Goal: Book appointment/travel/reservation

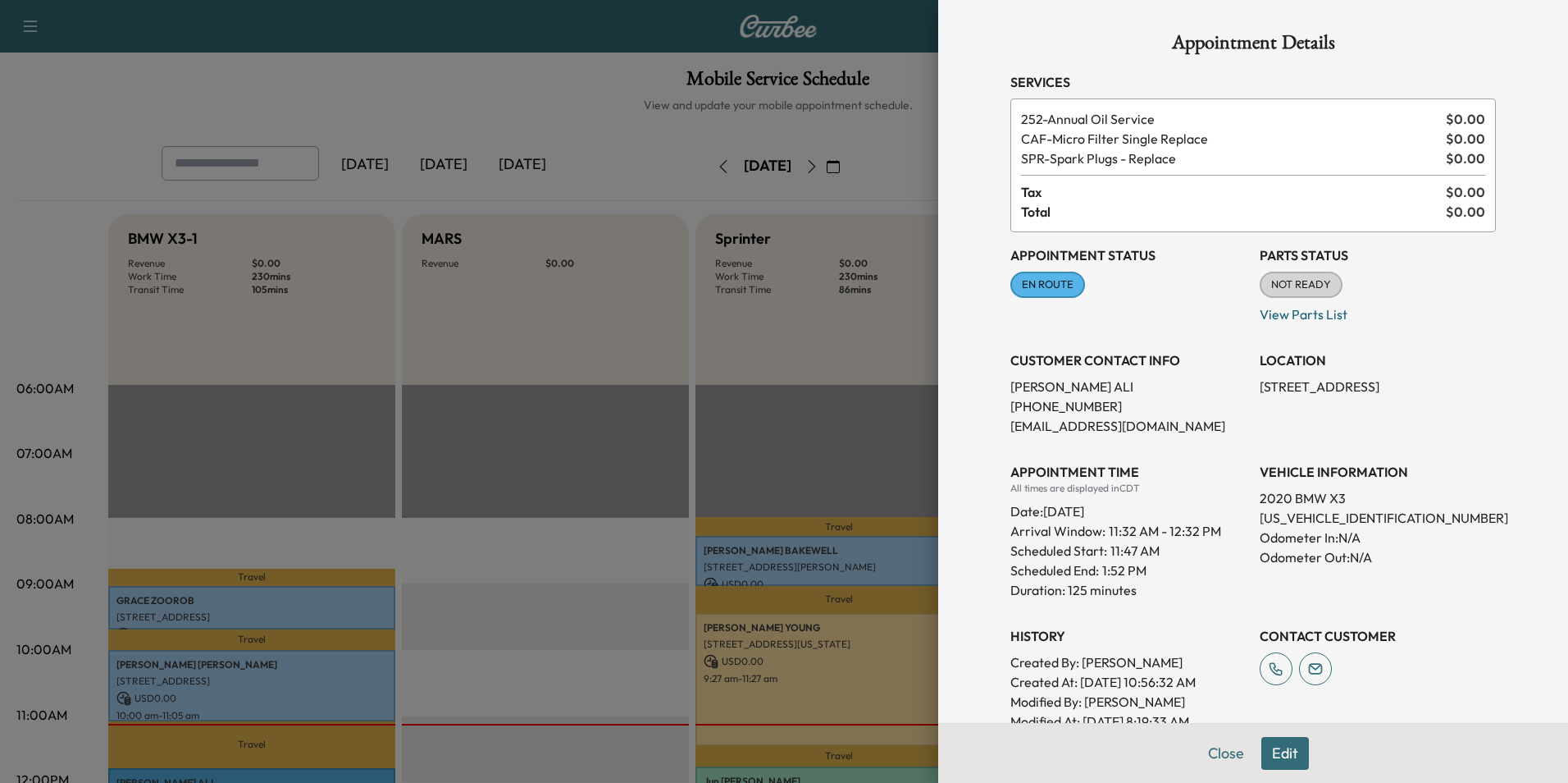
scroll to position [328, 0]
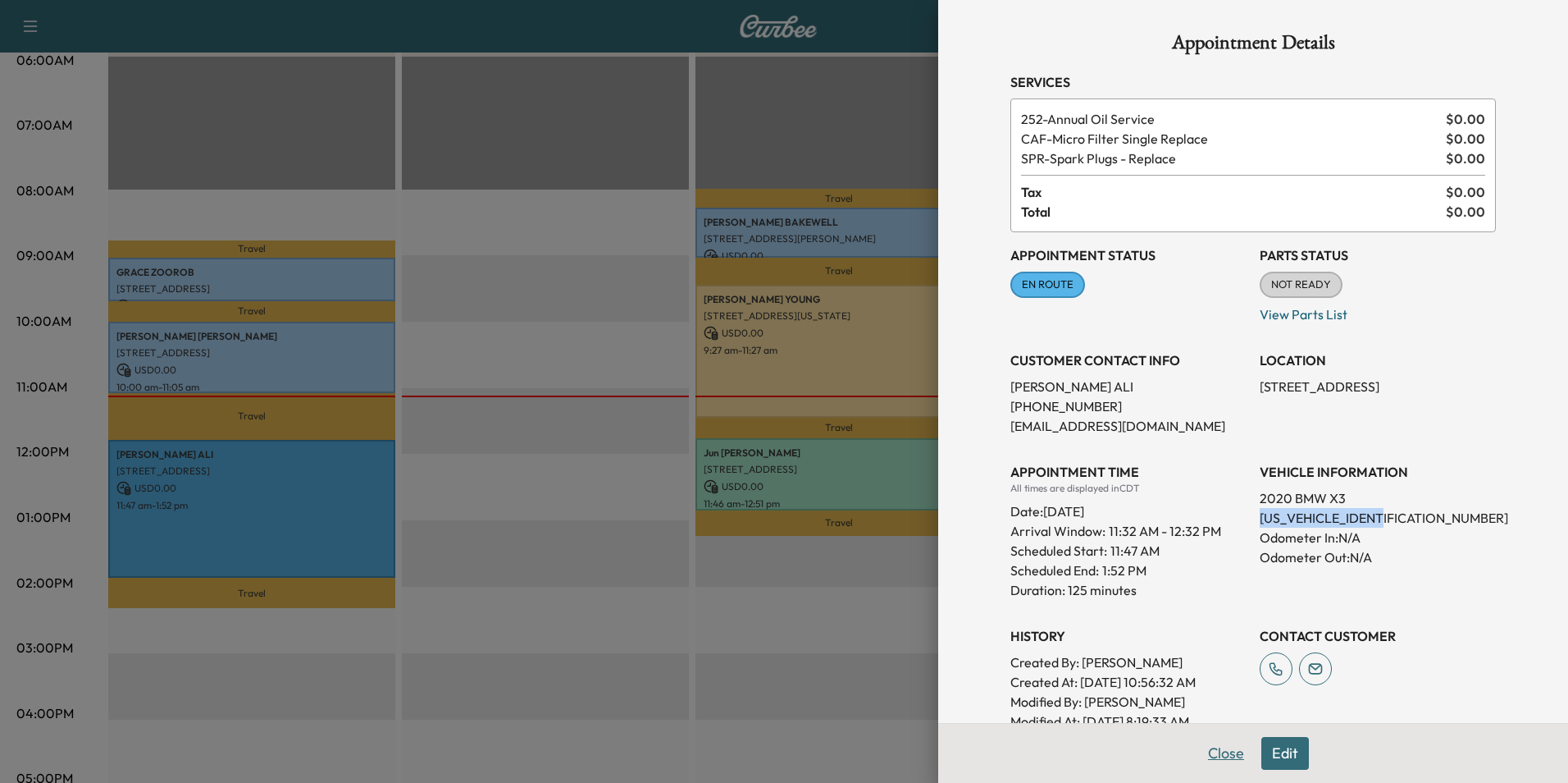
click at [1208, 749] on button "Close" at bounding box center [1226, 753] width 57 height 33
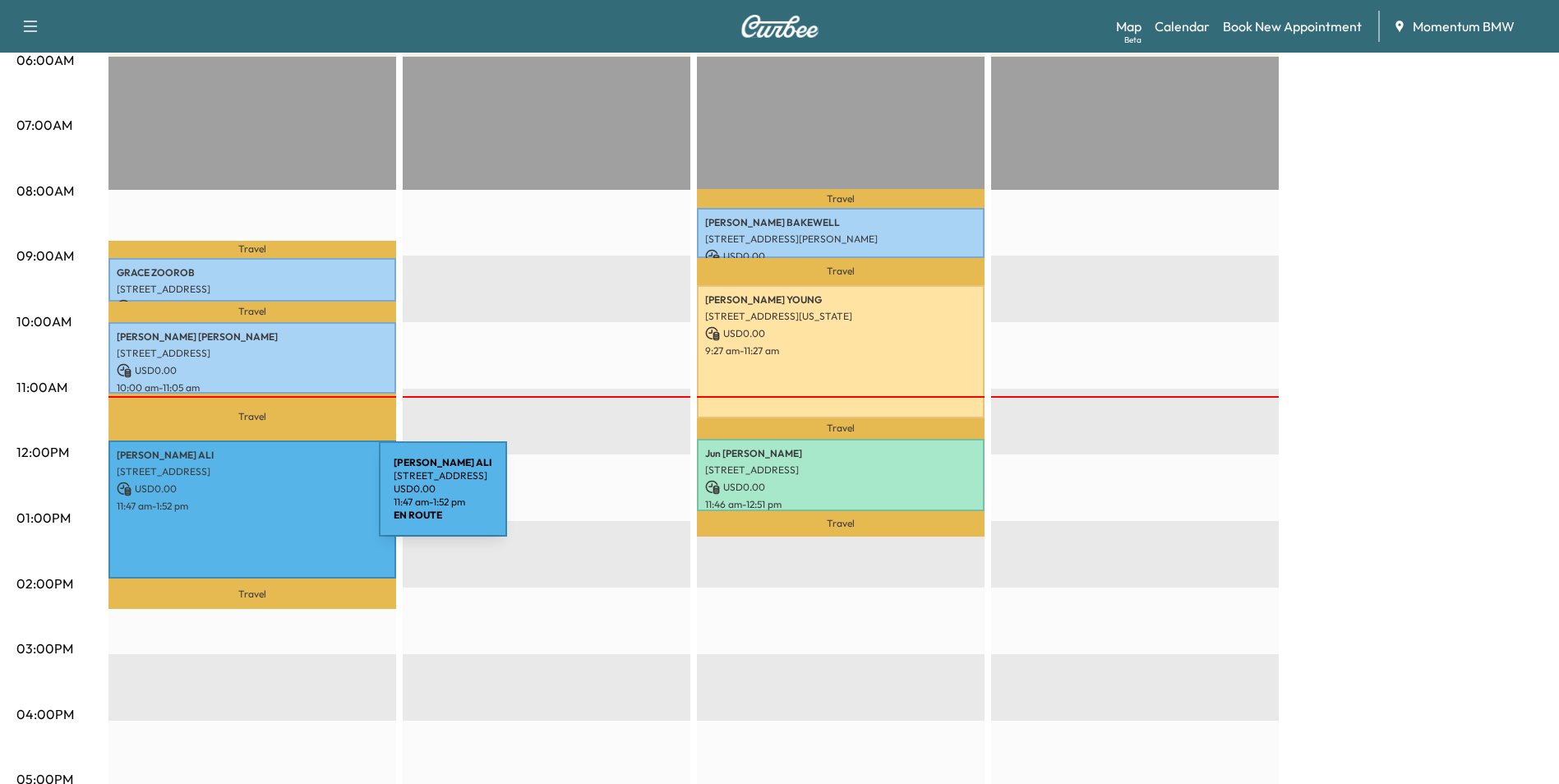
click at [262, 499] on p "11:47 am - 1:52 pm" at bounding box center [252, 506] width 271 height 13
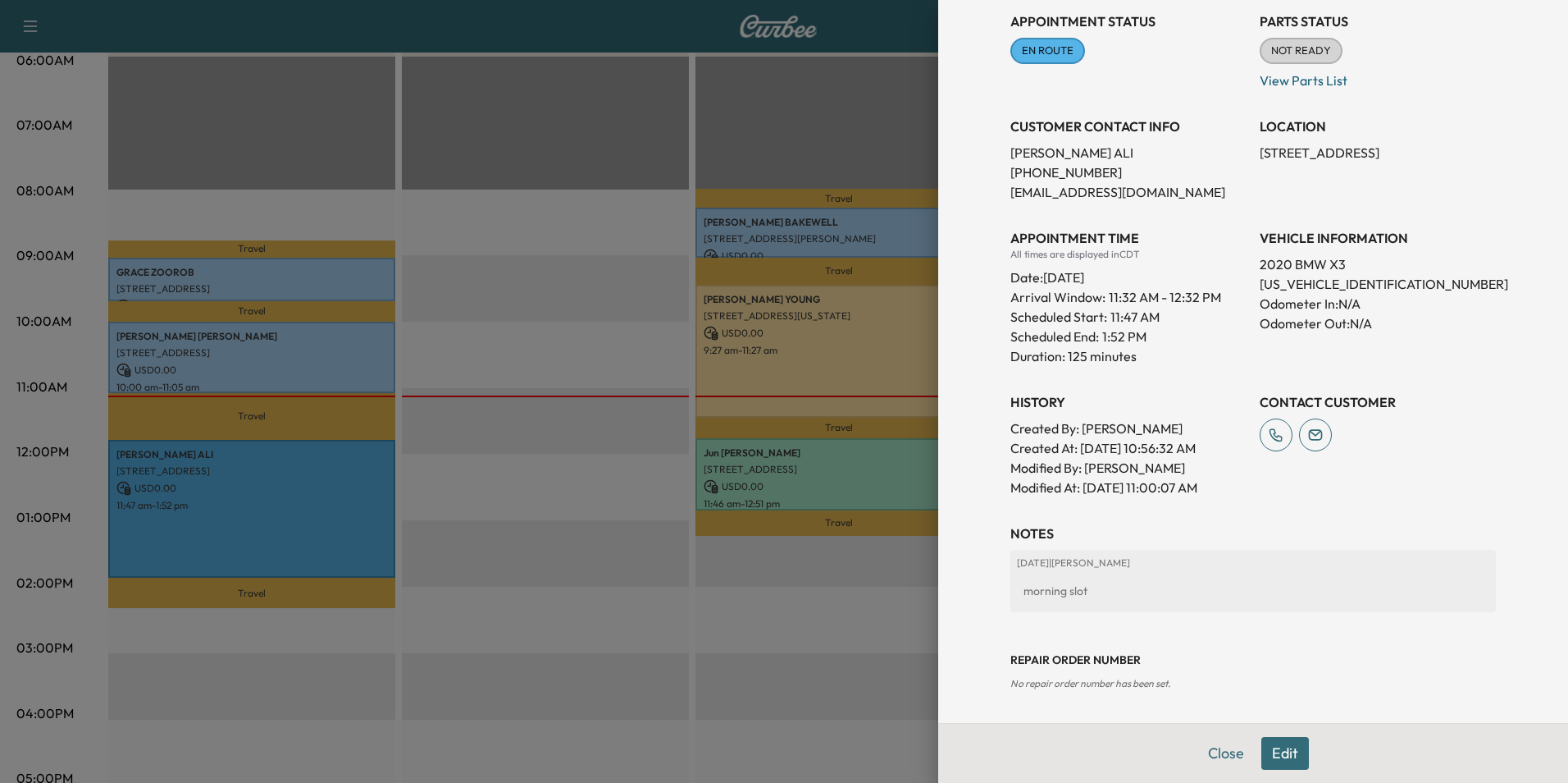
scroll to position [235, 0]
click at [1282, 760] on button "Edit" at bounding box center [1285, 753] width 48 height 33
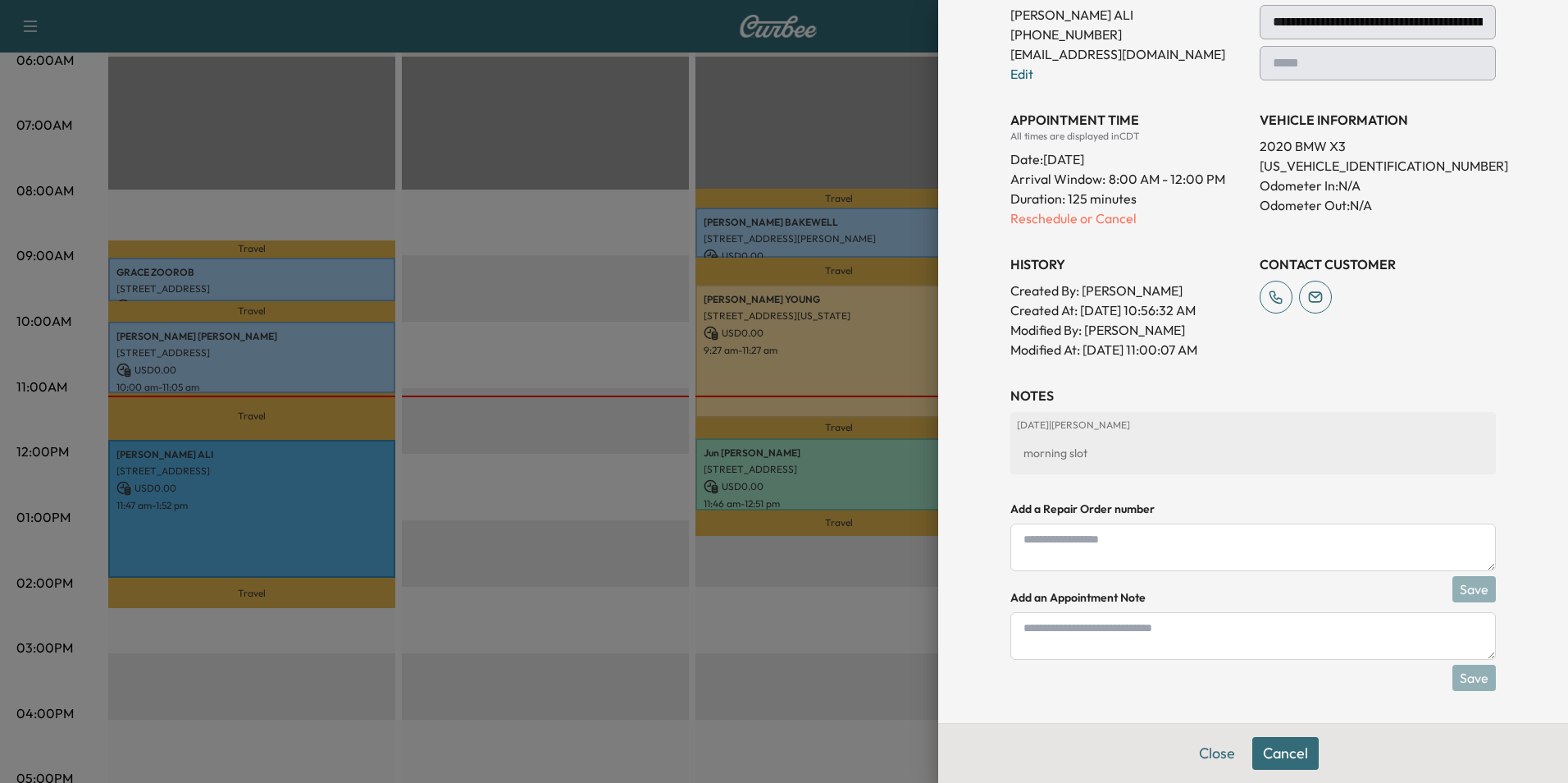
scroll to position [372, 0]
click at [1141, 644] on textarea at bounding box center [1253, 635] width 486 height 48
type textarea "*"
type textarea "**********"
click at [1471, 677] on button "Save" at bounding box center [1474, 676] width 43 height 26
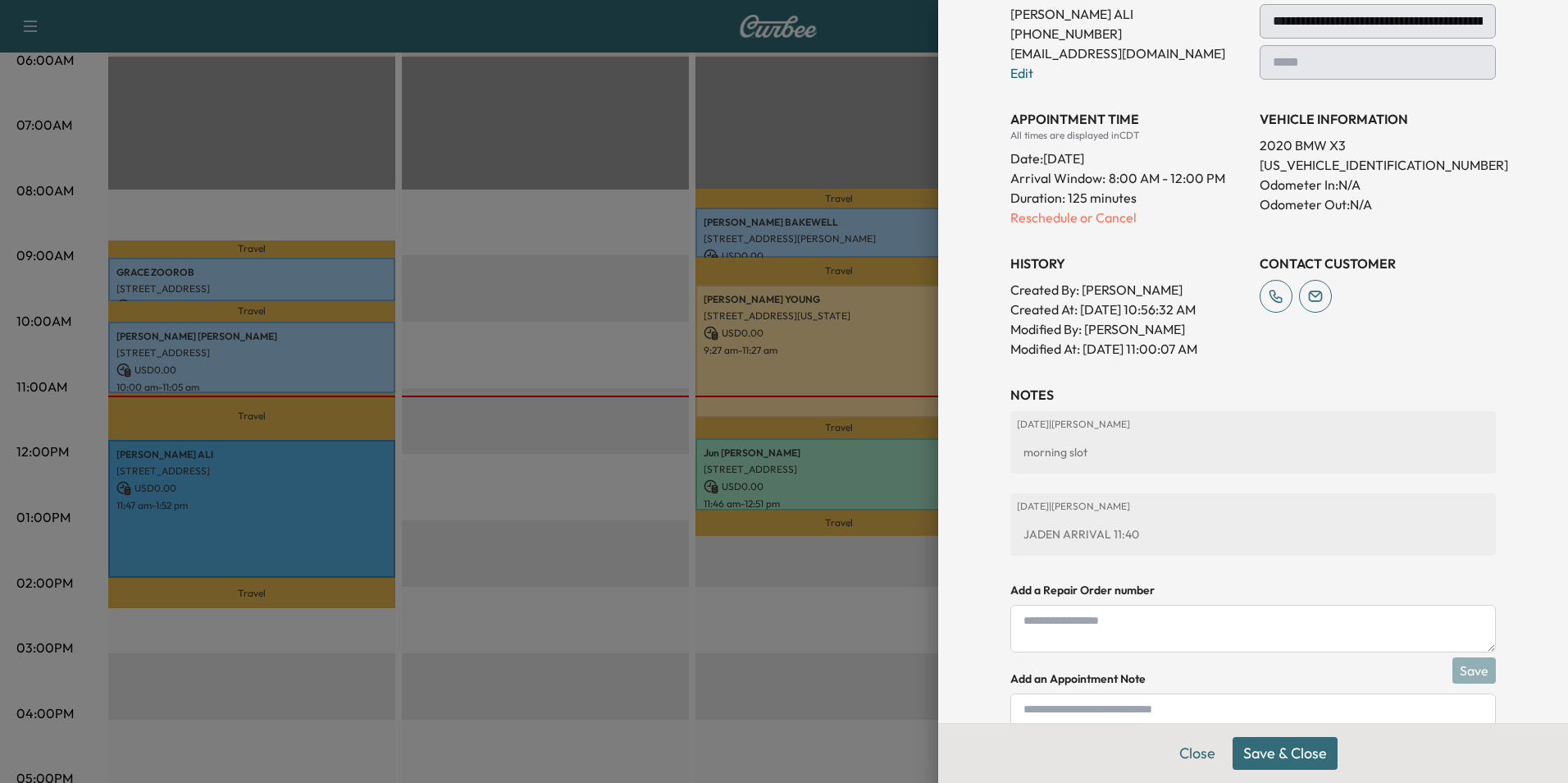
click at [1311, 757] on button "Save & Close" at bounding box center [1285, 753] width 105 height 33
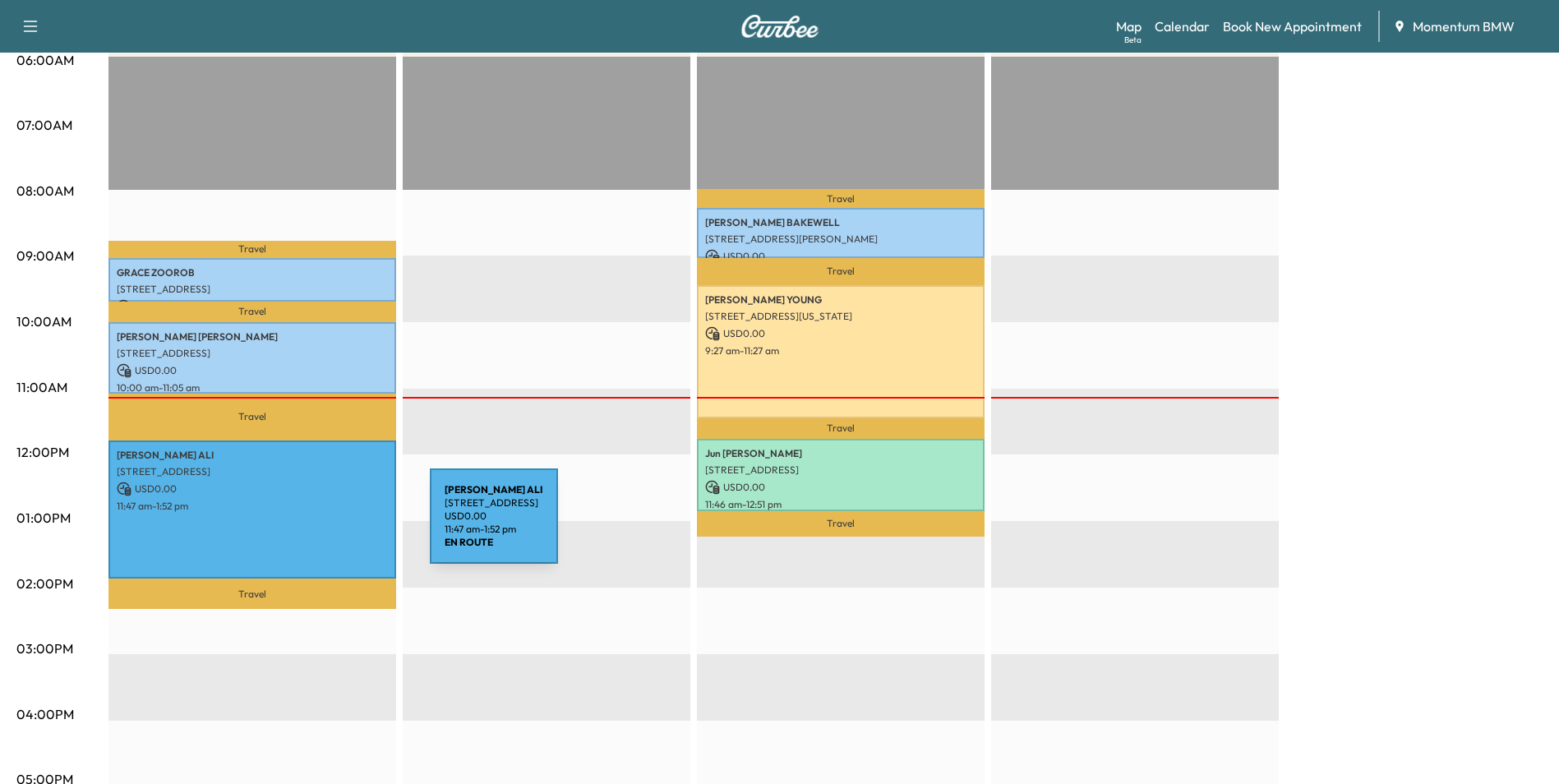
click at [306, 526] on div "[PERSON_NAME] [STREET_ADDRESS] USD 0.00 11:47 am - 1:52 pm" at bounding box center [252, 509] width 288 height 138
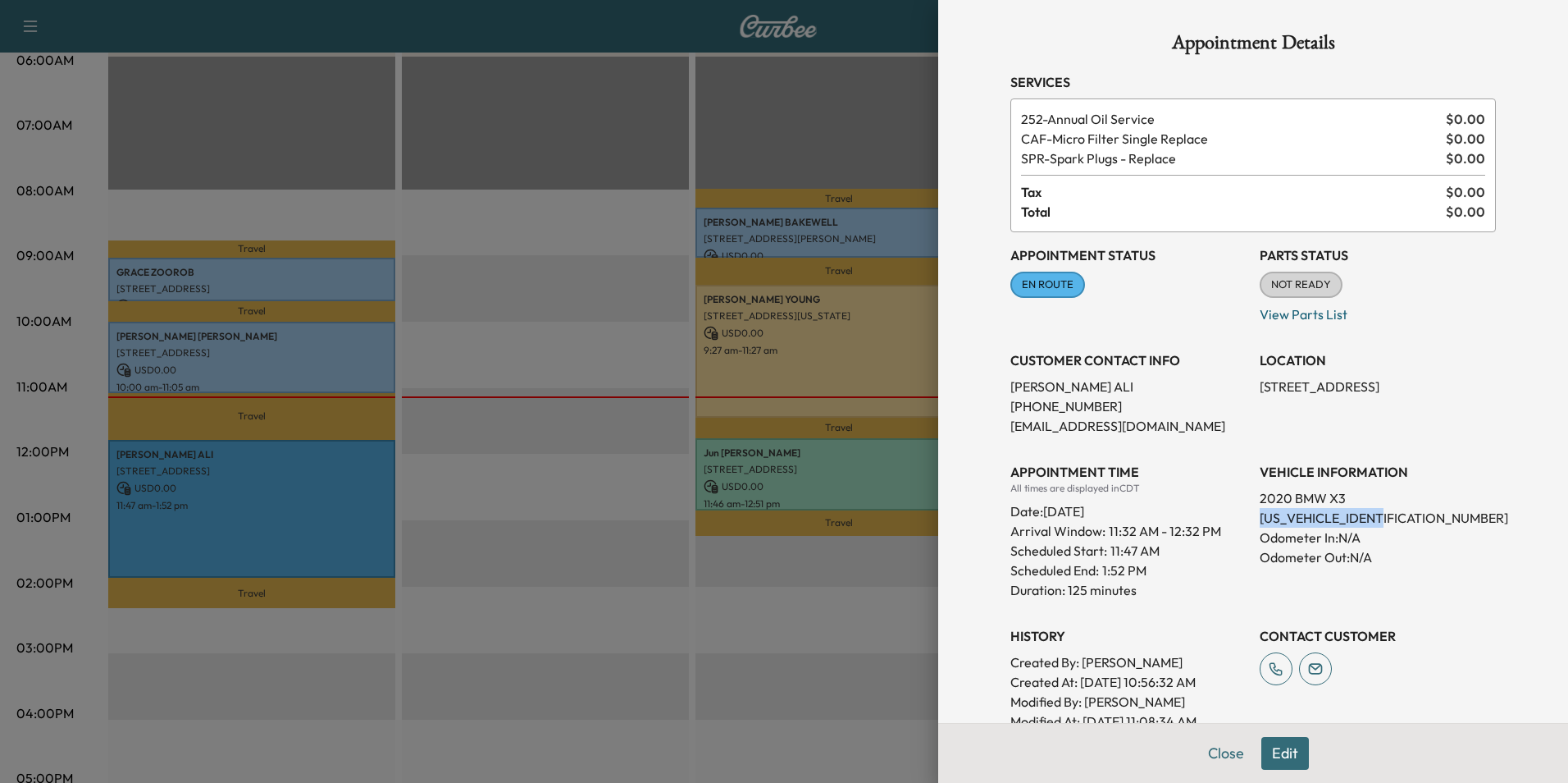
drag, startPoint x: 1381, startPoint y: 517, endPoint x: 1249, endPoint y: 522, distance: 132.1
click at [1260, 522] on p "[US_VEHICLE_IDENTIFICATION_NUMBER]" at bounding box center [1377, 518] width 236 height 20
drag, startPoint x: 1249, startPoint y: 522, endPoint x: 1362, endPoint y: 515, distance: 113.2
copy p "[US_VEHICLE_IDENTIFICATION_NUMBER]"
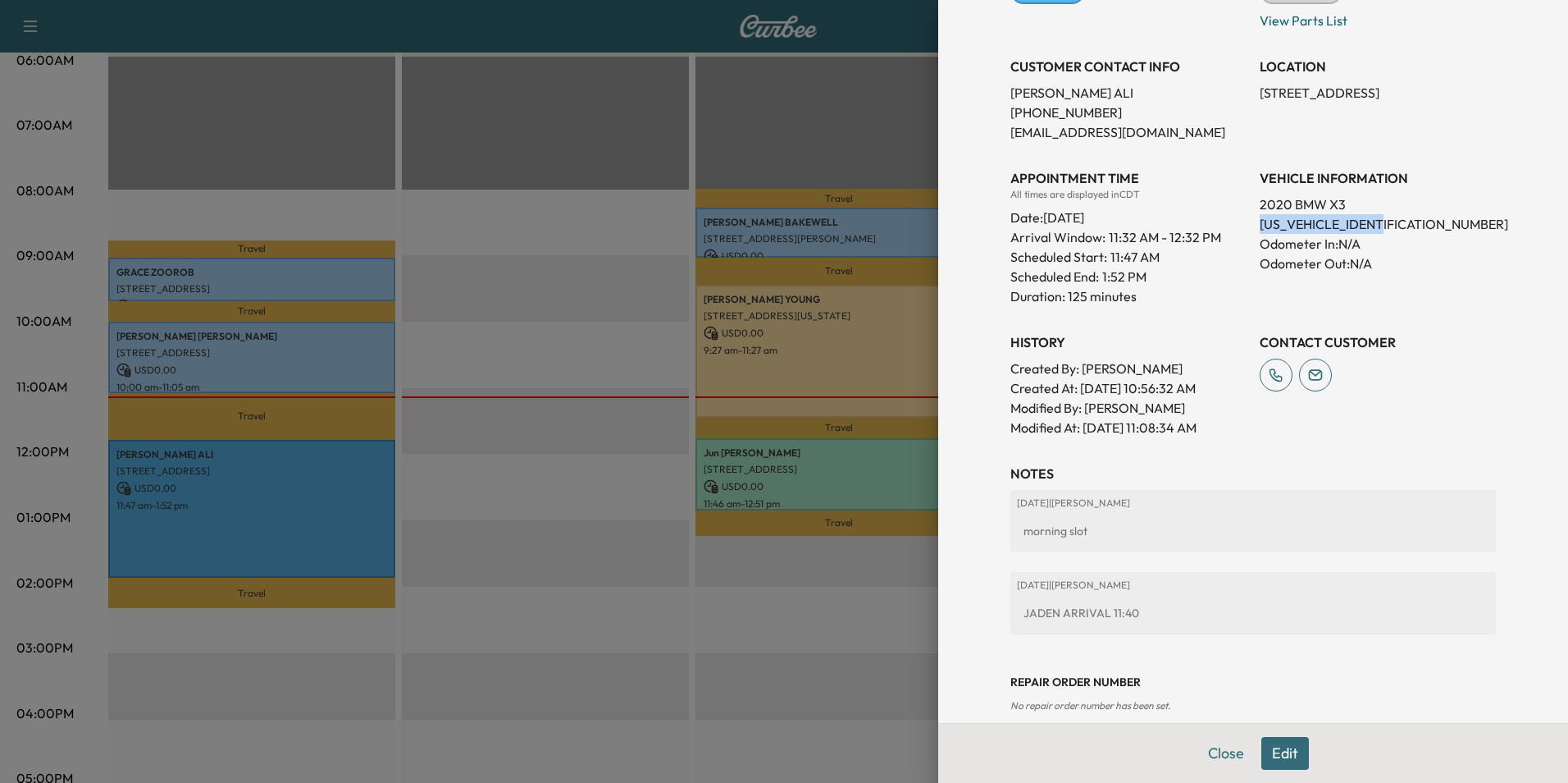
scroll to position [317, 0]
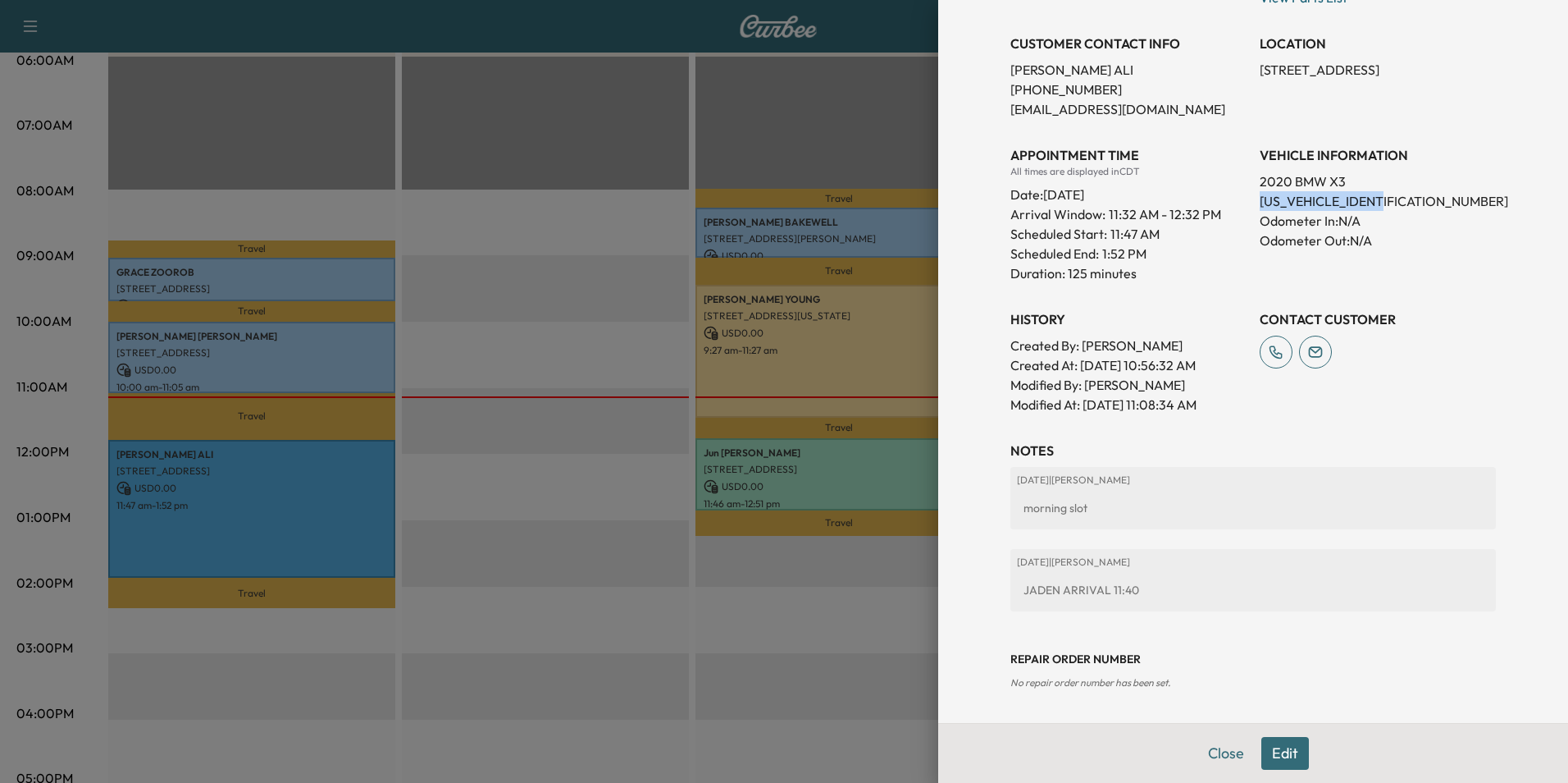
click at [1200, 745] on button "Close" at bounding box center [1226, 753] width 57 height 33
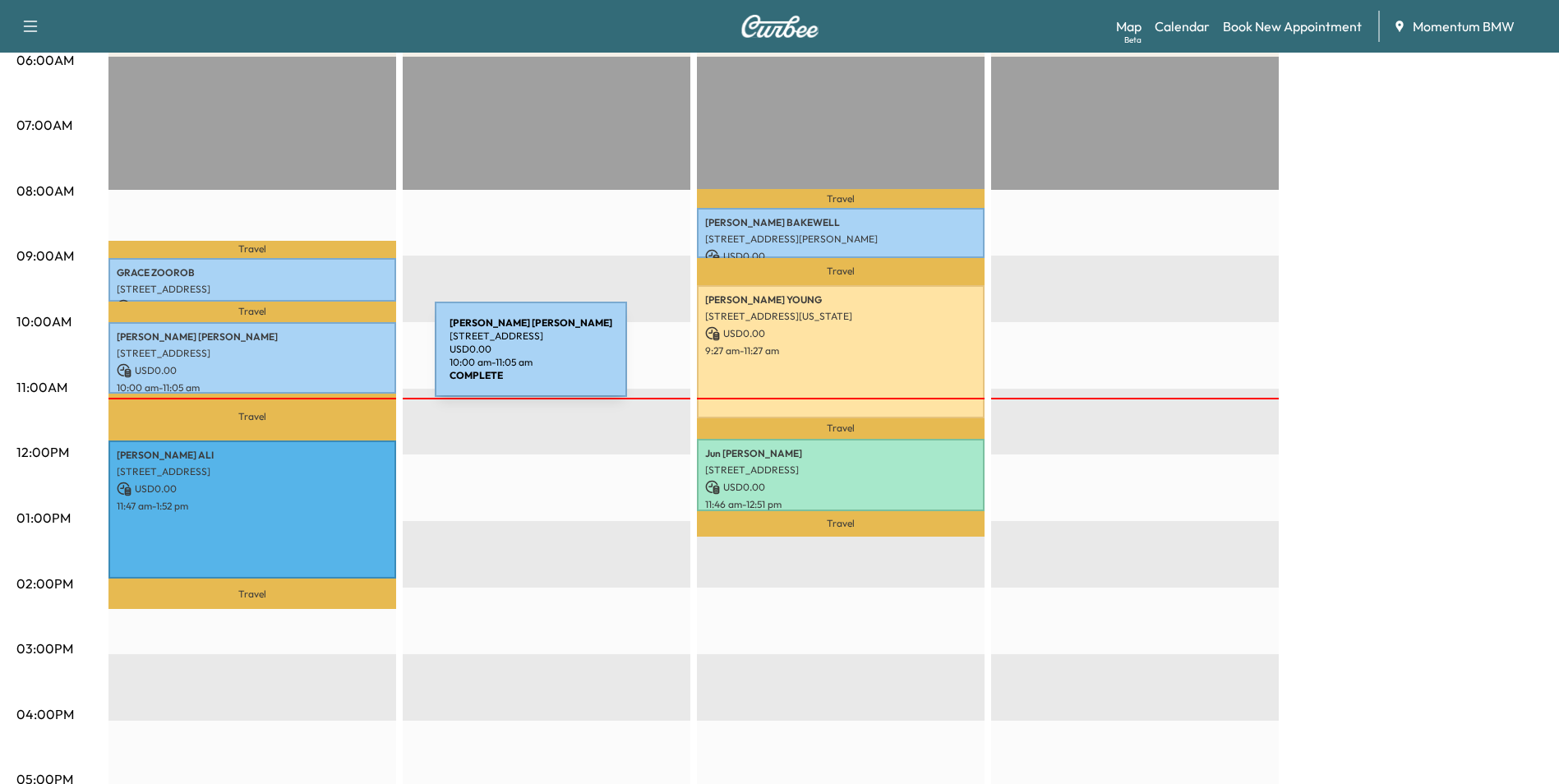
click at [312, 358] on div "[PERSON_NAME] [STREET_ADDRESS] USD 0.00 10:00 am - 11:05 am" at bounding box center [252, 358] width 288 height 72
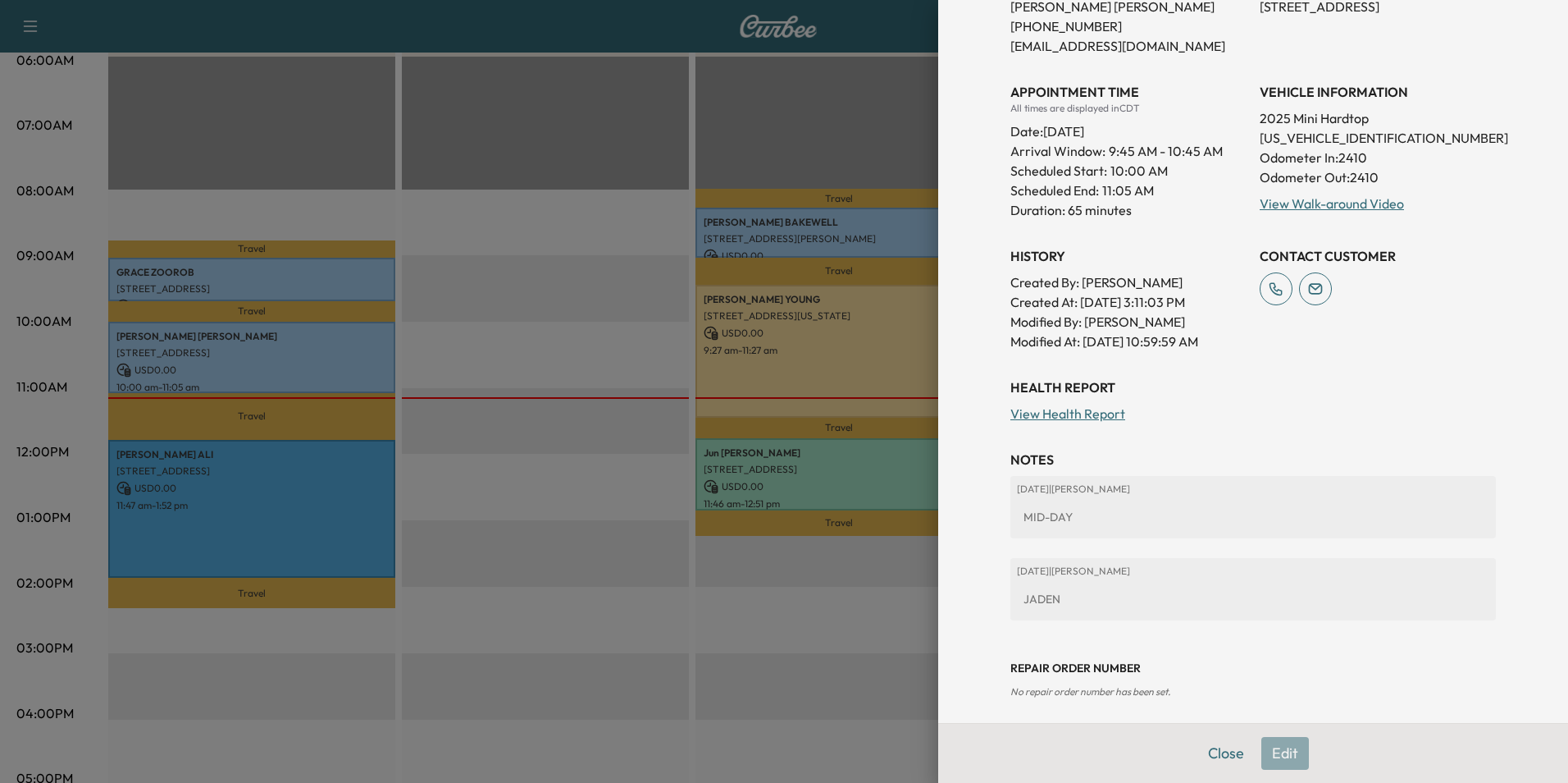
scroll to position [370, 0]
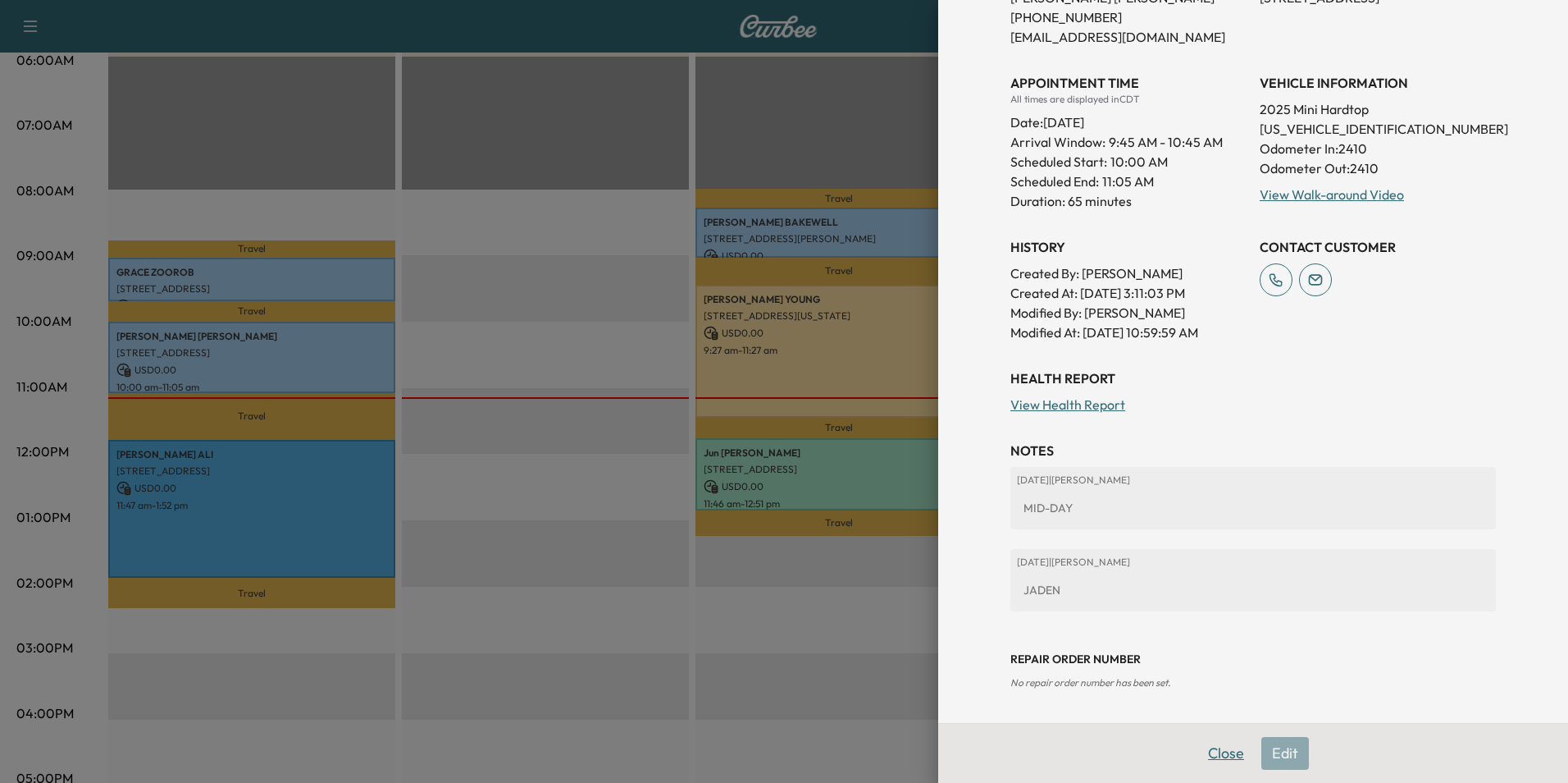
click at [1218, 753] on button "Close" at bounding box center [1226, 753] width 57 height 33
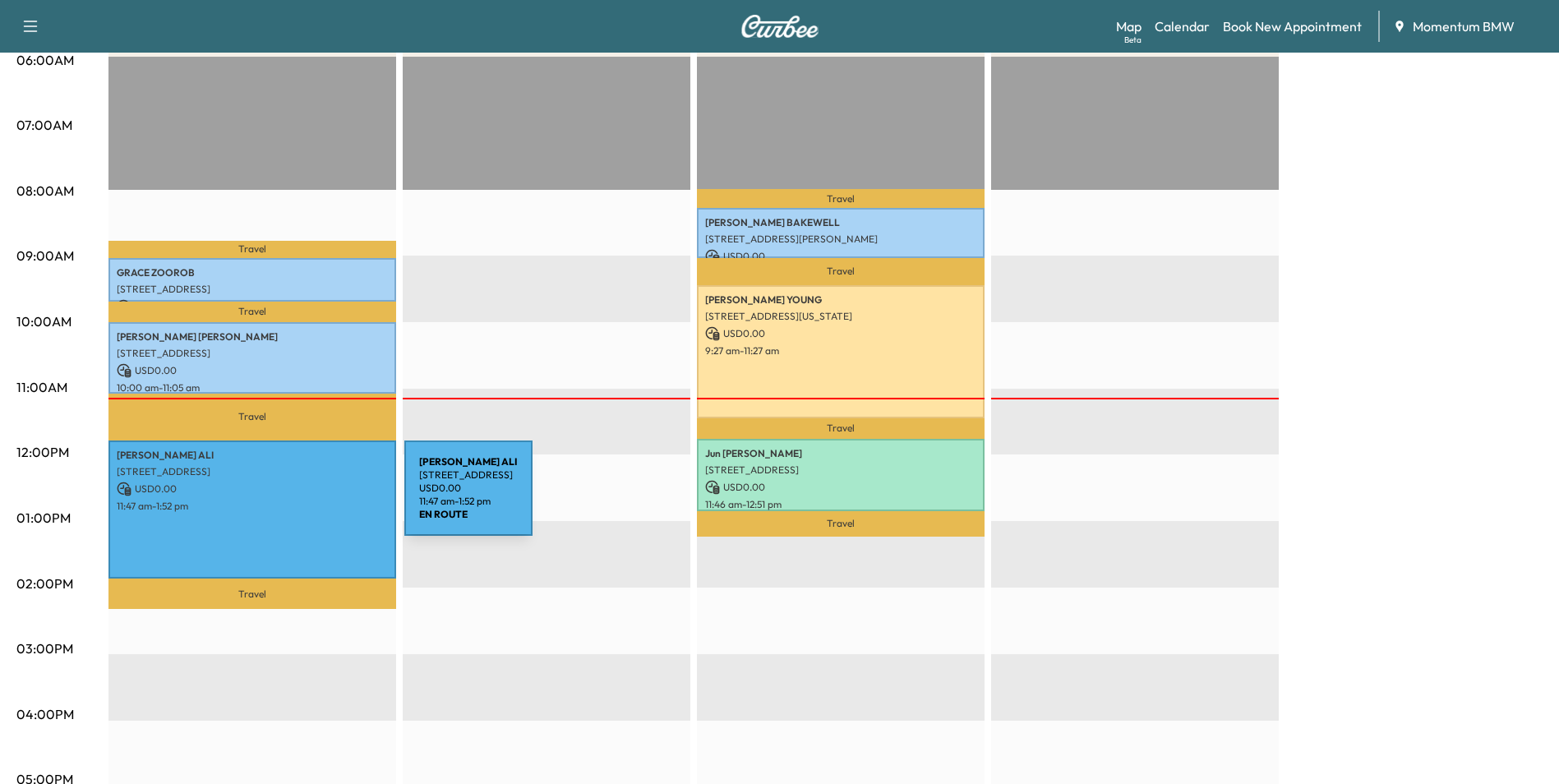
click at [280, 499] on p "11:47 am - 1:52 pm" at bounding box center [252, 506] width 271 height 13
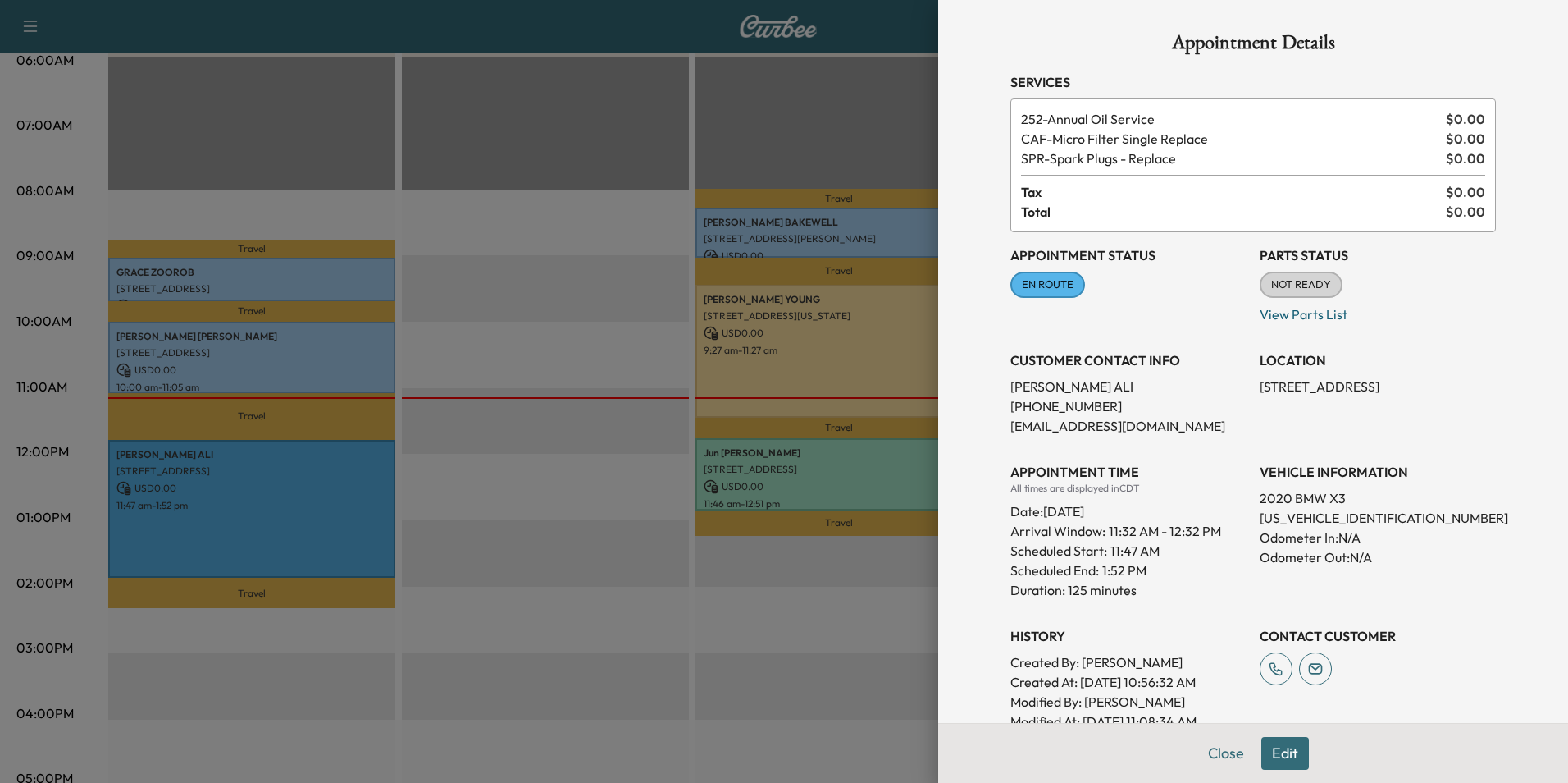
scroll to position [317, 0]
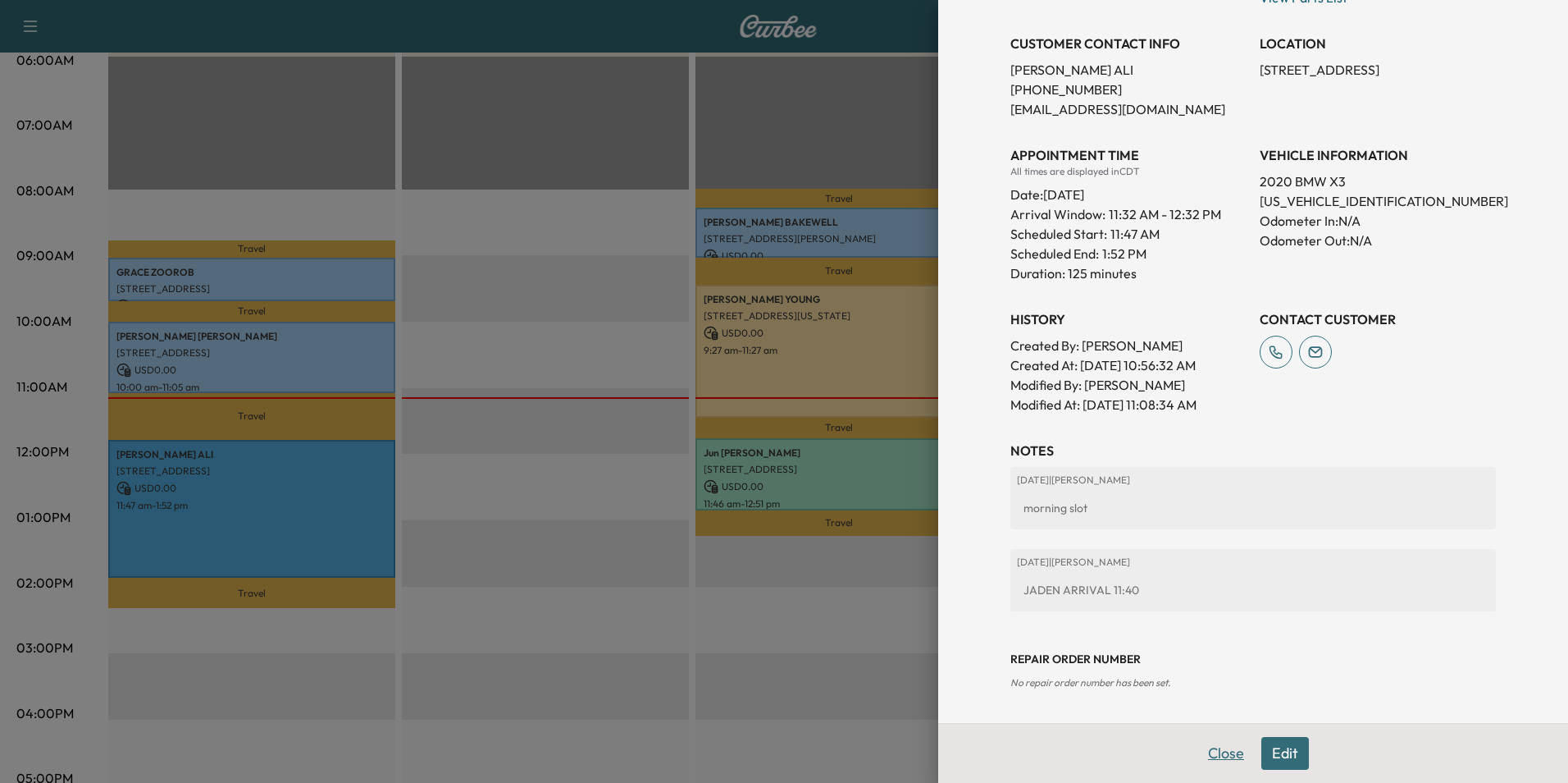
click at [1224, 755] on button "Close" at bounding box center [1226, 753] width 57 height 33
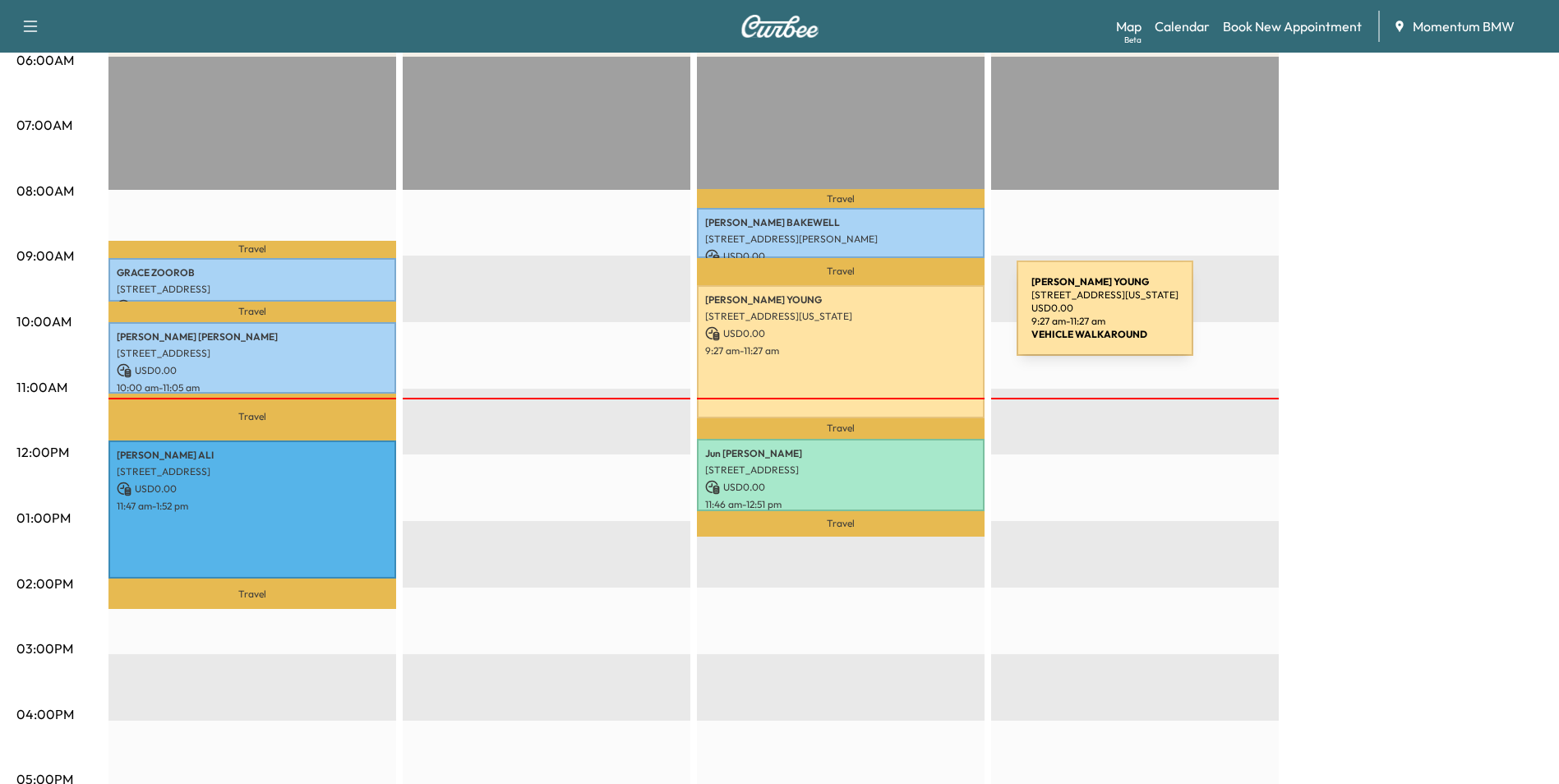
click at [893, 318] on p "[STREET_ADDRESS][US_STATE]" at bounding box center [841, 316] width 271 height 13
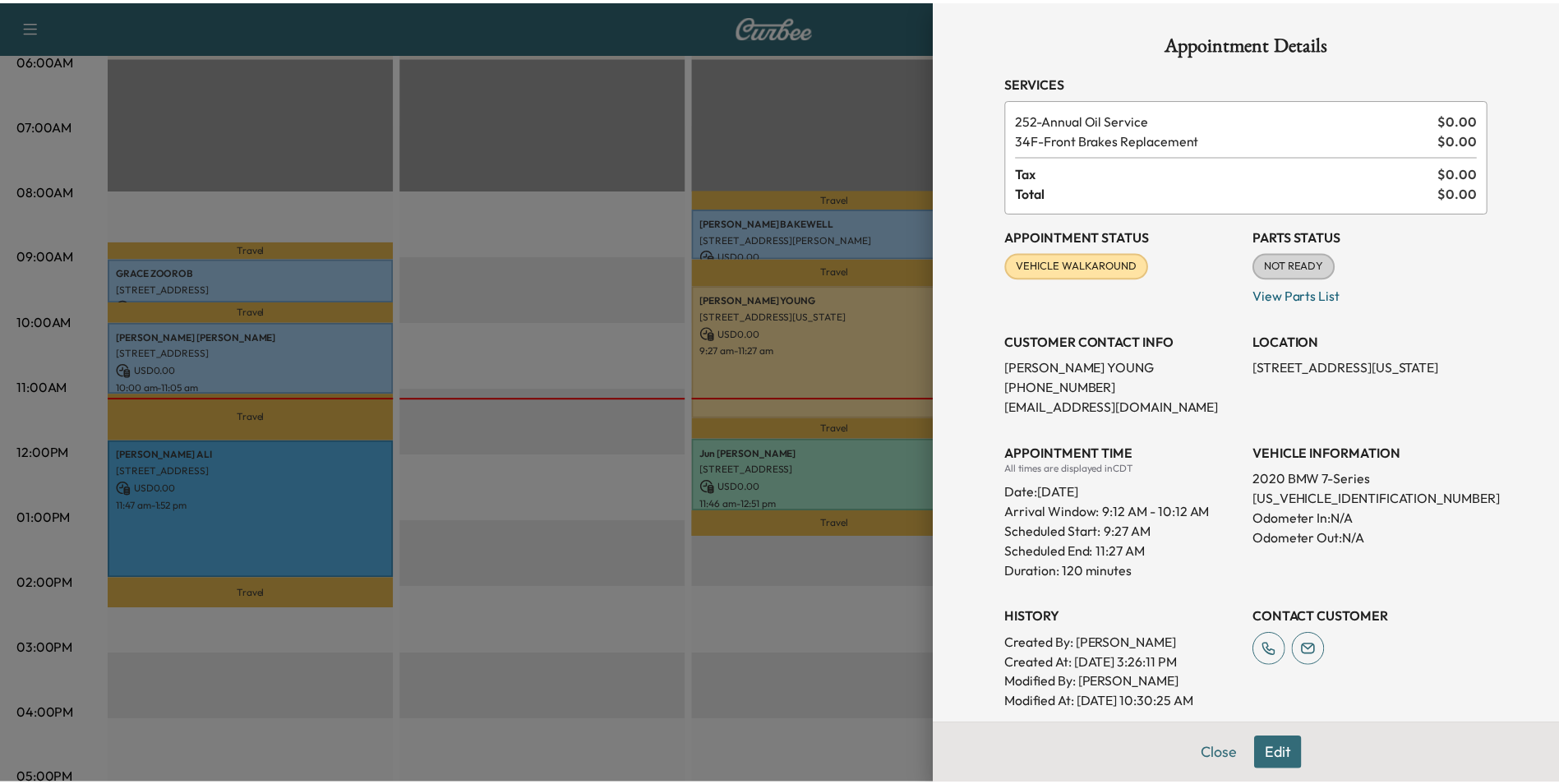
scroll to position [297, 0]
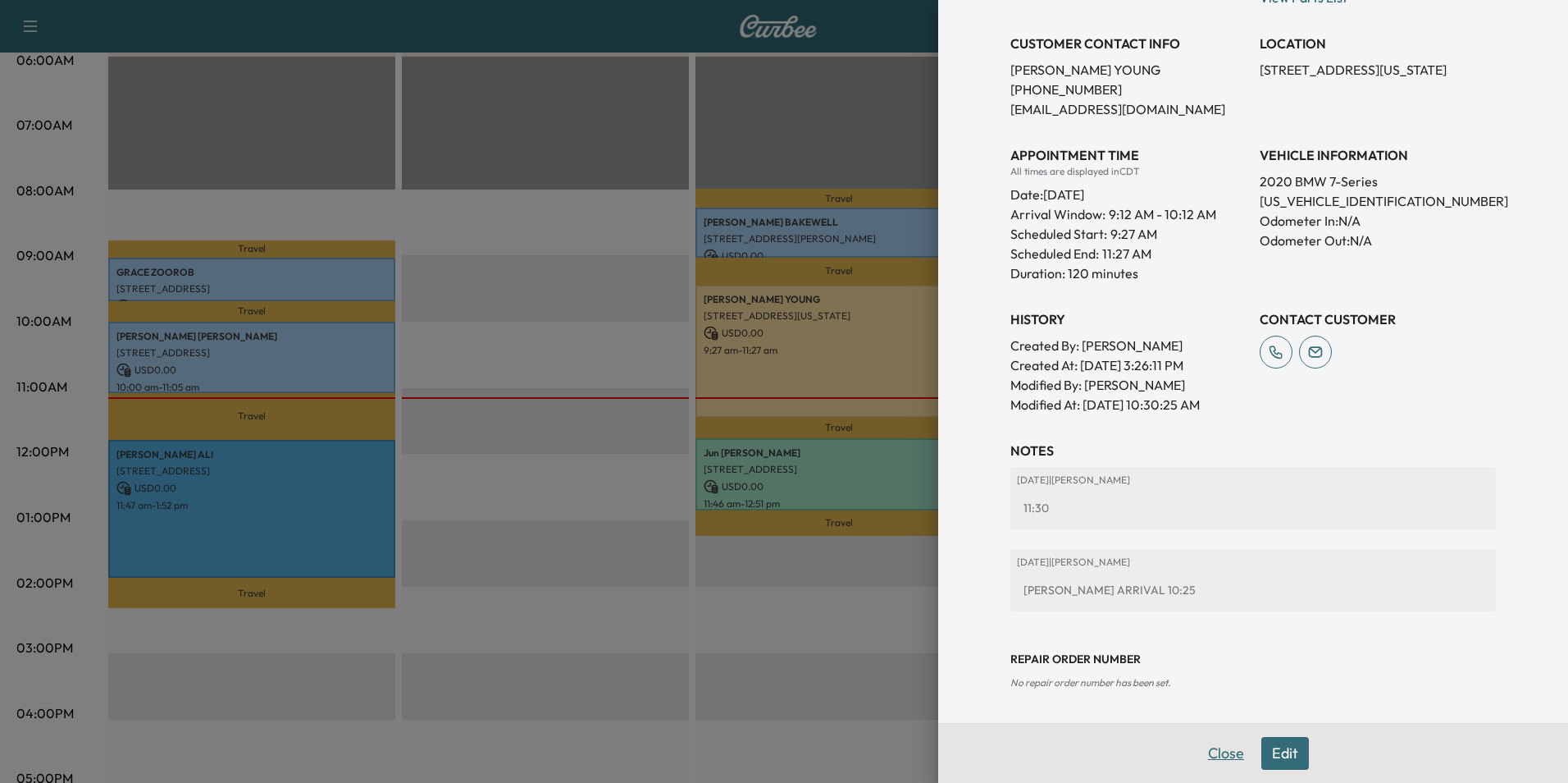
click at [1212, 753] on button "Close" at bounding box center [1226, 753] width 57 height 33
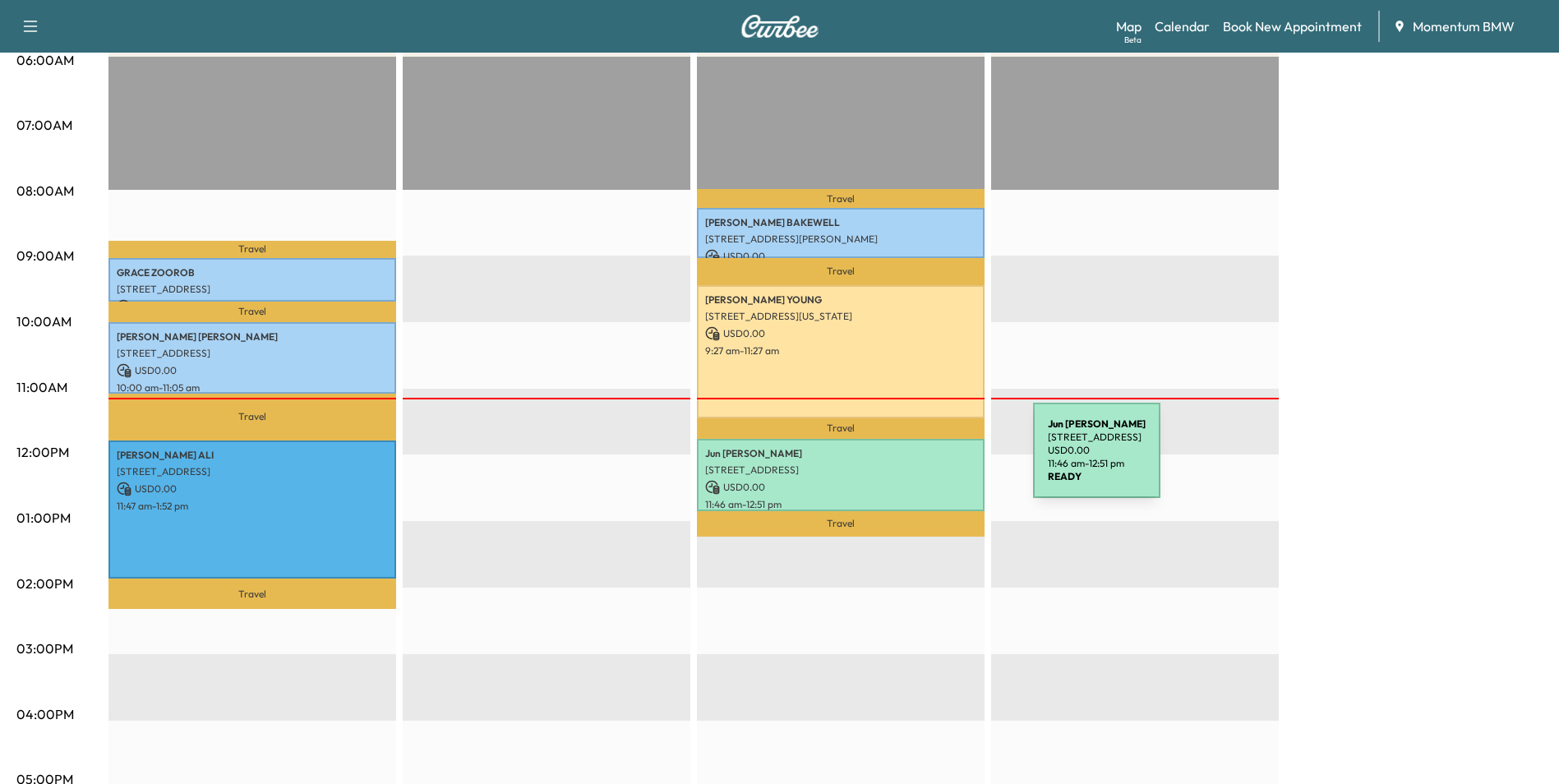
click at [910, 463] on p "[STREET_ADDRESS]" at bounding box center [841, 470] width 271 height 13
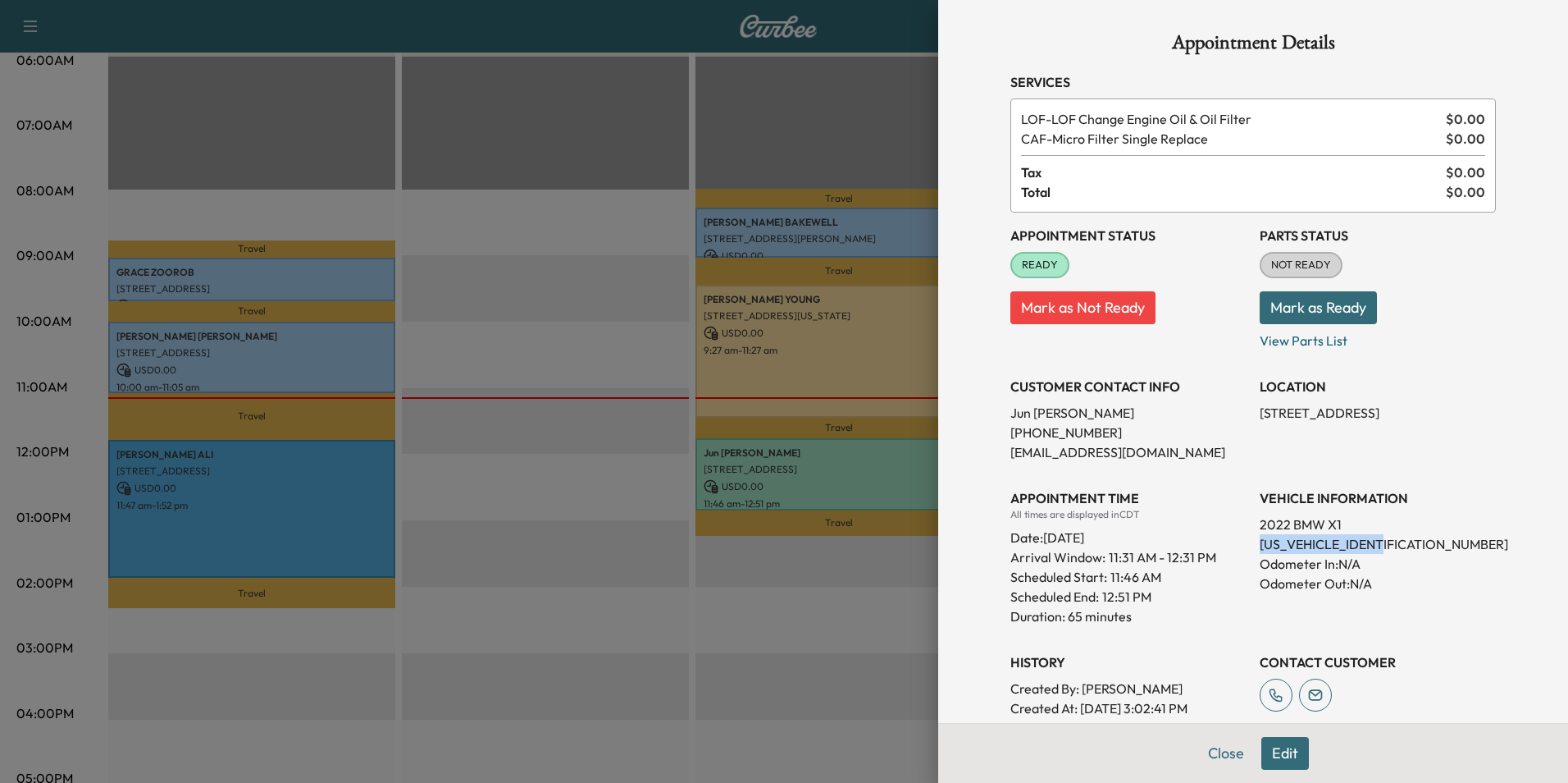
drag, startPoint x: 1390, startPoint y: 545, endPoint x: 1251, endPoint y: 547, distance: 139.0
click at [1260, 547] on p "[US_VEHICLE_IDENTIFICATION_NUMBER]" at bounding box center [1377, 544] width 236 height 20
drag, startPoint x: 1251, startPoint y: 547, endPoint x: 1349, endPoint y: 544, distance: 98.0
copy p "[US_VEHICLE_IDENTIFICATION_NUMBER]"
click at [1218, 750] on button "Close" at bounding box center [1226, 753] width 57 height 33
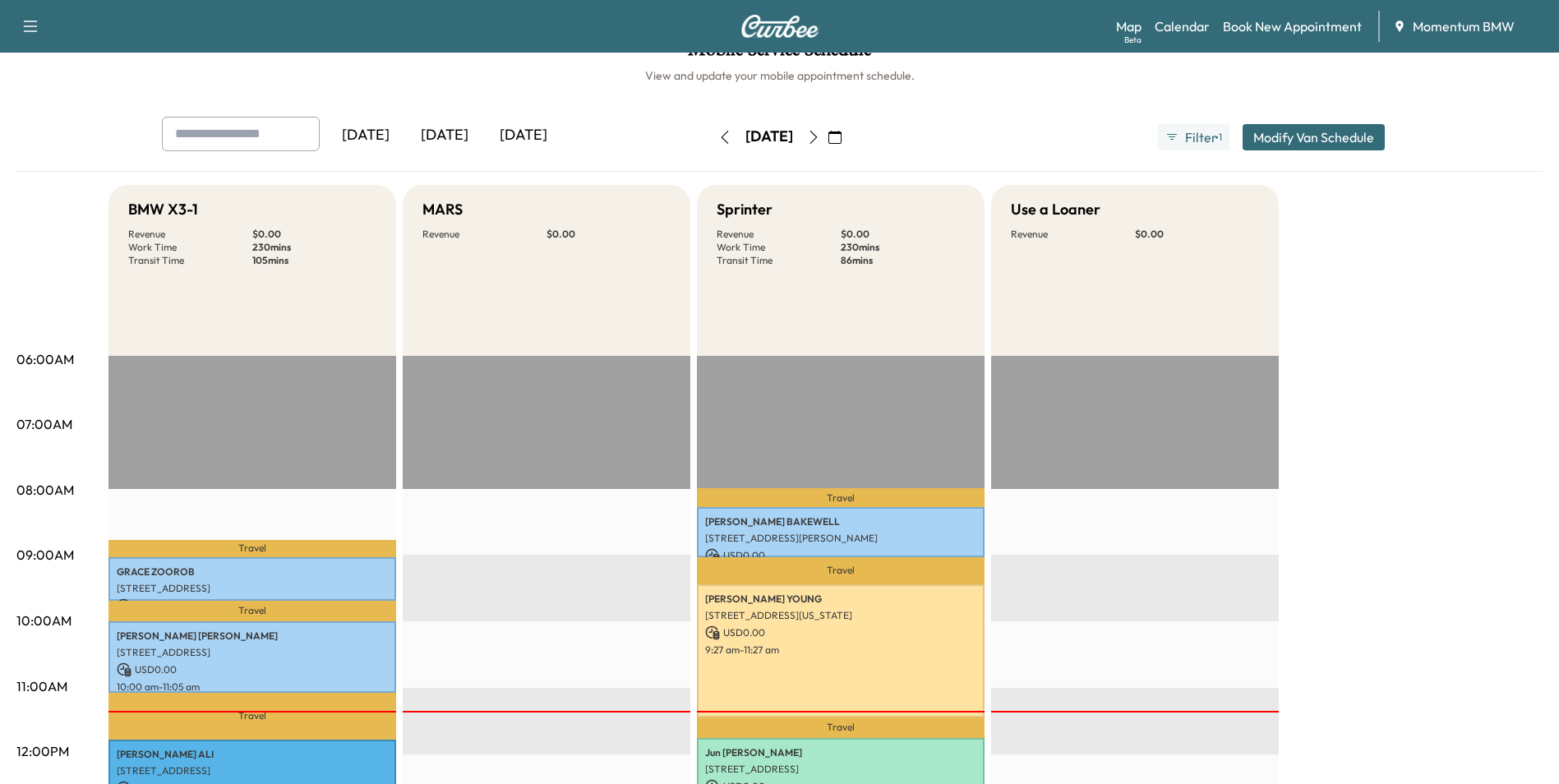
scroll to position [0, 0]
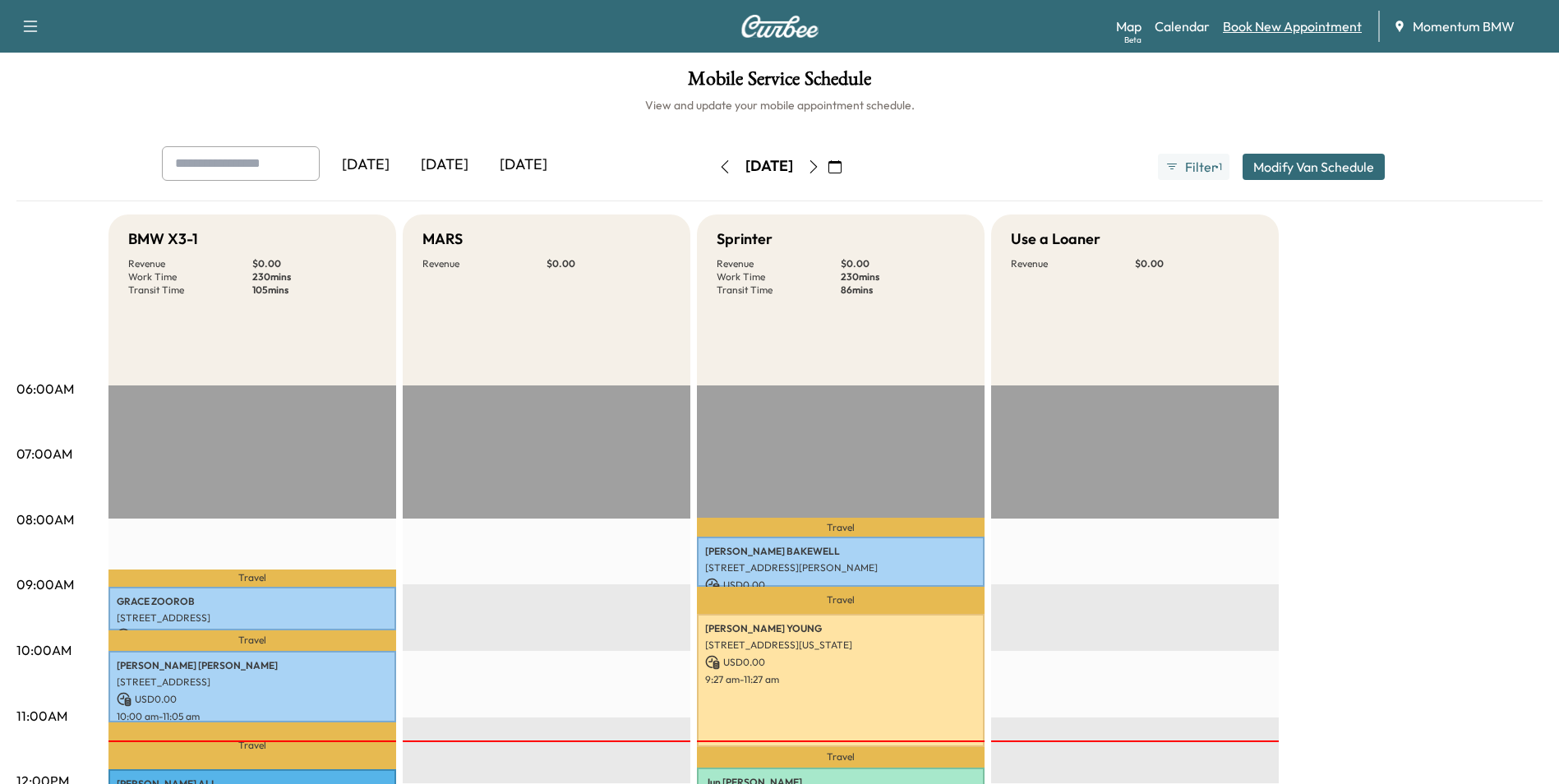
click at [1276, 28] on link "Book New Appointment" at bounding box center [1292, 26] width 139 height 20
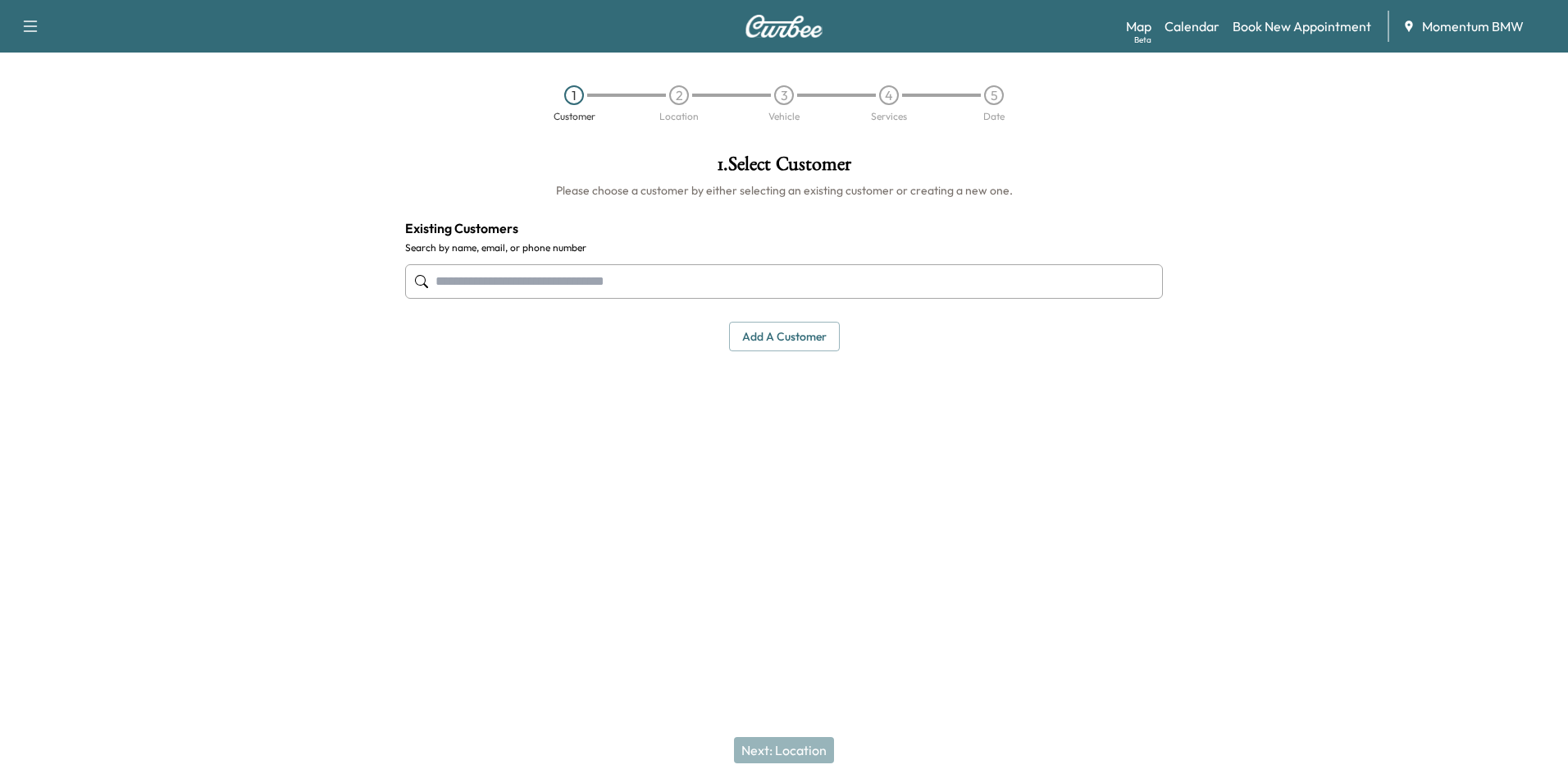
click at [816, 286] on input "text" at bounding box center [784, 282] width 758 height 34
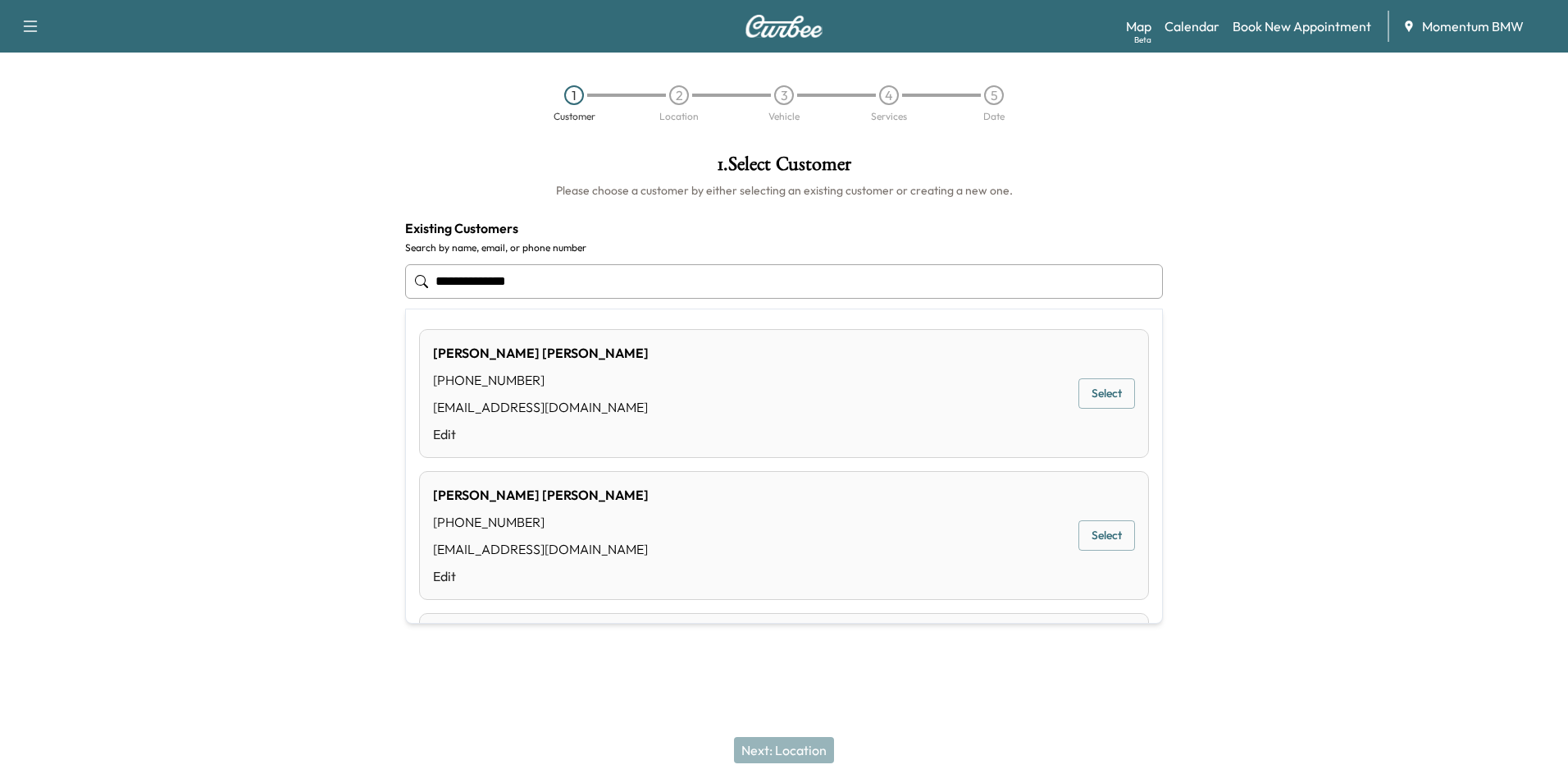
click at [1096, 395] on button "Select" at bounding box center [1106, 394] width 56 height 30
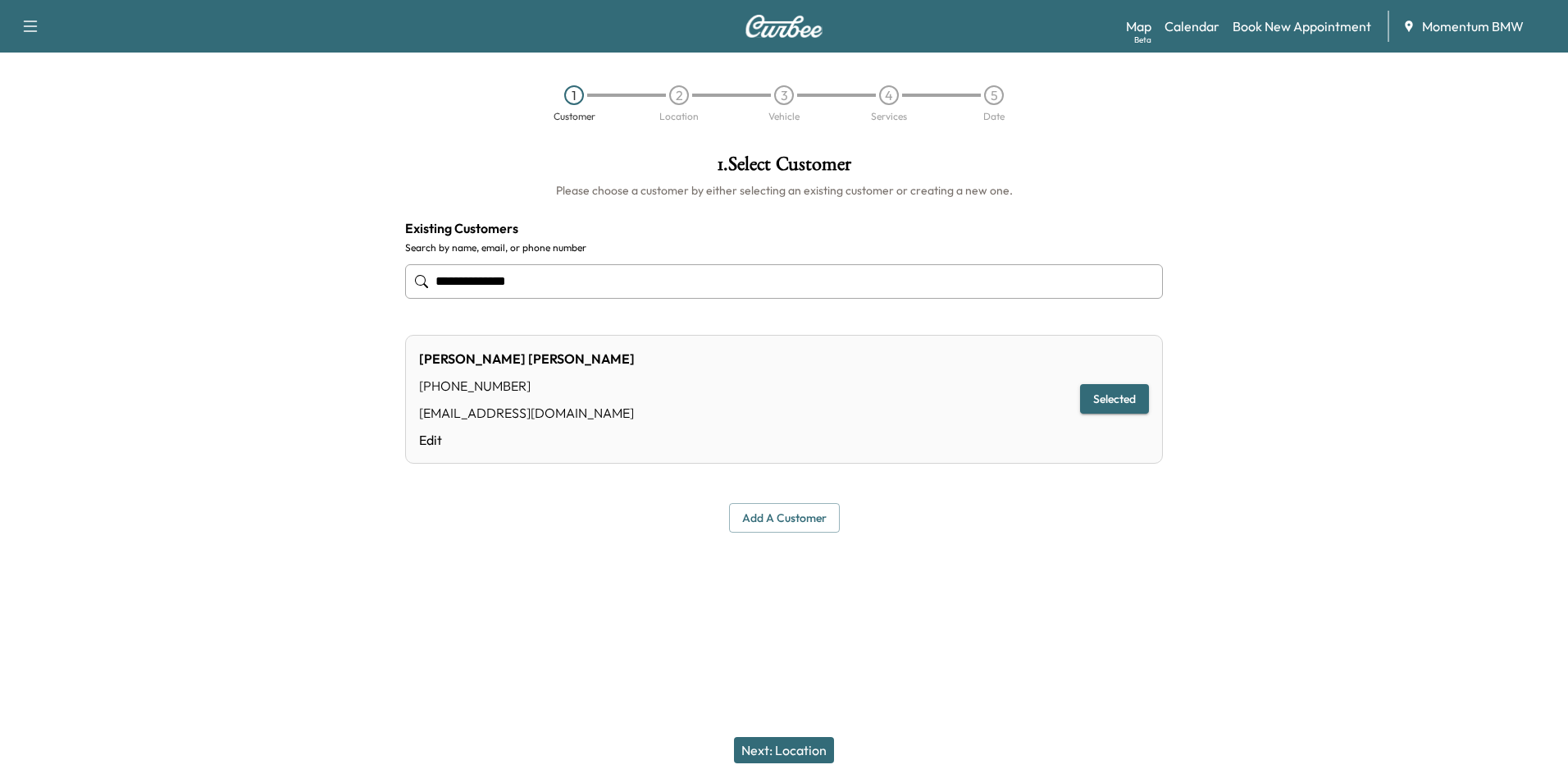
type input "**********"
click at [787, 749] on button "Next: Location" at bounding box center [784, 750] width 100 height 26
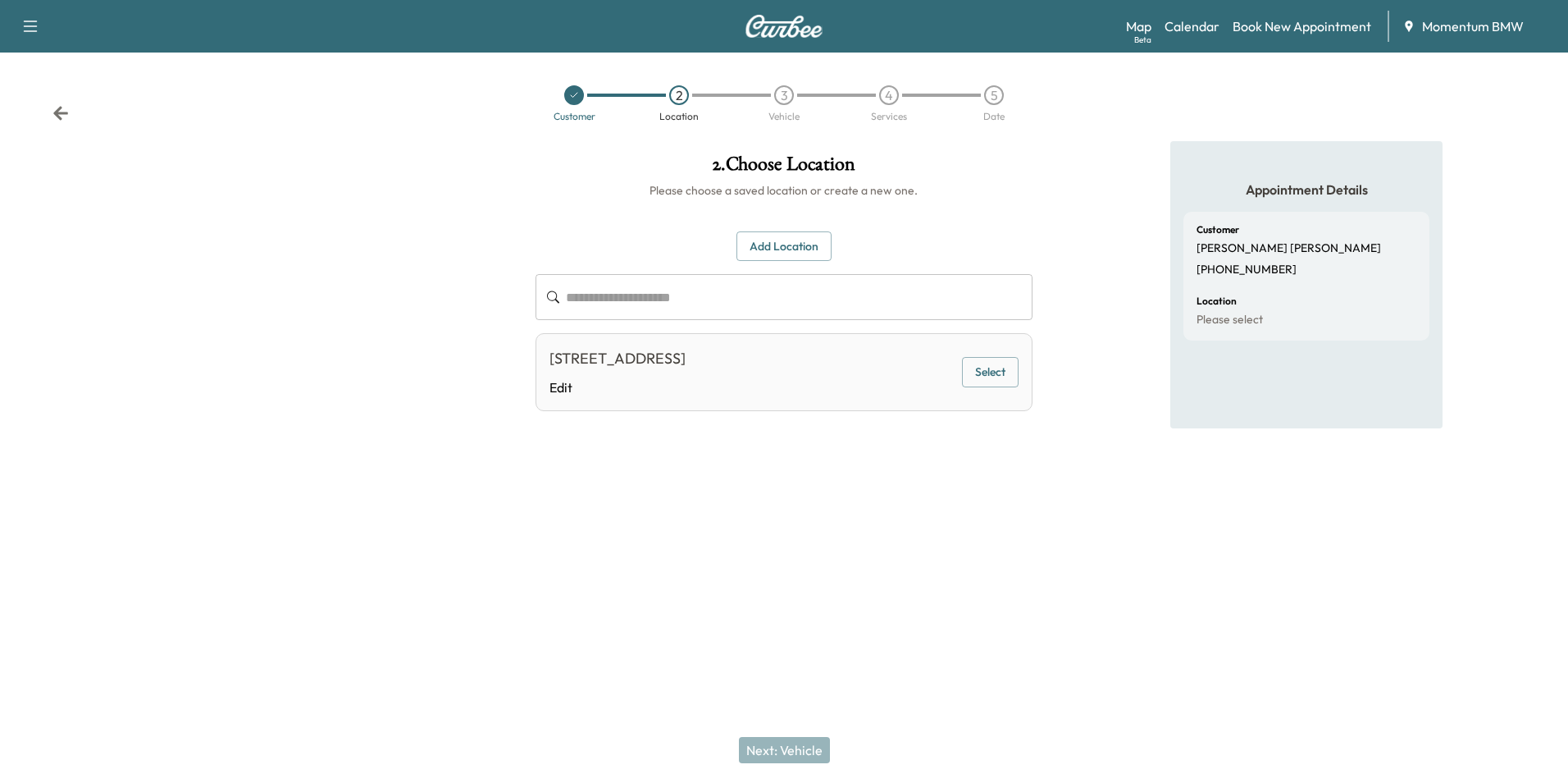
click at [992, 371] on button "Select" at bounding box center [990, 372] width 56 height 30
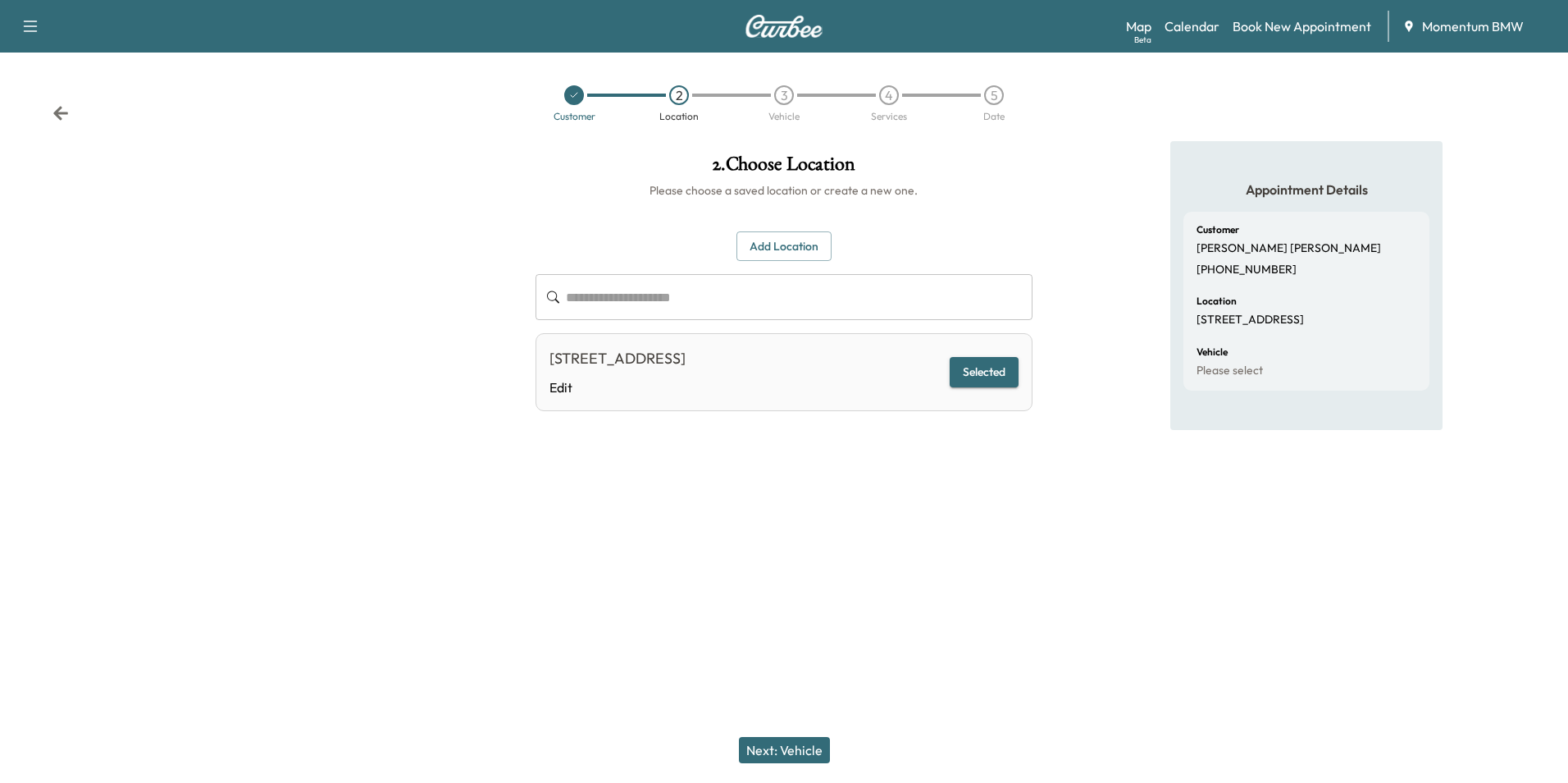
click at [783, 753] on button "Next: Vehicle" at bounding box center [784, 750] width 91 height 26
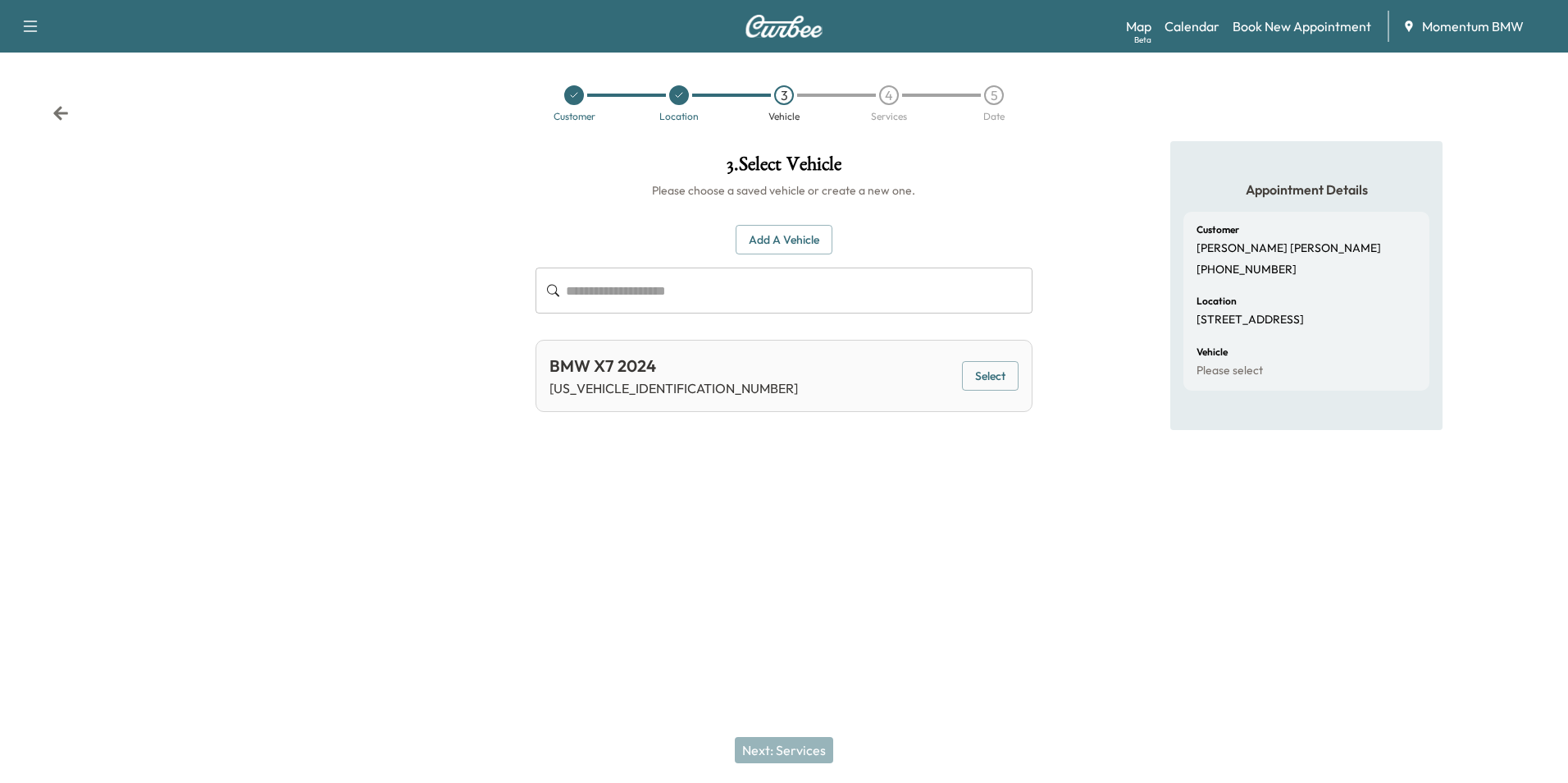
click at [986, 374] on button "Select" at bounding box center [990, 377] width 56 height 30
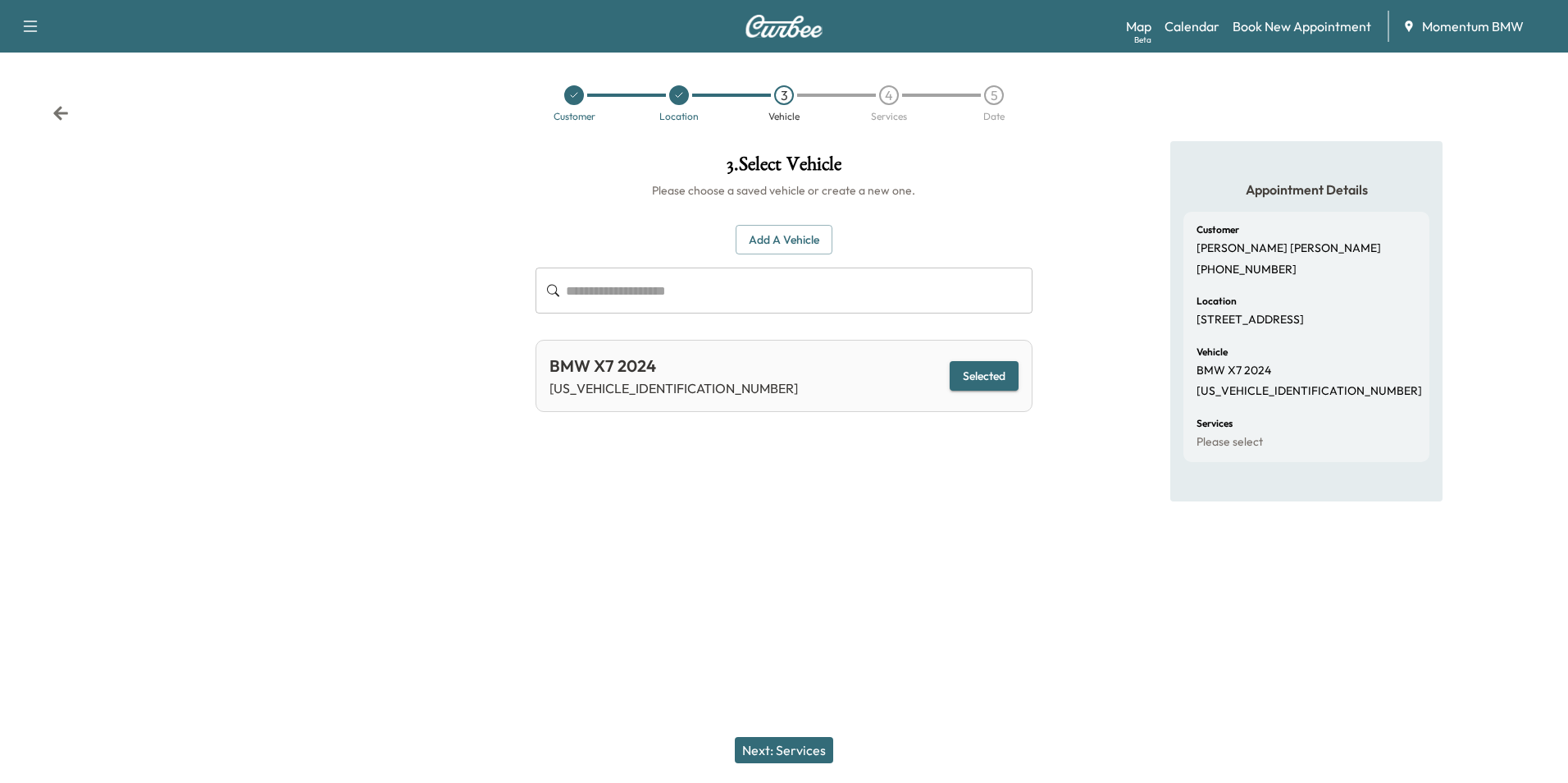
click at [785, 747] on button "Next: Services" at bounding box center [784, 750] width 99 height 26
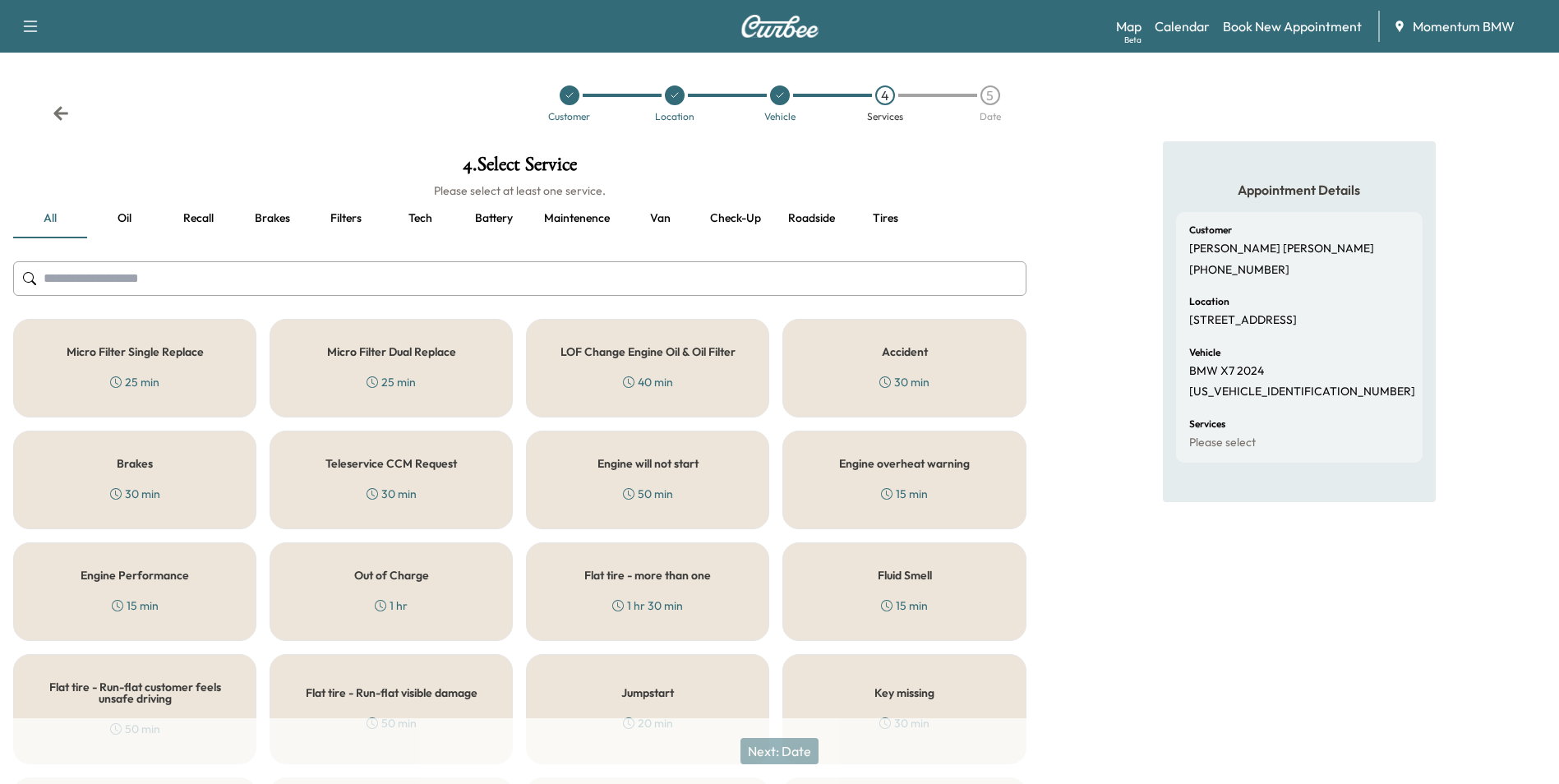
click at [122, 204] on button "Oil" at bounding box center [124, 218] width 74 height 40
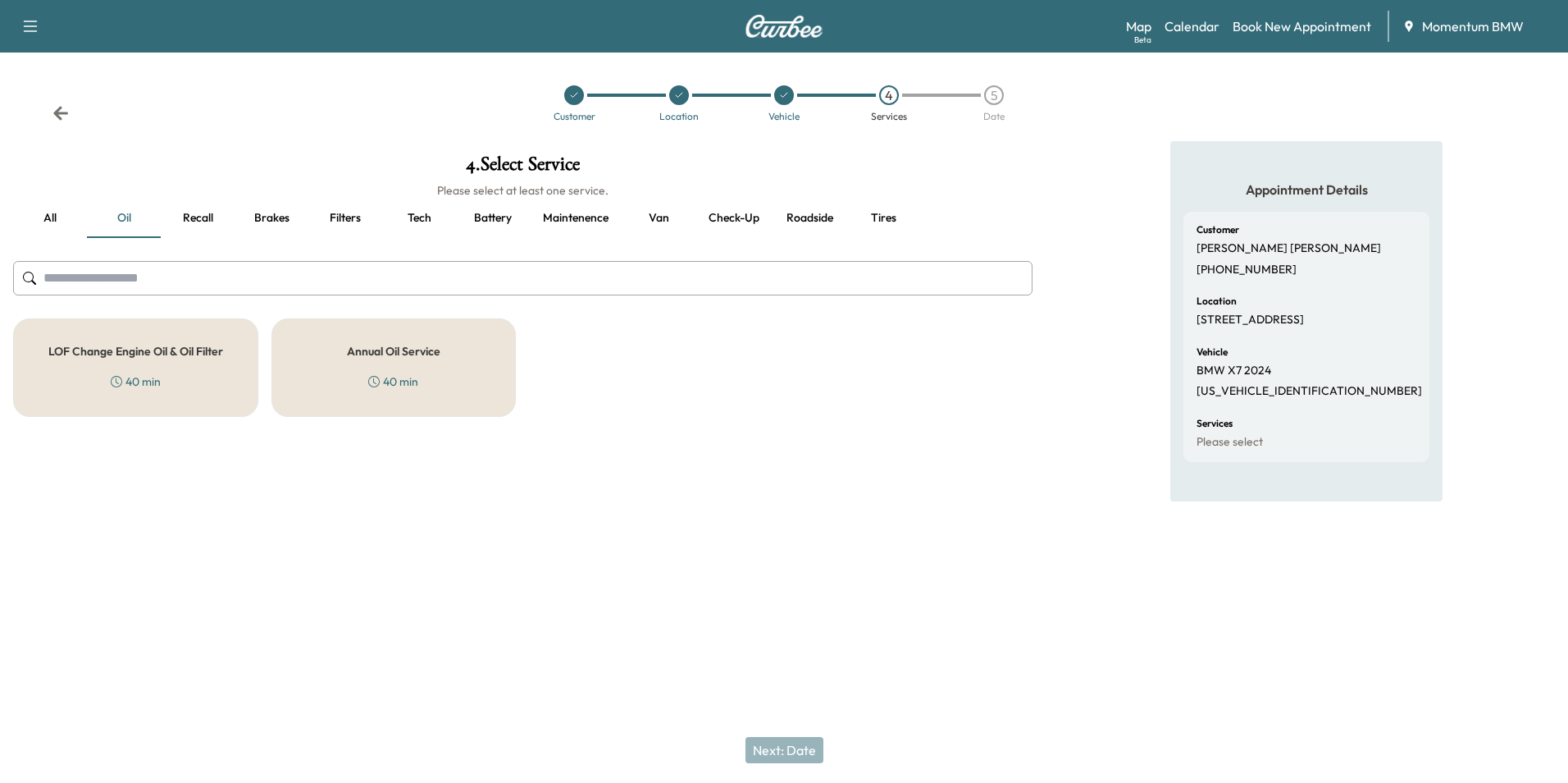
click at [408, 348] on h5 "Annual Oil Service" at bounding box center [394, 351] width 93 height 12
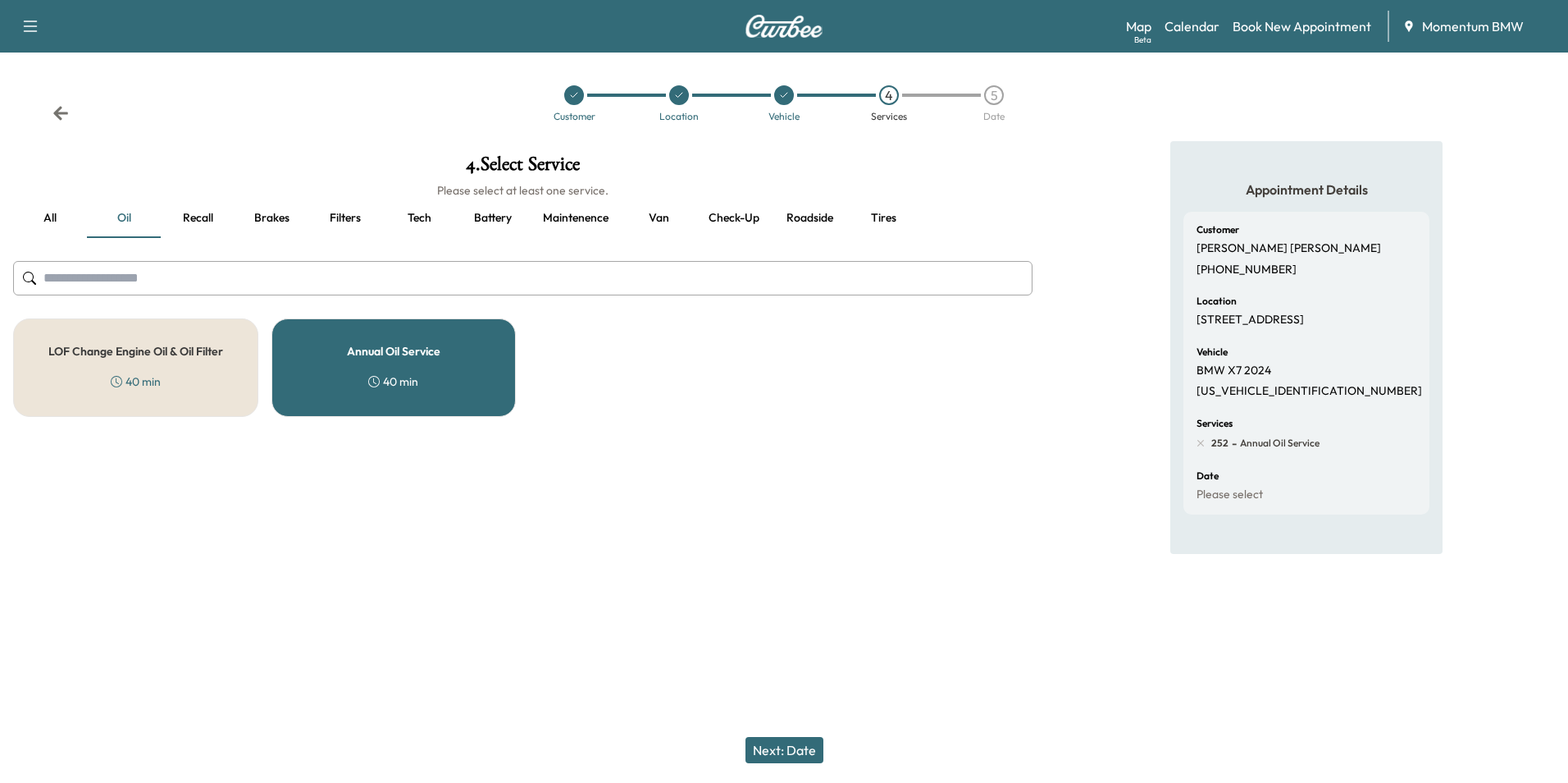
click at [803, 746] on button "Next: Date" at bounding box center [784, 750] width 78 height 26
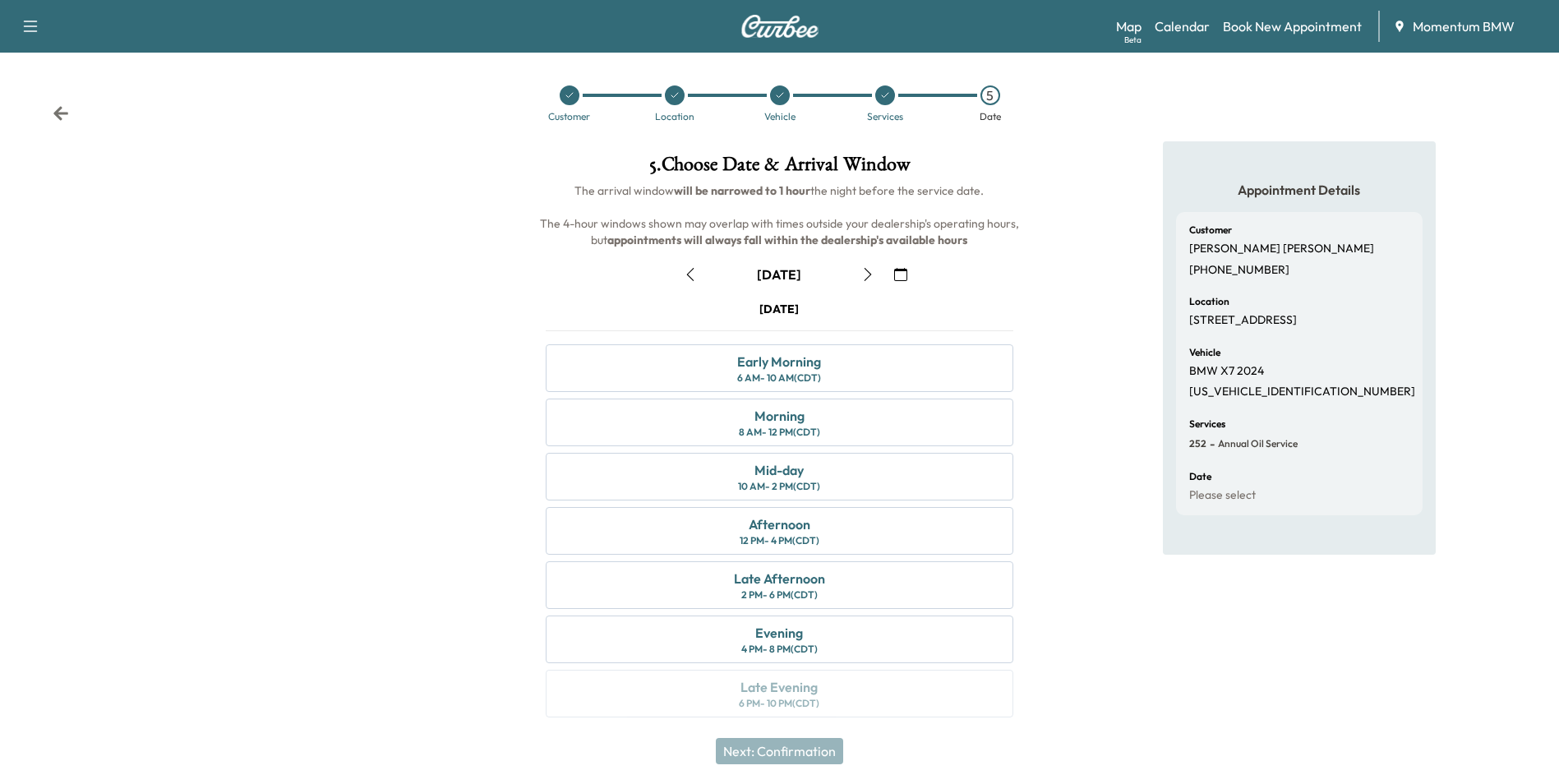
click at [912, 275] on button "button" at bounding box center [900, 274] width 28 height 26
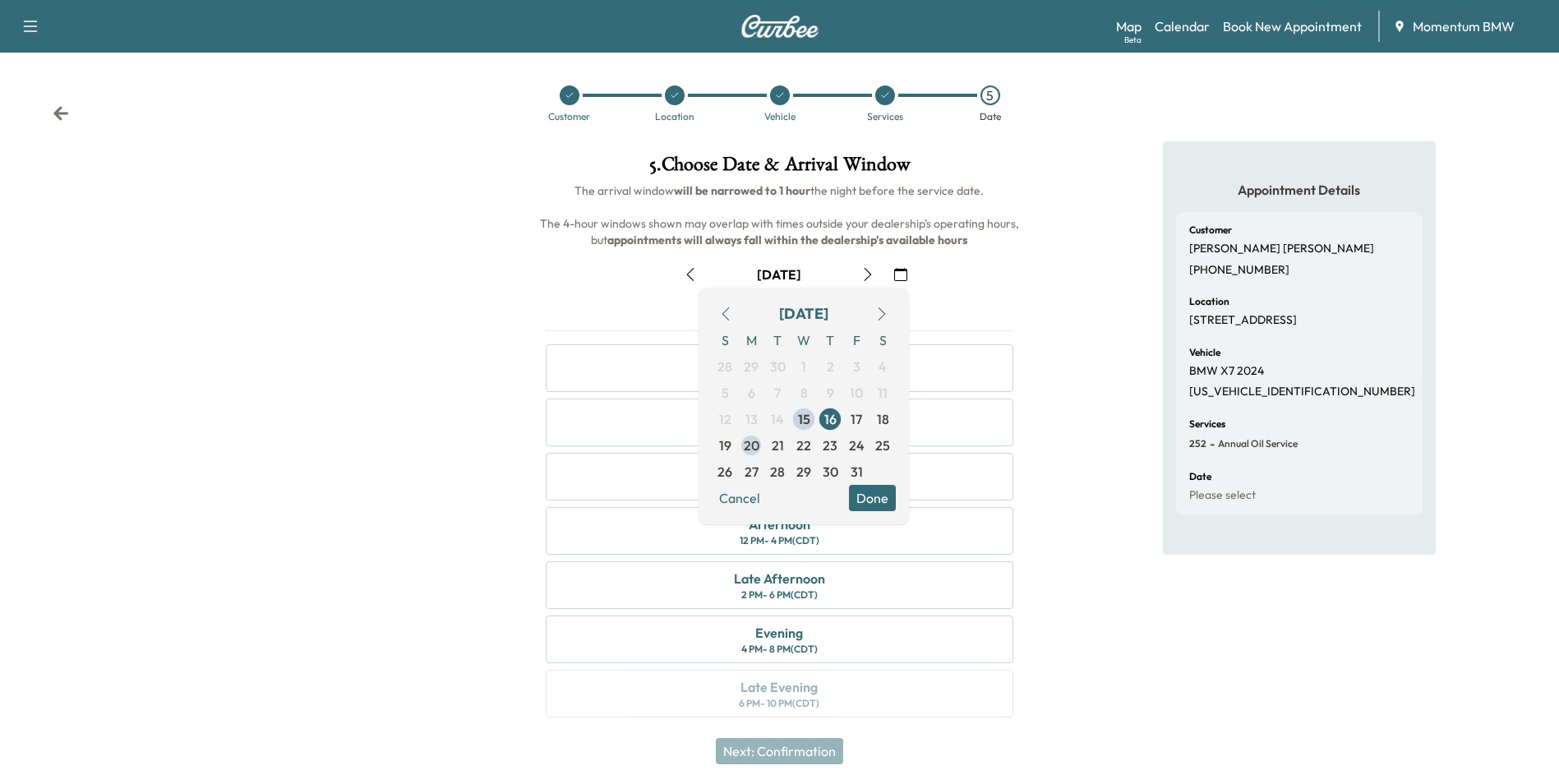
click at [750, 448] on span "20" at bounding box center [751, 445] width 15 height 20
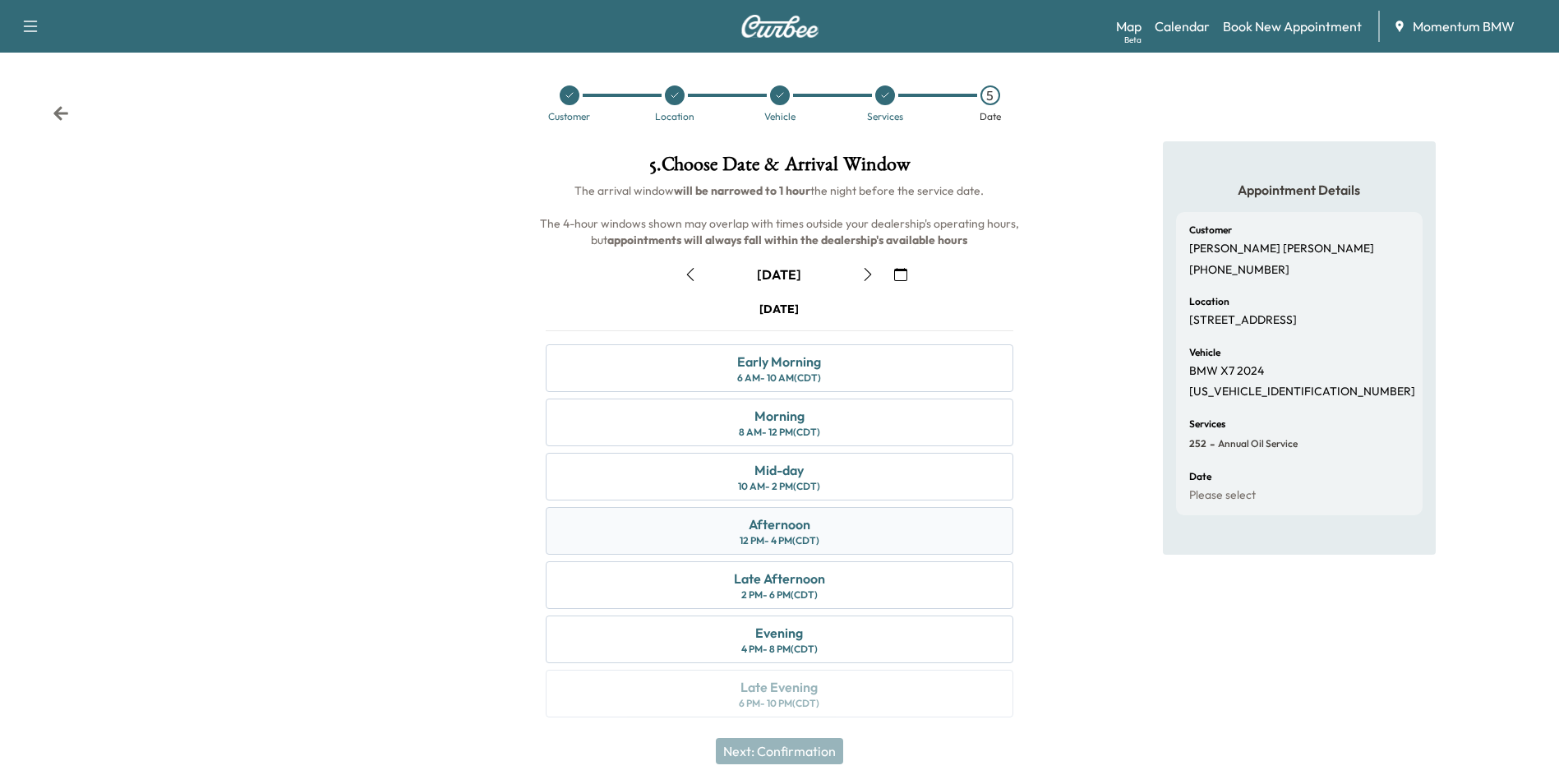
click at [821, 532] on div "Afternoon 12 PM - 4 PM (CDT)" at bounding box center [779, 530] width 467 height 48
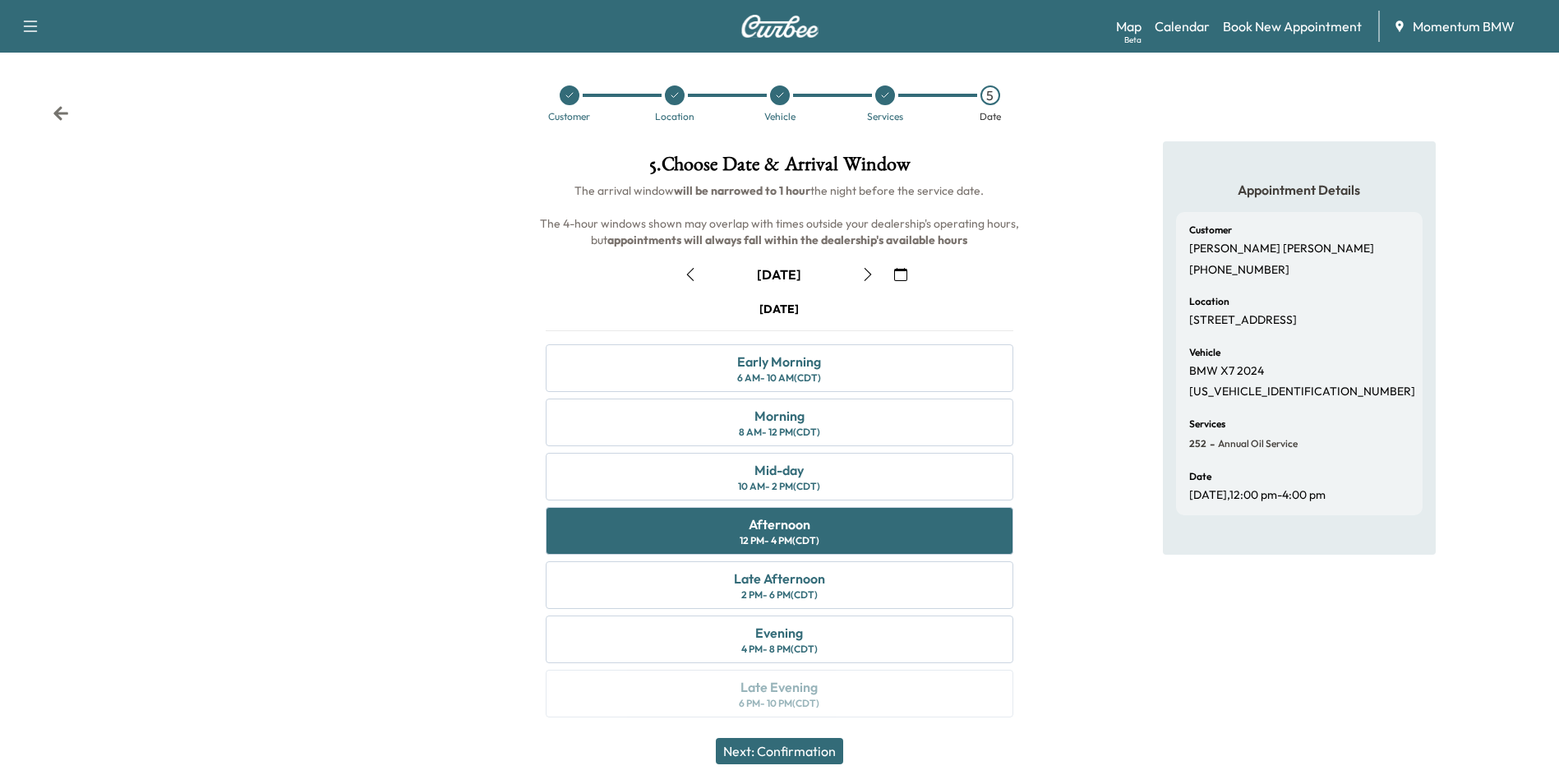
click at [820, 749] on button "Next: Confirmation" at bounding box center [780, 751] width 128 height 26
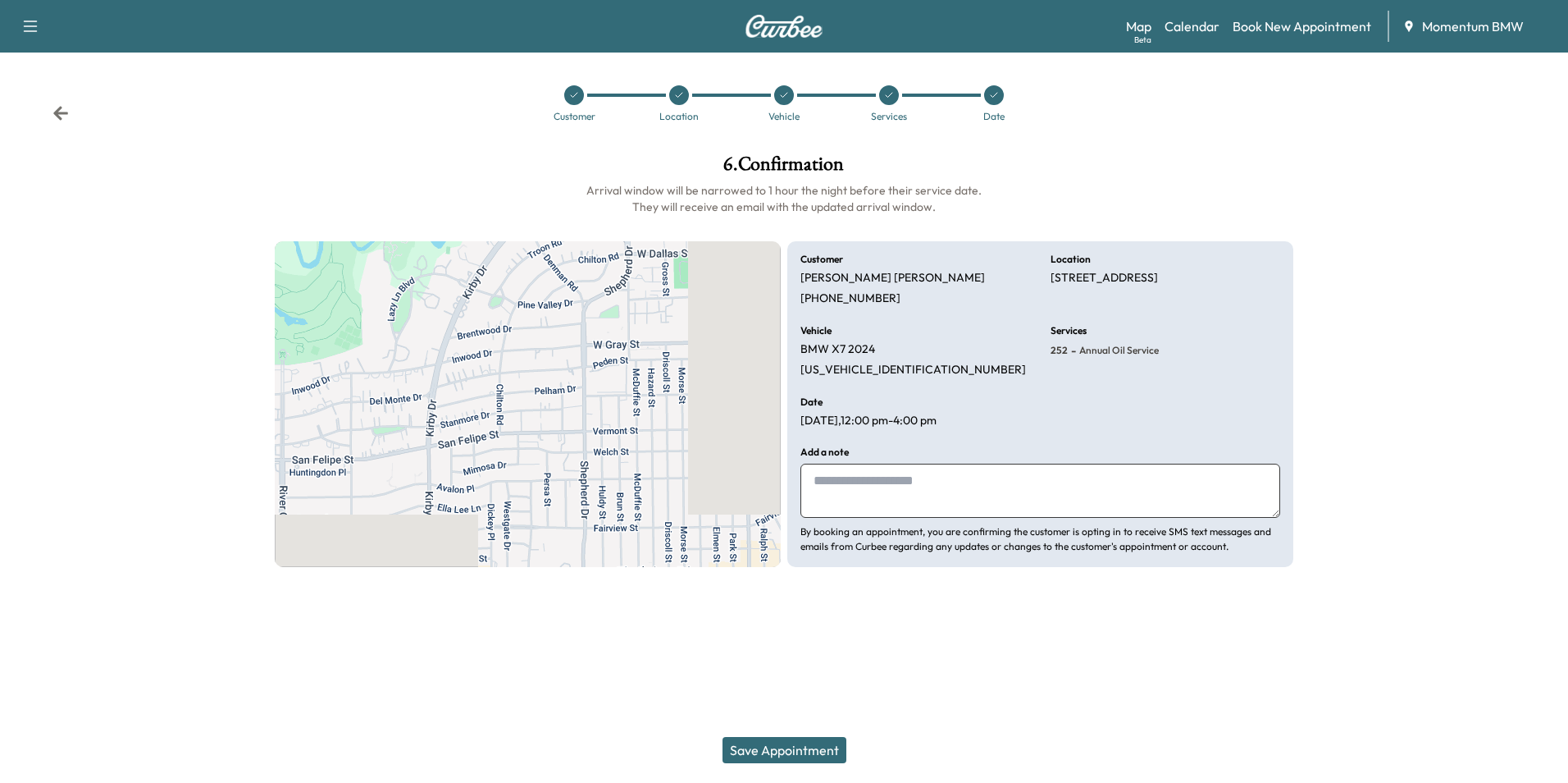
click at [975, 501] on textarea at bounding box center [1040, 491] width 480 height 54
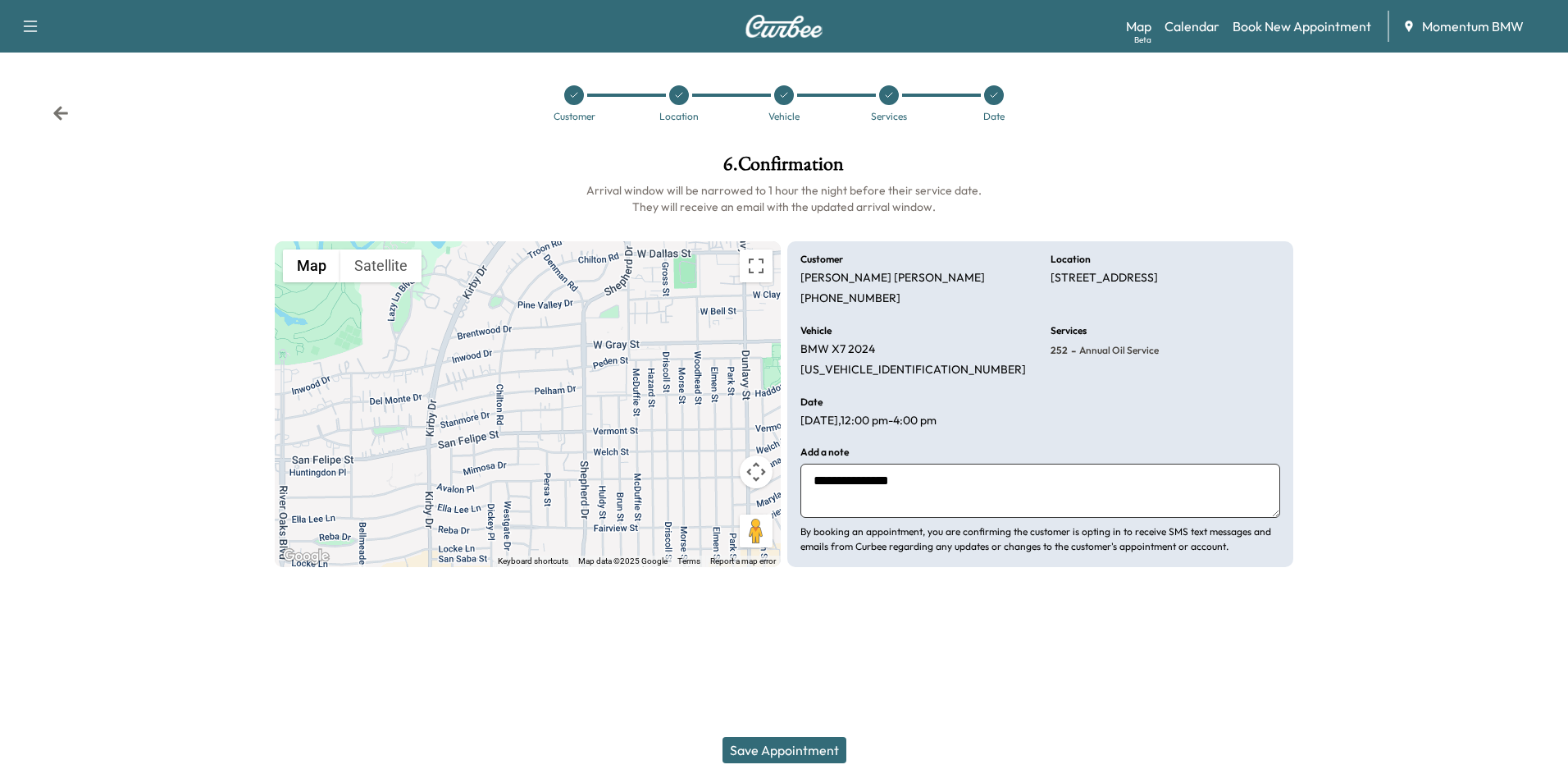
type textarea "**********"
click at [826, 754] on button "Save Appointment" at bounding box center [784, 750] width 124 height 26
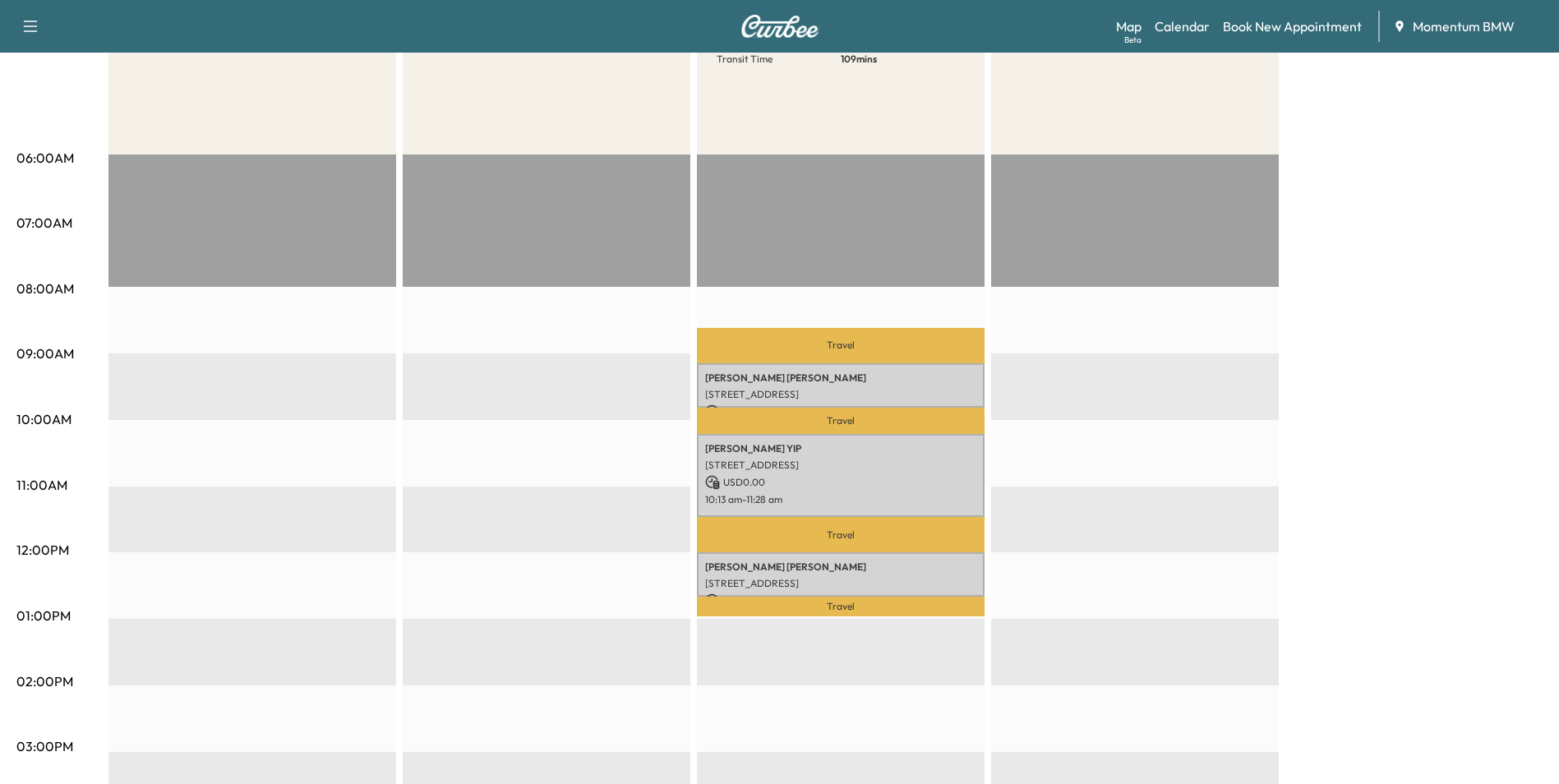
scroll to position [82, 0]
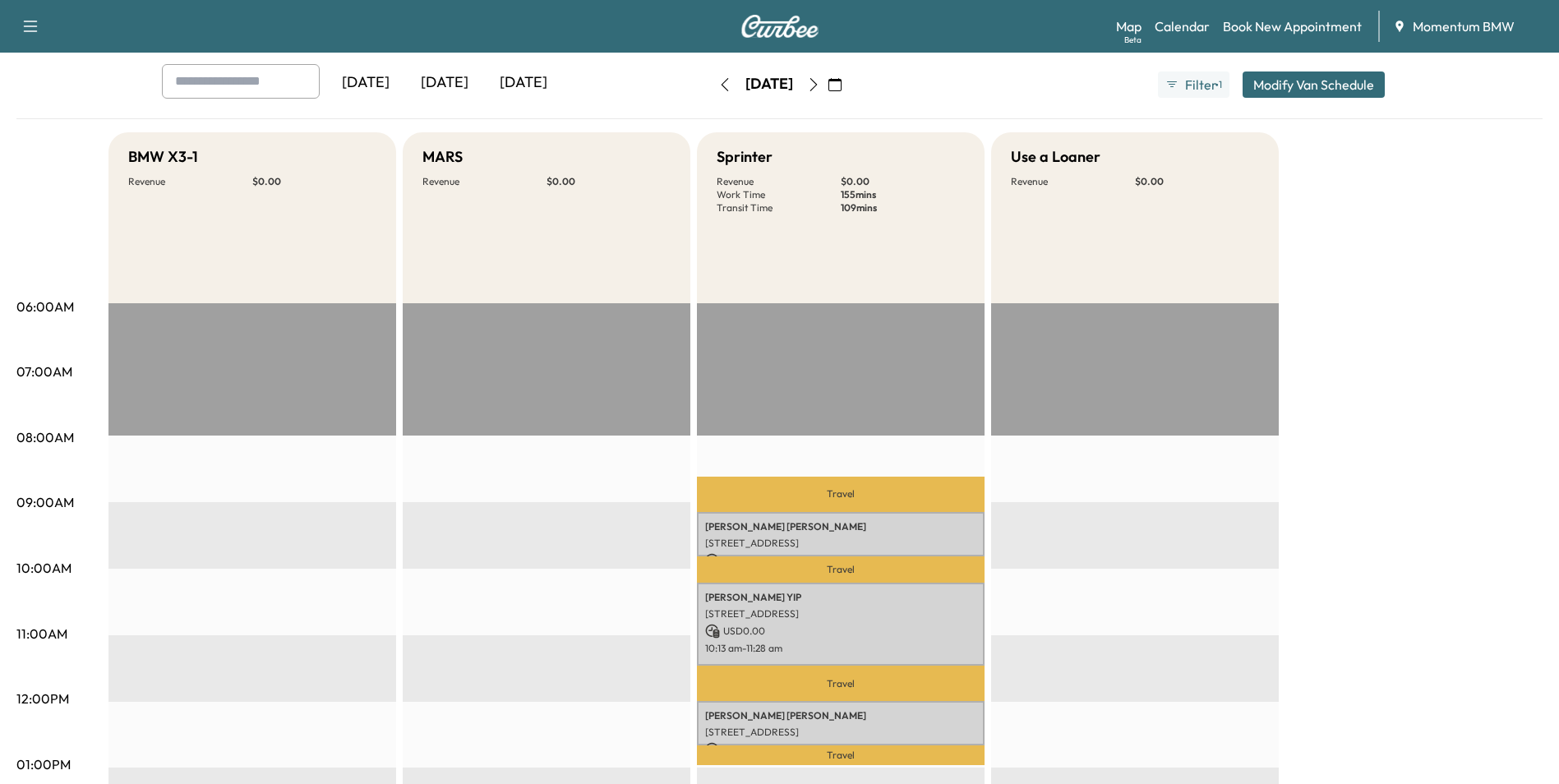
click at [842, 85] on icon "button" at bounding box center [835, 84] width 13 height 13
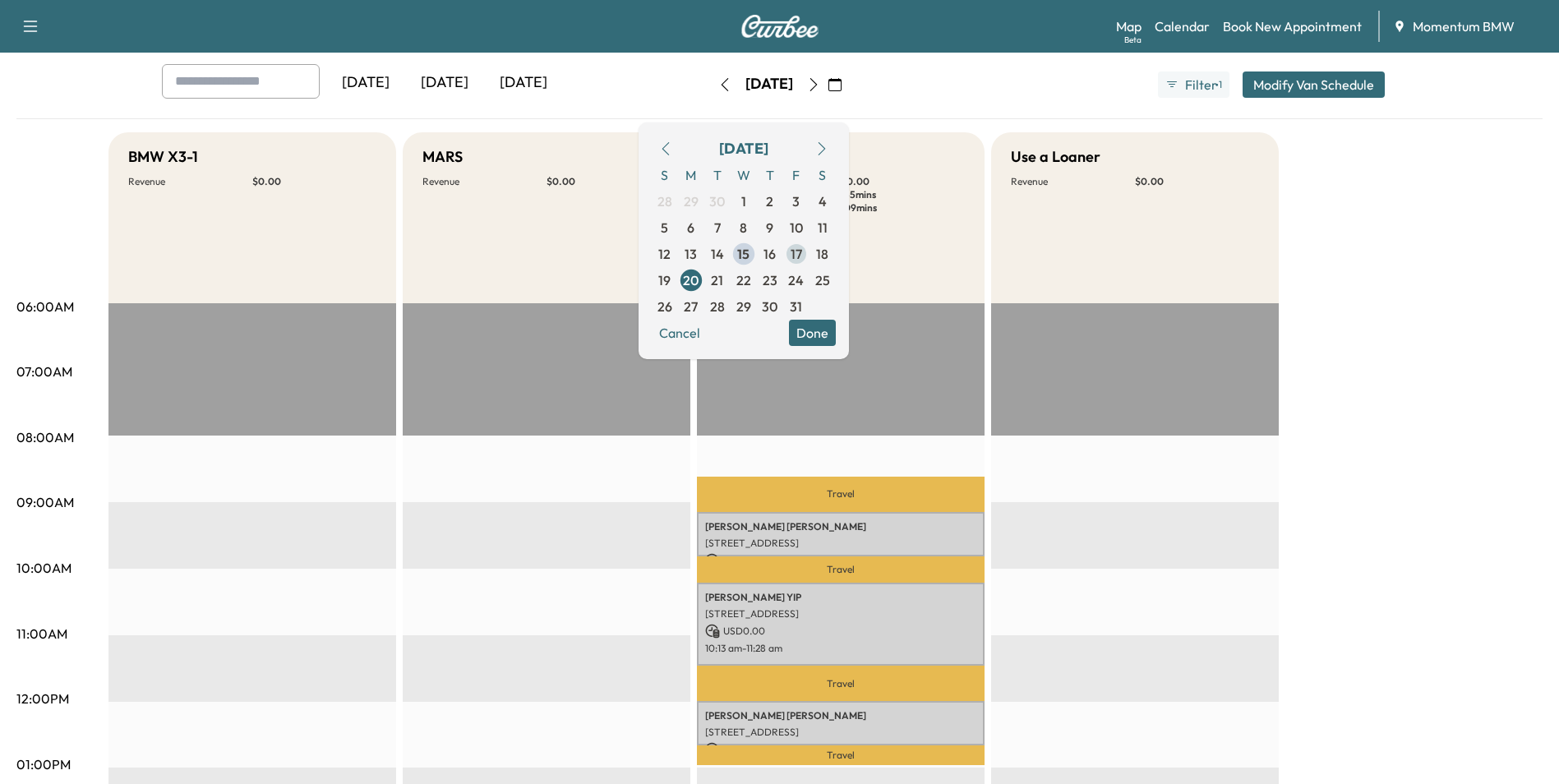
click at [802, 256] on span "17" at bounding box center [796, 254] width 12 height 20
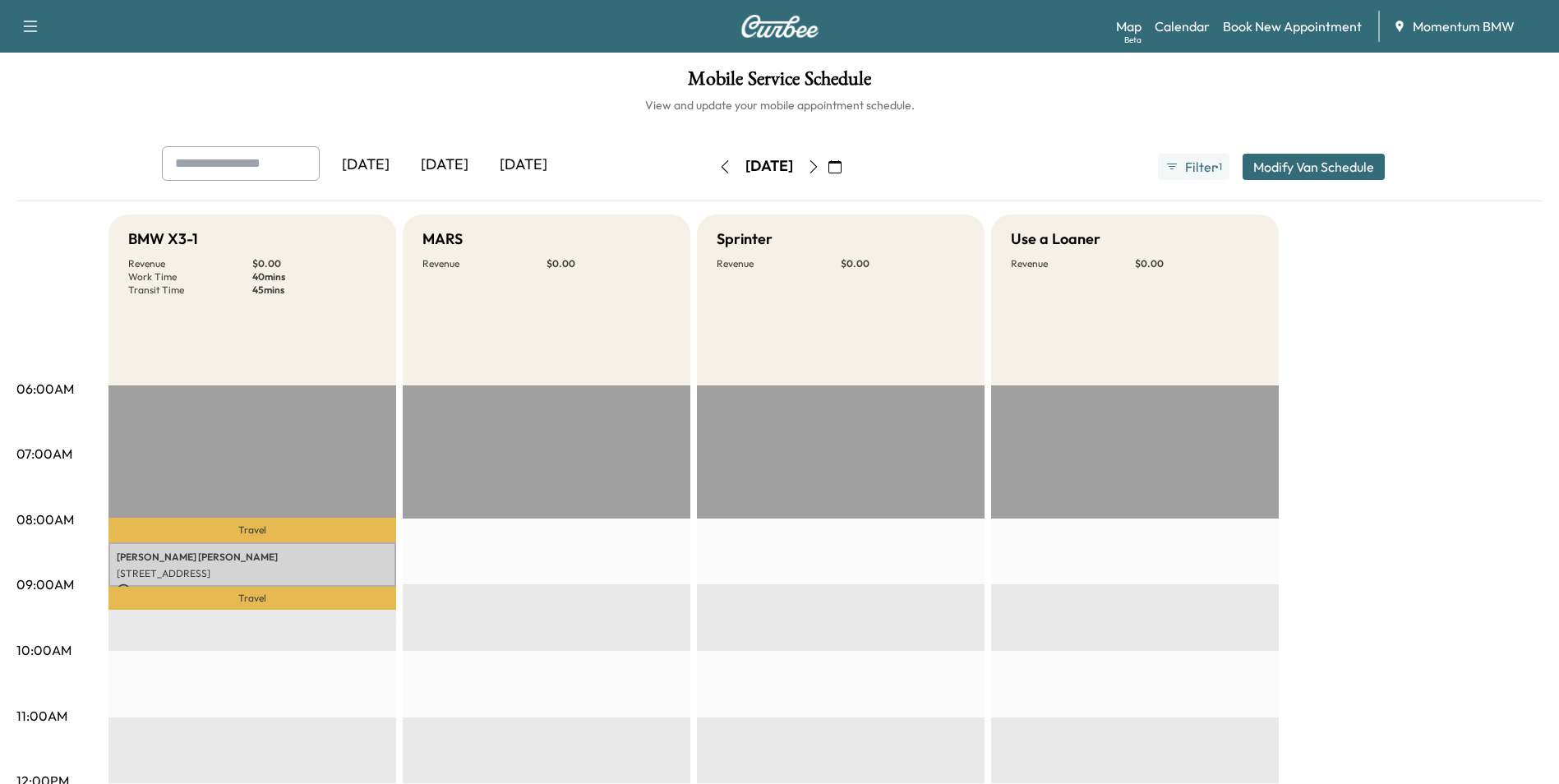
click at [842, 166] on icon "button" at bounding box center [835, 166] width 13 height 13
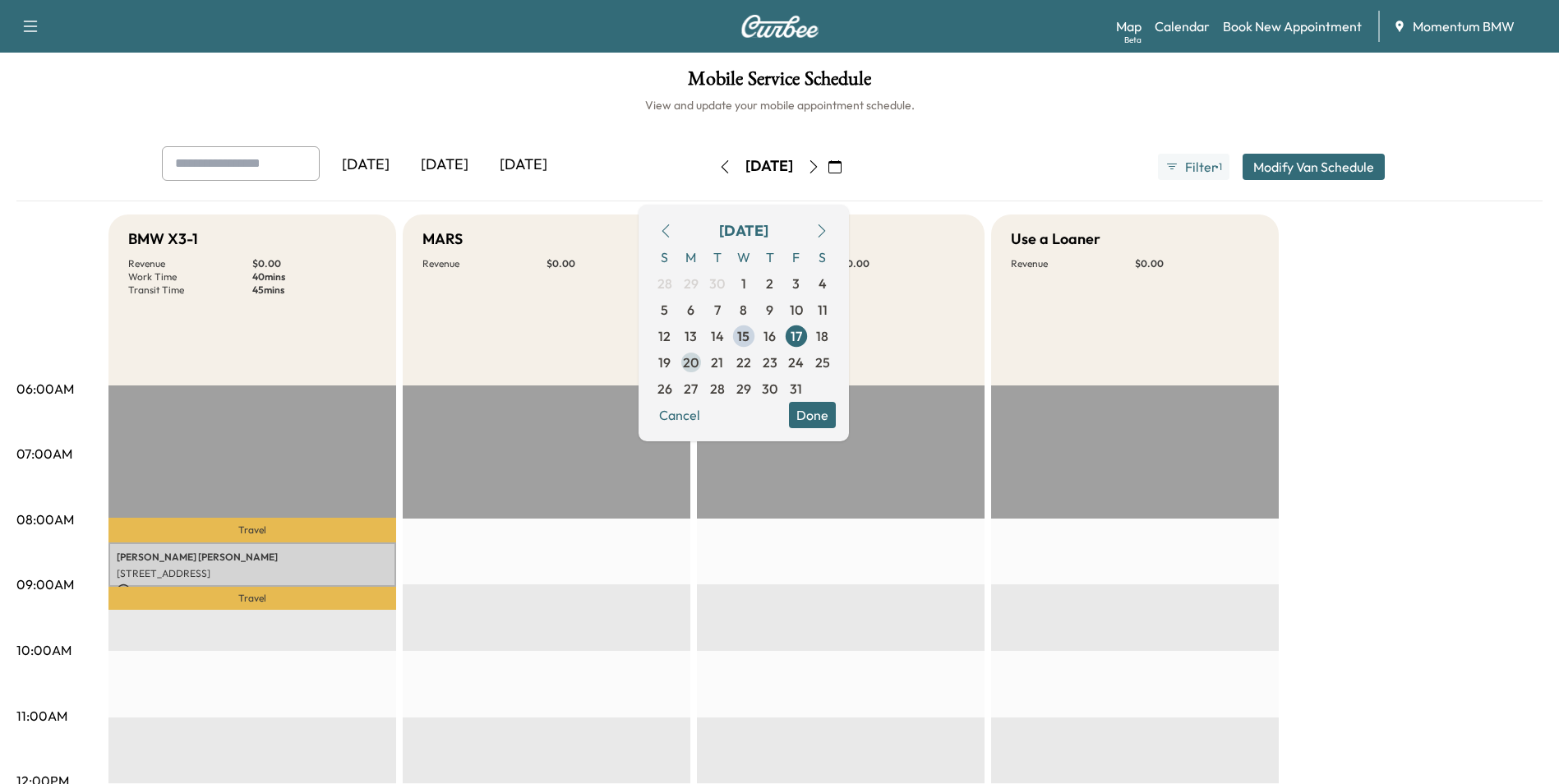
click at [699, 366] on span "20" at bounding box center [690, 362] width 15 height 20
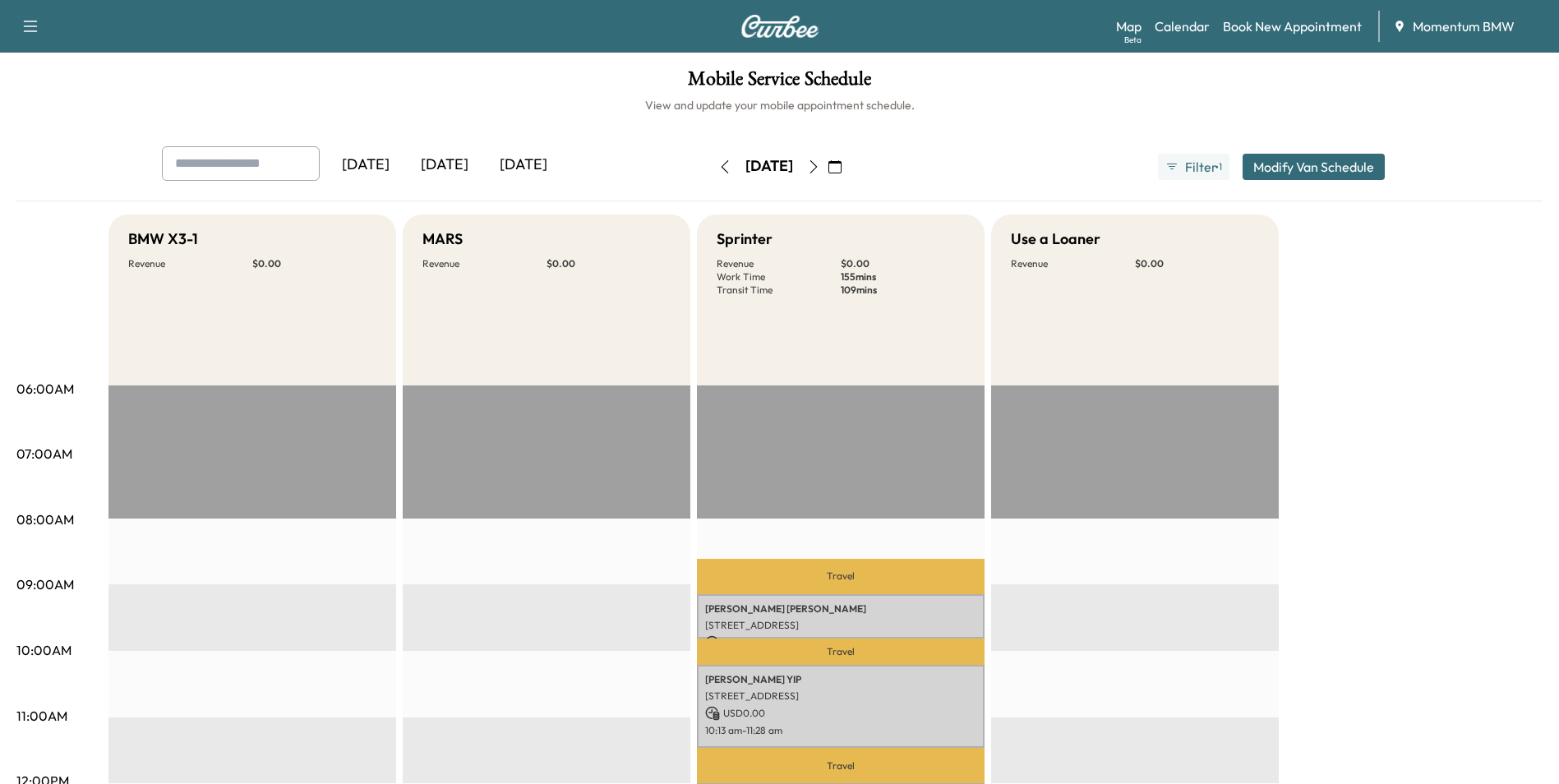
click at [719, 166] on icon "button" at bounding box center [725, 166] width 13 height 13
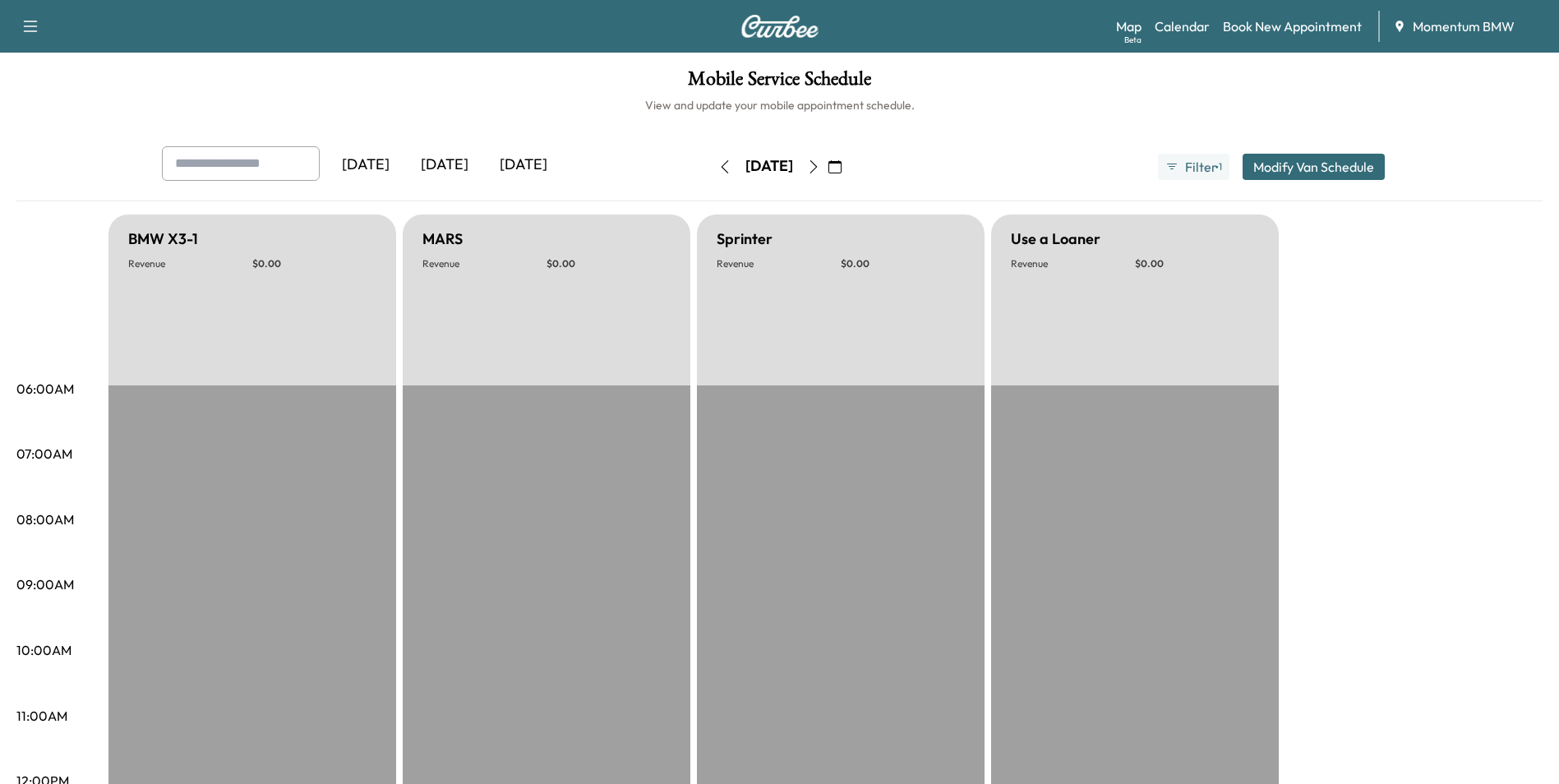
click at [719, 166] on icon "button" at bounding box center [725, 166] width 13 height 13
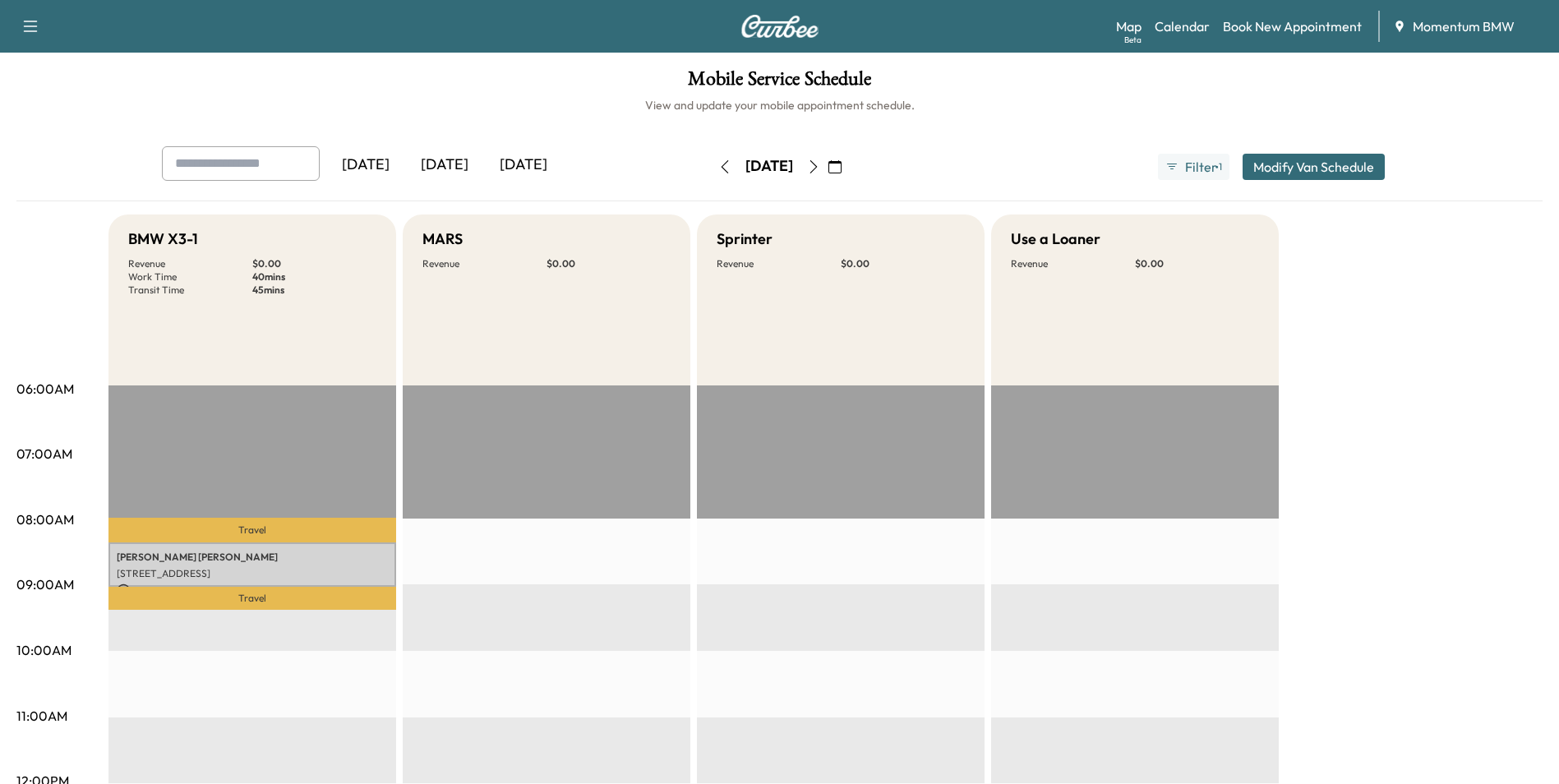
click at [721, 166] on icon "button" at bounding box center [724, 166] width 7 height 13
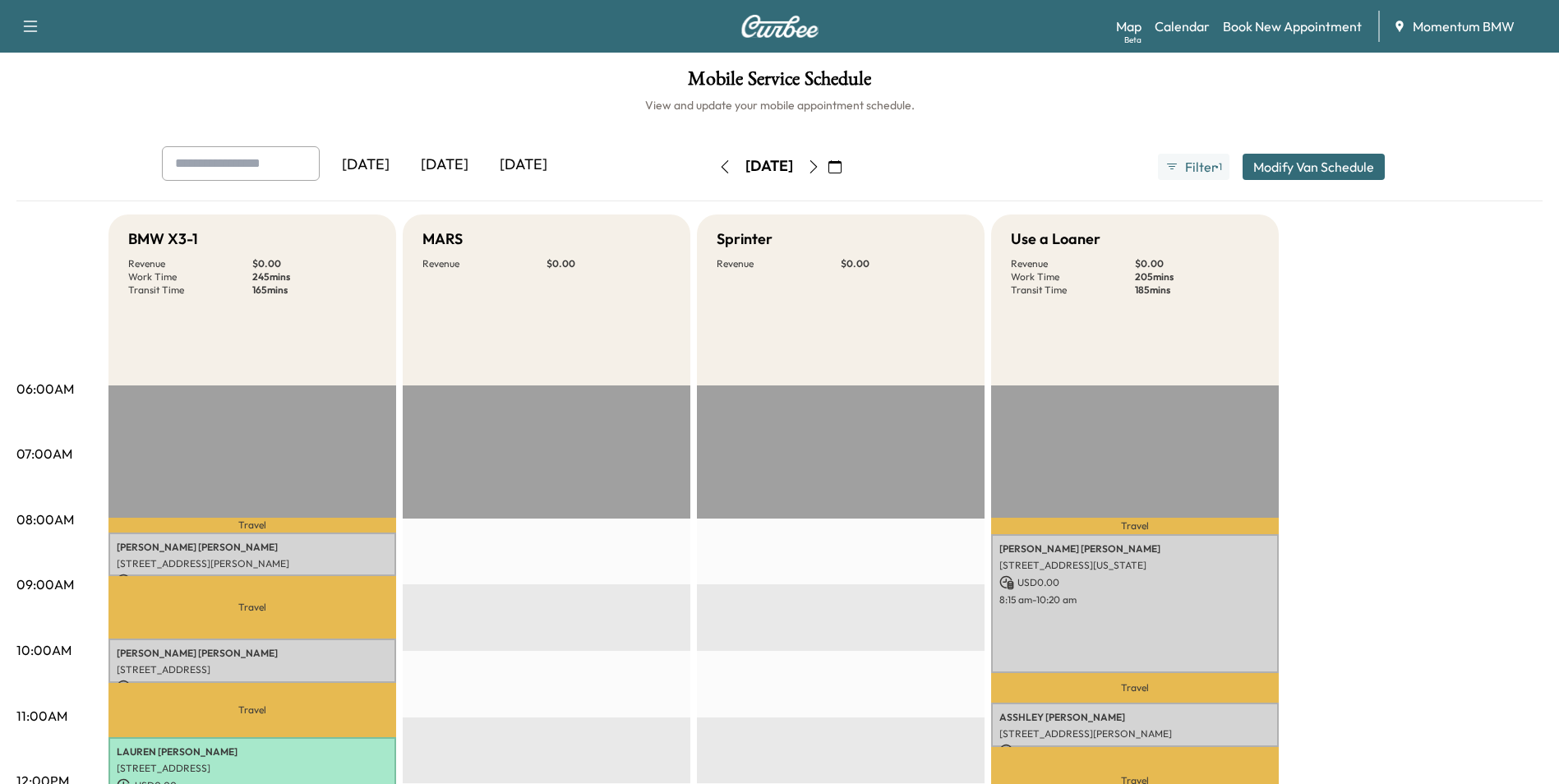
click at [711, 166] on button "button" at bounding box center [724, 166] width 28 height 26
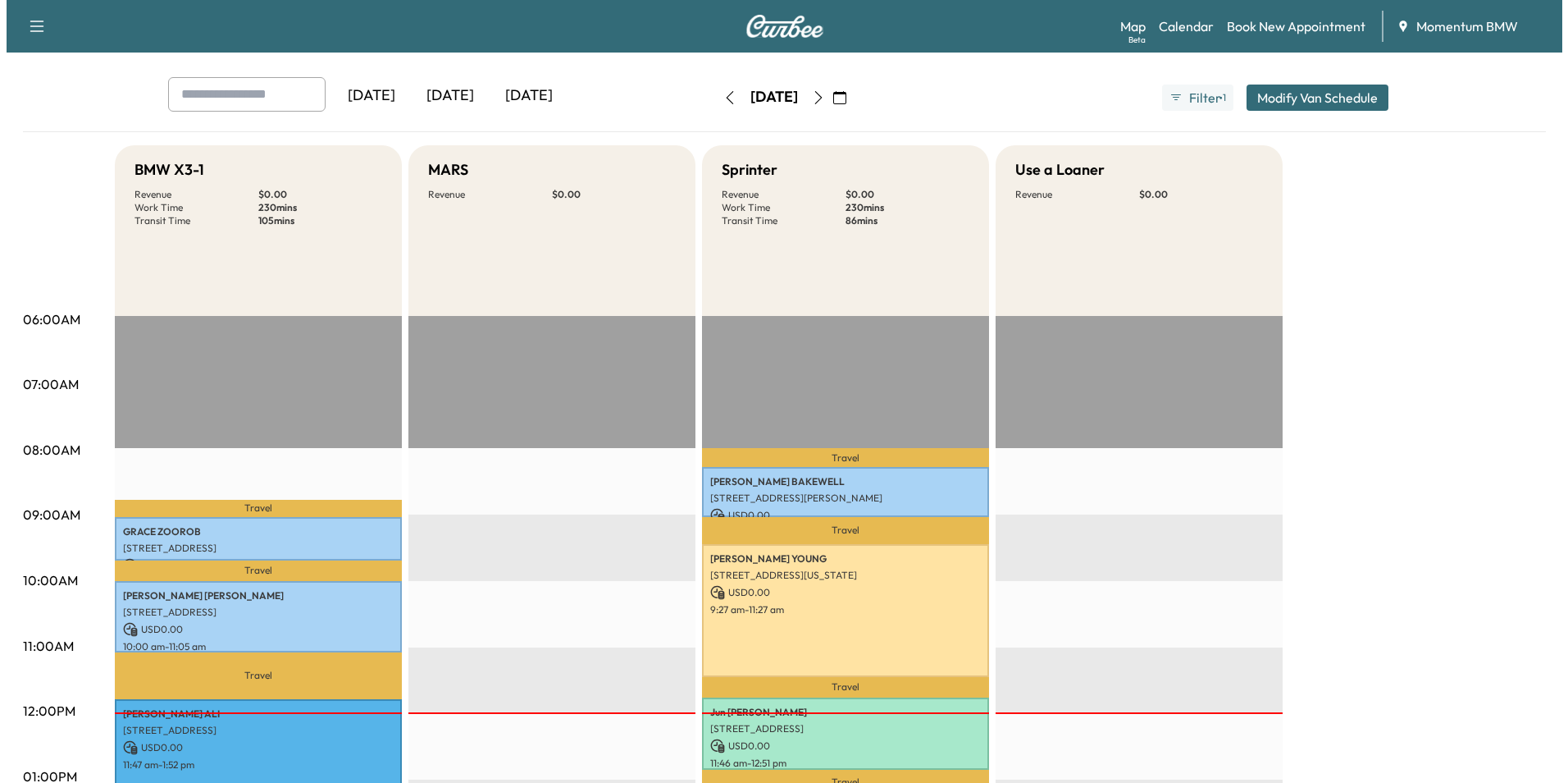
scroll to position [410, 0]
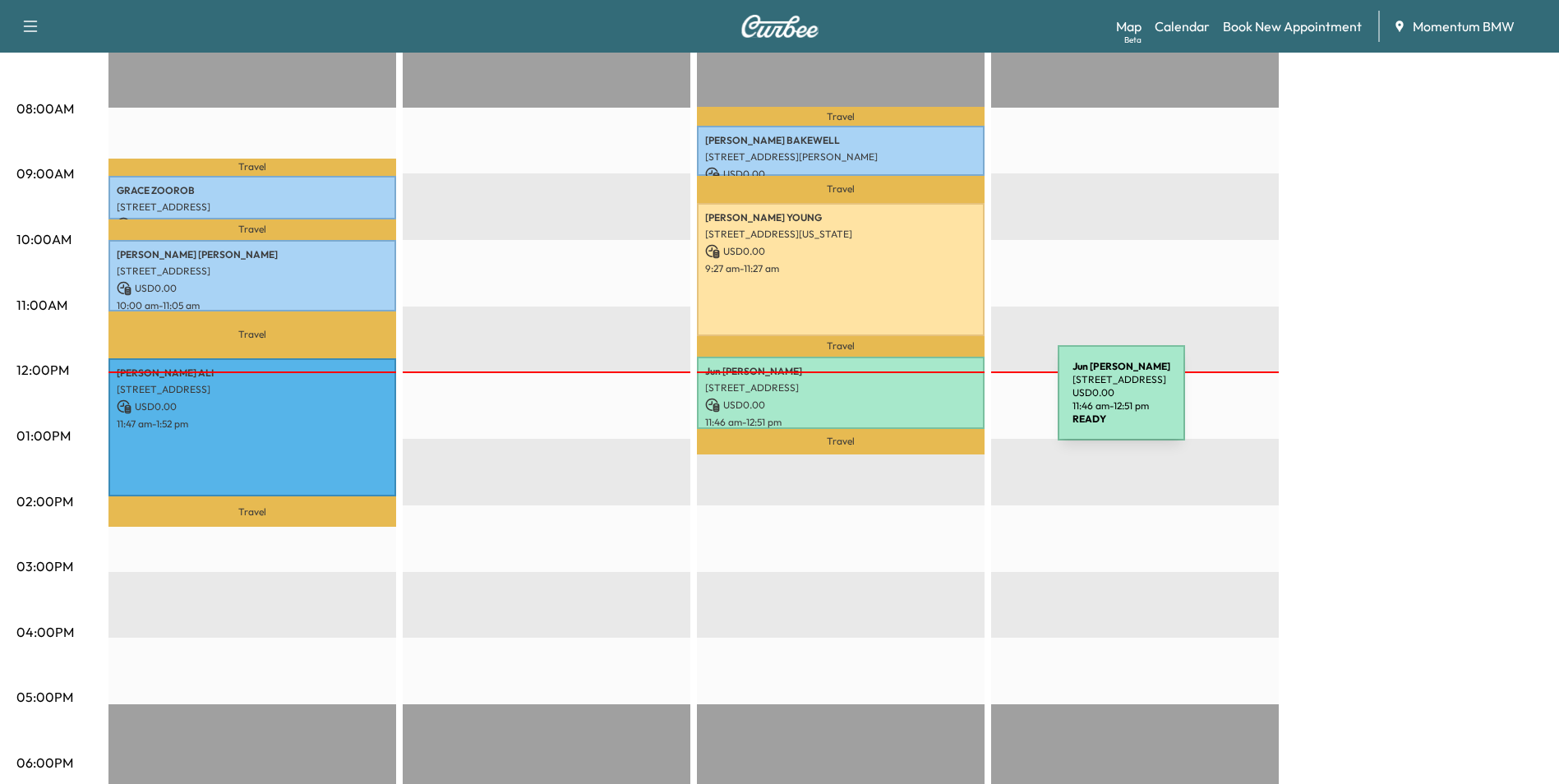
click at [935, 402] on p "USD 0.00" at bounding box center [841, 405] width 271 height 14
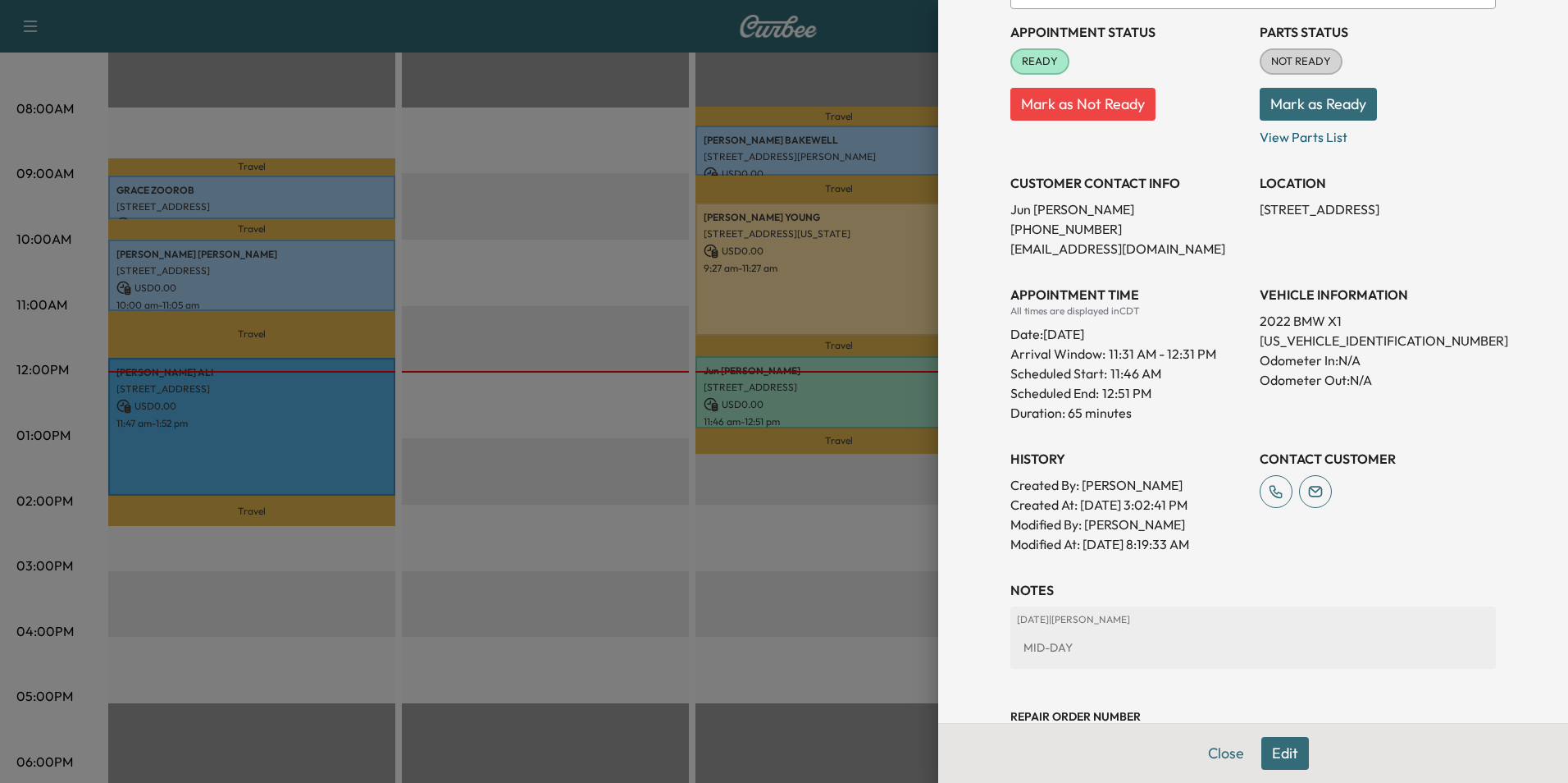
scroll to position [261, 0]
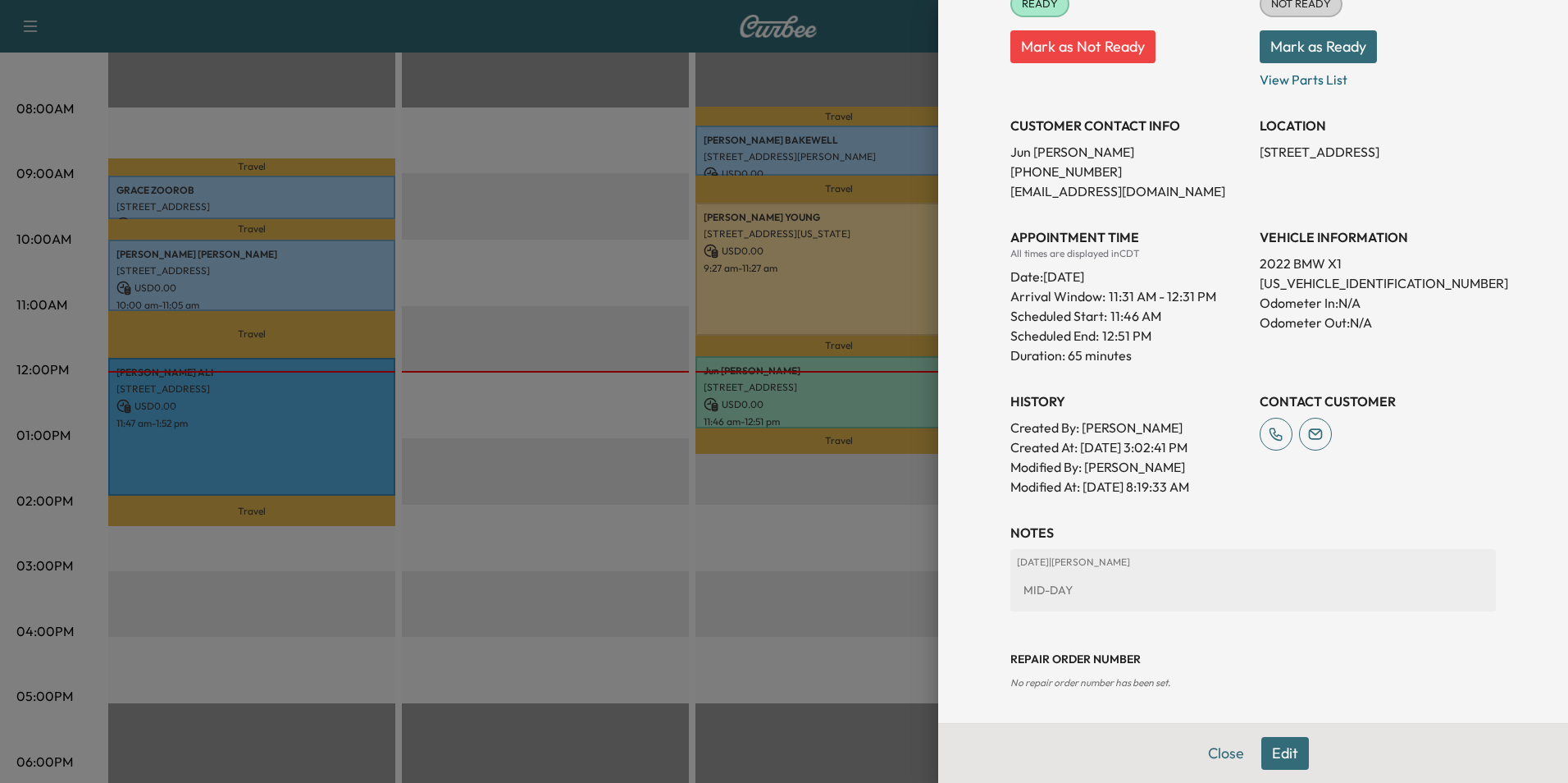
click at [1208, 761] on button "Close" at bounding box center [1226, 753] width 57 height 33
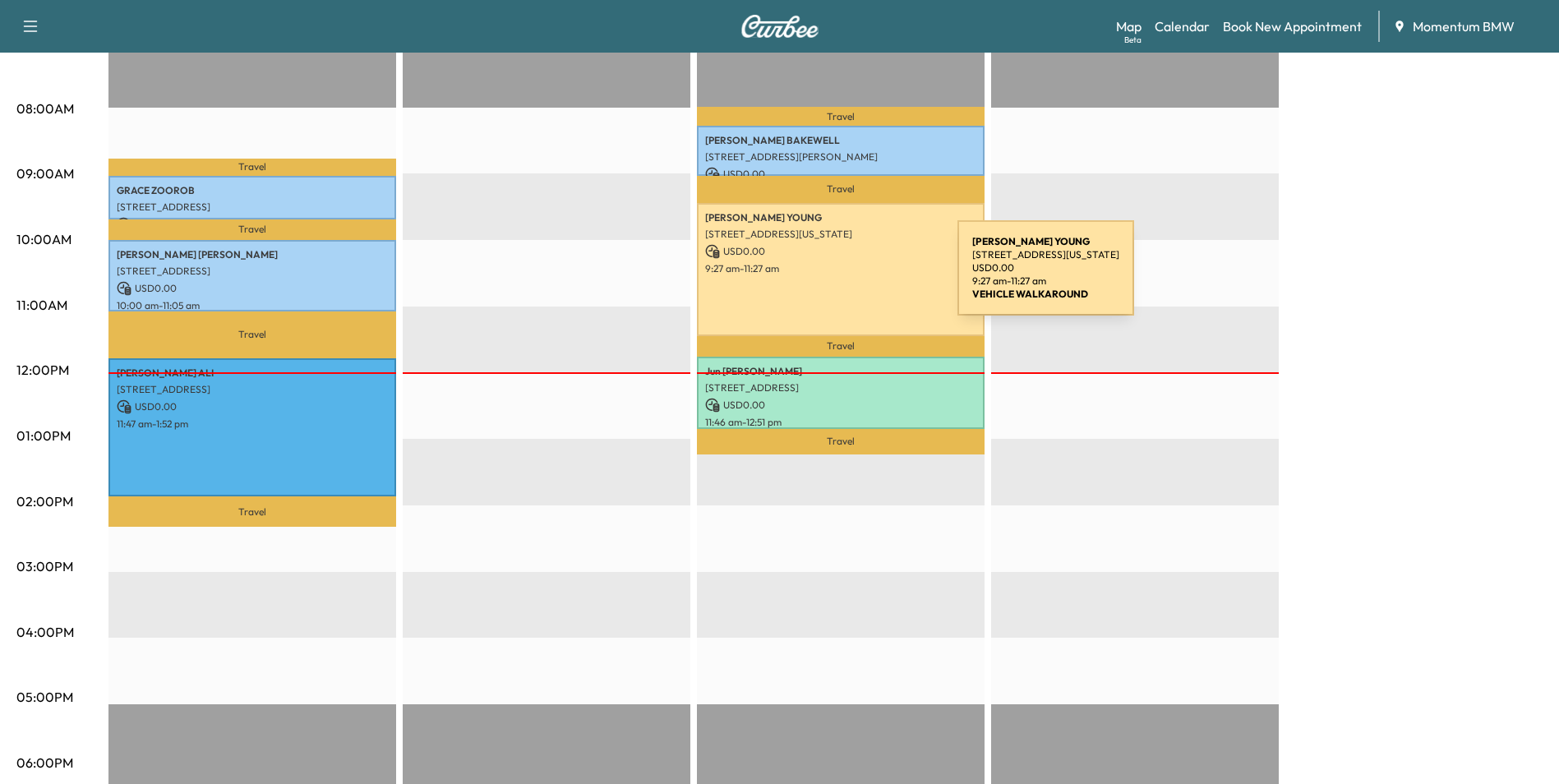
click at [835, 277] on div "[PERSON_NAME] [STREET_ADDRESS][US_STATE] USD 0.00 9:27 am - 11:27 am" at bounding box center [841, 269] width 288 height 133
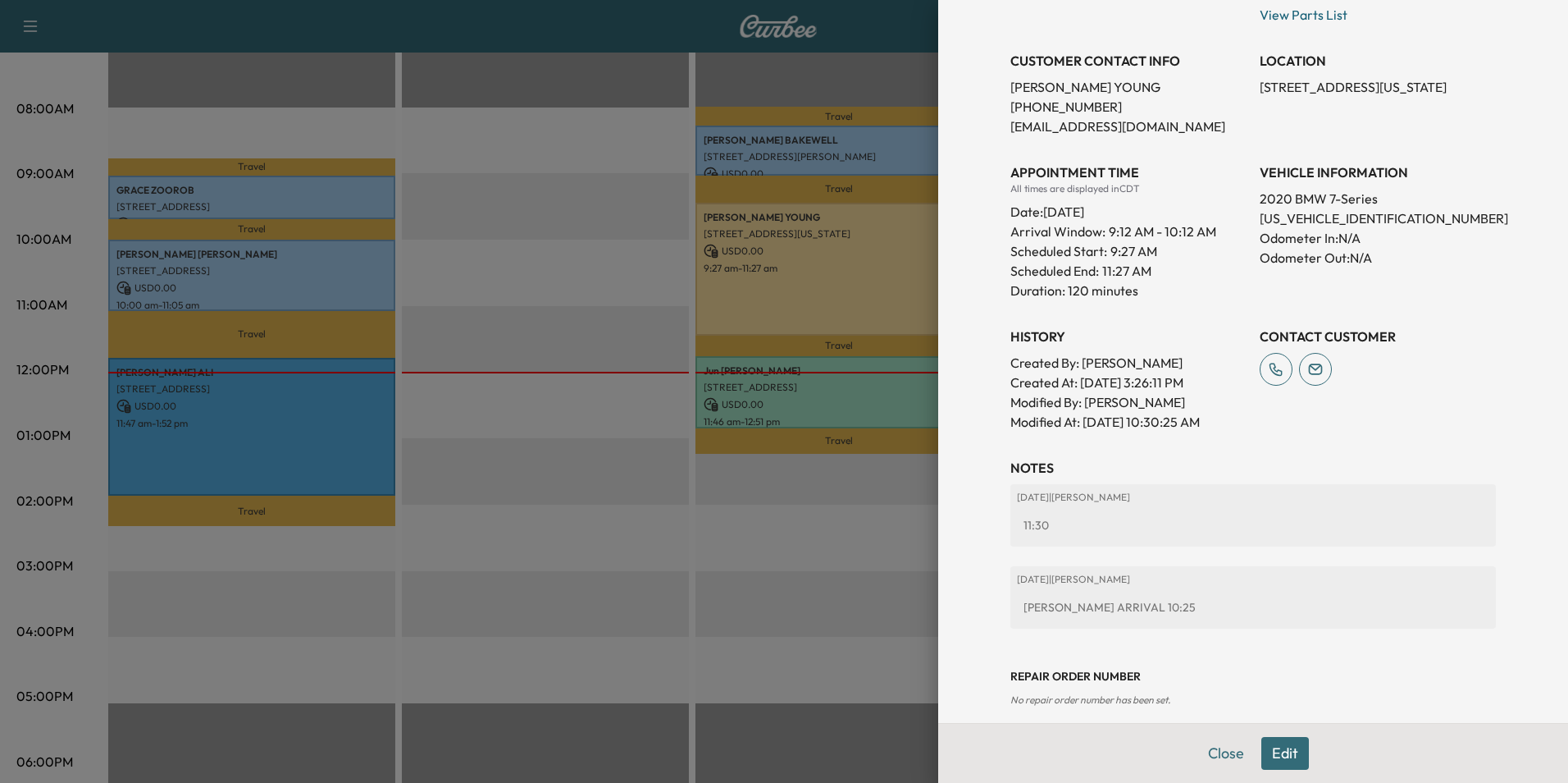
scroll to position [297, 0]
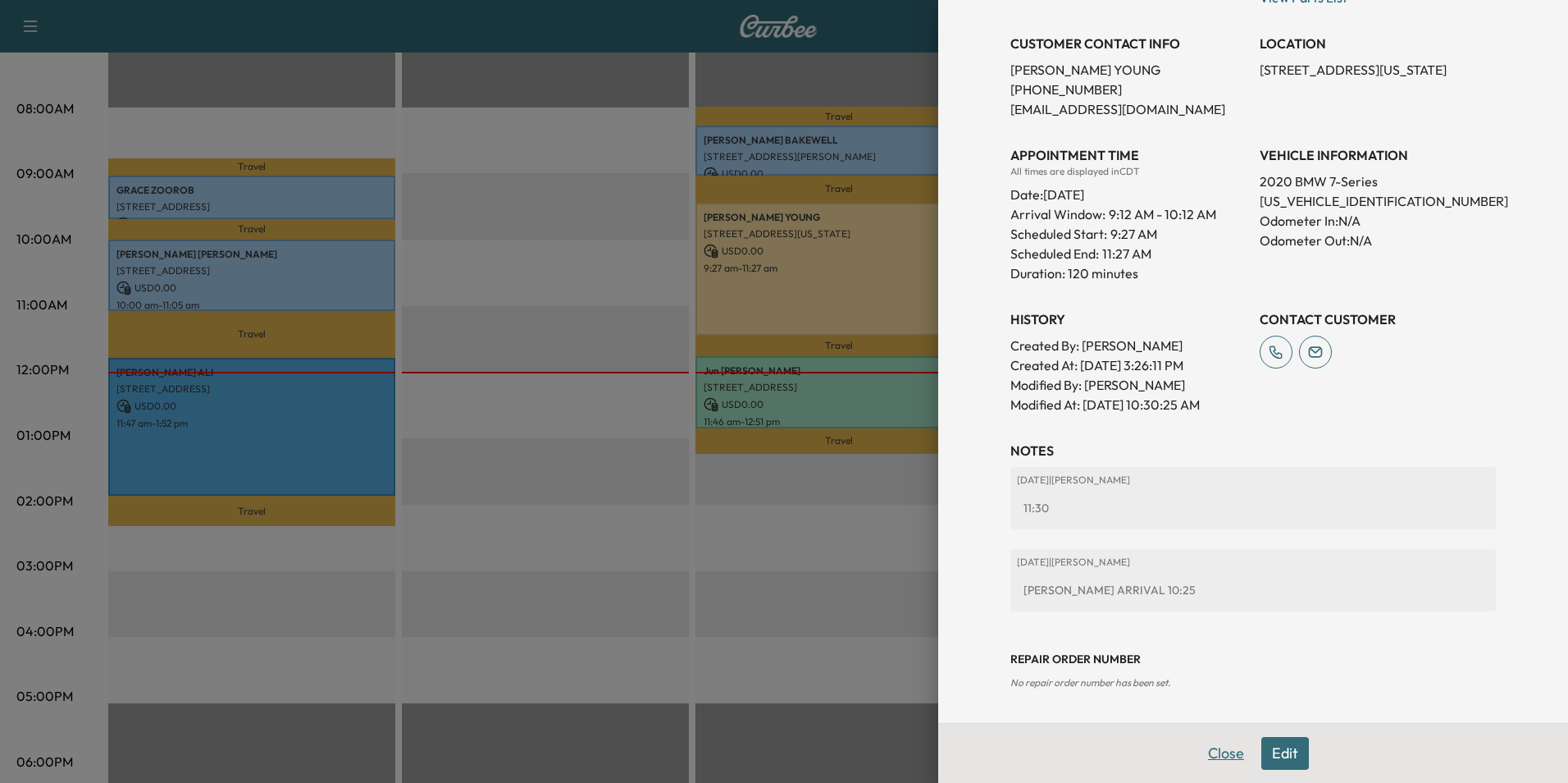
click at [1224, 759] on button "Close" at bounding box center [1226, 753] width 57 height 33
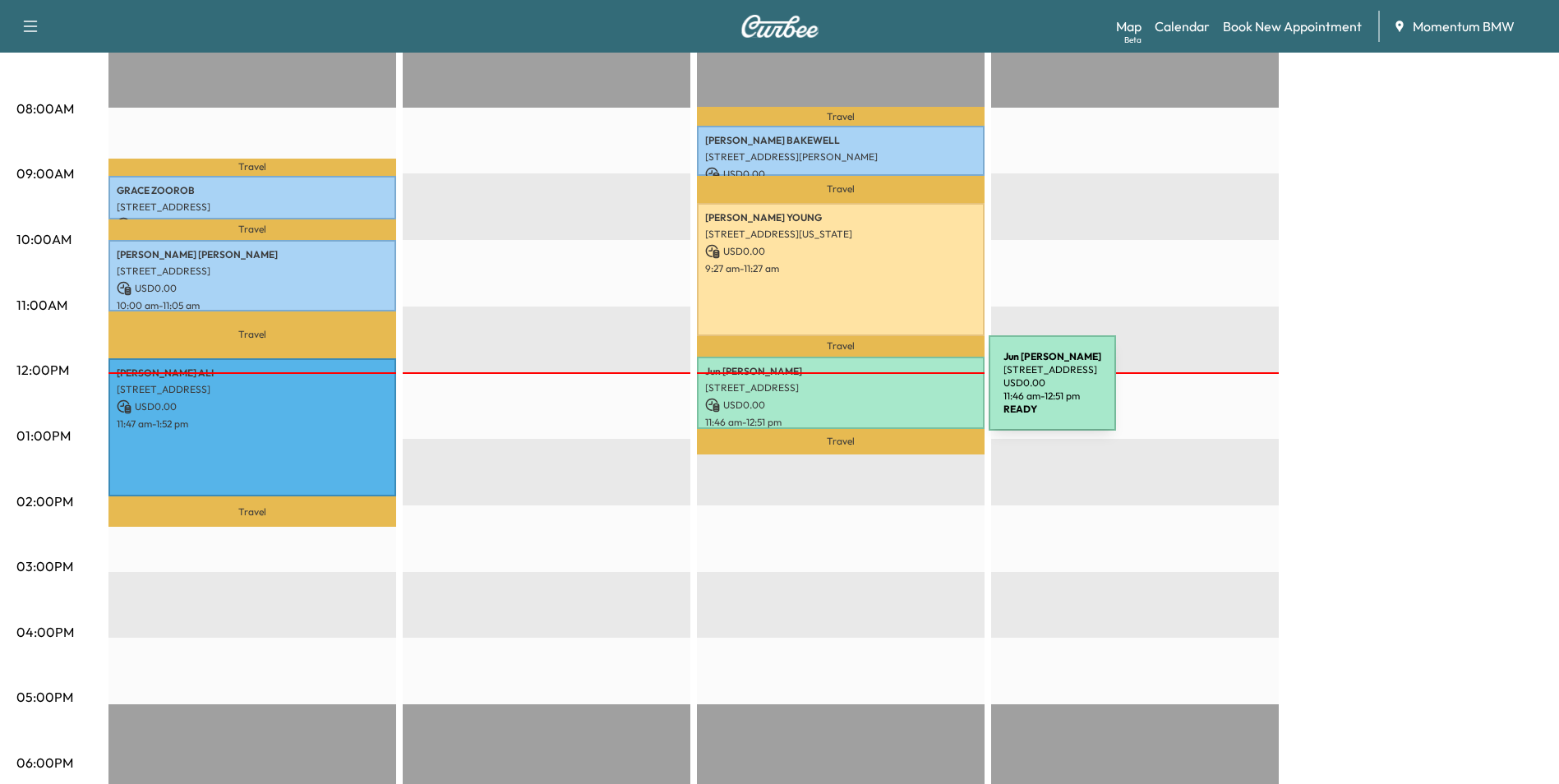
click at [865, 398] on p "USD 0.00" at bounding box center [841, 405] width 271 height 14
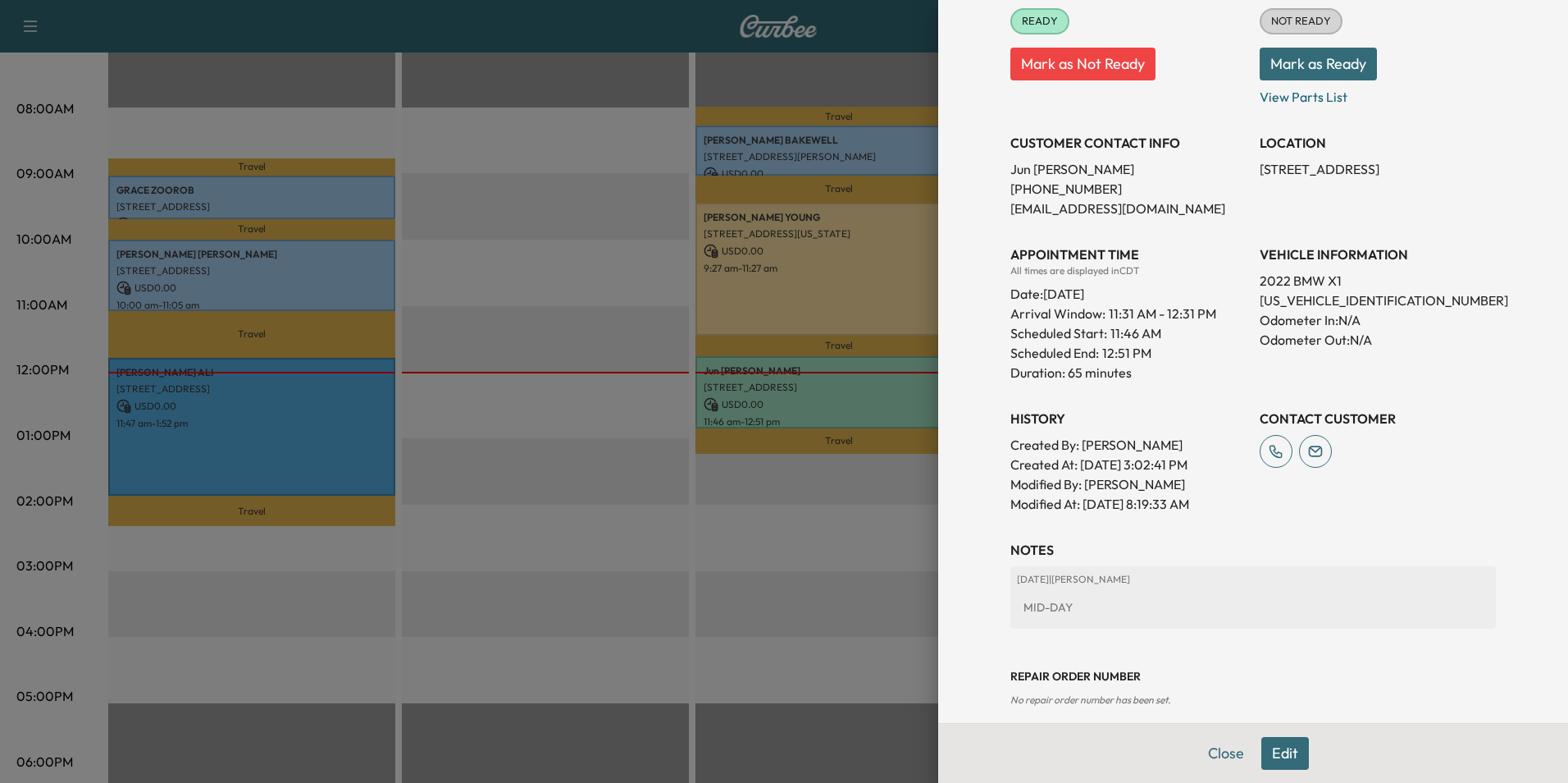
scroll to position [261, 0]
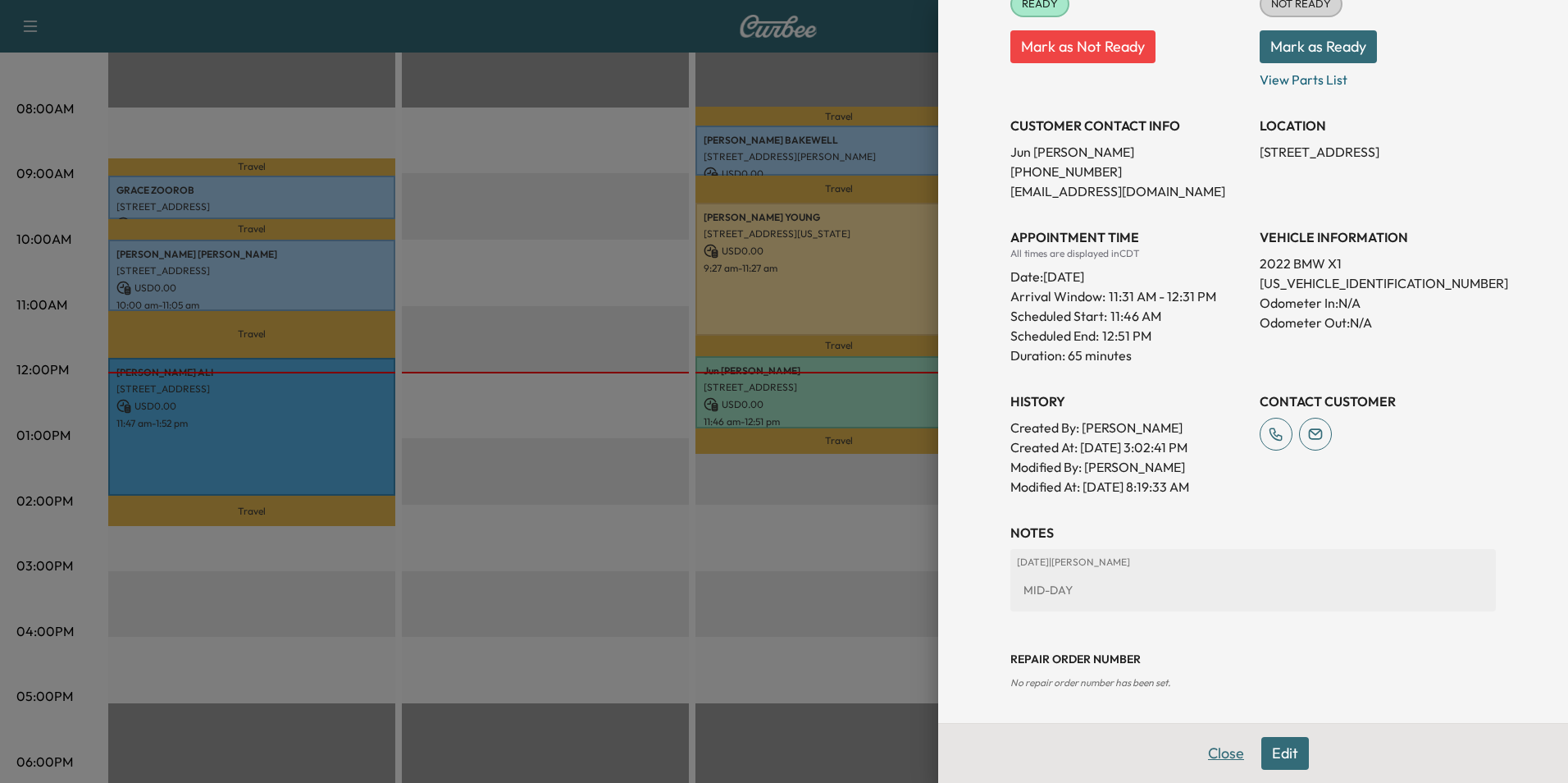
click at [1211, 750] on button "Close" at bounding box center [1226, 753] width 57 height 33
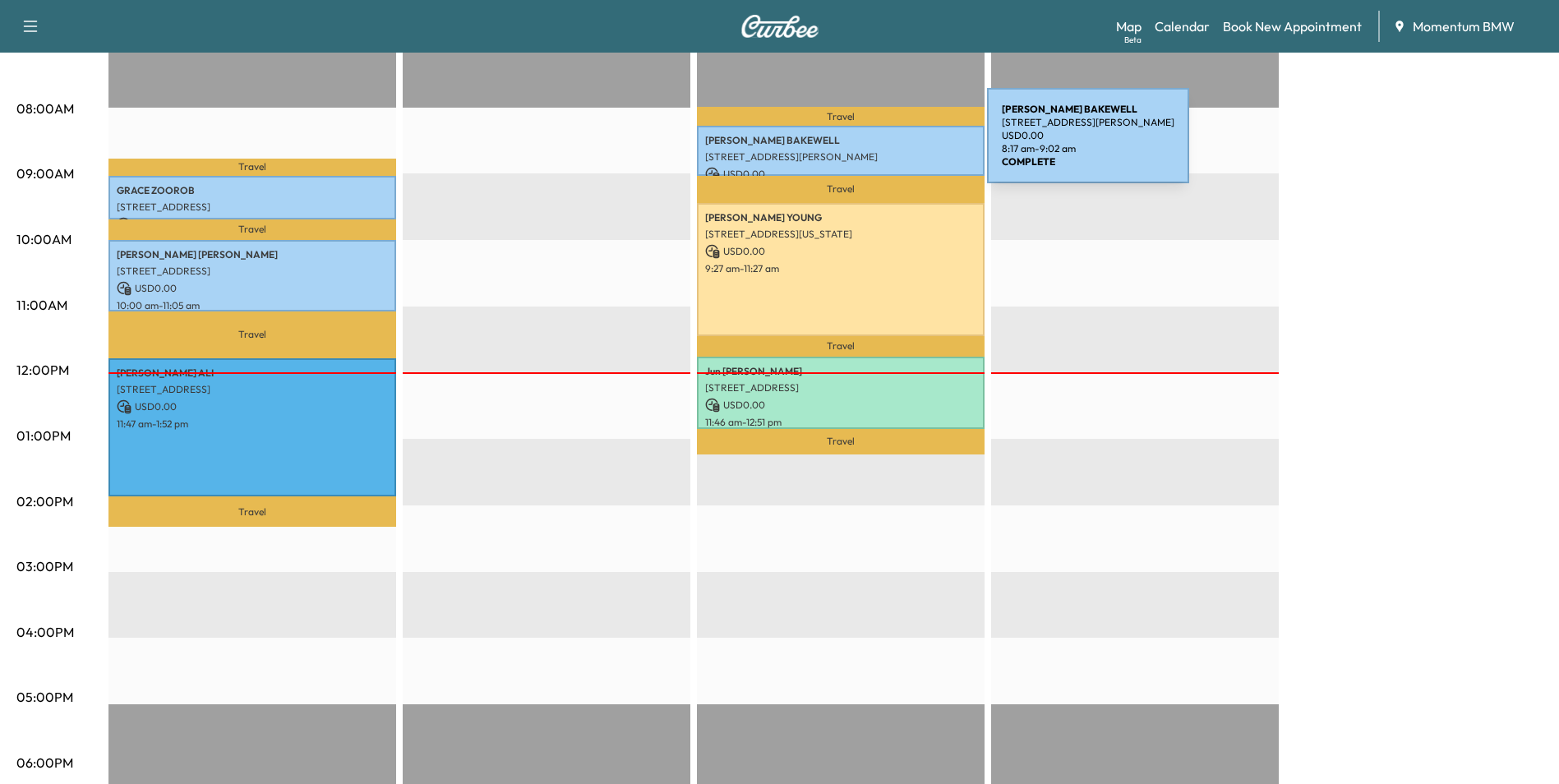
click at [864, 145] on div "[PERSON_NAME] [STREET_ADDRESS][PERSON_NAME] USD 0.00 8:17 am - 9:02 am" at bounding box center [841, 151] width 288 height 50
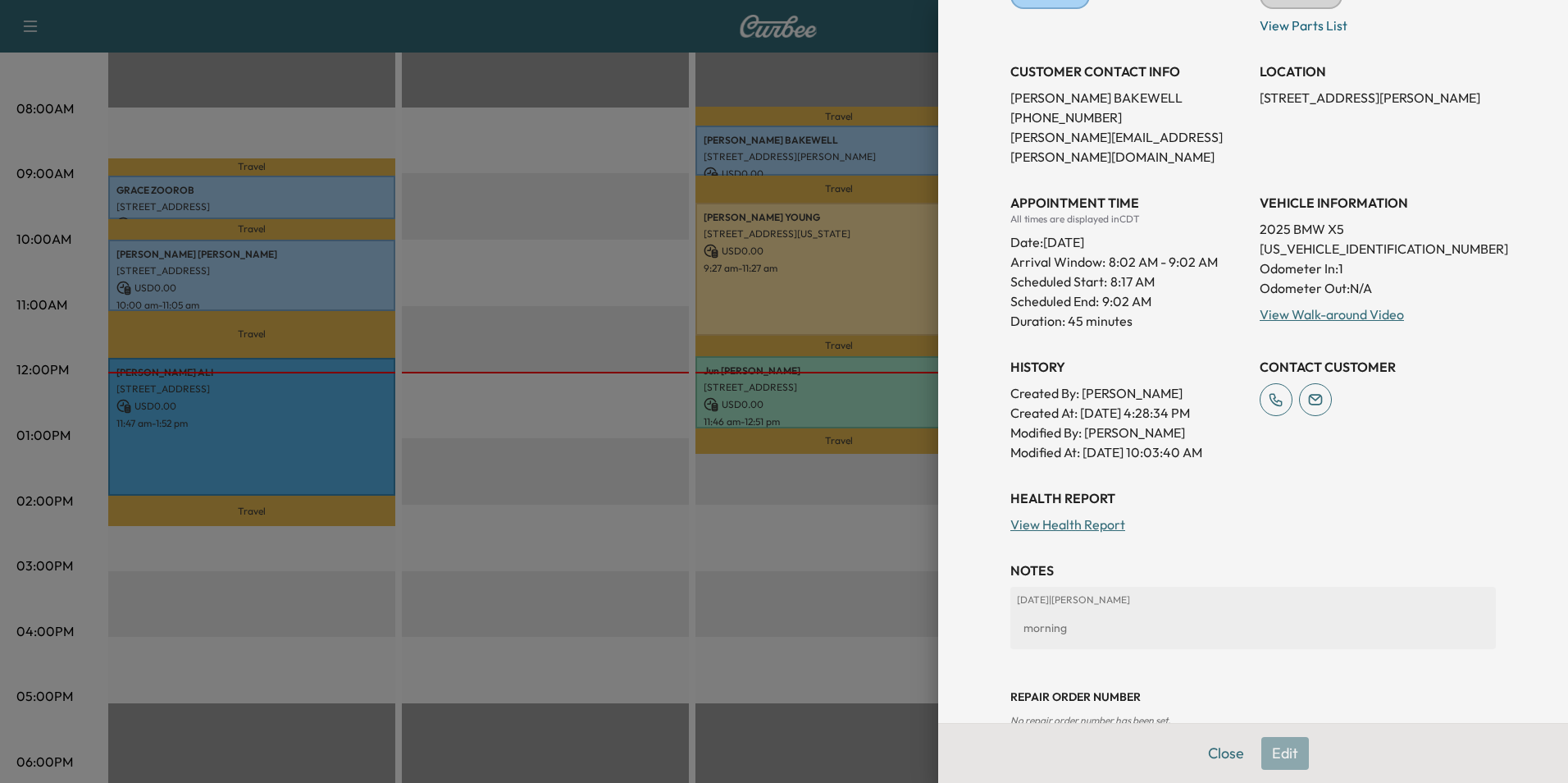
scroll to position [287, 0]
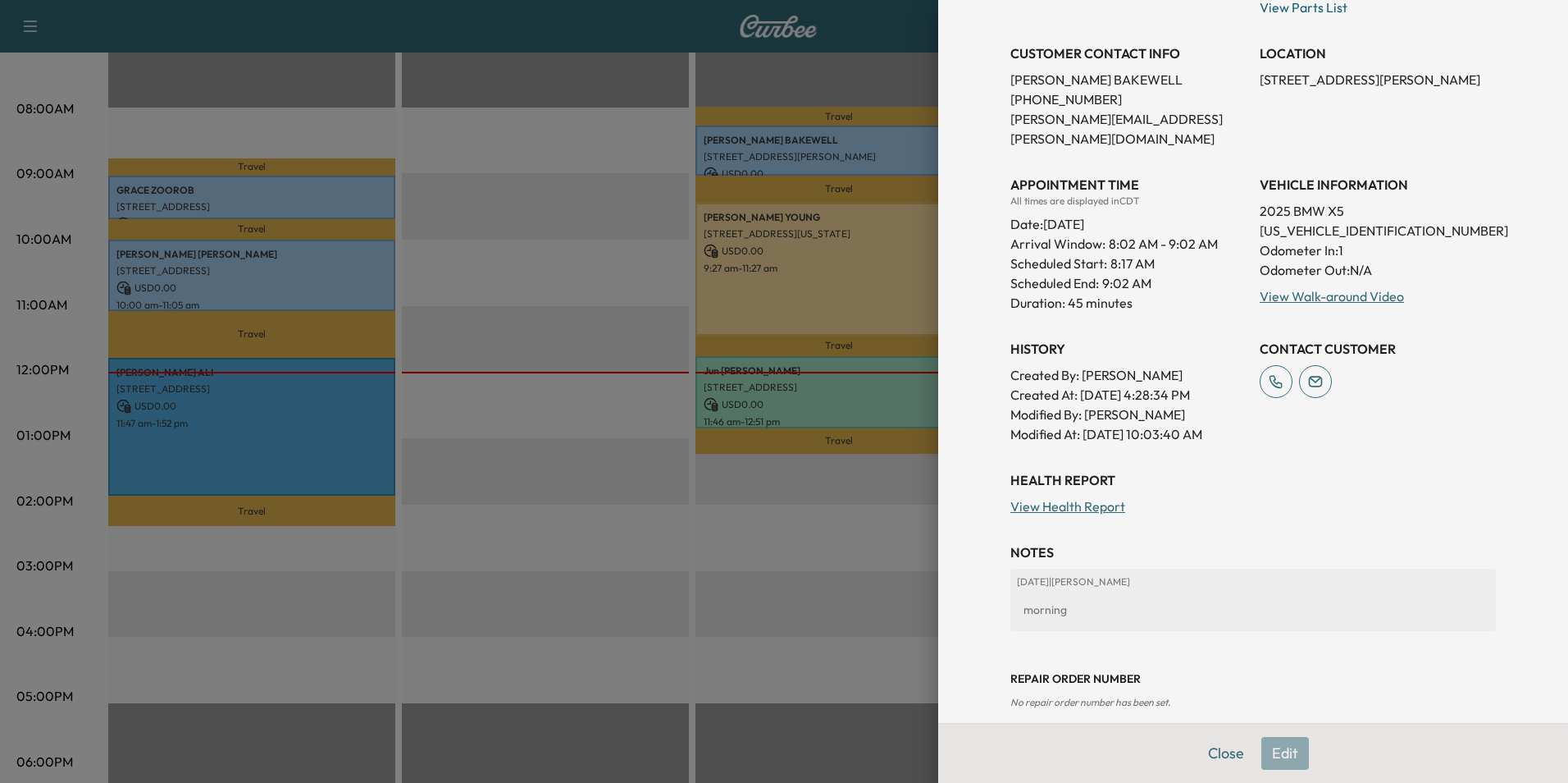
click at [1093, 498] on link "View Health Report" at bounding box center [1068, 506] width 115 height 16
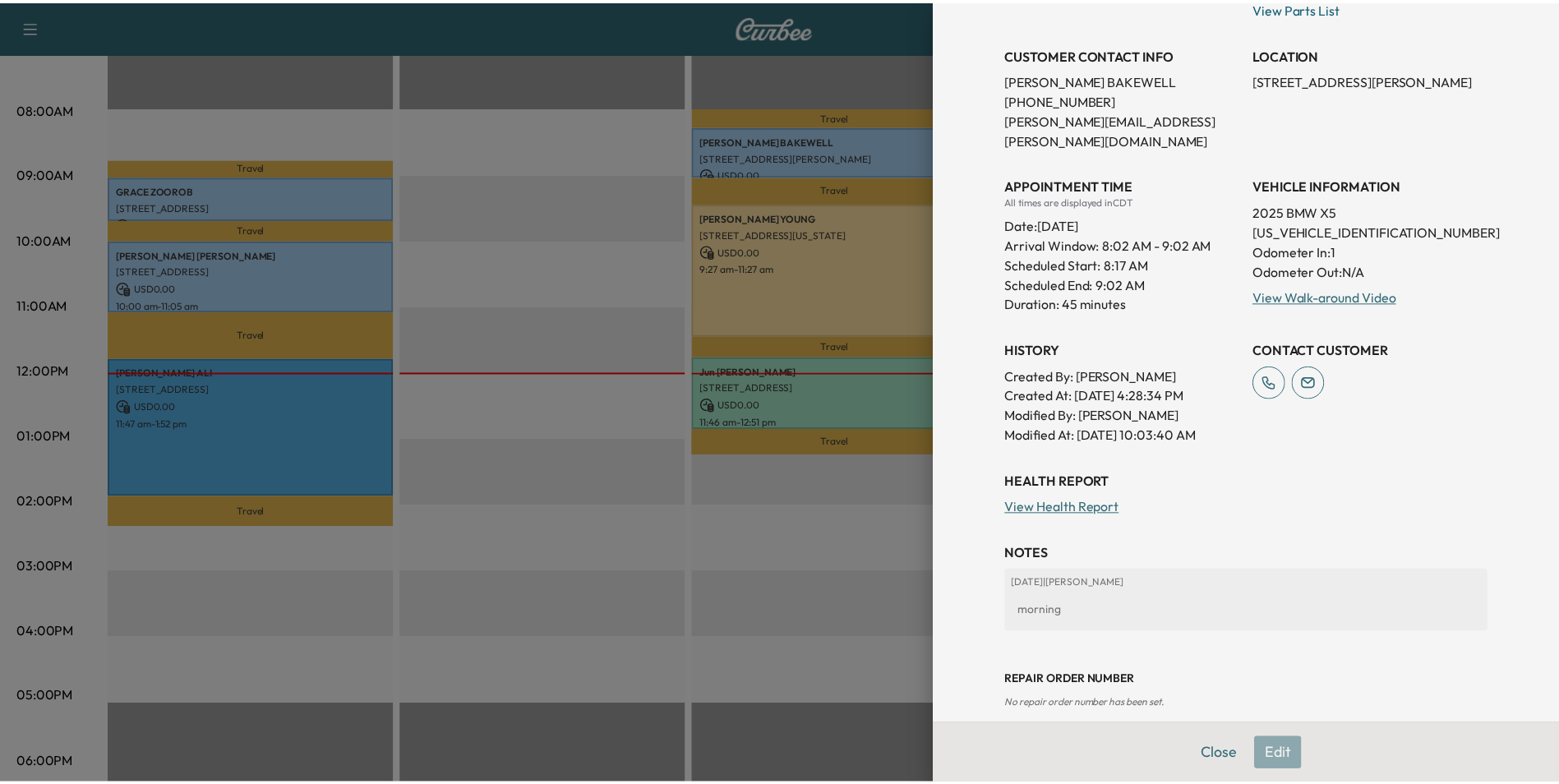
scroll to position [0, 0]
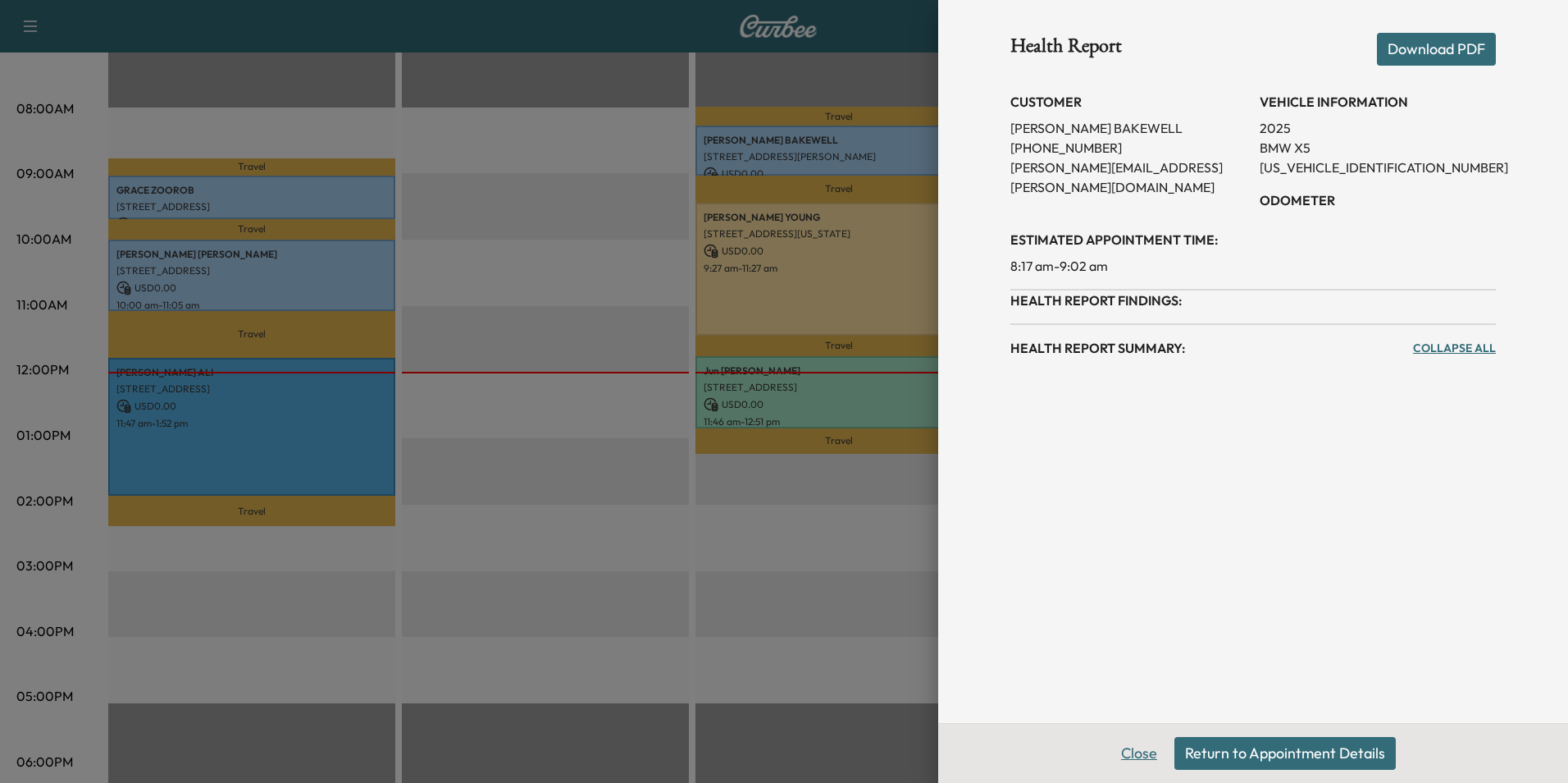
click at [1143, 755] on button "Close" at bounding box center [1139, 753] width 57 height 33
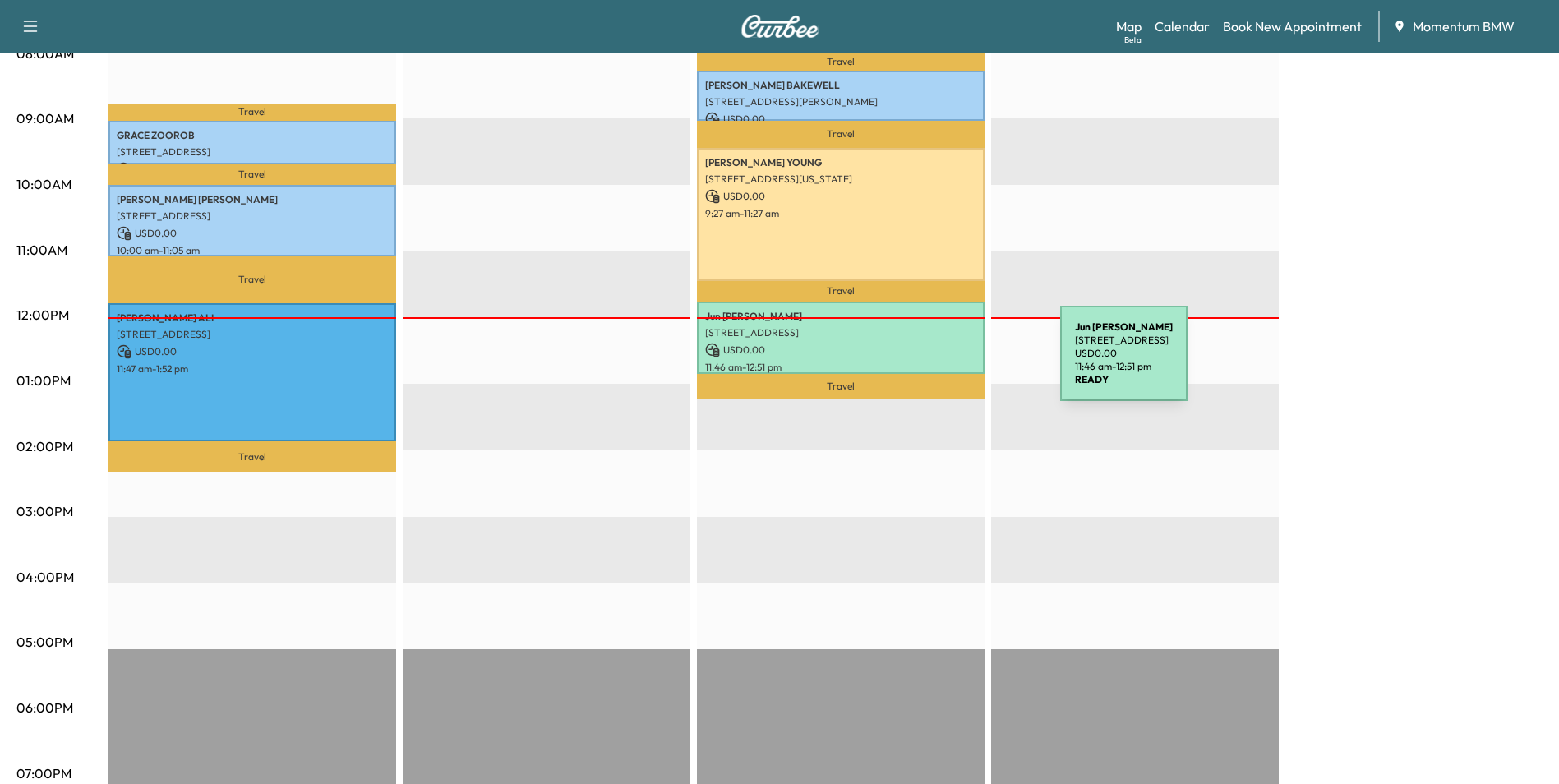
scroll to position [575, 0]
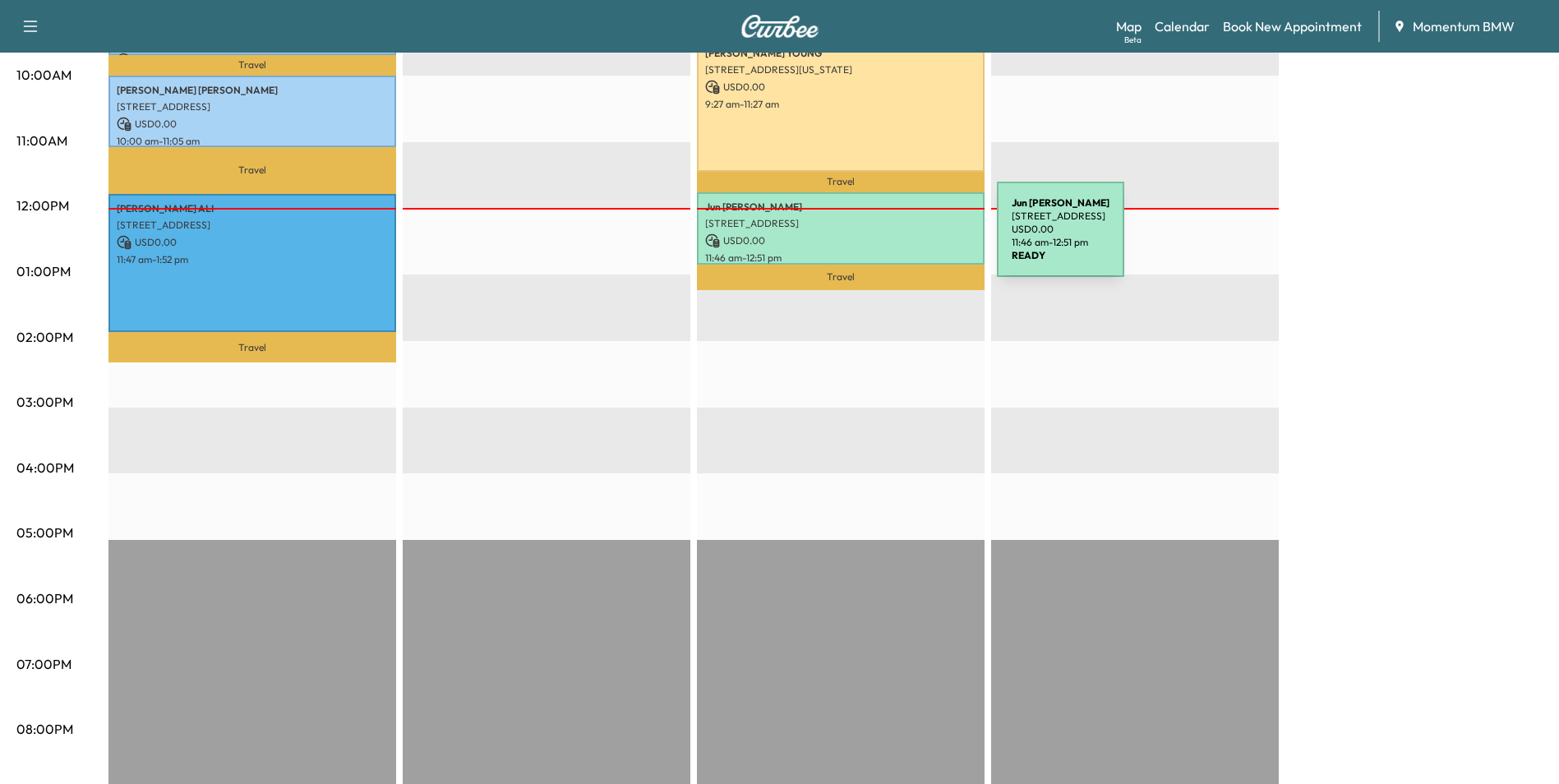
click at [873, 239] on p "USD 0.00" at bounding box center [841, 241] width 271 height 14
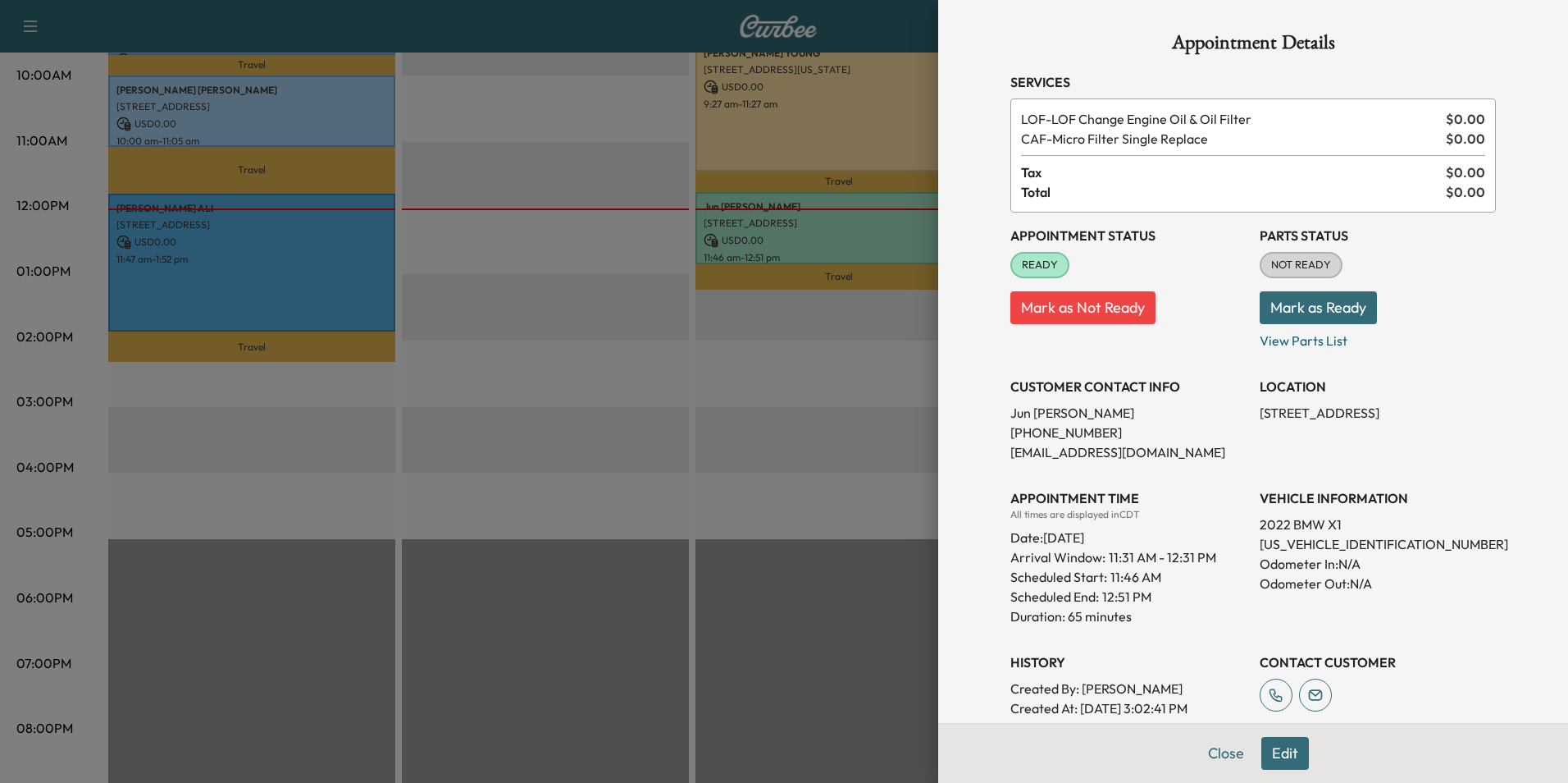
drag, startPoint x: 1213, startPoint y: 753, endPoint x: 1208, endPoint y: 744, distance: 10.3
click at [1213, 753] on button "Close" at bounding box center [1226, 753] width 57 height 33
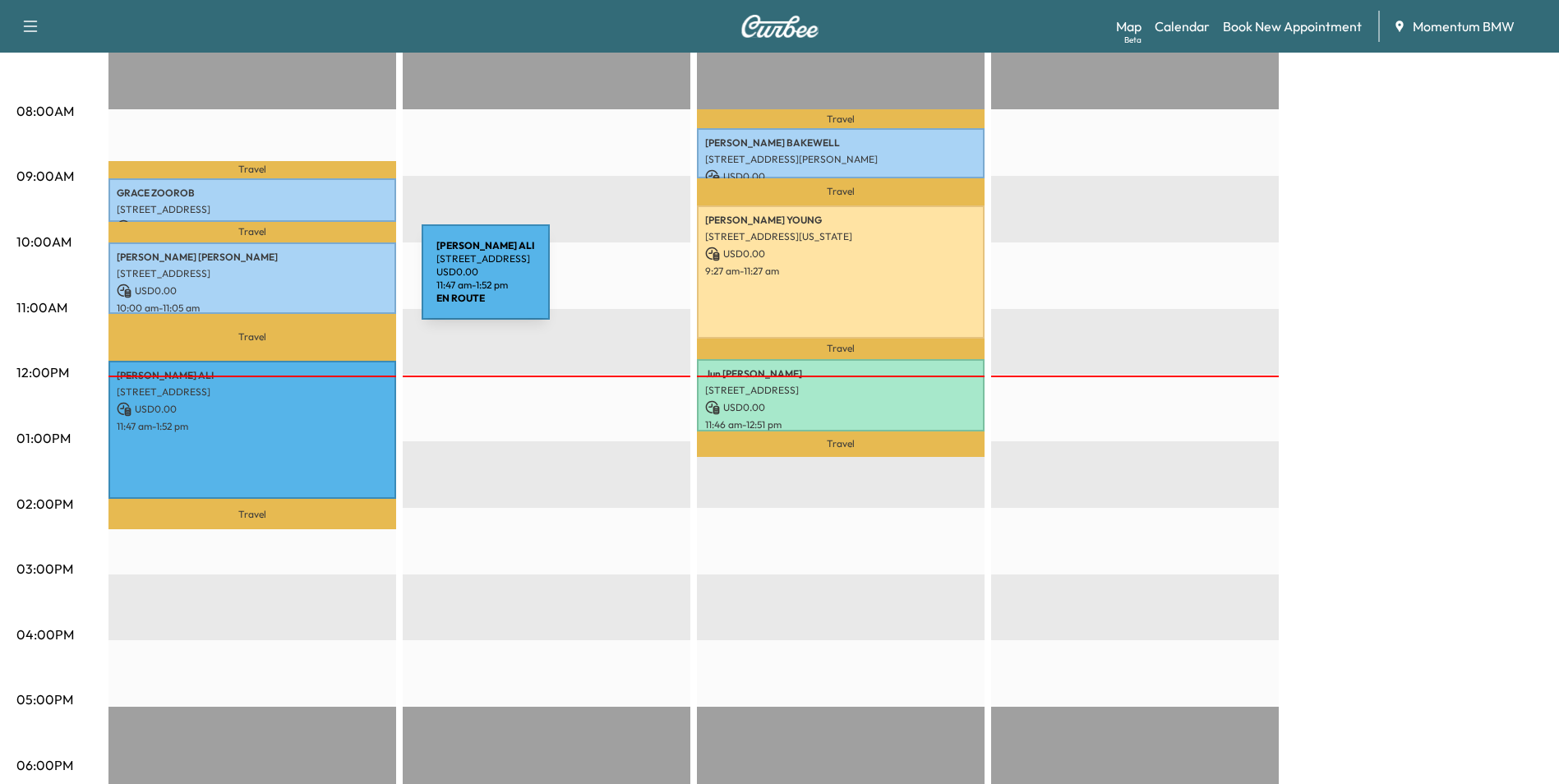
scroll to position [329, 0]
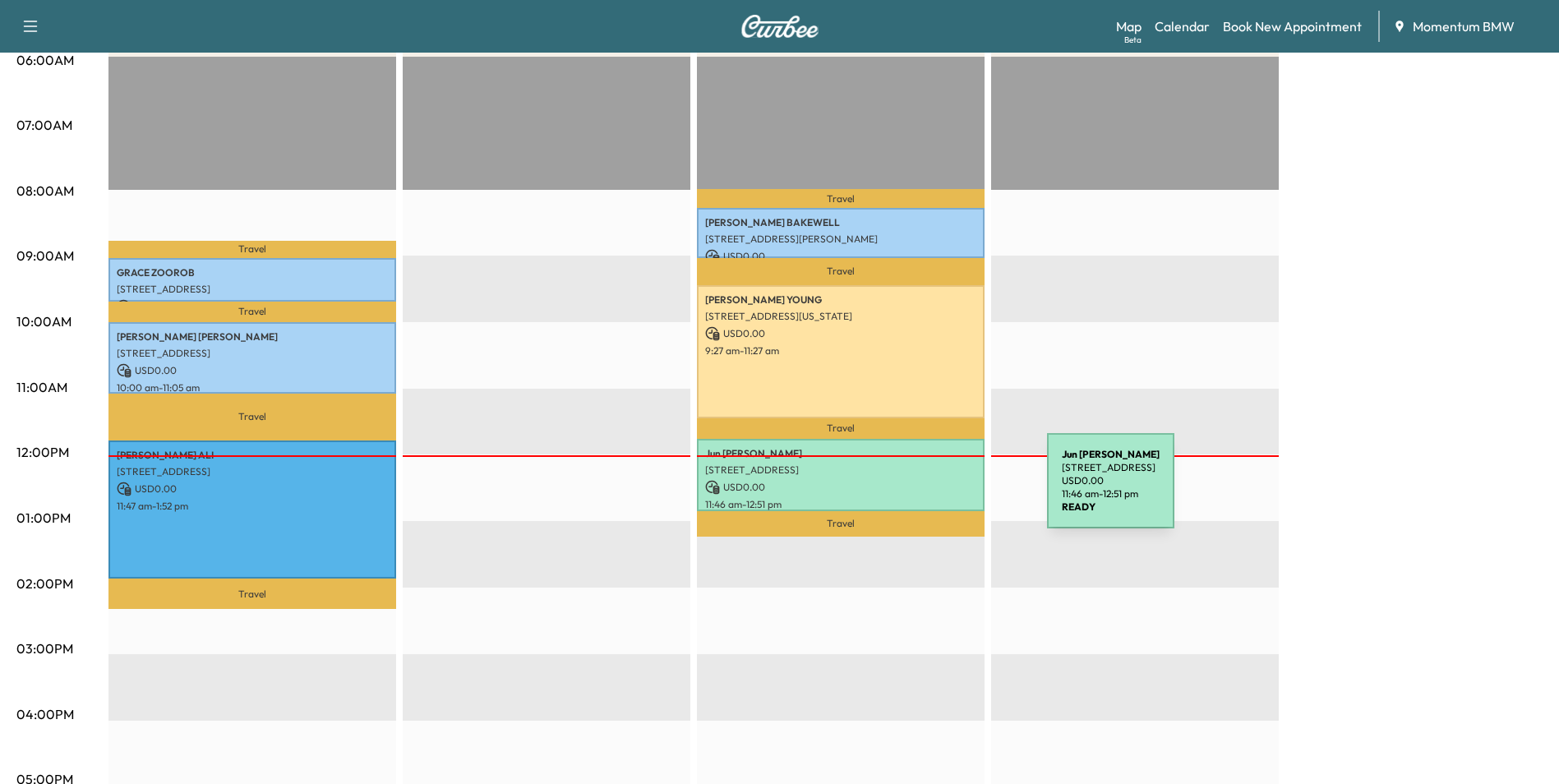
click at [924, 490] on div "[PERSON_NAME] [STREET_ADDRESS] USD 0.00 11:46 am - 12:51 pm" at bounding box center [841, 475] width 288 height 72
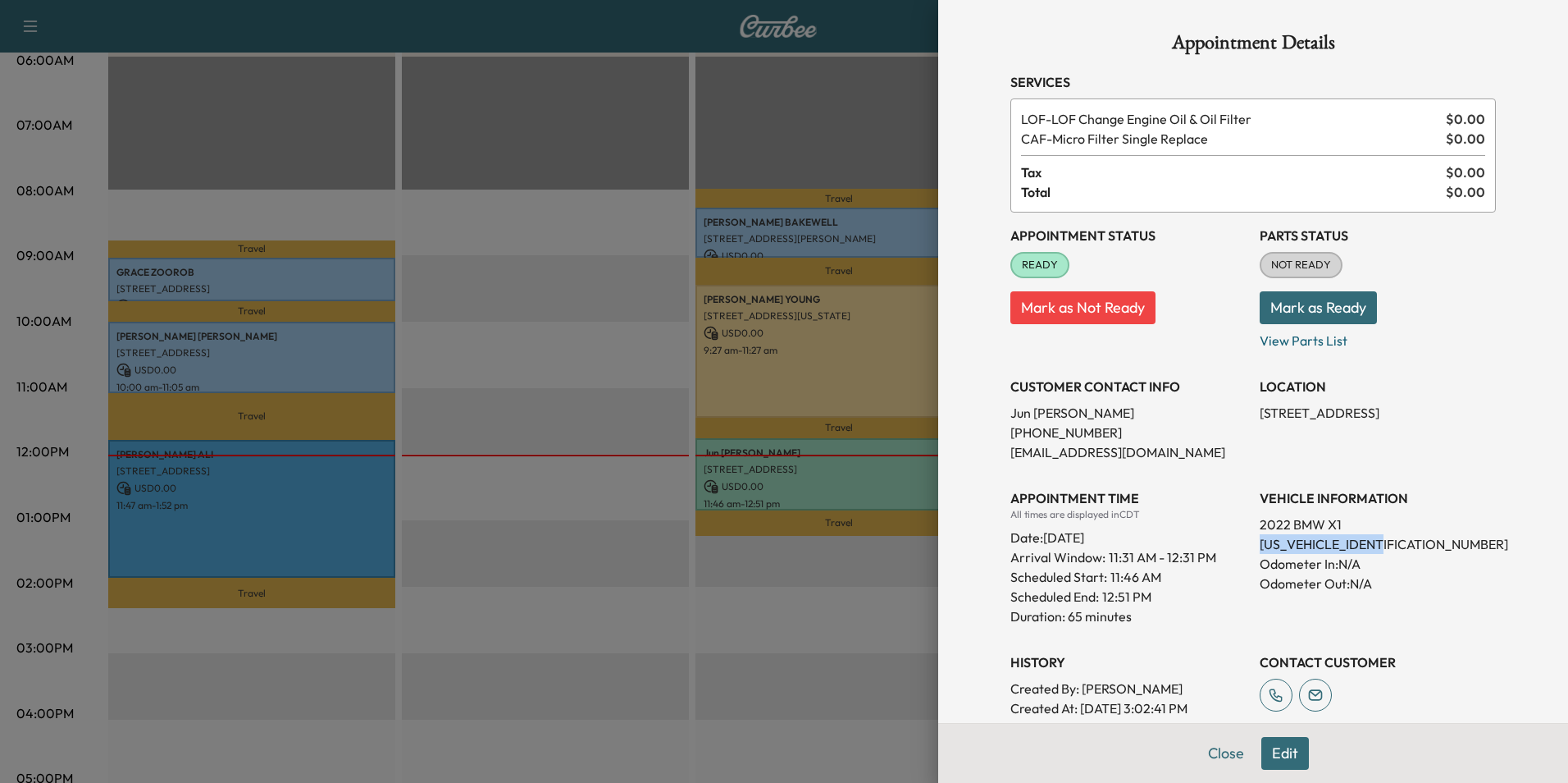
drag, startPoint x: 1388, startPoint y: 544, endPoint x: 1252, endPoint y: 546, distance: 136.0
click at [1260, 546] on p "[US_VEHICLE_IDENTIFICATION_NUMBER]" at bounding box center [1377, 544] width 236 height 20
drag, startPoint x: 1252, startPoint y: 546, endPoint x: 1348, endPoint y: 544, distance: 96.0
copy p "[US_VEHICLE_IDENTIFICATION_NUMBER]"
drag, startPoint x: 1376, startPoint y: 413, endPoint x: 1247, endPoint y: 413, distance: 129.0
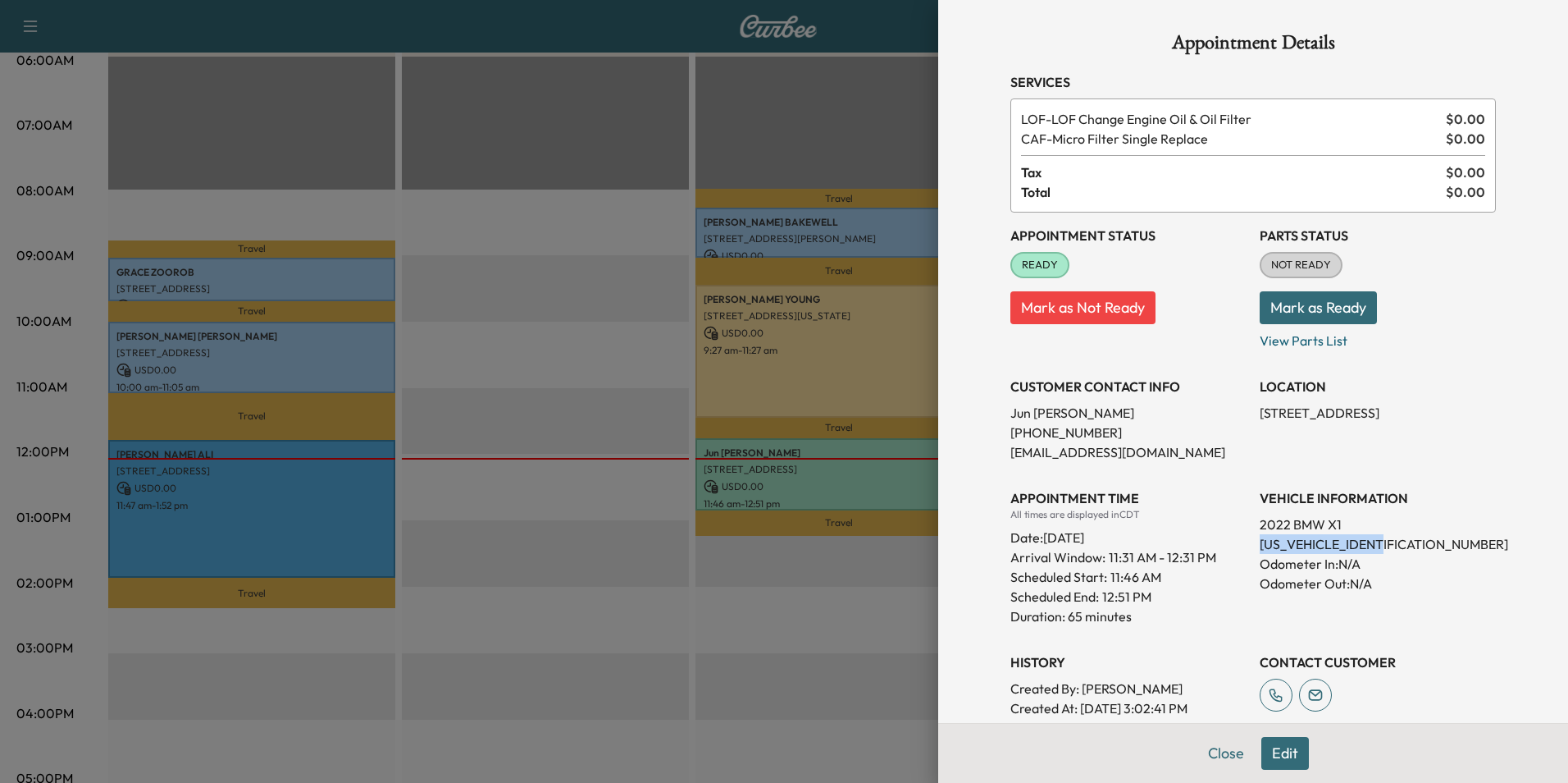
click at [1247, 413] on div "Appointment Status READY Mark as Not Ready Parts Status NOT READY Mark as Ready…" at bounding box center [1253, 484] width 486 height 544
drag, startPoint x: 1247, startPoint y: 413, endPoint x: 1343, endPoint y: 416, distance: 96.0
copy p "[STREET_ADDRESS]"
click at [1200, 759] on button "Close" at bounding box center [1226, 753] width 57 height 33
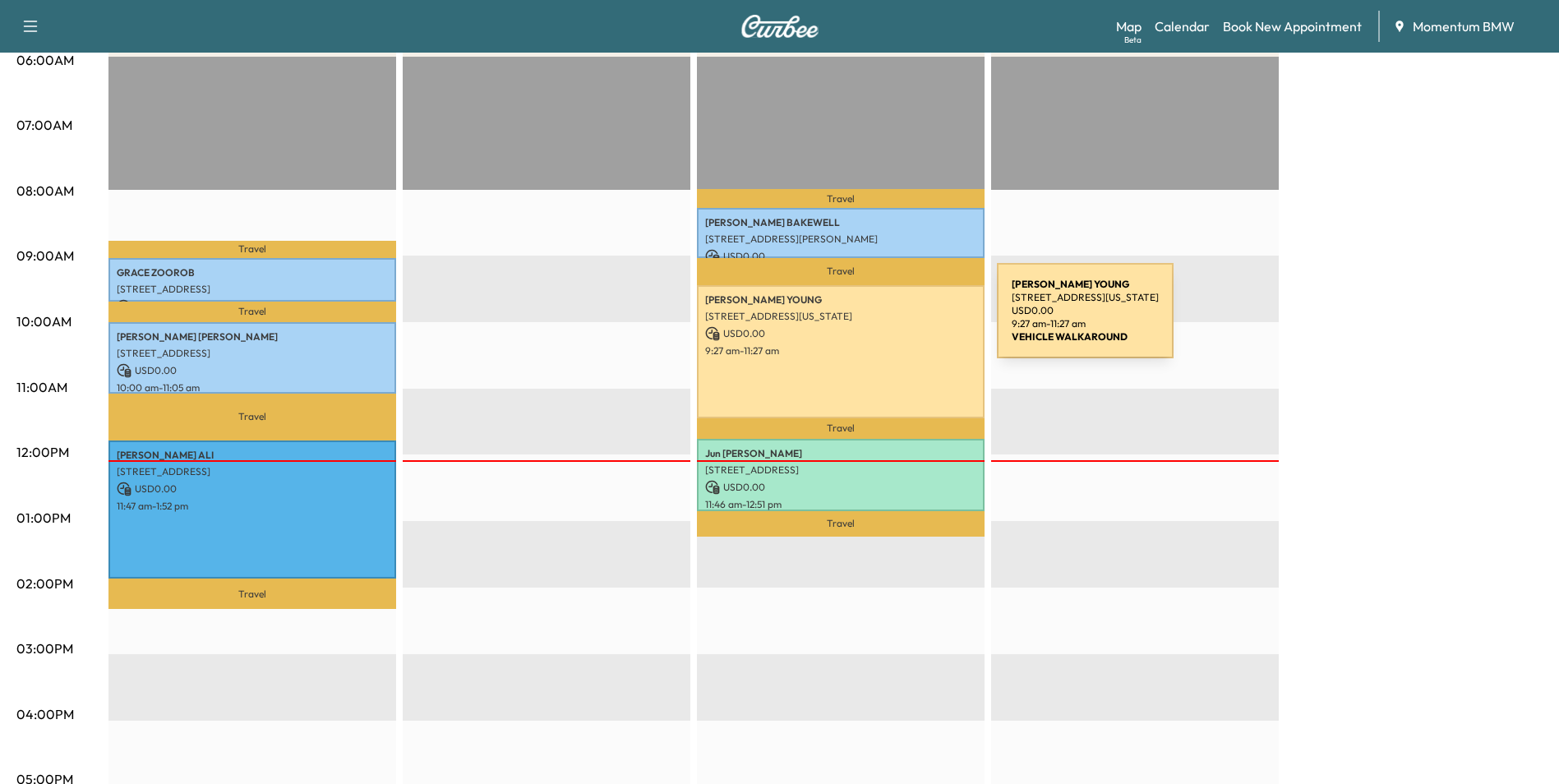
click at [874, 322] on div "[PERSON_NAME] [STREET_ADDRESS][US_STATE] USD 0.00 9:27 am - 11:27 am" at bounding box center [841, 351] width 288 height 133
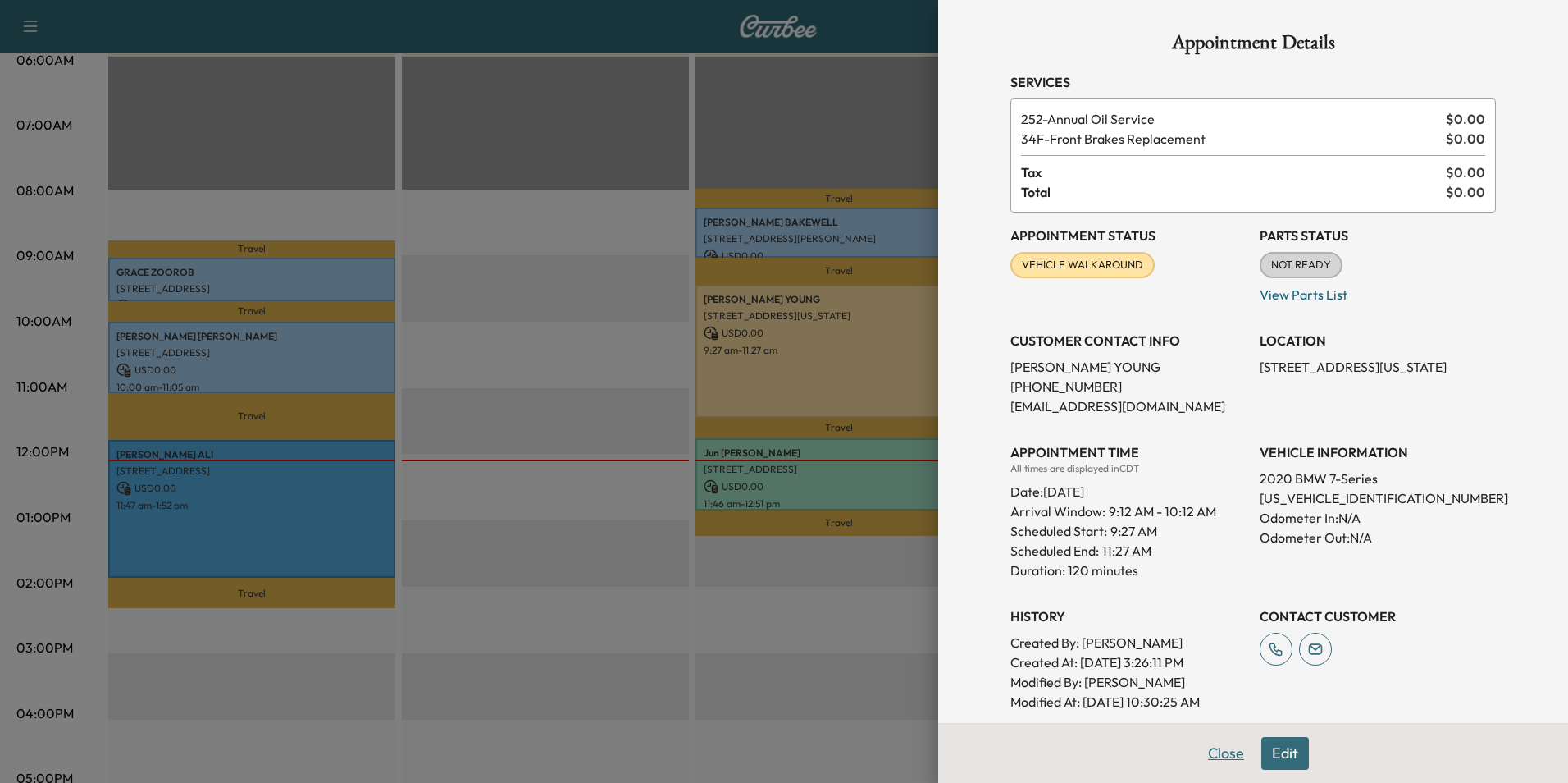
click at [1203, 748] on button "Close" at bounding box center [1226, 753] width 57 height 33
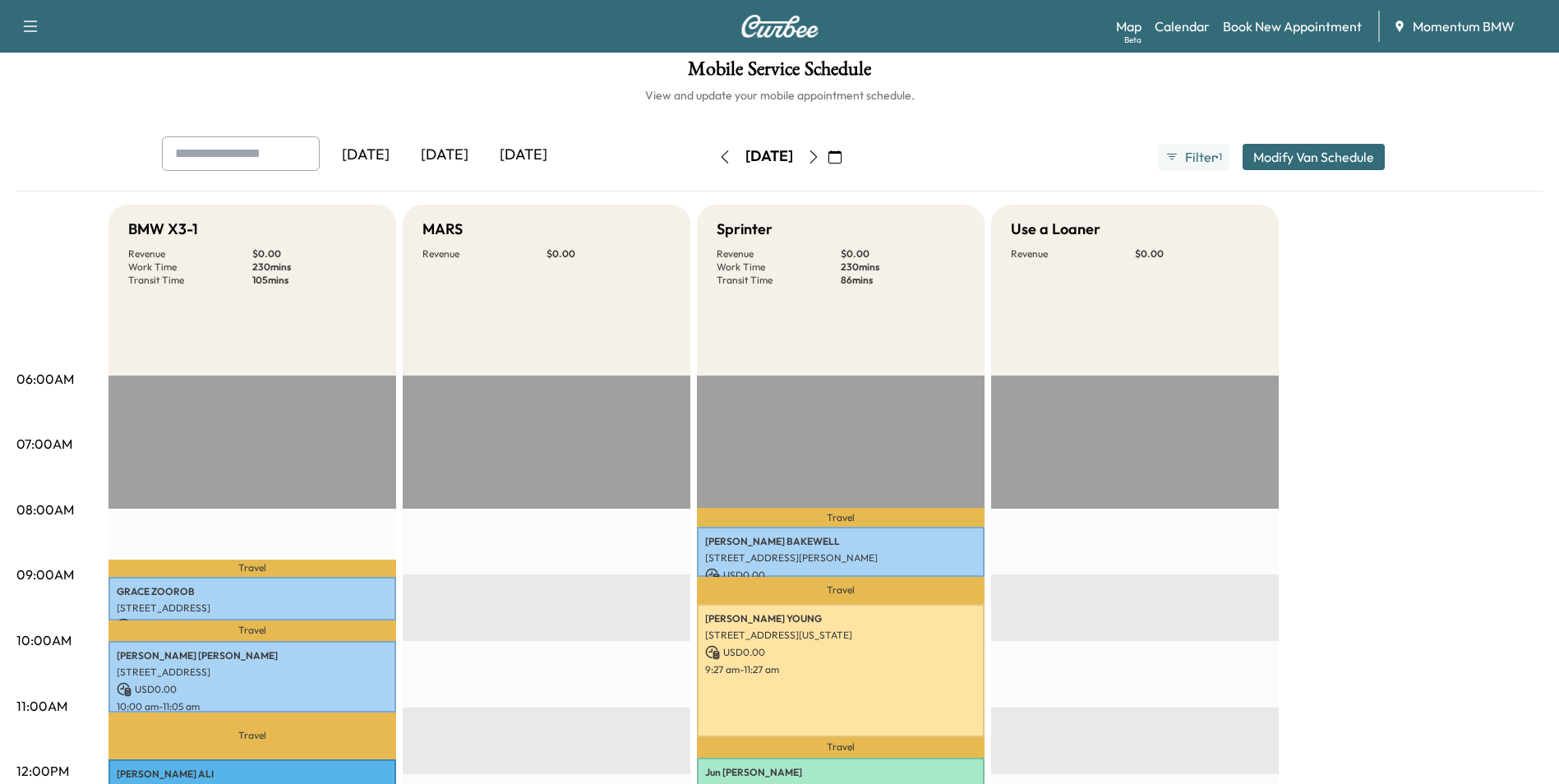
scroll to position [0, 0]
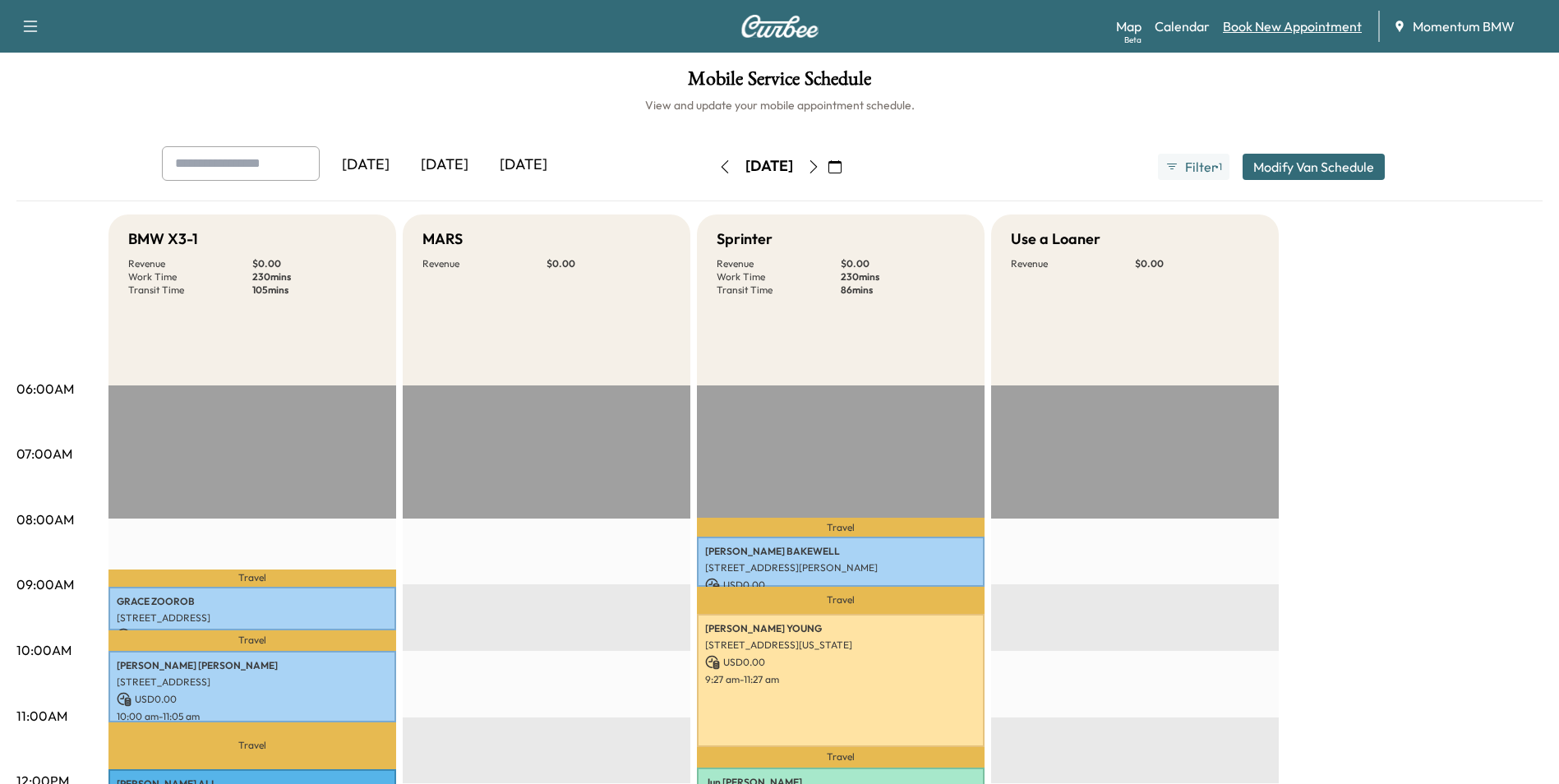
click at [1276, 24] on link "Book New Appointment" at bounding box center [1292, 26] width 139 height 20
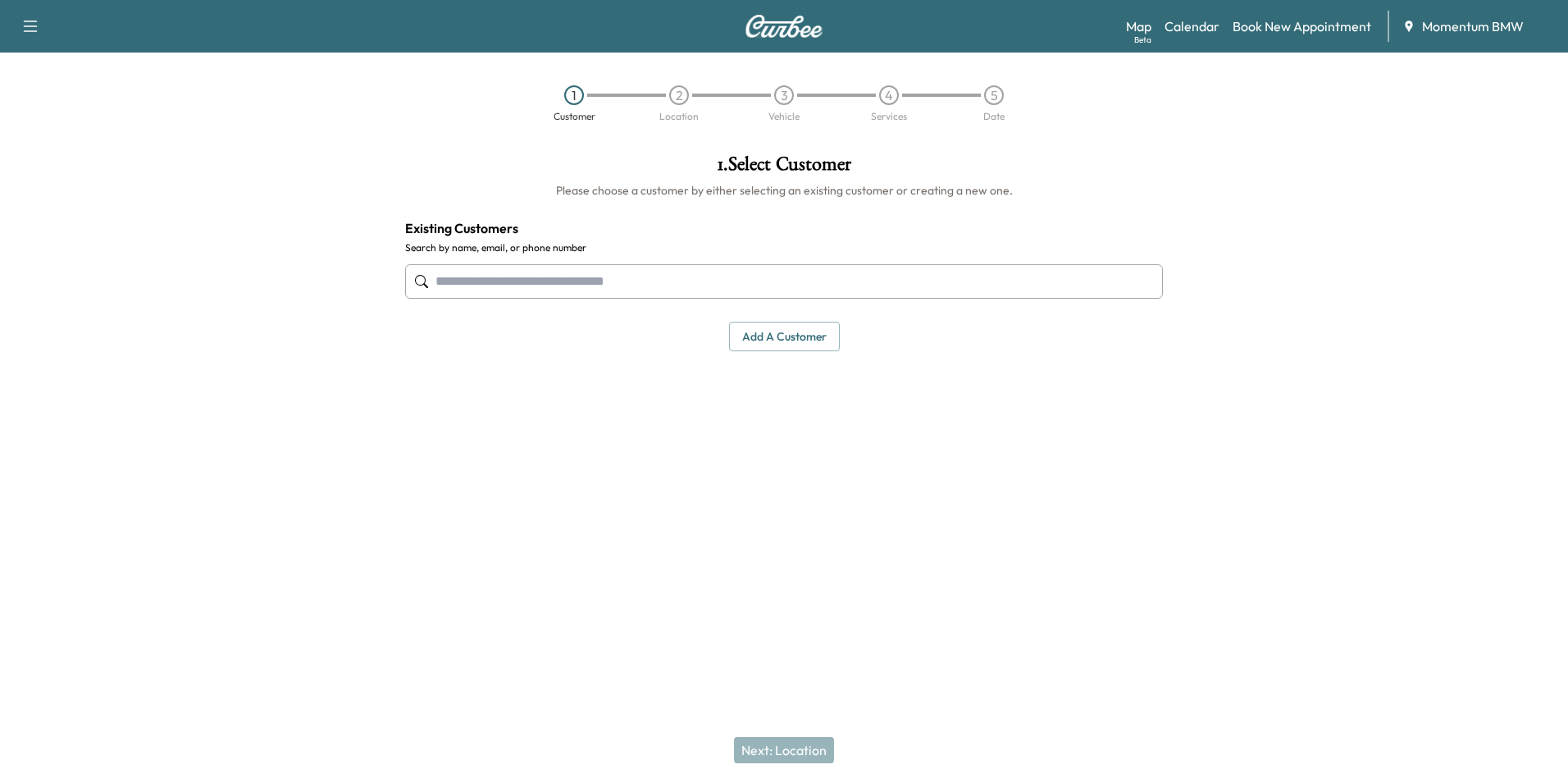
click at [944, 283] on input "text" at bounding box center [784, 282] width 758 height 34
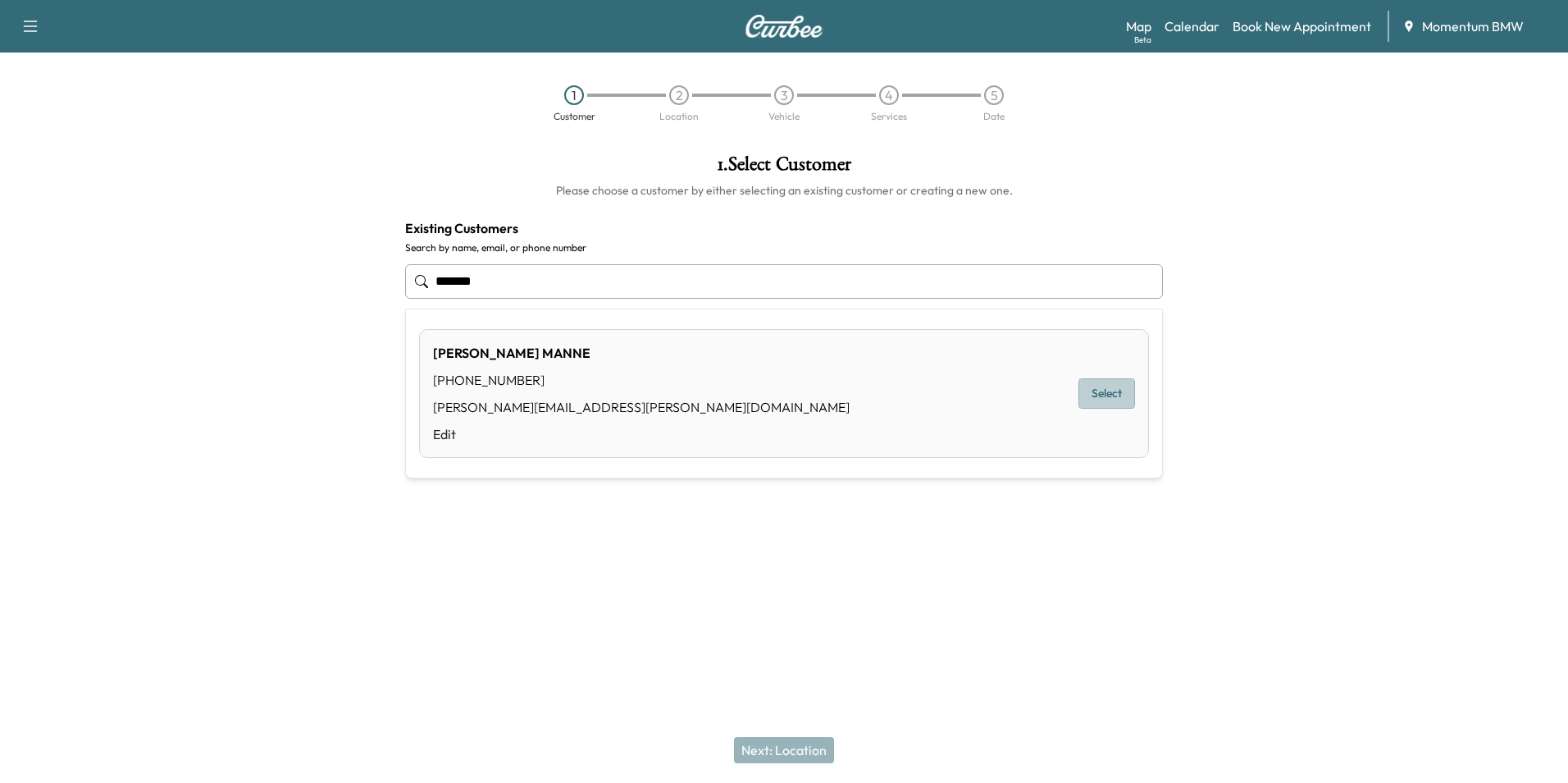
click at [1110, 394] on button "Select" at bounding box center [1106, 394] width 56 height 30
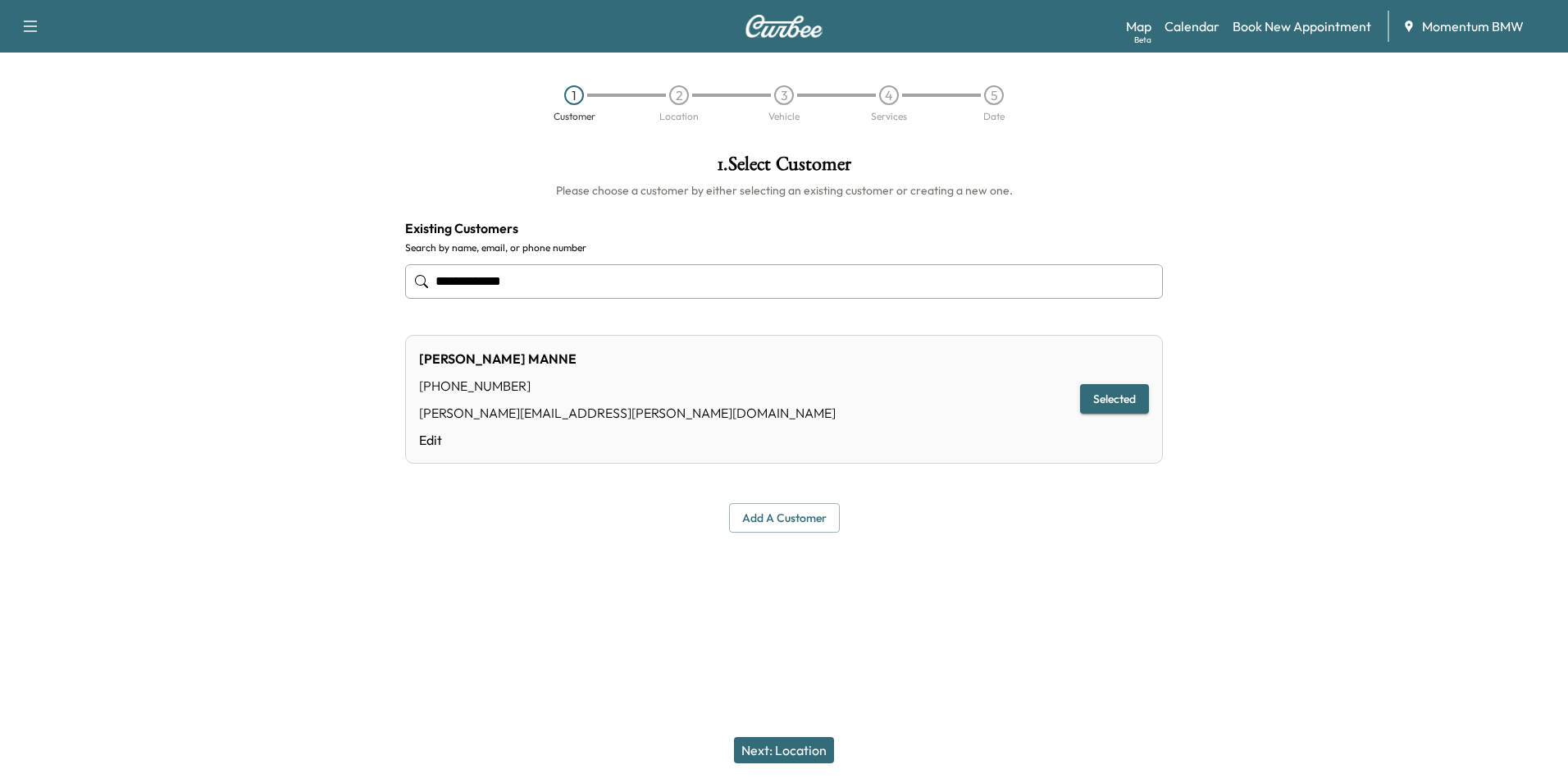
type input "**********"
click at [817, 753] on button "Next: Location" at bounding box center [784, 750] width 100 height 26
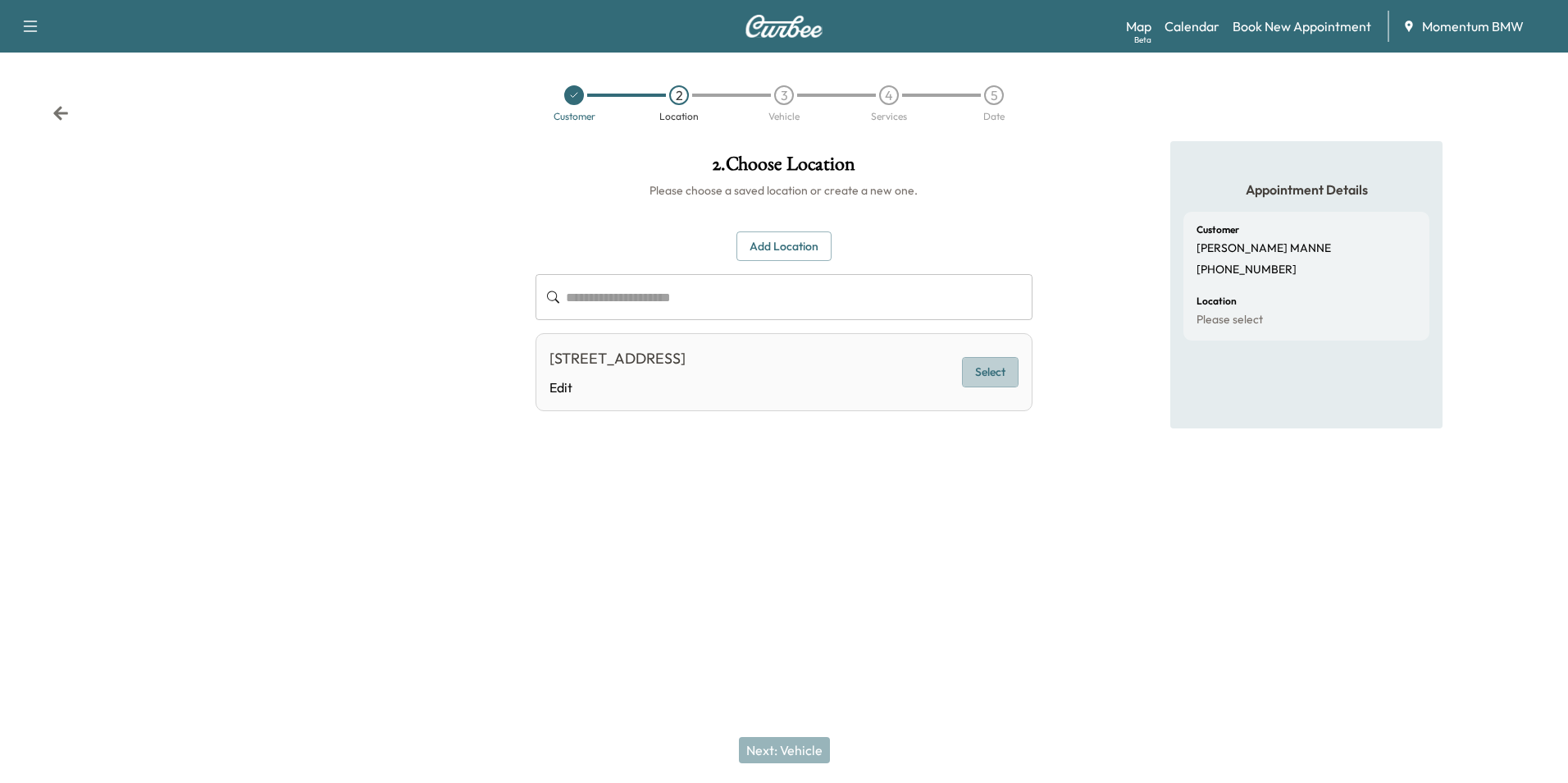
click at [978, 378] on button "Select" at bounding box center [990, 372] width 56 height 30
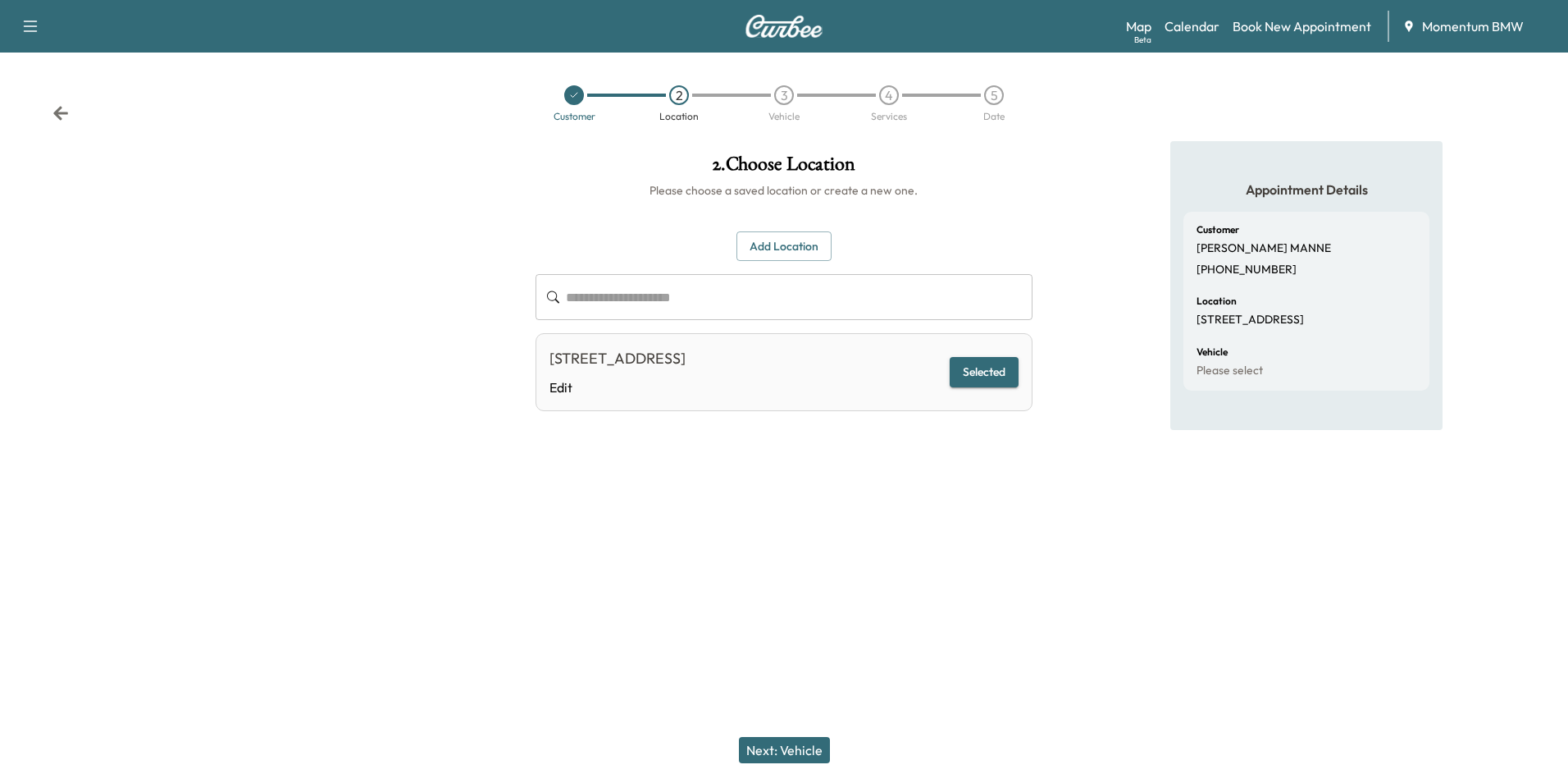
click at [797, 748] on button "Next: Vehicle" at bounding box center [784, 750] width 91 height 26
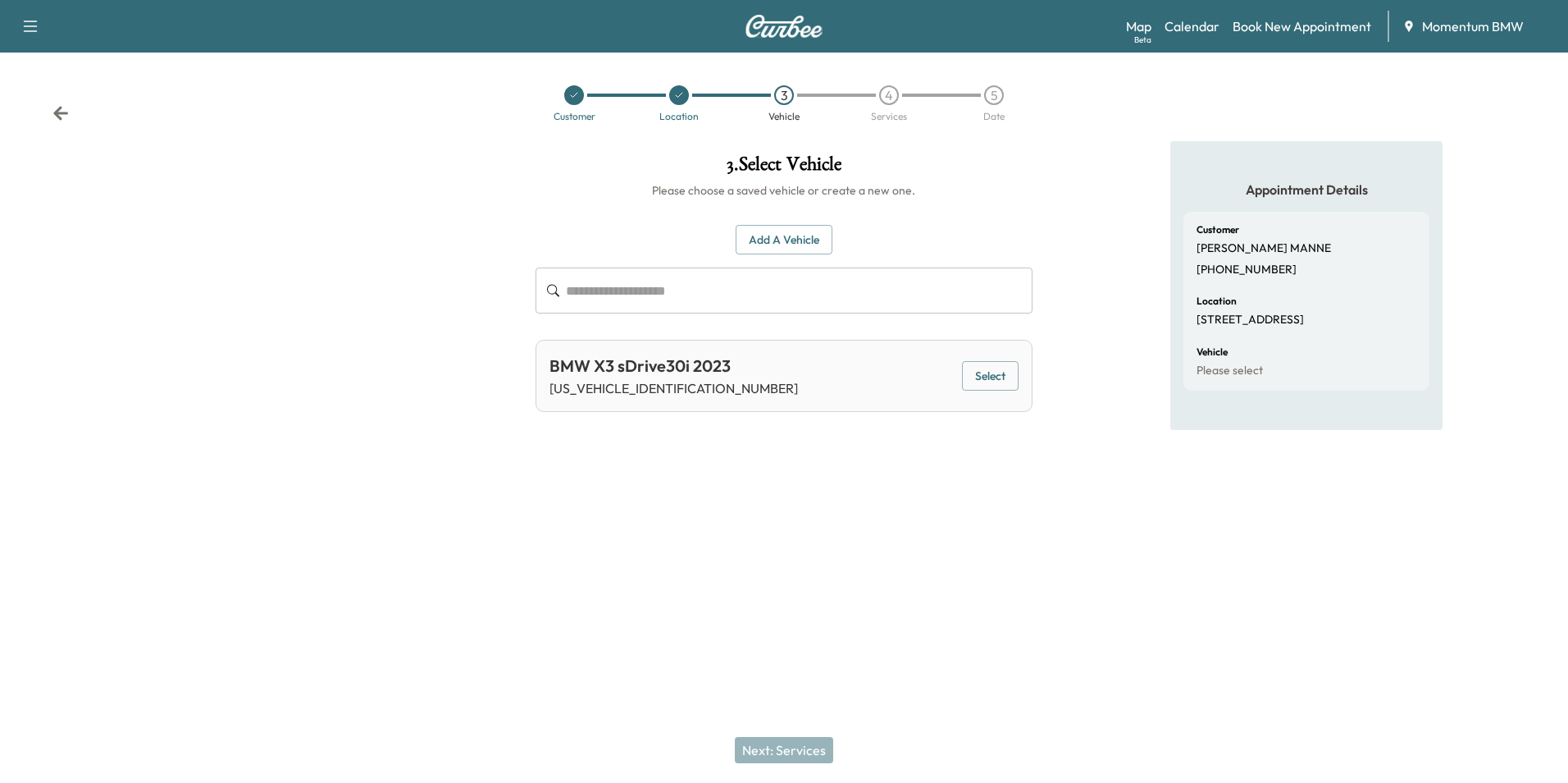
click at [987, 374] on button "Select" at bounding box center [990, 377] width 56 height 30
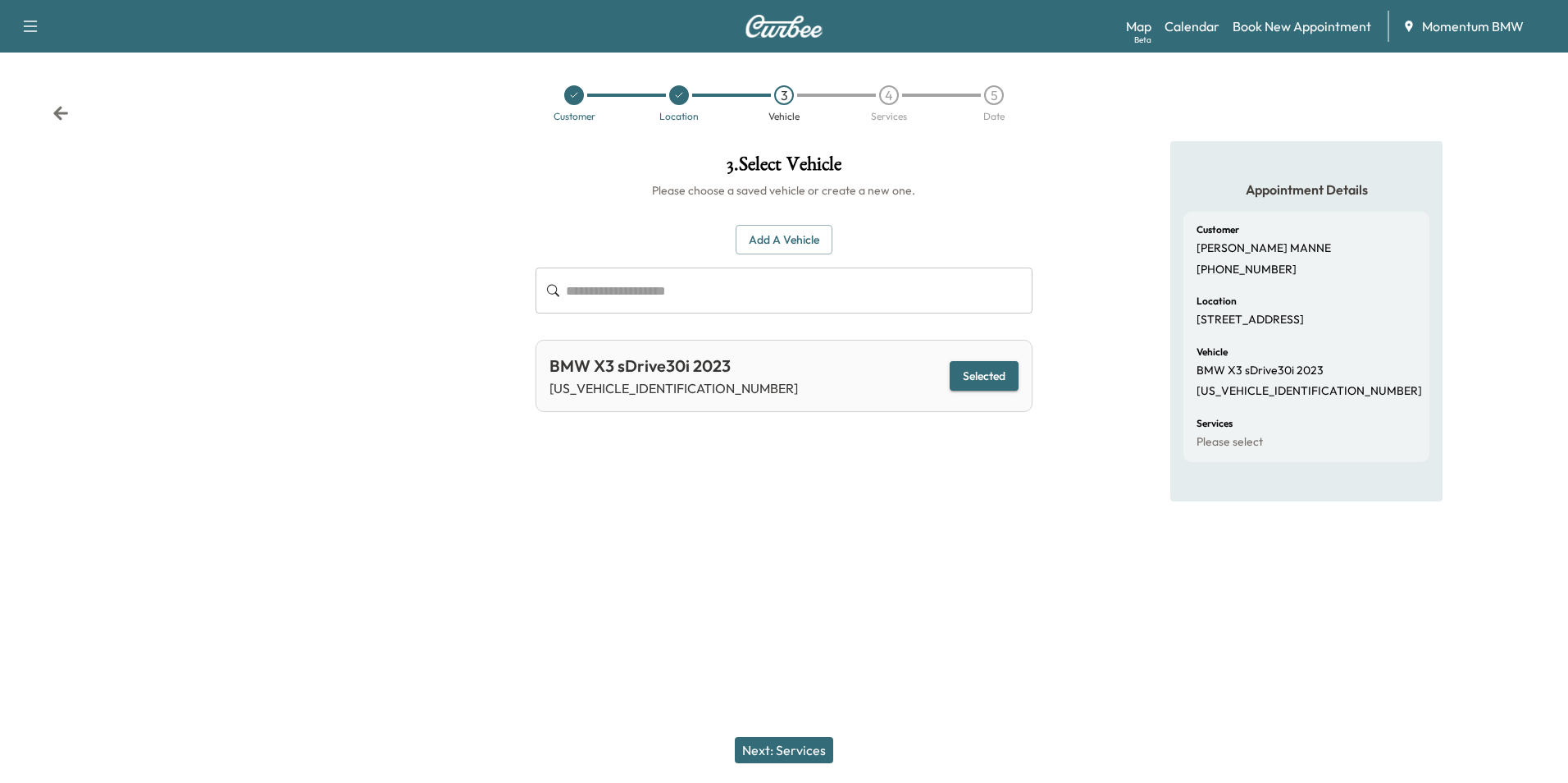
click at [785, 751] on button "Next: Services" at bounding box center [784, 750] width 99 height 26
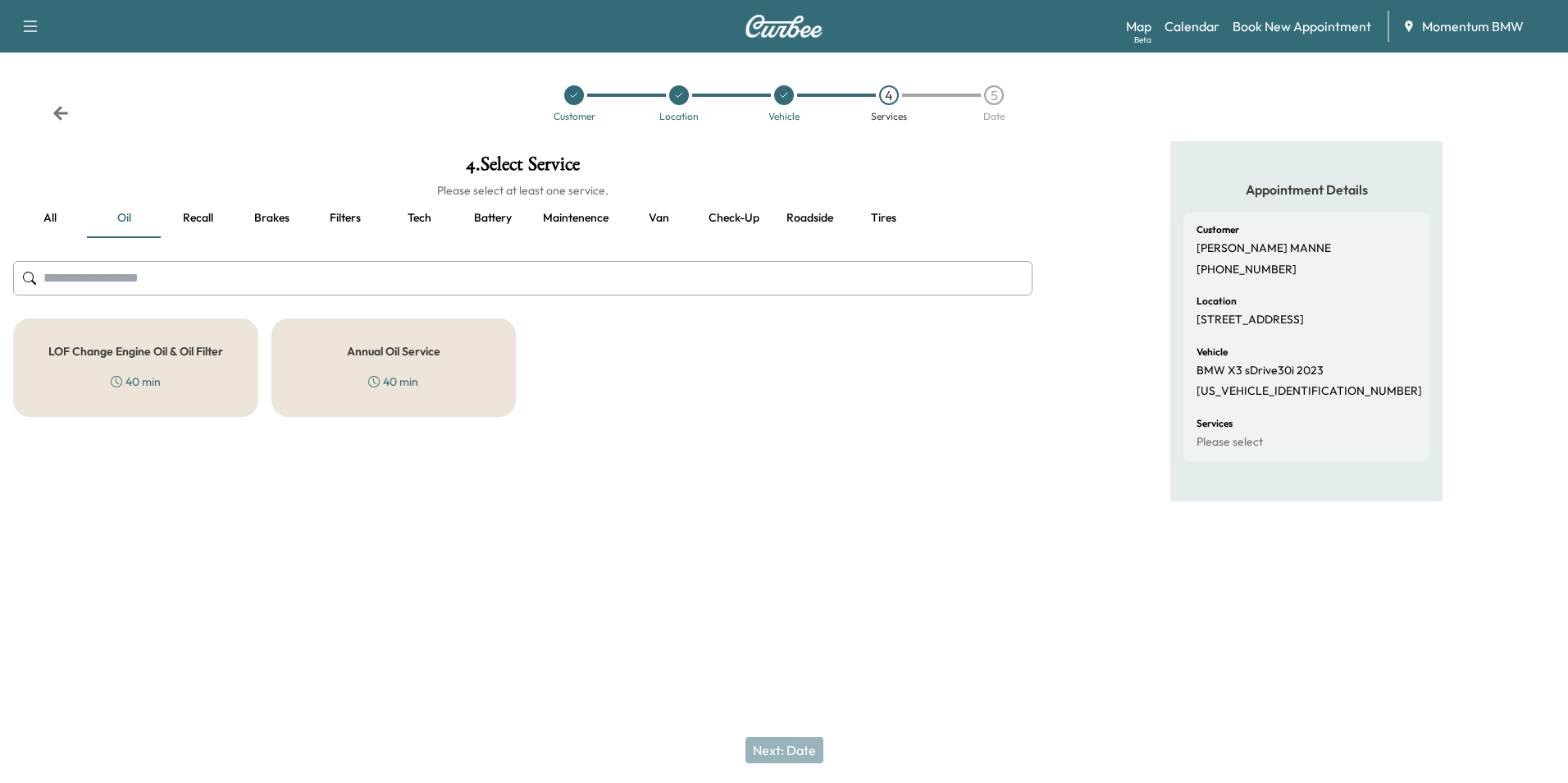
click at [388, 351] on h5 "Annual Oil Service" at bounding box center [394, 351] width 93 height 12
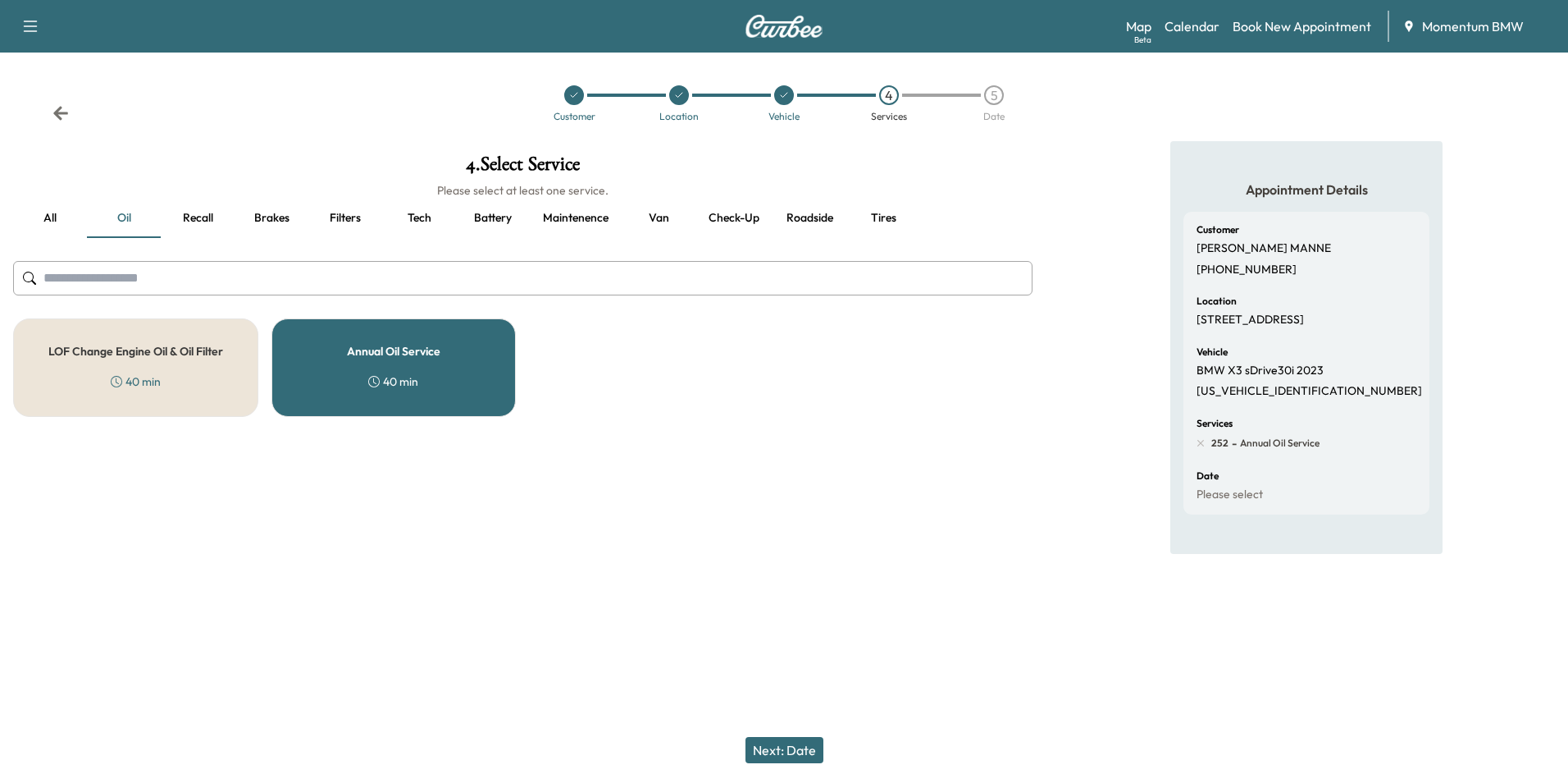
click at [786, 742] on button "Next: Date" at bounding box center [784, 750] width 78 height 26
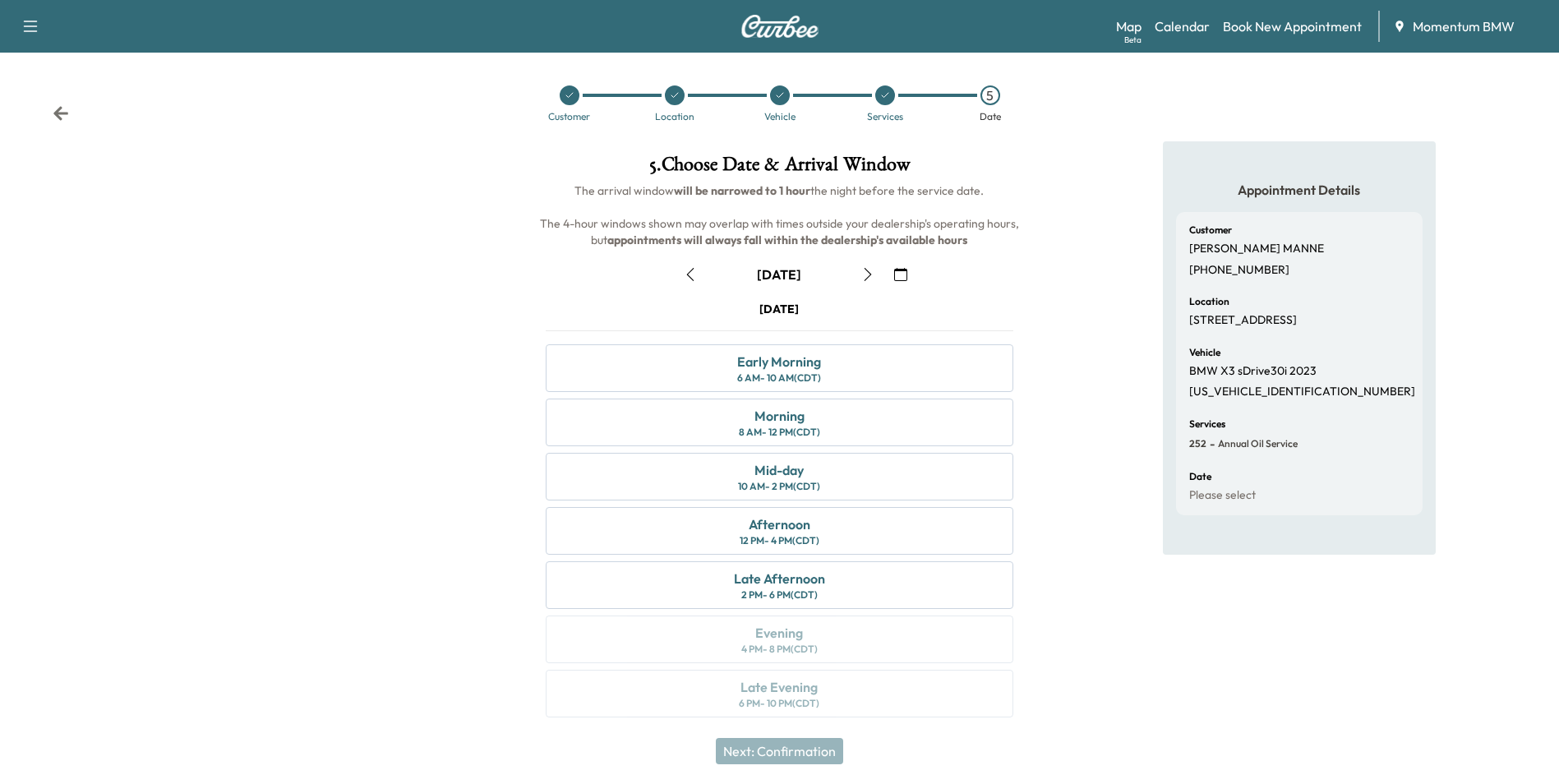
click at [906, 277] on icon "button" at bounding box center [900, 274] width 13 height 13
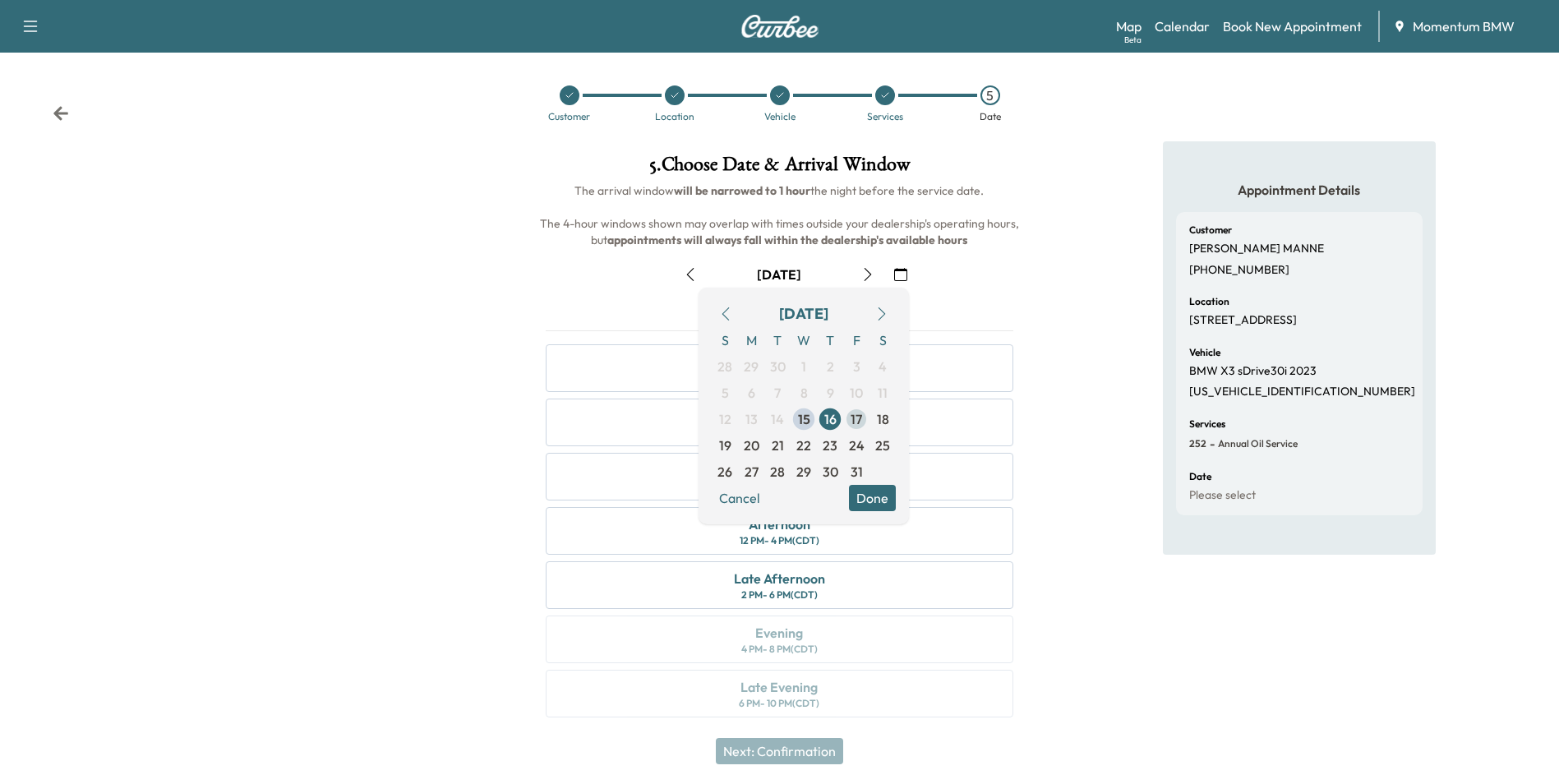
click at [855, 422] on span "17" at bounding box center [856, 419] width 12 height 20
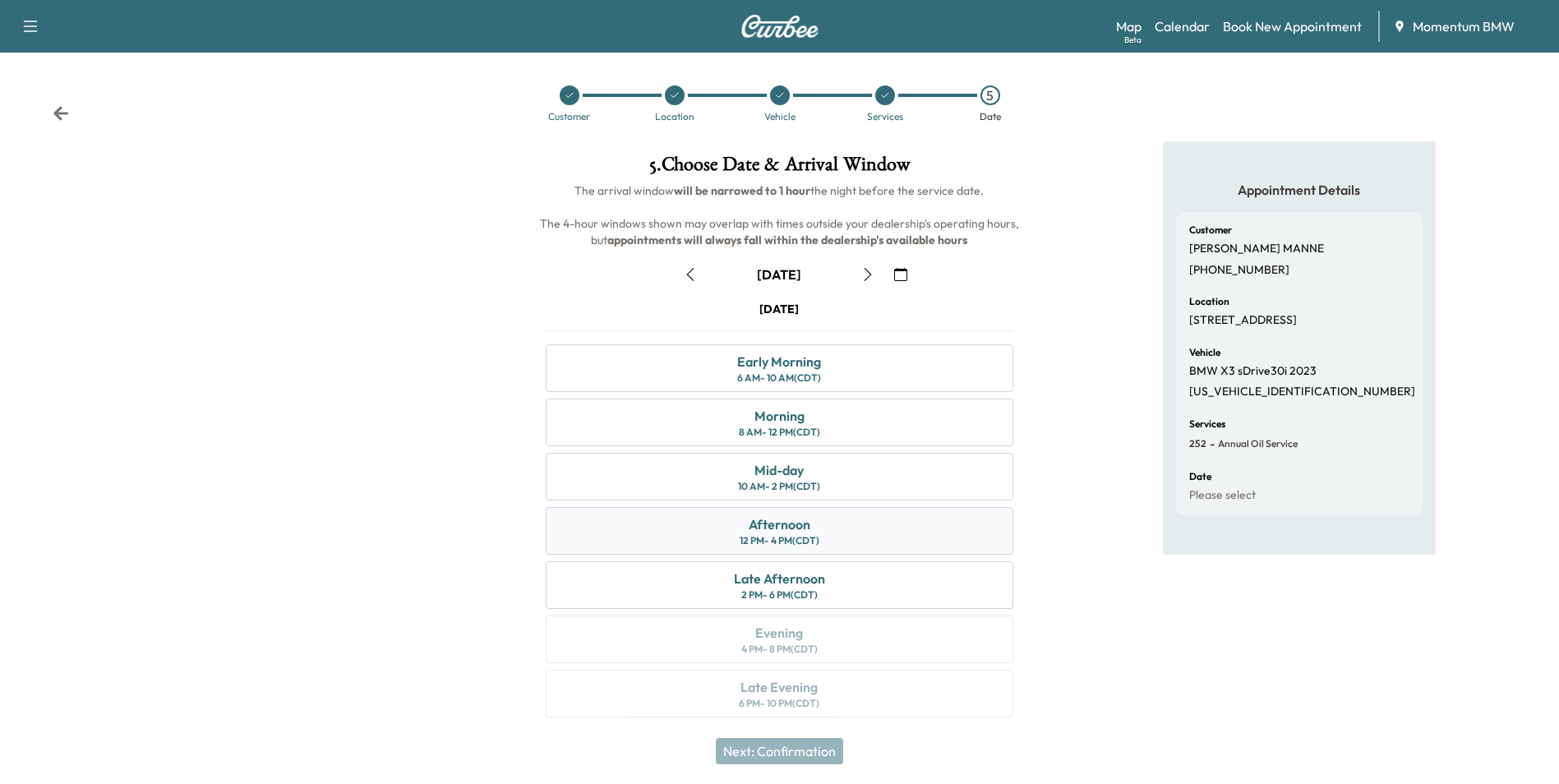
click at [731, 517] on div "Afternoon 12 PM - 4 PM (CDT)" at bounding box center [779, 530] width 467 height 48
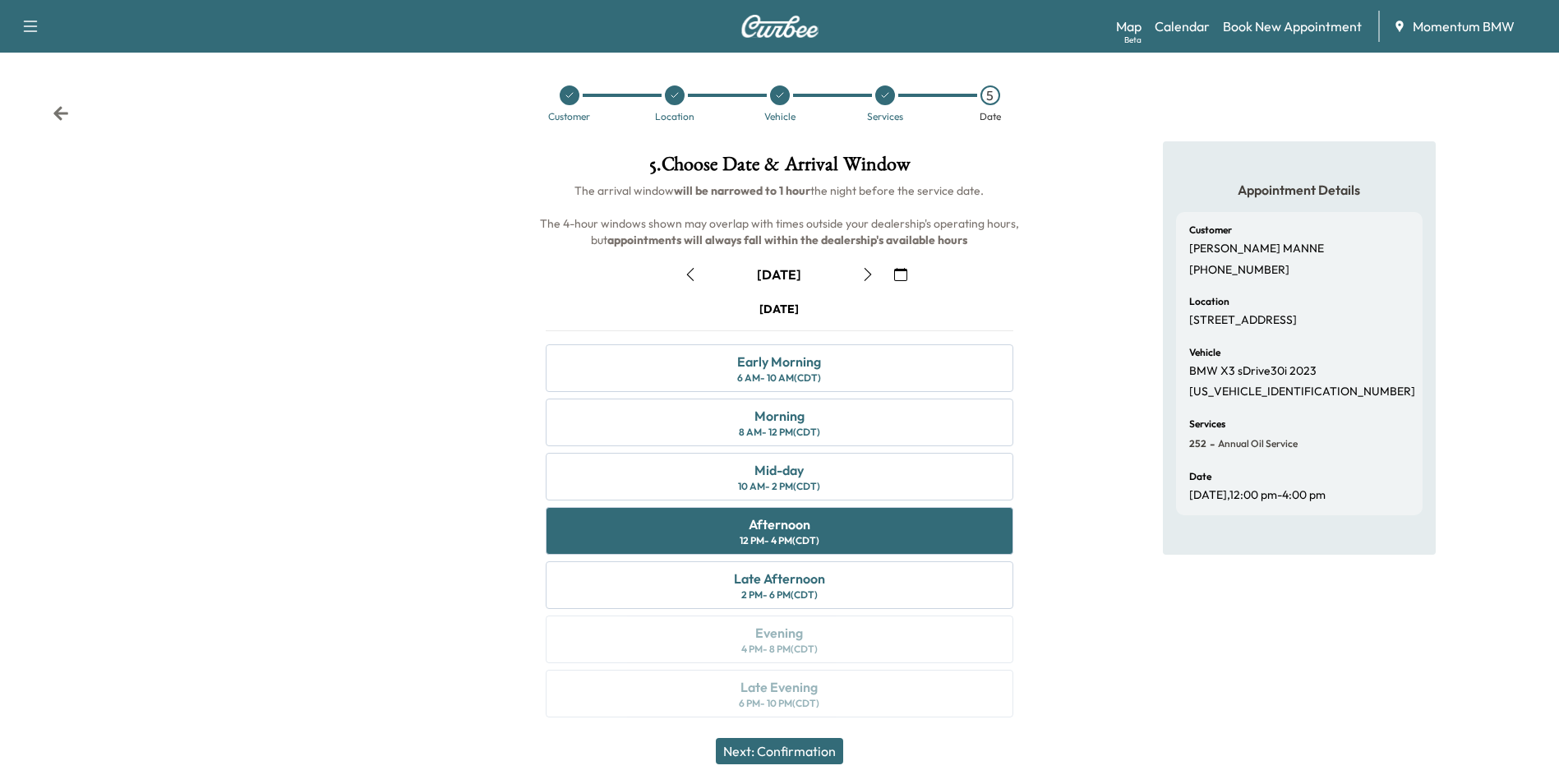
click at [800, 750] on button "Next: Confirmation" at bounding box center [780, 751] width 128 height 26
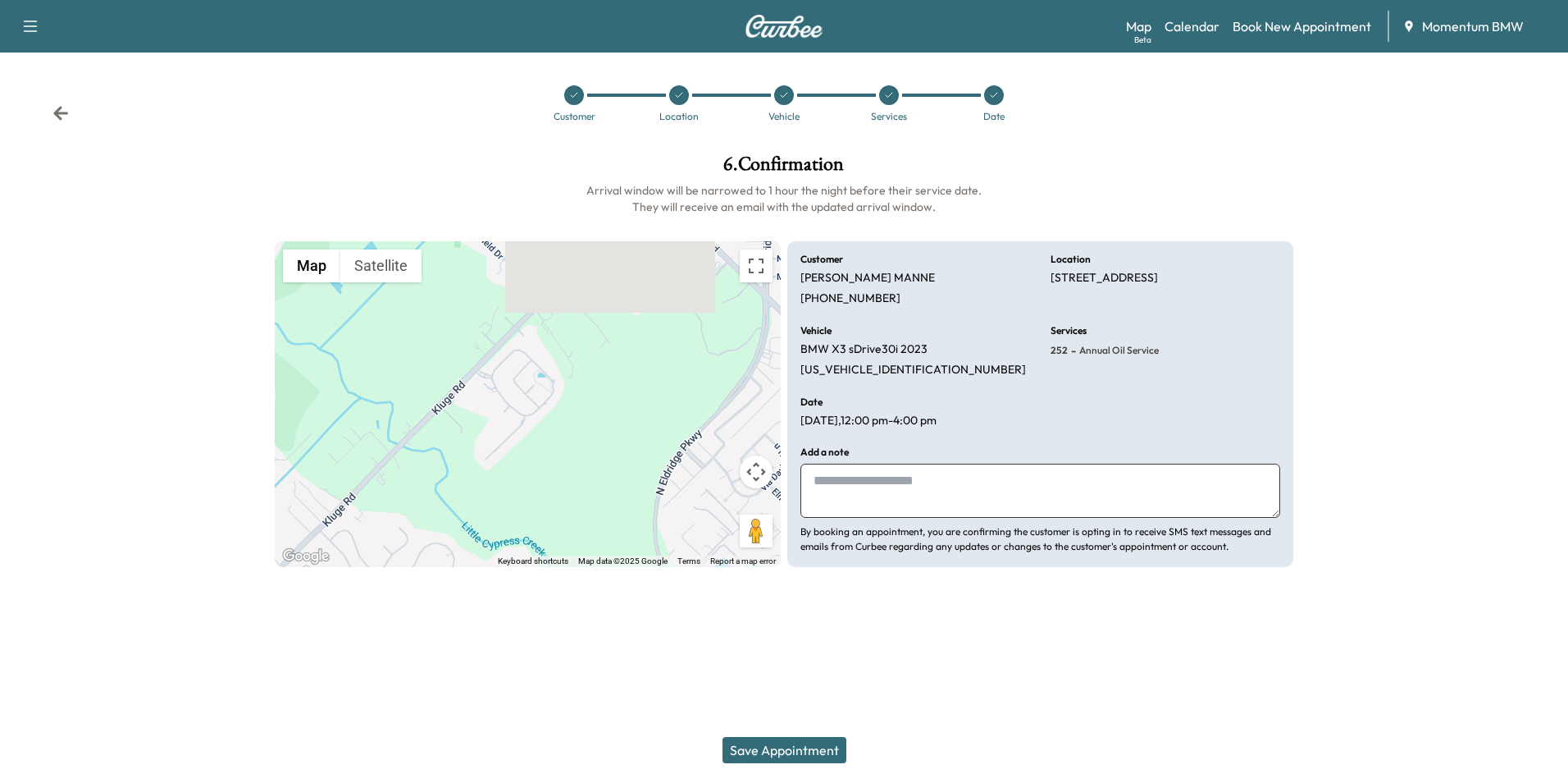
click at [958, 506] on textarea at bounding box center [1040, 491] width 480 height 54
type textarea "**********"
click at [810, 746] on button "Save Appointment" at bounding box center [784, 750] width 124 height 26
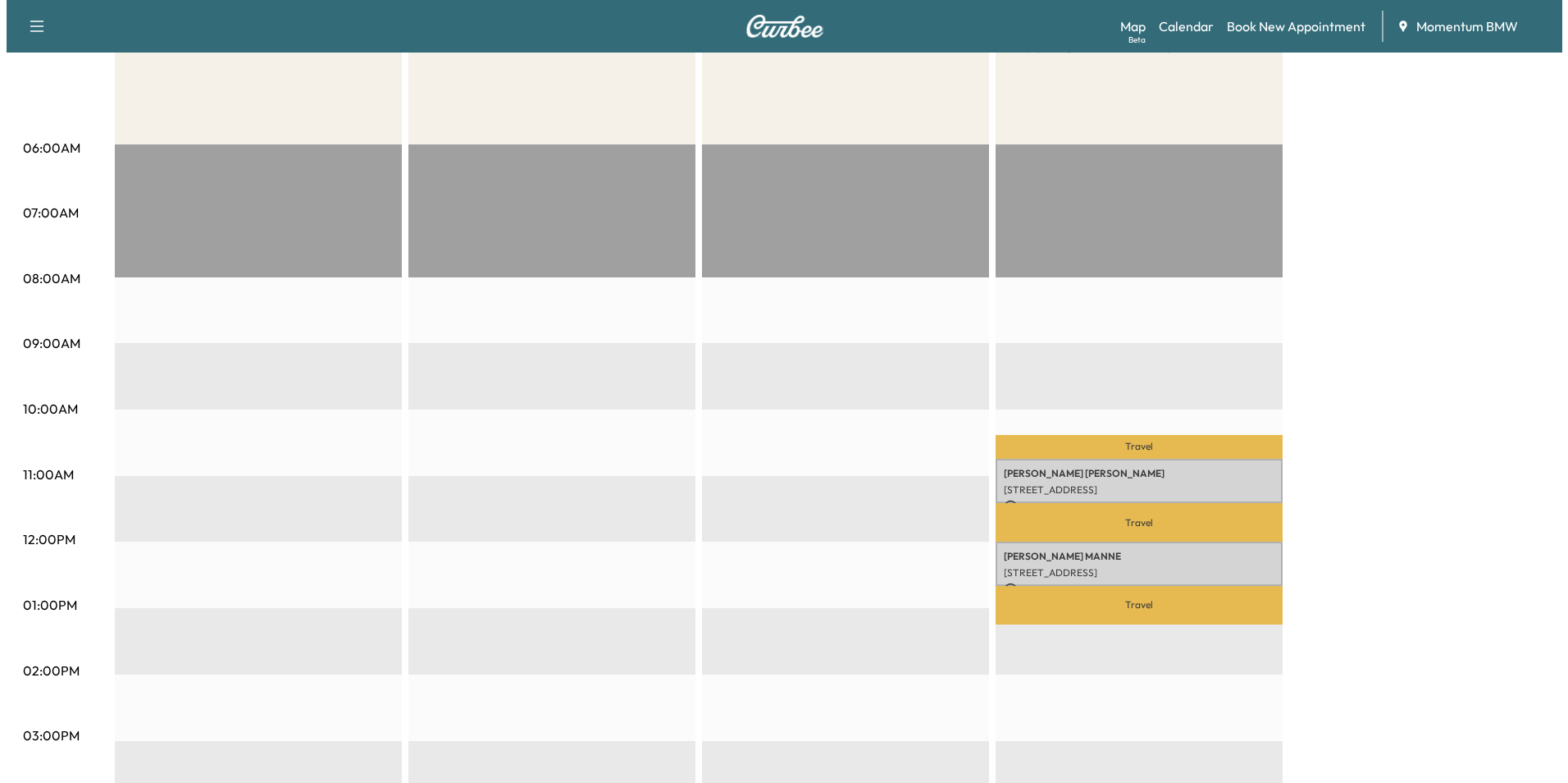
scroll to position [246, 0]
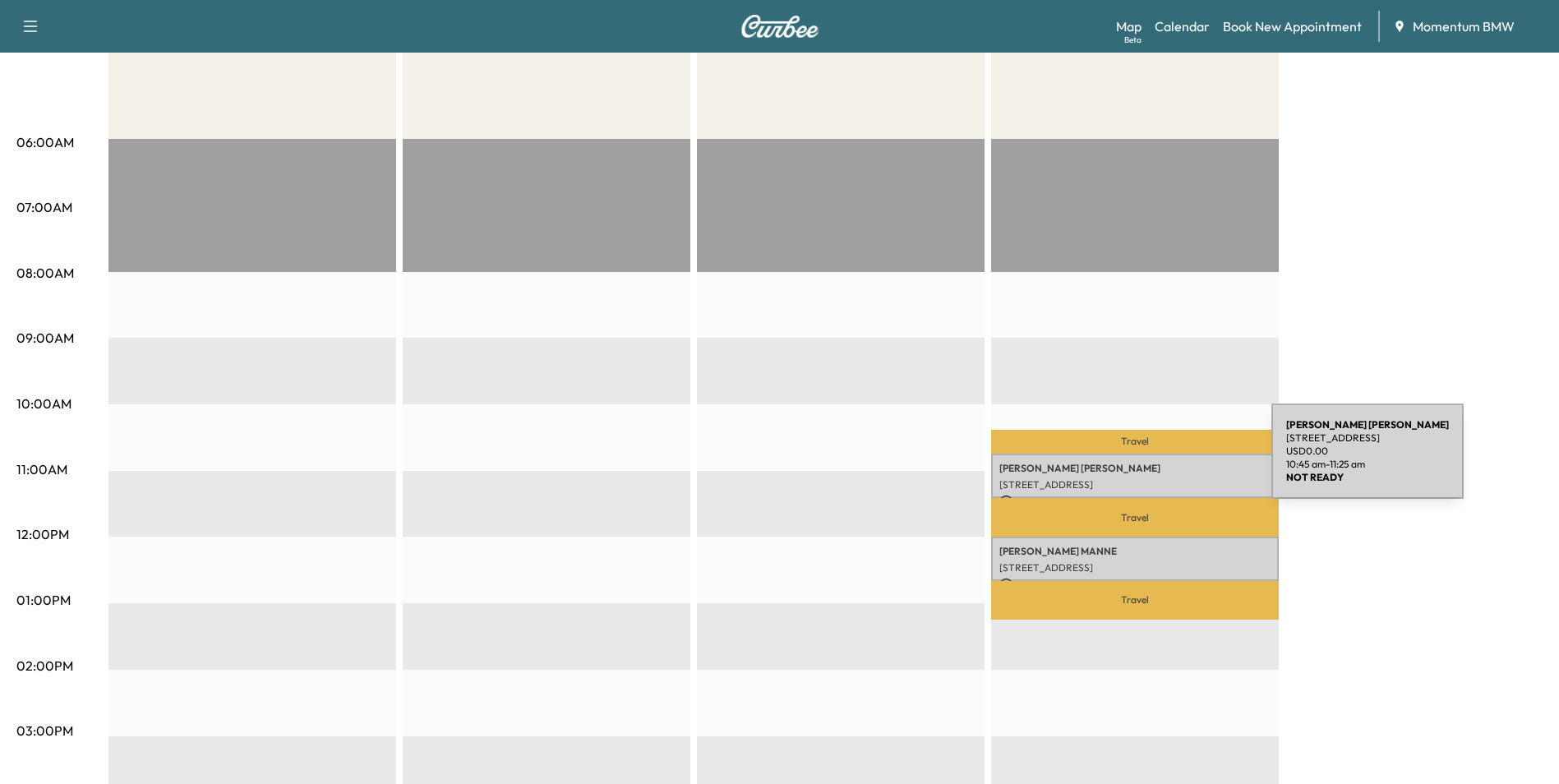
click at [1148, 462] on p "[PERSON_NAME]" at bounding box center [1135, 468] width 271 height 13
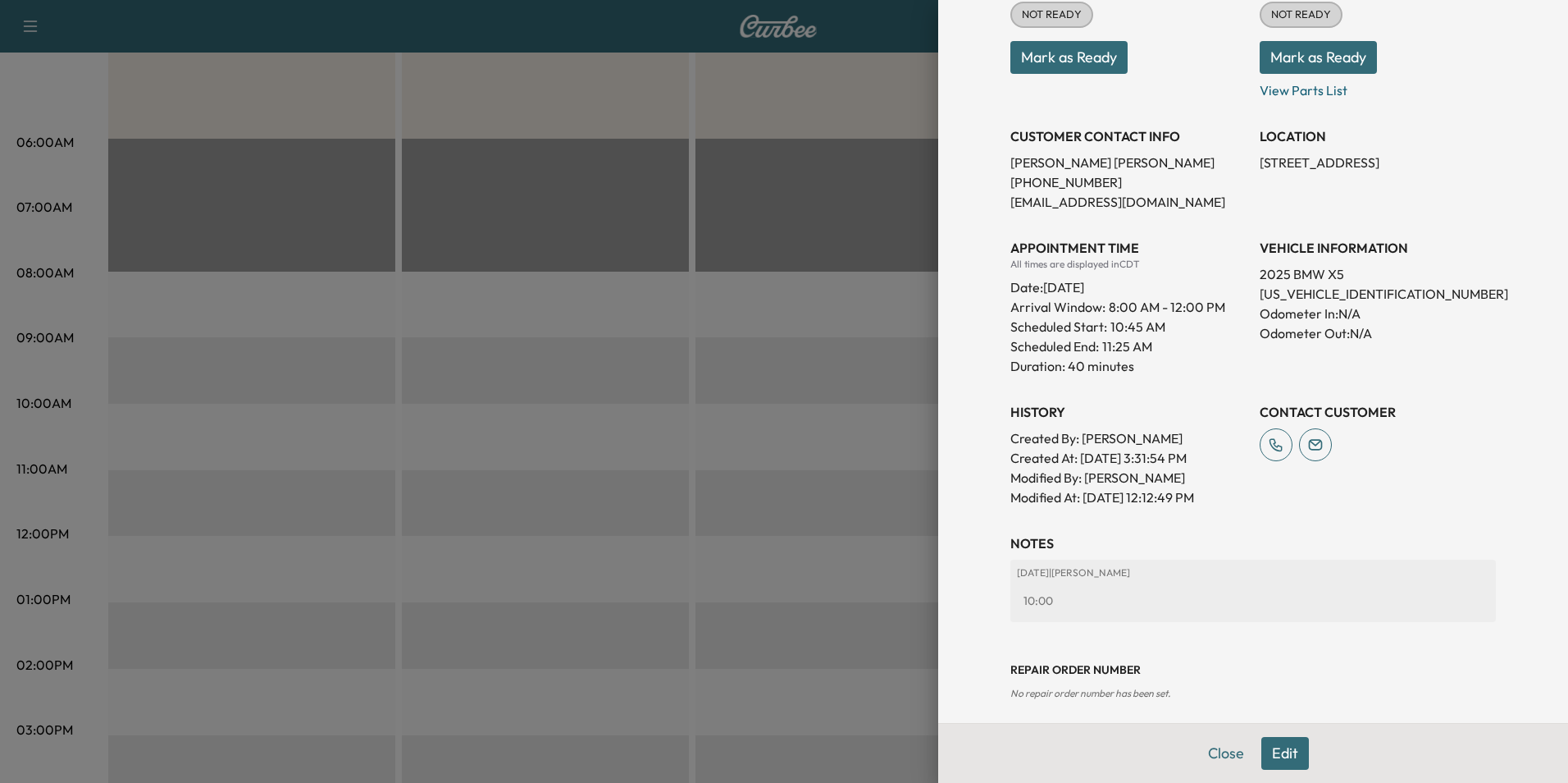
scroll to position [241, 0]
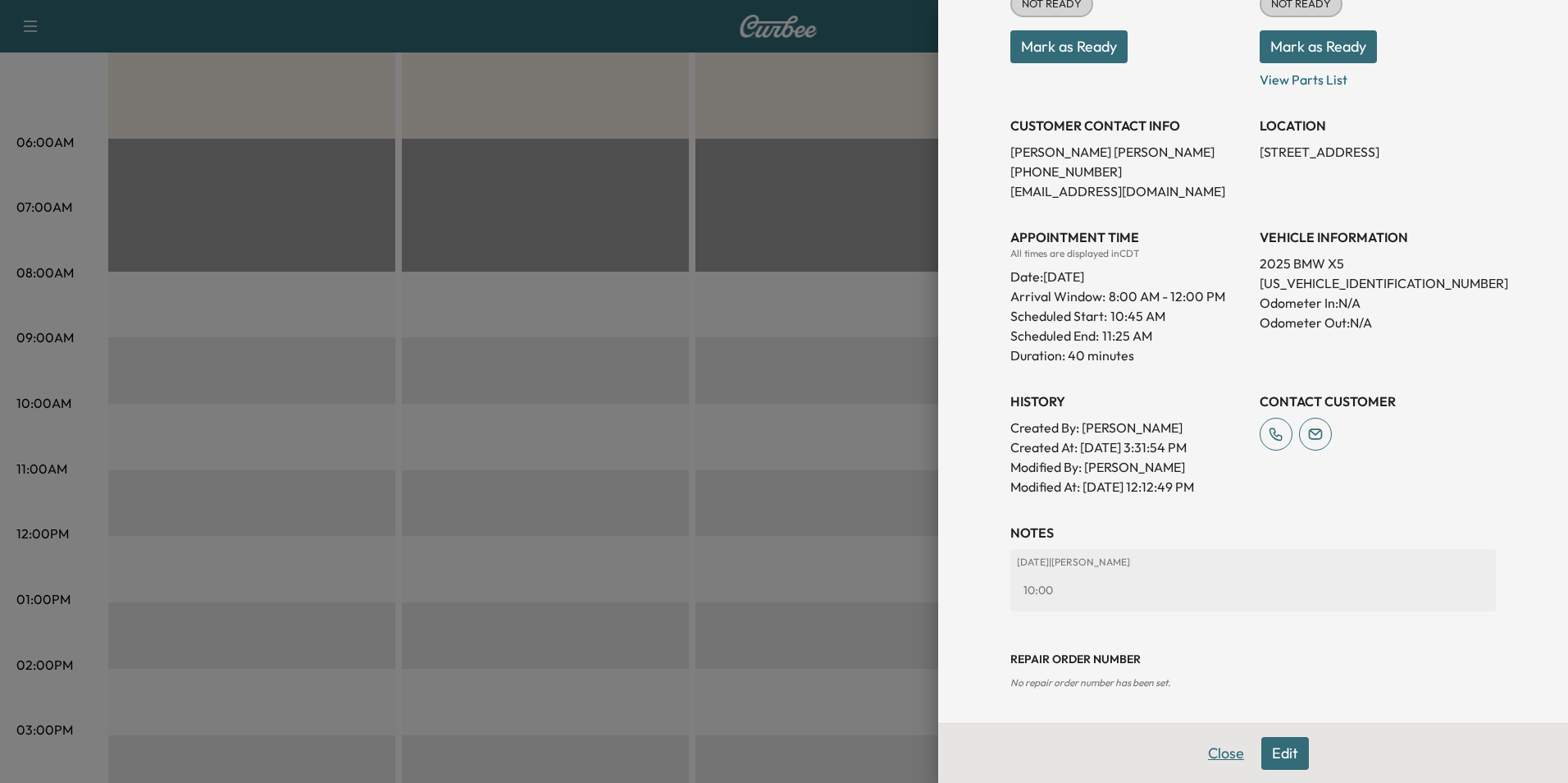
click at [1214, 744] on button "Close" at bounding box center [1226, 753] width 57 height 33
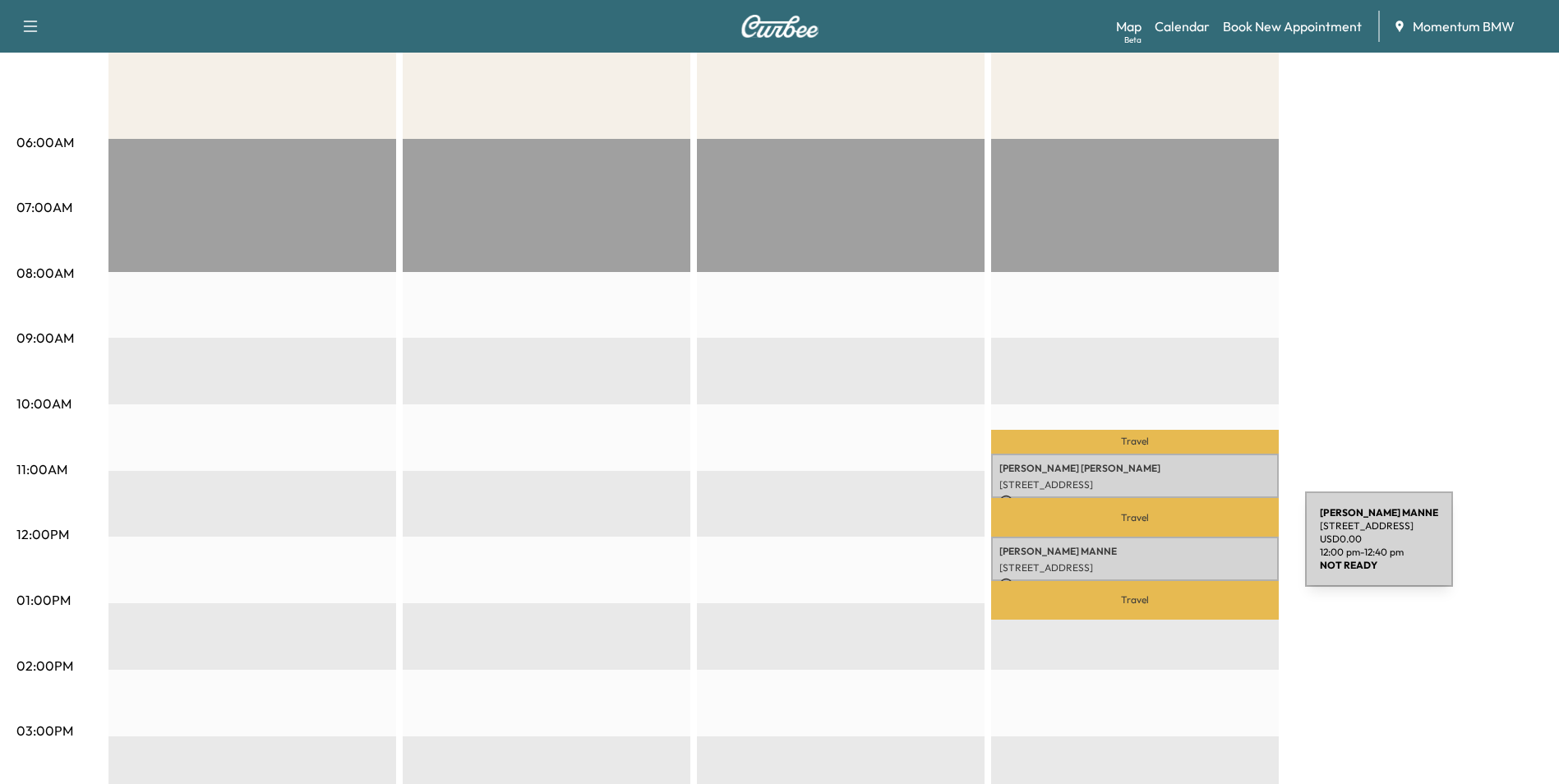
click at [1183, 549] on p "[PERSON_NAME]" at bounding box center [1135, 551] width 271 height 13
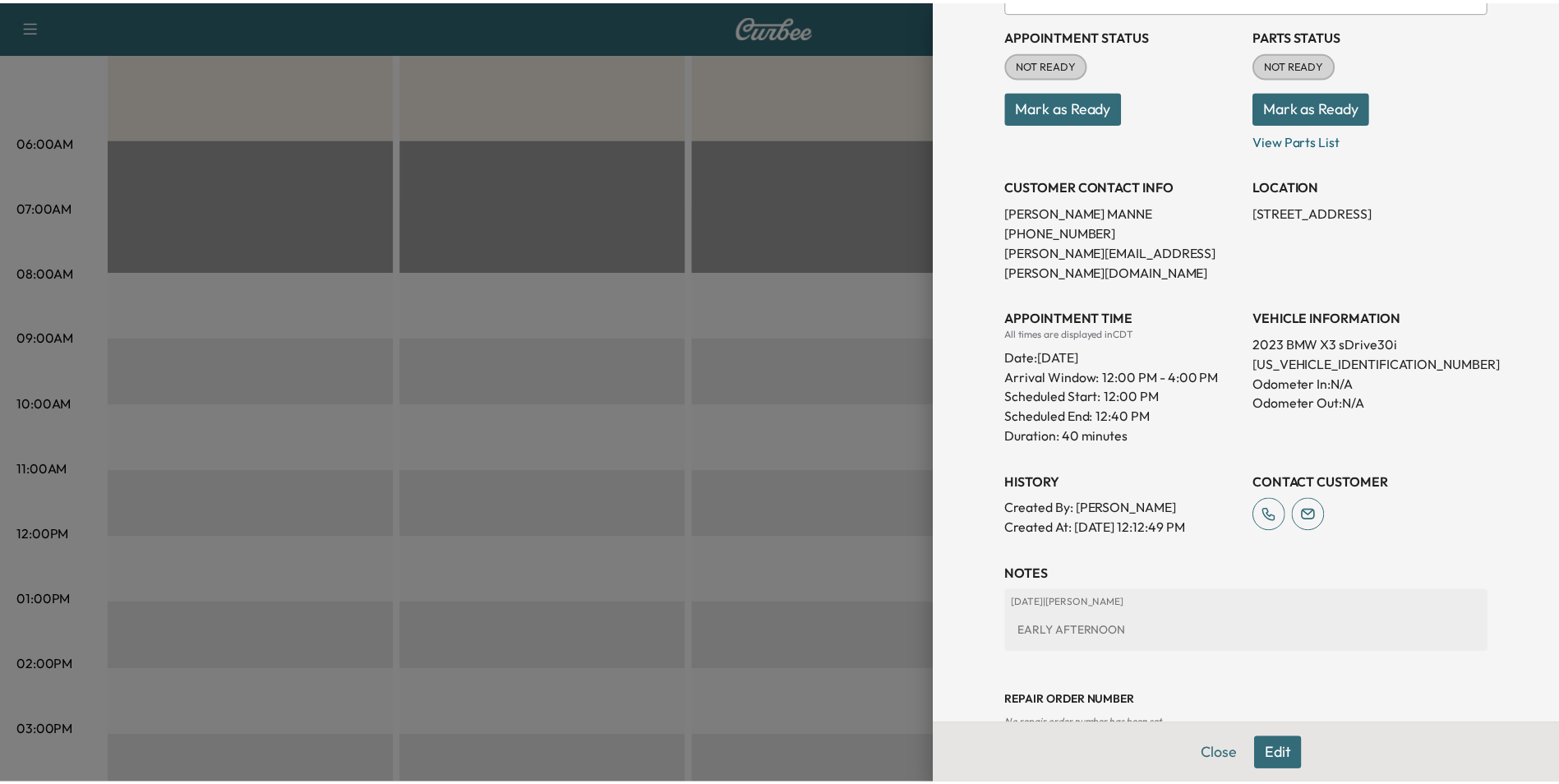
scroll to position [202, 0]
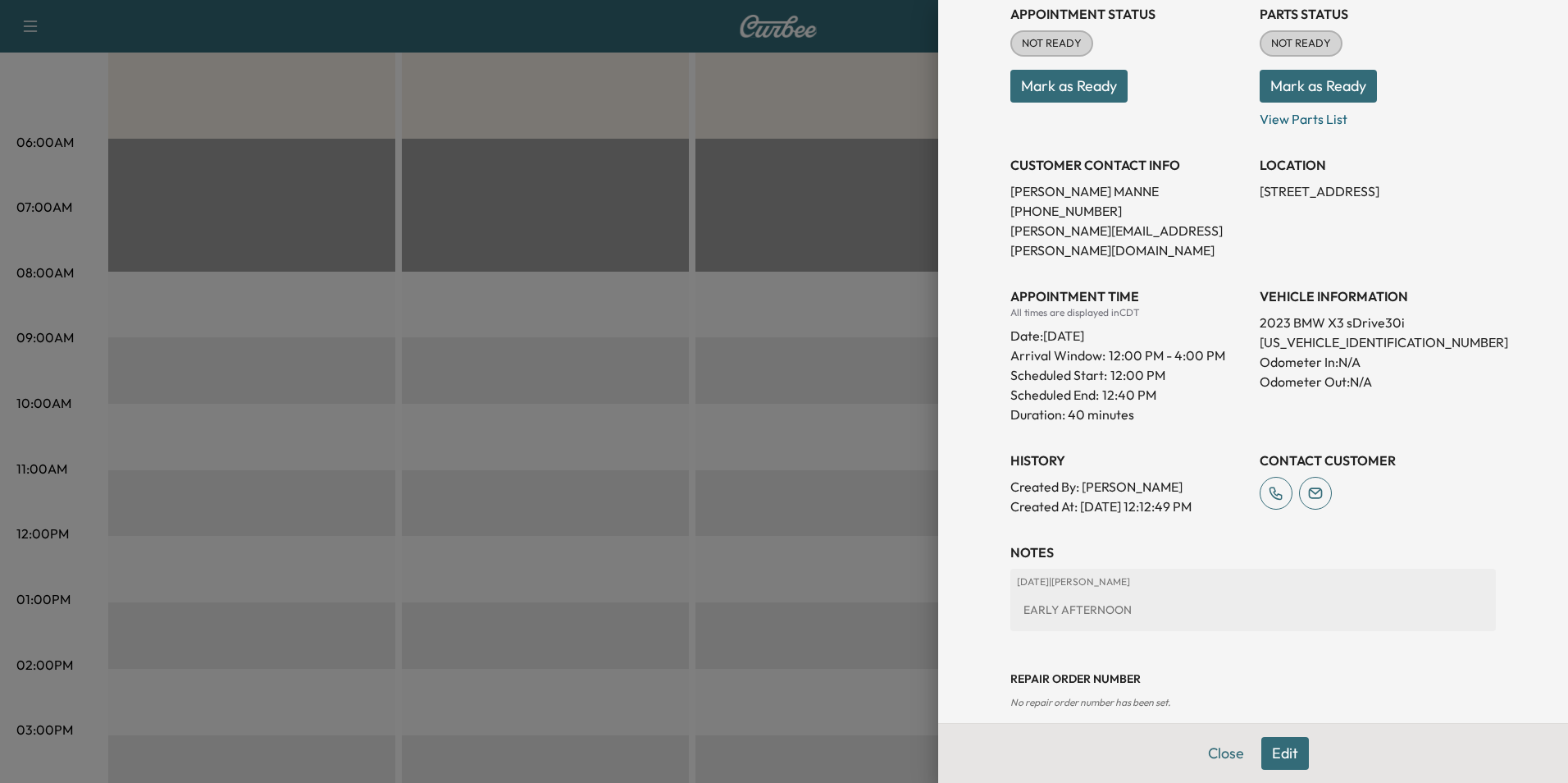
click at [1199, 749] on button "Close" at bounding box center [1226, 753] width 57 height 33
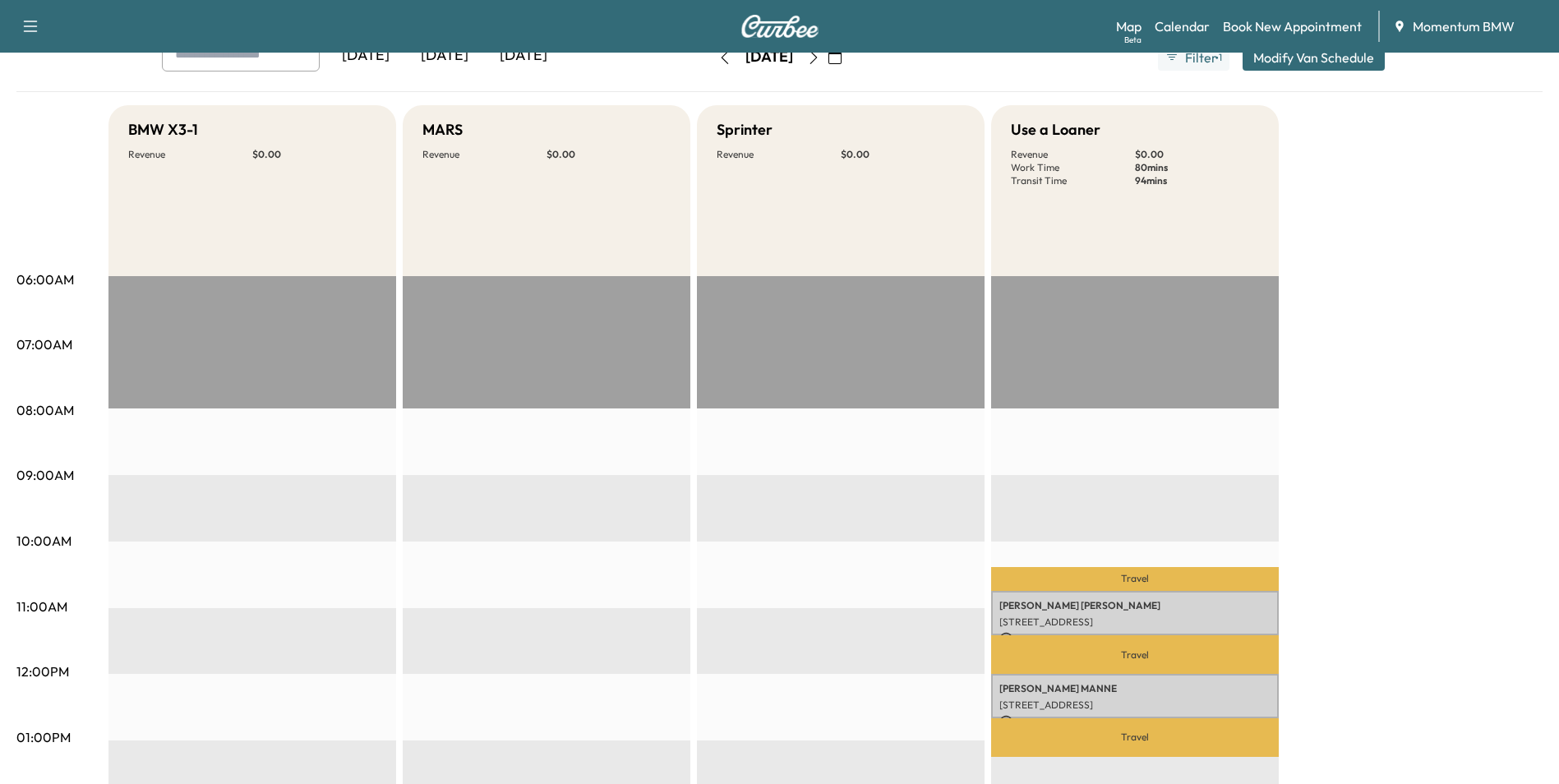
scroll to position [0, 0]
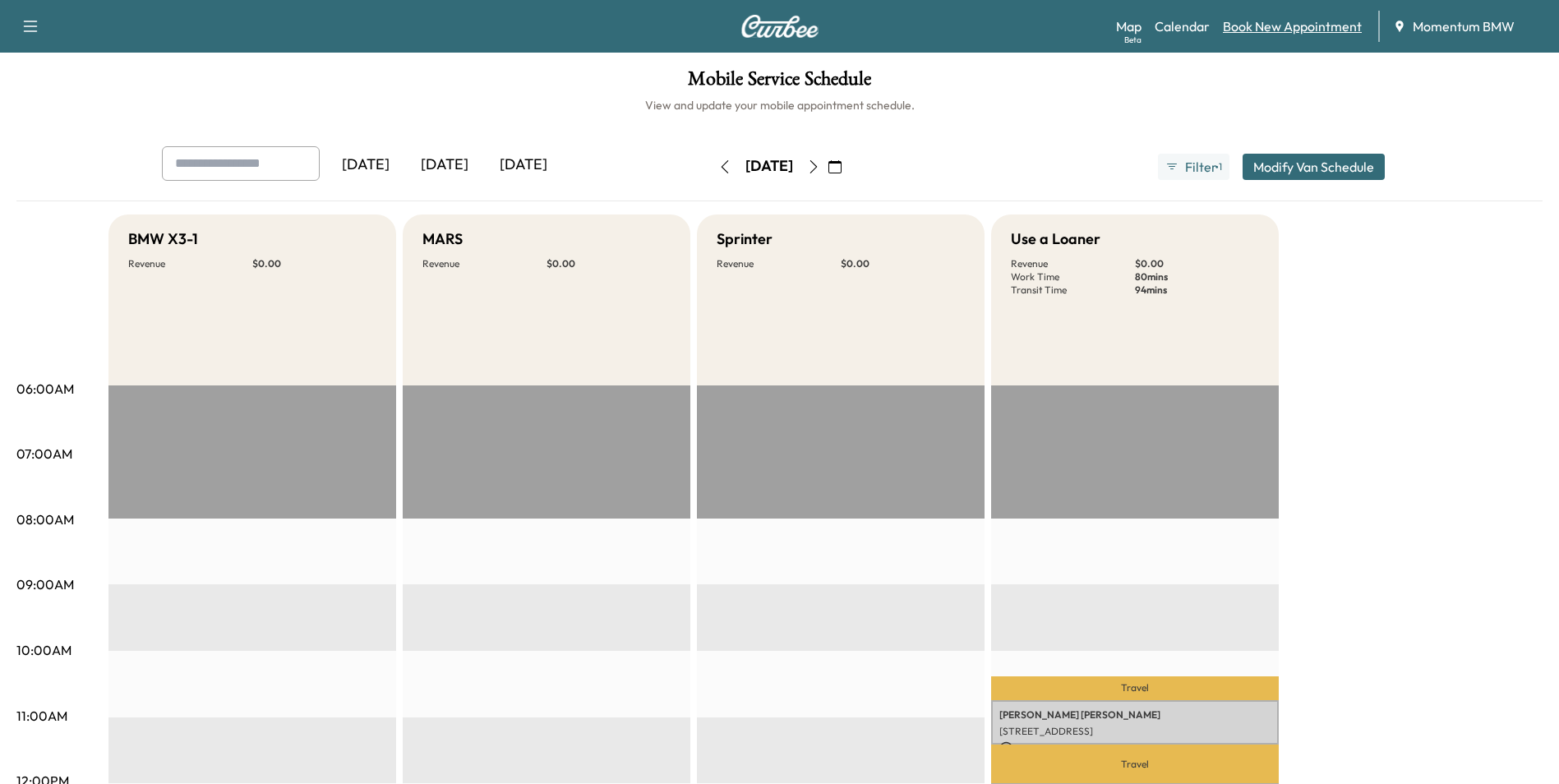
click at [1304, 33] on link "Book New Appointment" at bounding box center [1292, 26] width 139 height 20
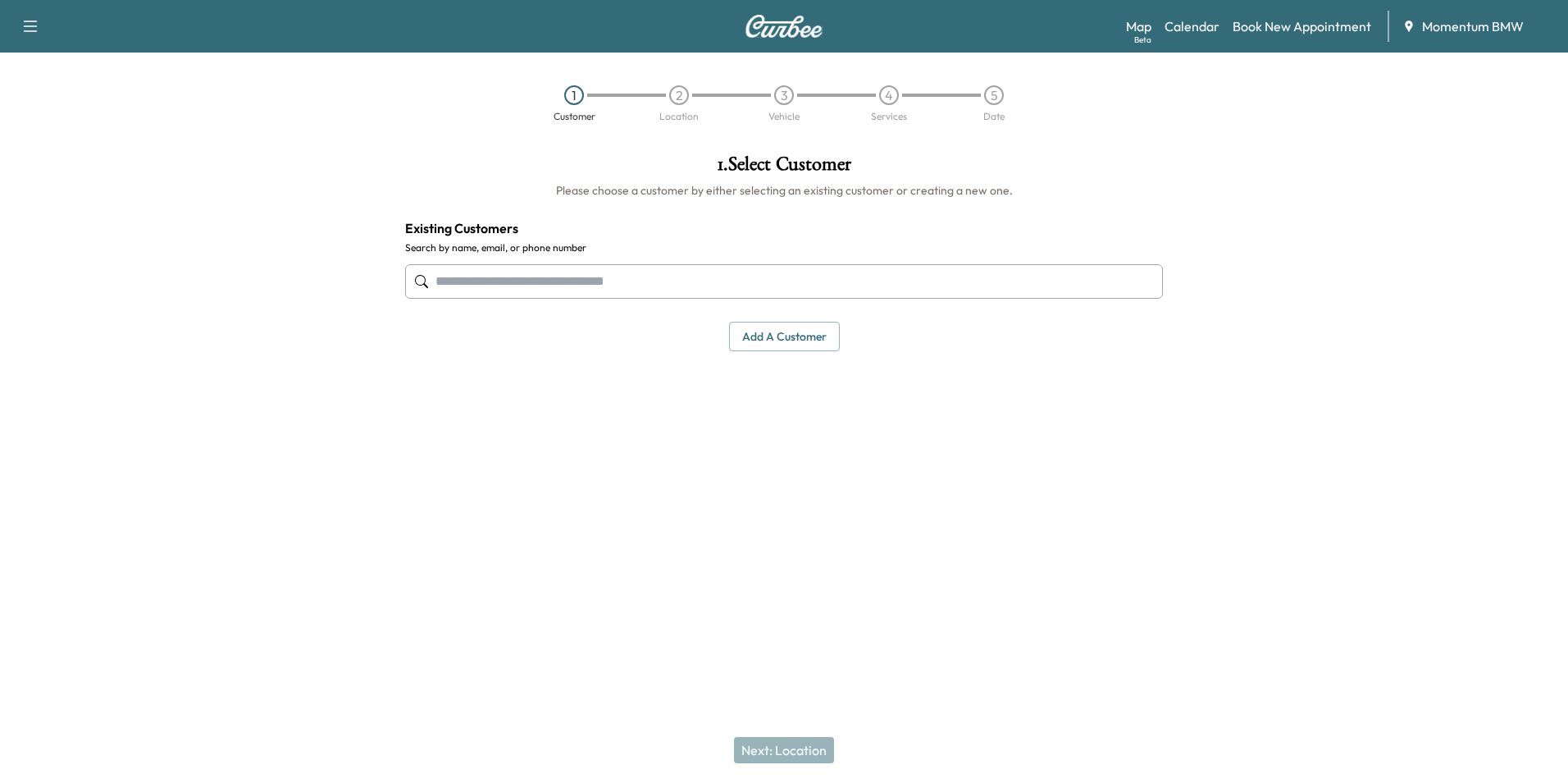
click at [684, 284] on input "text" at bounding box center [784, 282] width 758 height 34
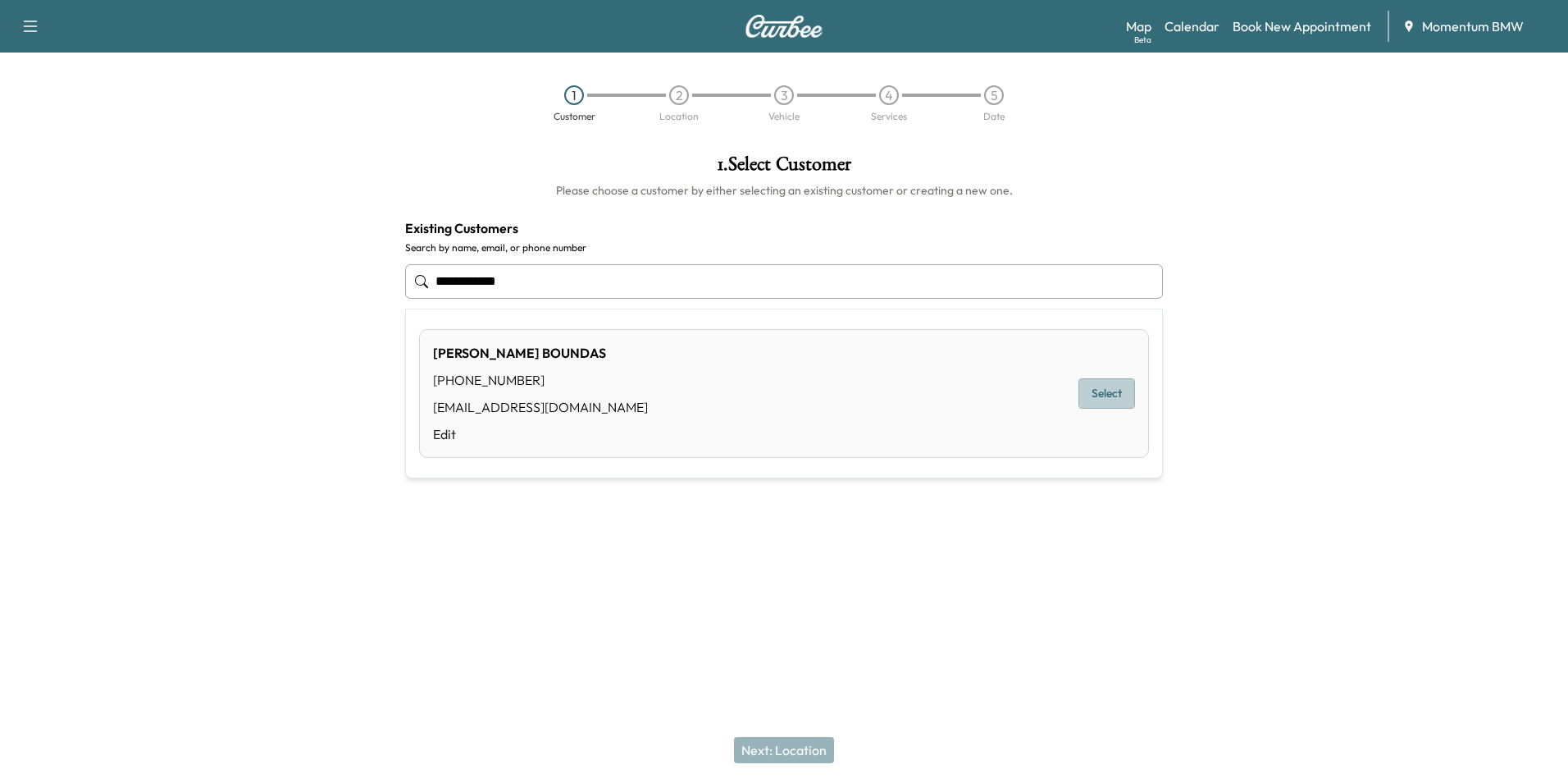
click at [1096, 388] on button "Select" at bounding box center [1106, 394] width 56 height 30
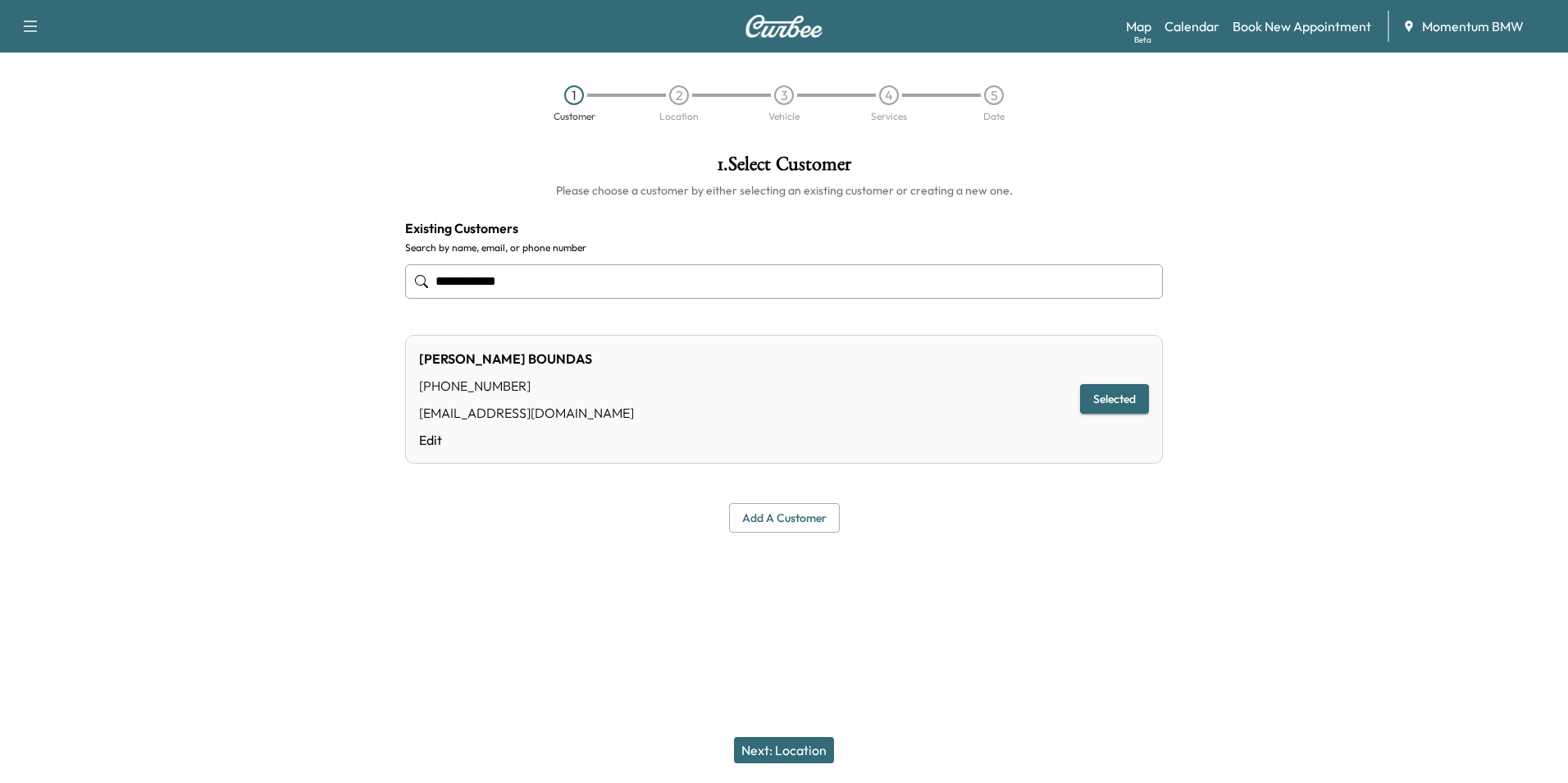
type input "**********"
click at [777, 743] on button "Next: Location" at bounding box center [784, 750] width 100 height 26
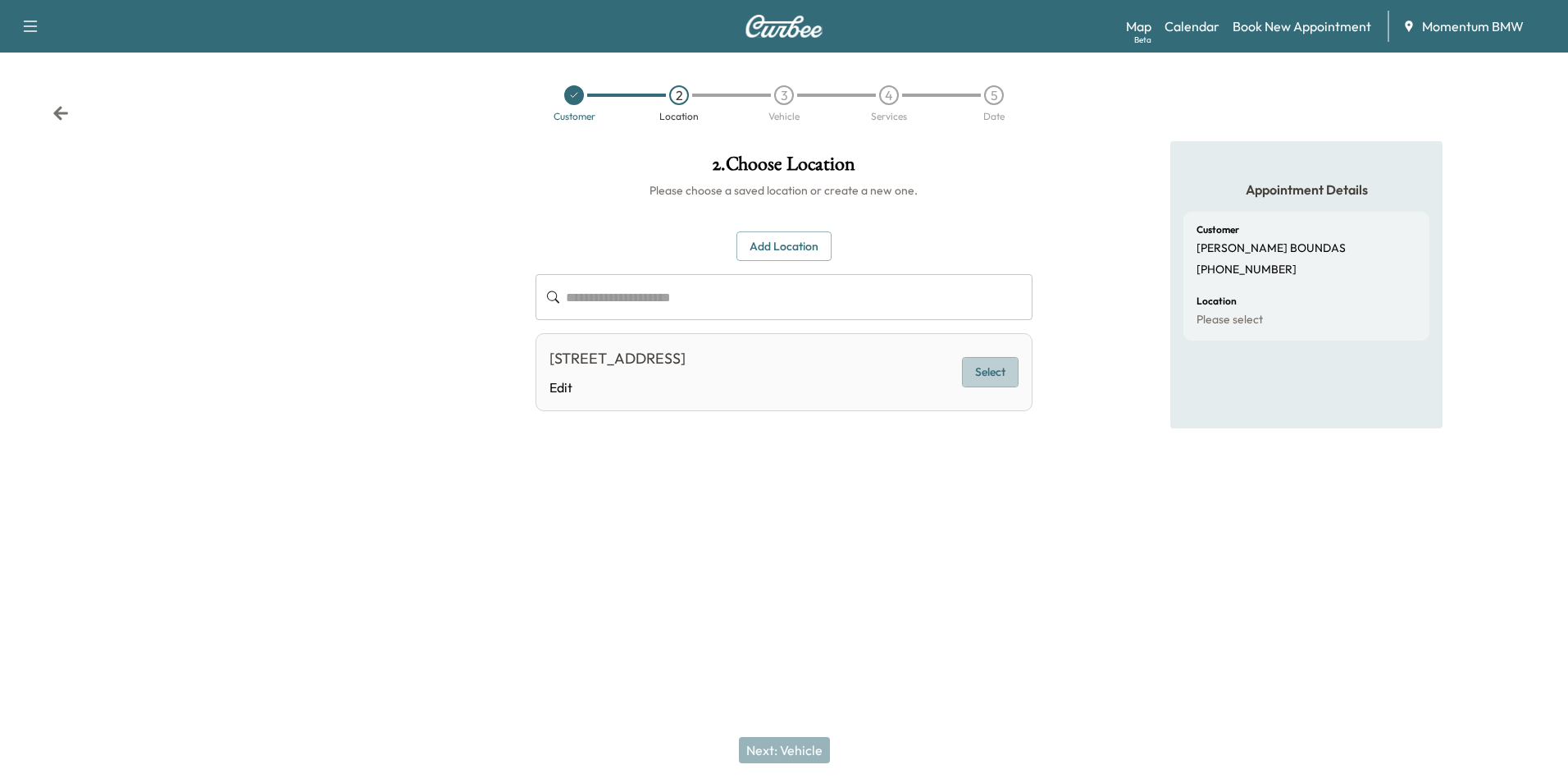
click at [998, 369] on button "Select" at bounding box center [990, 372] width 56 height 30
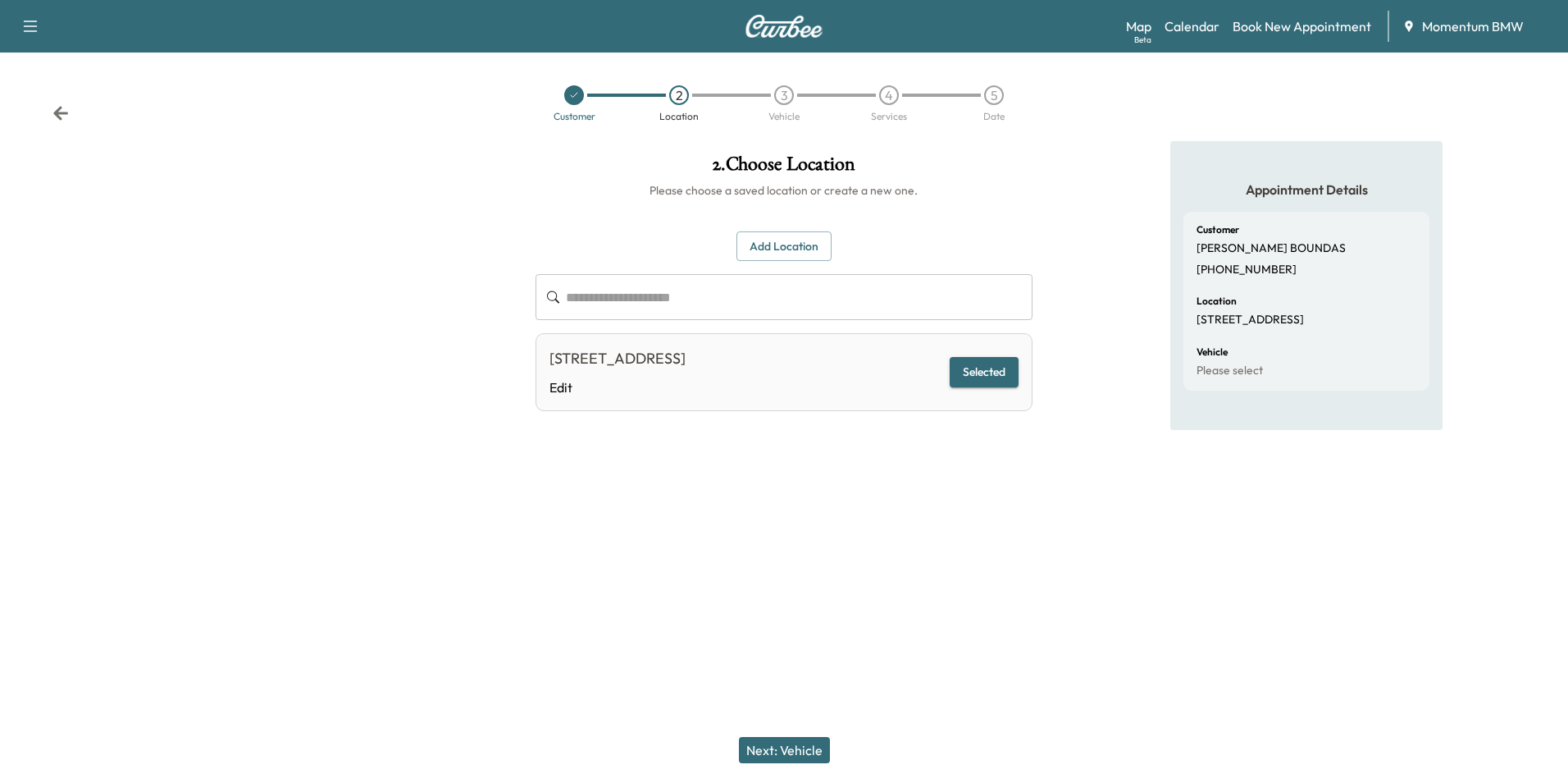
click at [807, 745] on button "Next: Vehicle" at bounding box center [784, 750] width 91 height 26
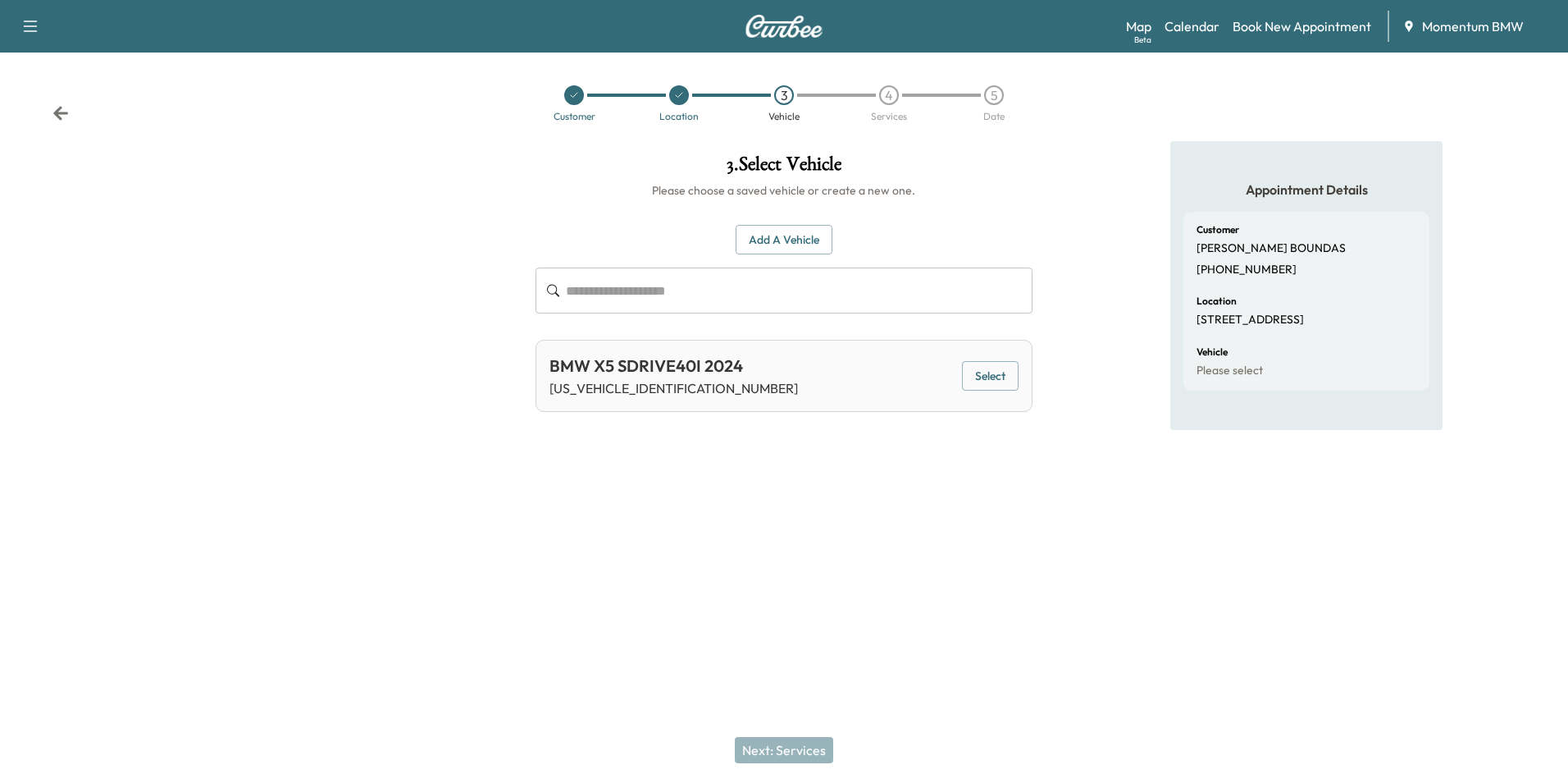
click at [1009, 372] on button "Select" at bounding box center [990, 377] width 56 height 30
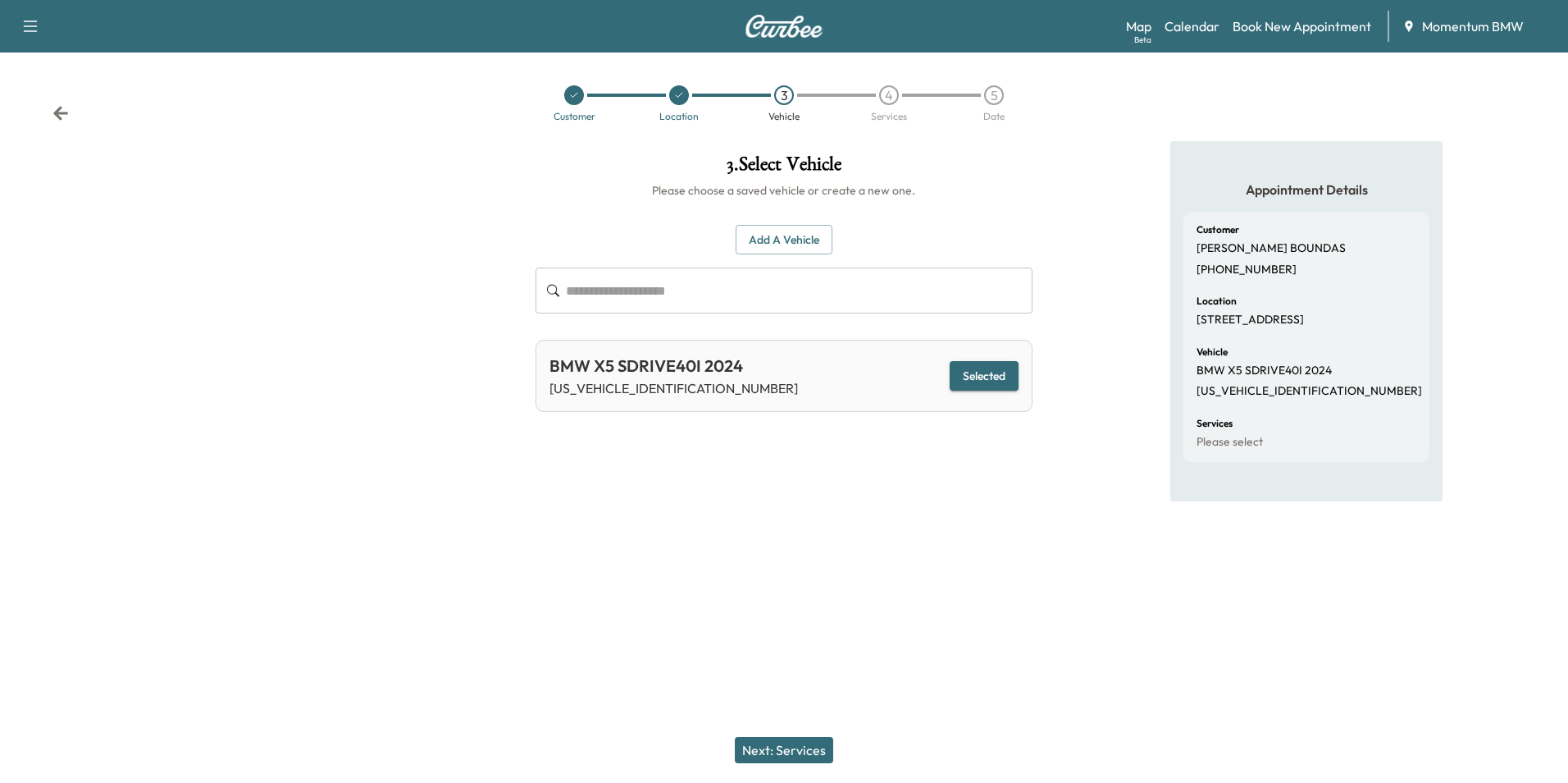
click at [802, 744] on button "Next: Services" at bounding box center [784, 750] width 99 height 26
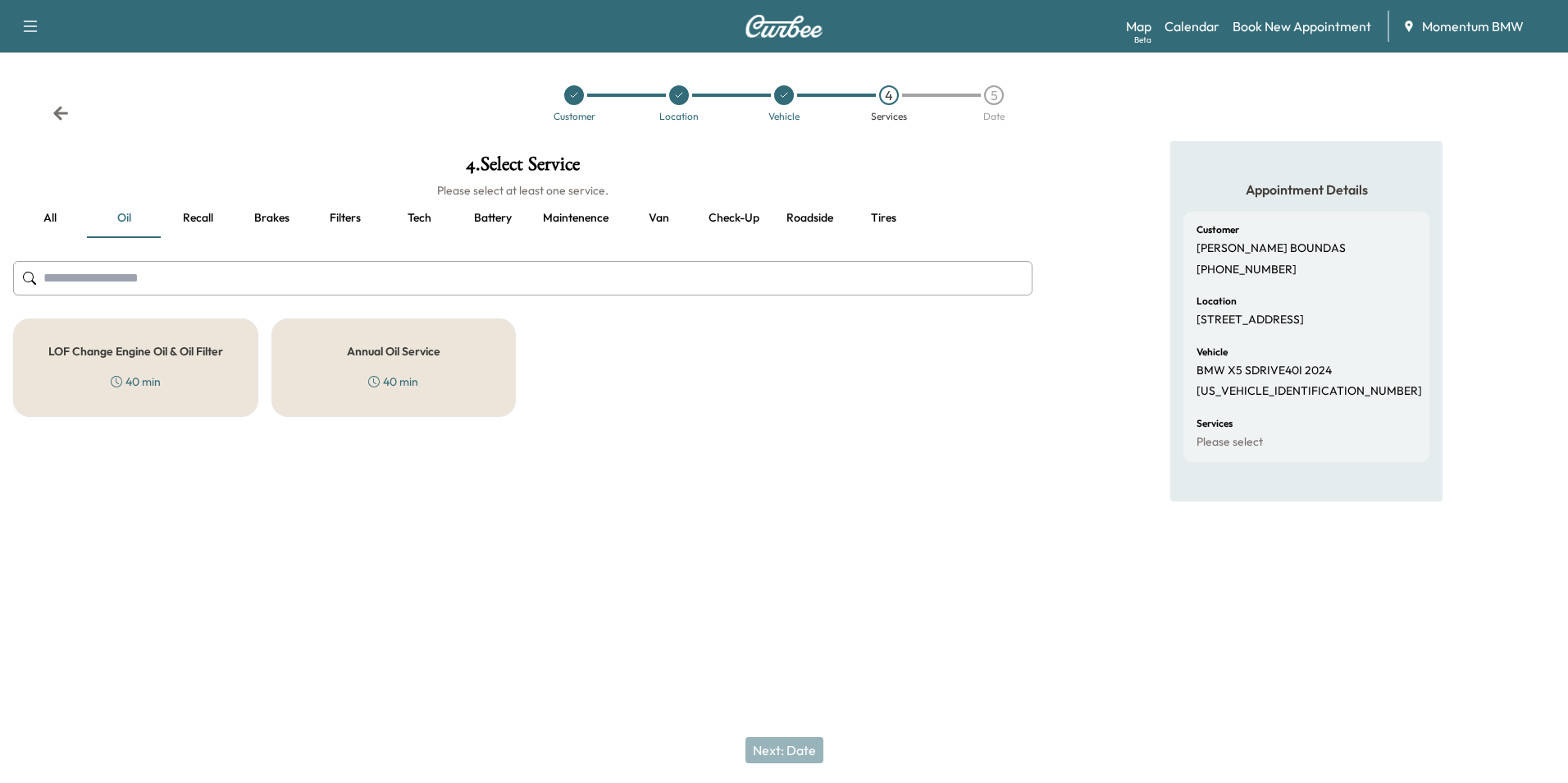
click at [443, 347] on div "Annual Oil Service 40 min" at bounding box center [394, 368] width 246 height 99
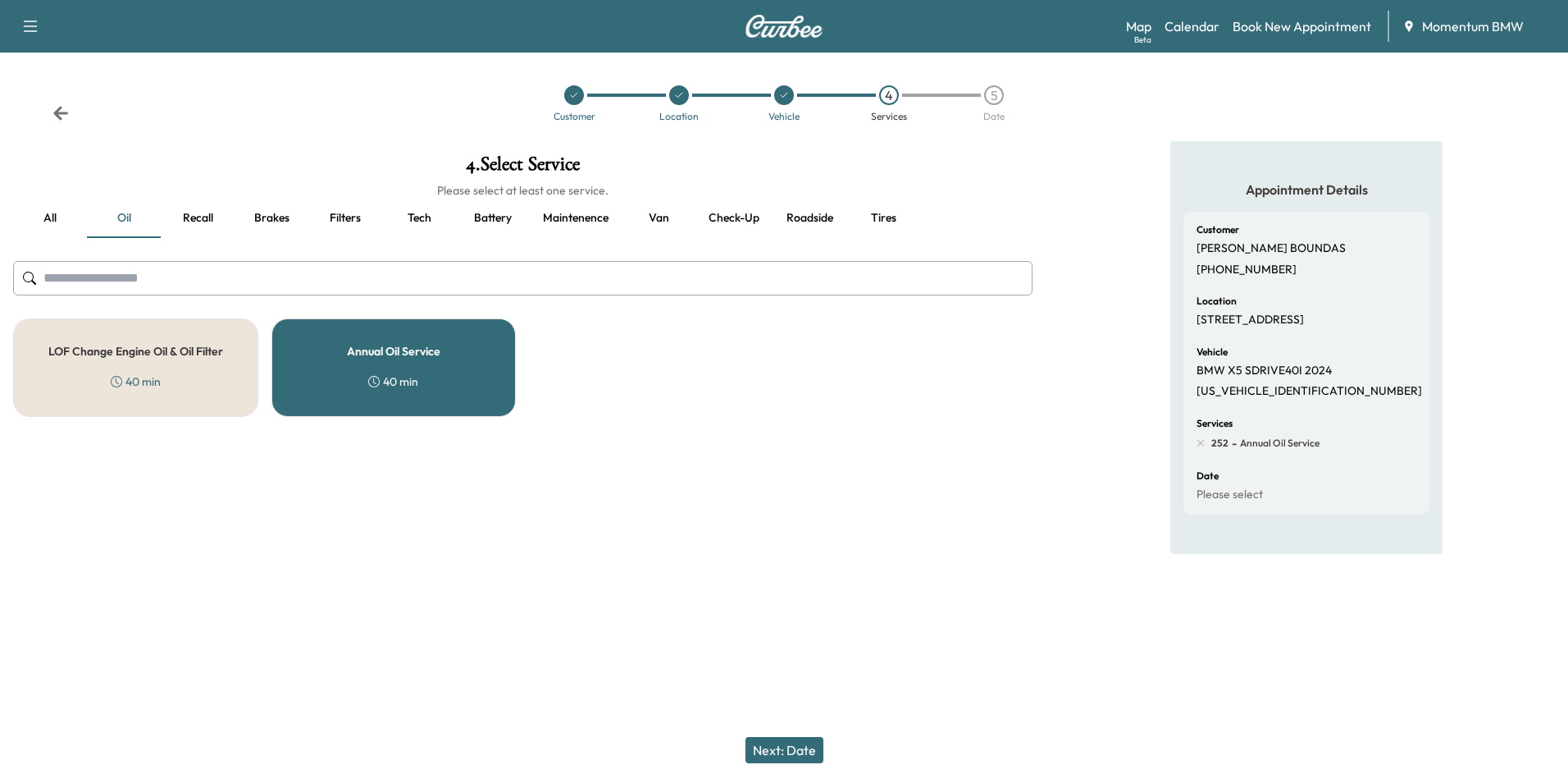
click at [804, 749] on button "Next: Date" at bounding box center [784, 750] width 78 height 26
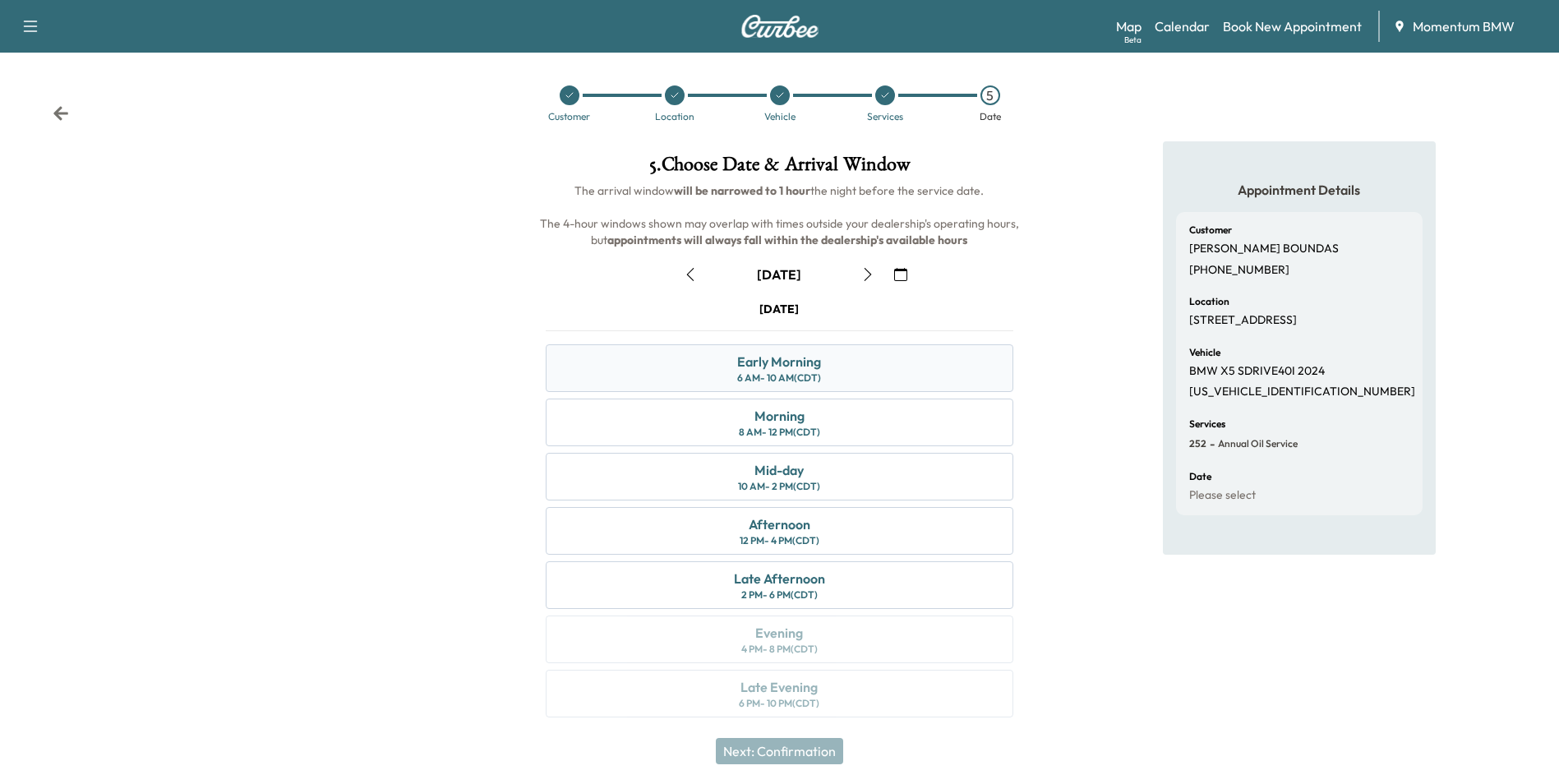
click at [845, 369] on div "Early Morning 6 AM - 10 AM (CDT)" at bounding box center [779, 367] width 467 height 48
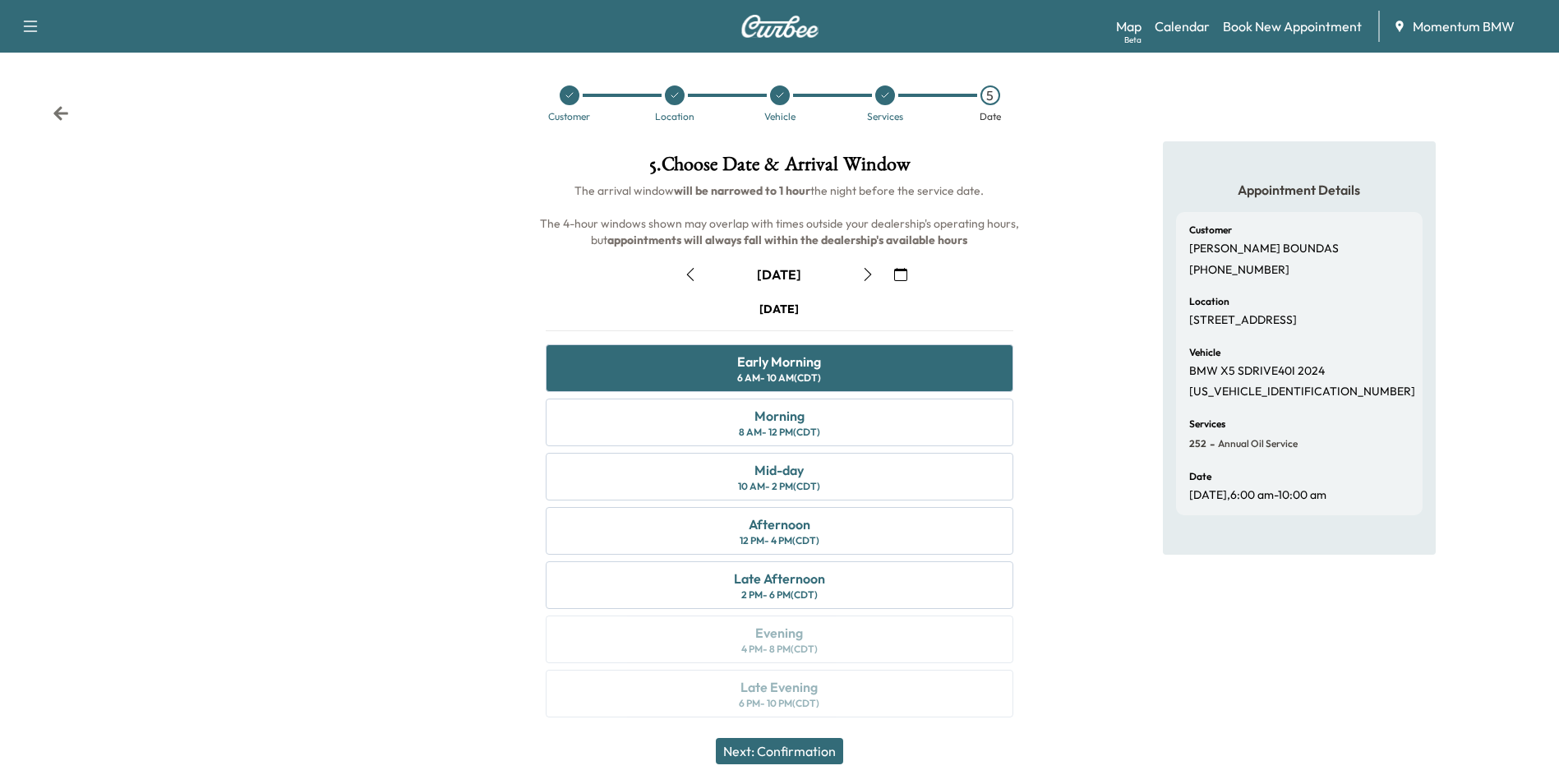
click at [807, 752] on button "Next: Confirmation" at bounding box center [780, 751] width 128 height 26
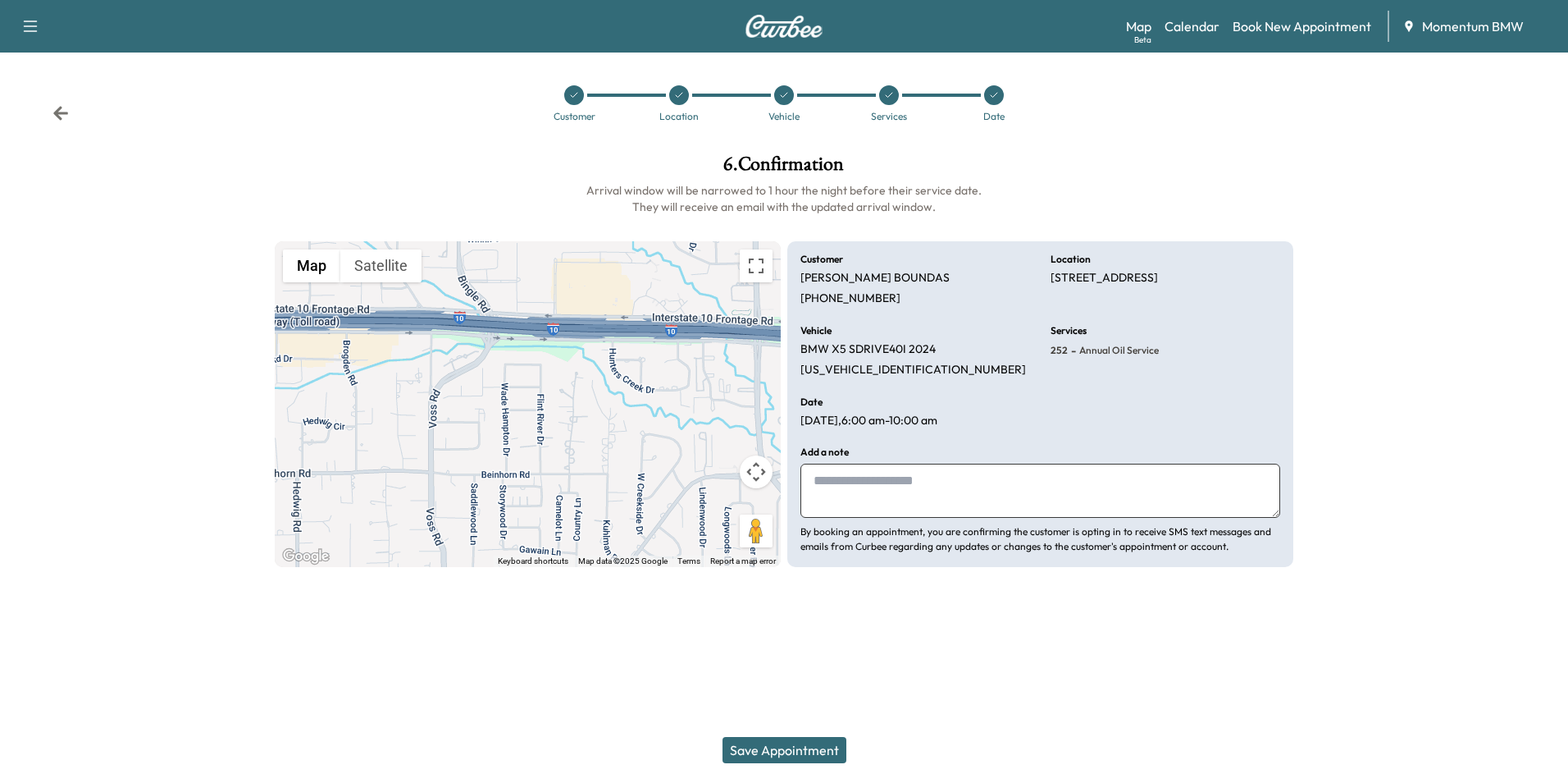
click at [950, 492] on textarea at bounding box center [1040, 491] width 480 height 54
type textarea "****"
click at [804, 747] on button "Save Appointment" at bounding box center [784, 750] width 124 height 26
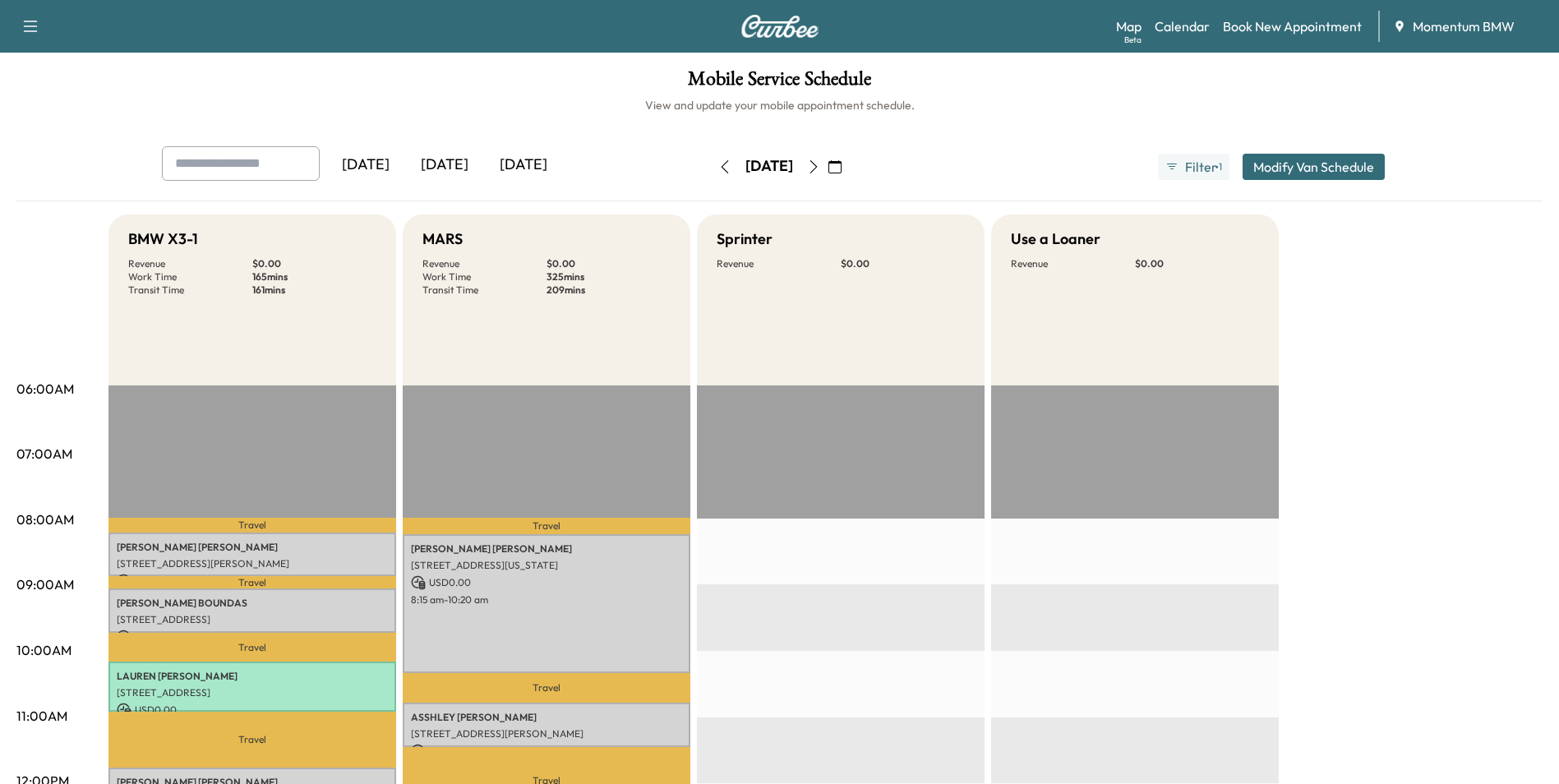
click at [842, 166] on icon "button" at bounding box center [835, 166] width 13 height 13
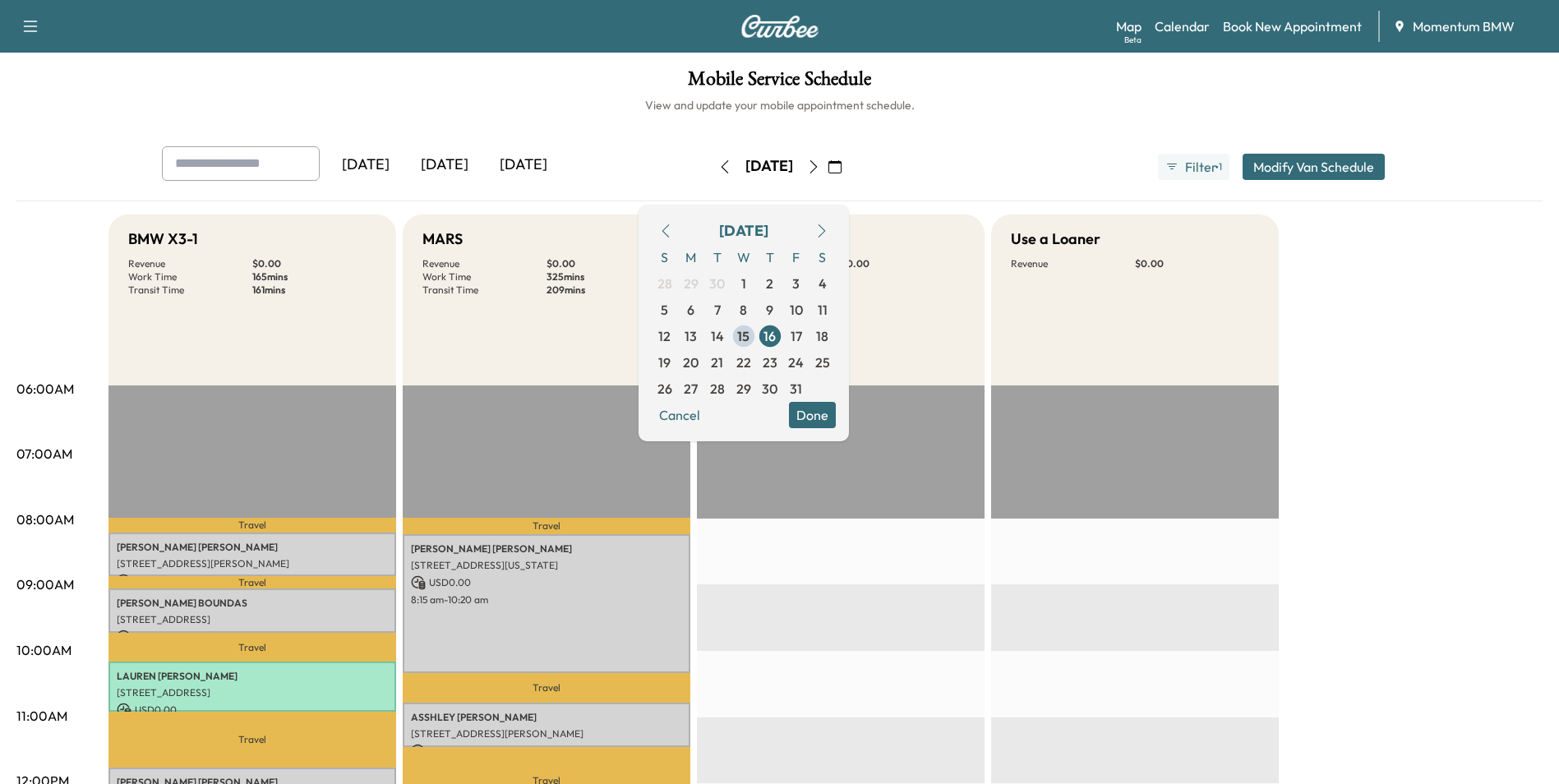
click at [802, 332] on span "17" at bounding box center [796, 336] width 12 height 20
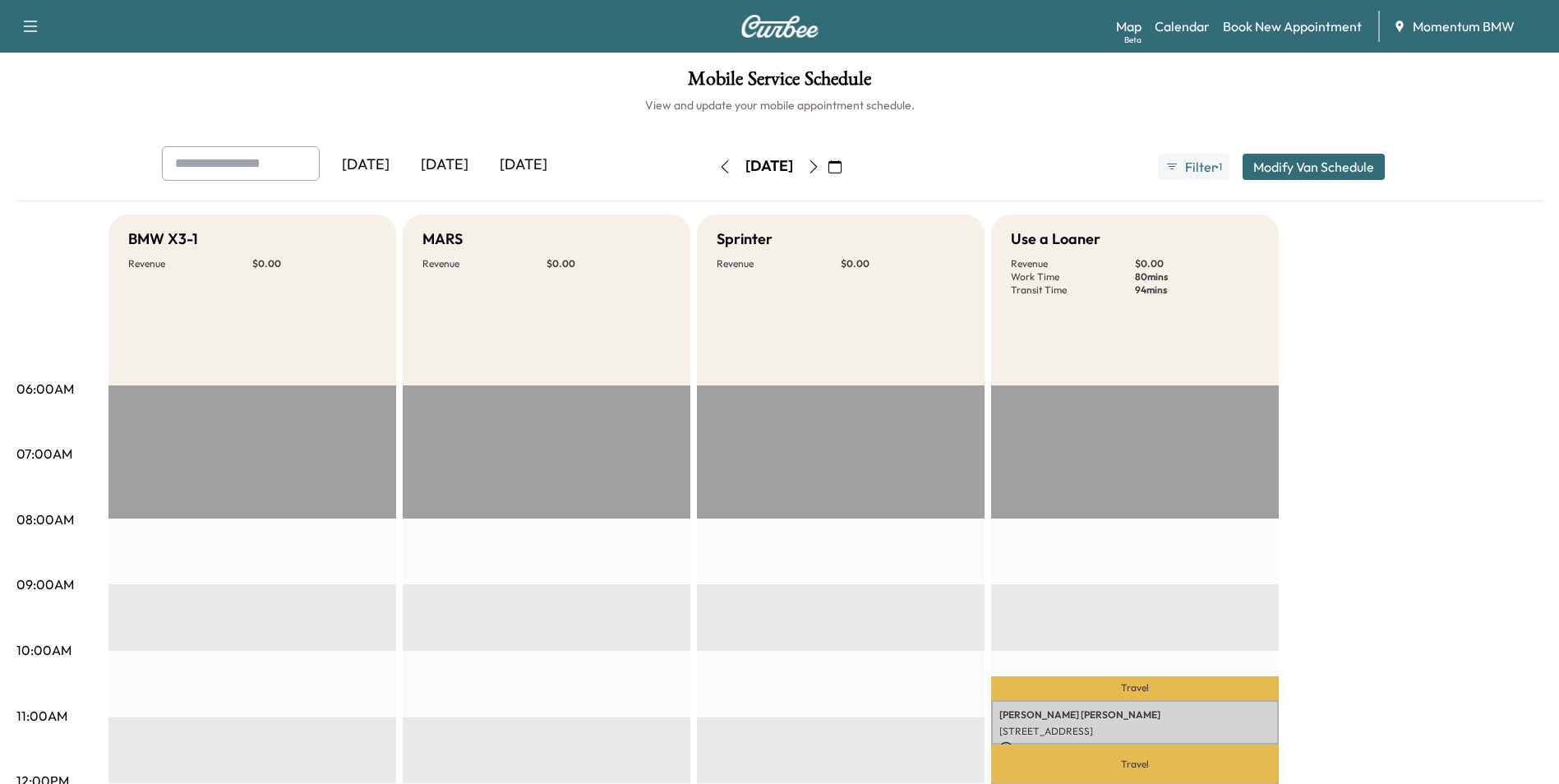
click at [719, 160] on icon "button" at bounding box center [725, 166] width 13 height 13
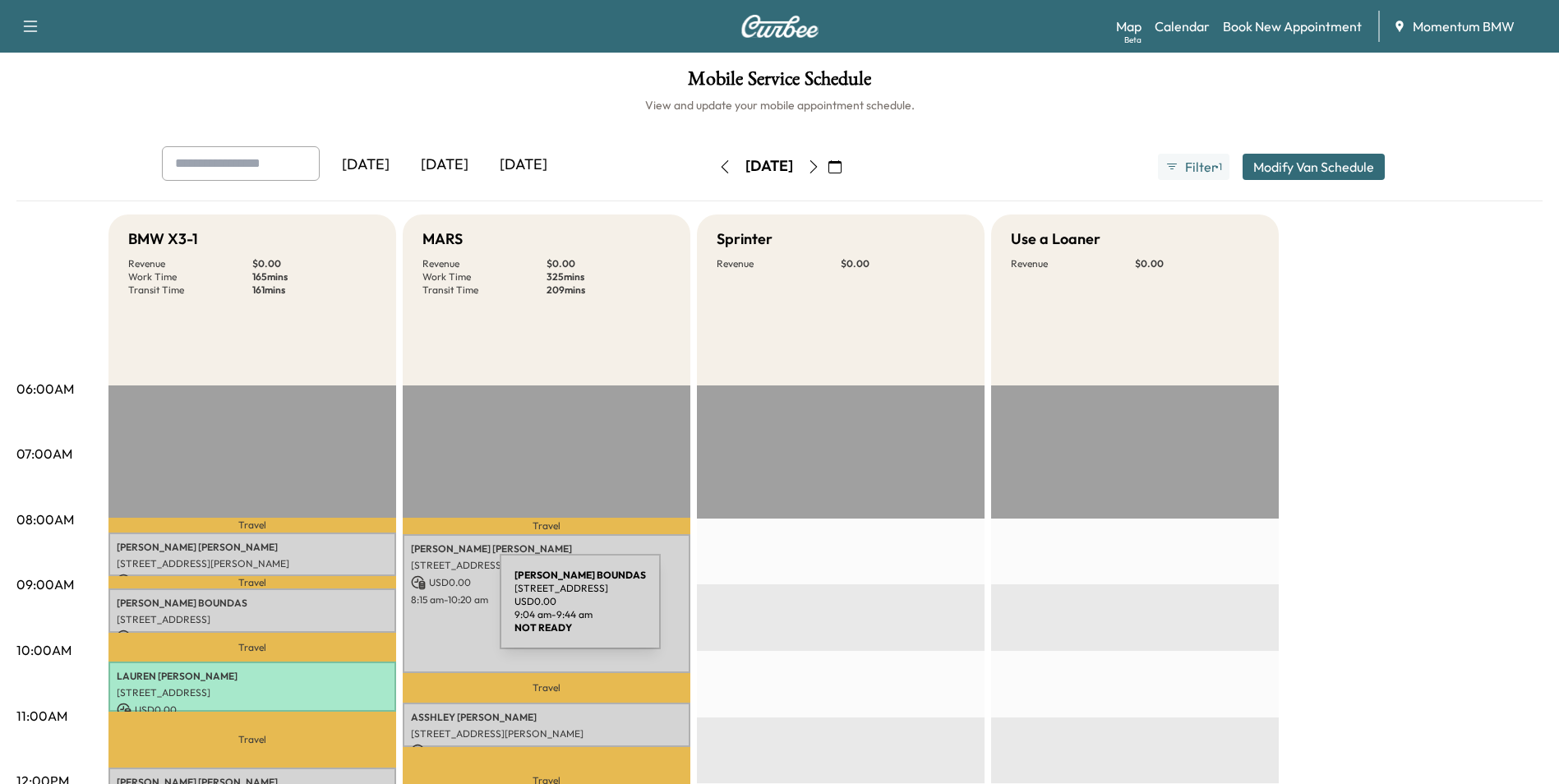
click at [376, 612] on p "[STREET_ADDRESS]" at bounding box center [252, 619] width 271 height 13
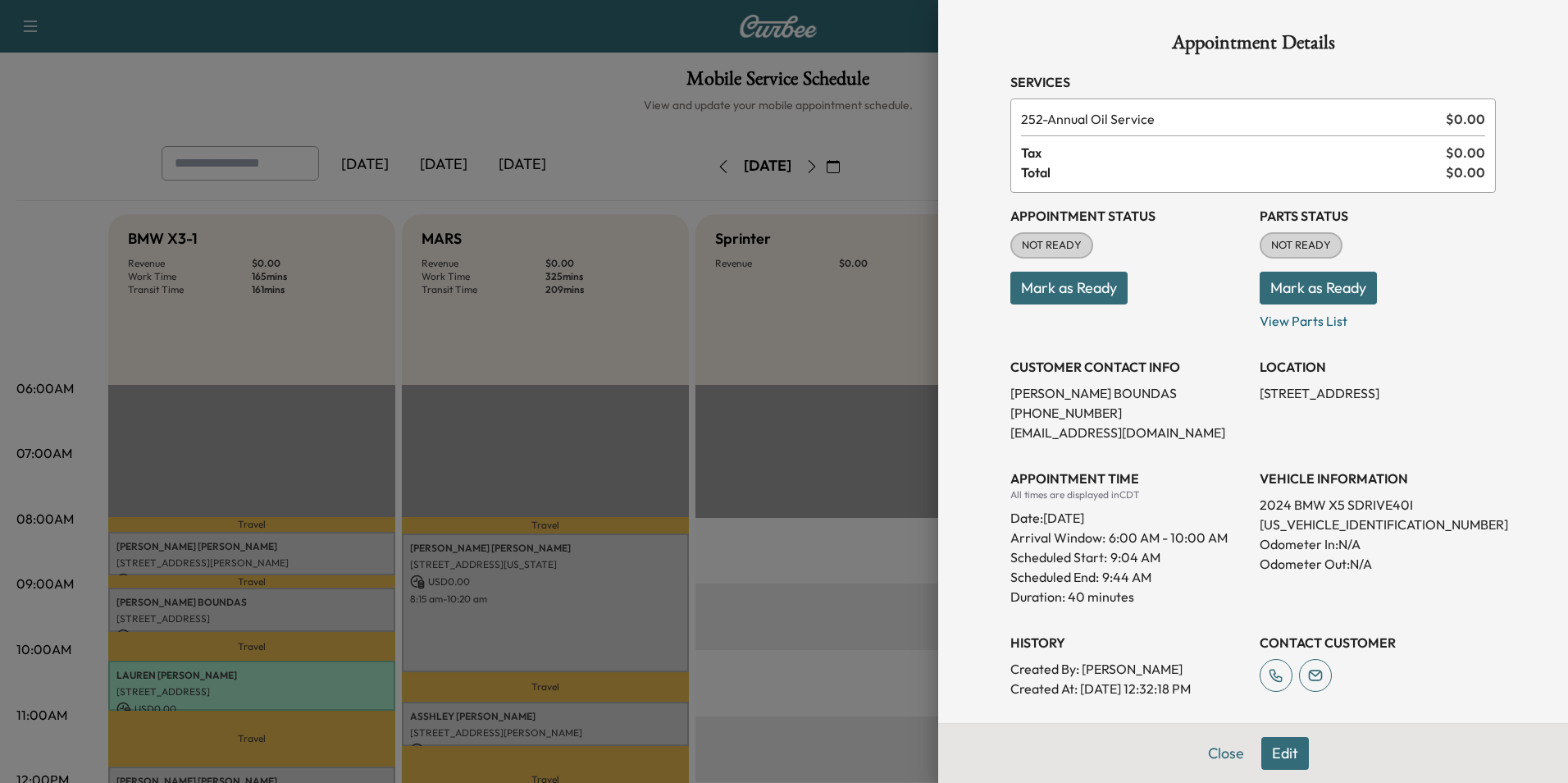
click at [1263, 756] on button "Edit" at bounding box center [1285, 753] width 48 height 33
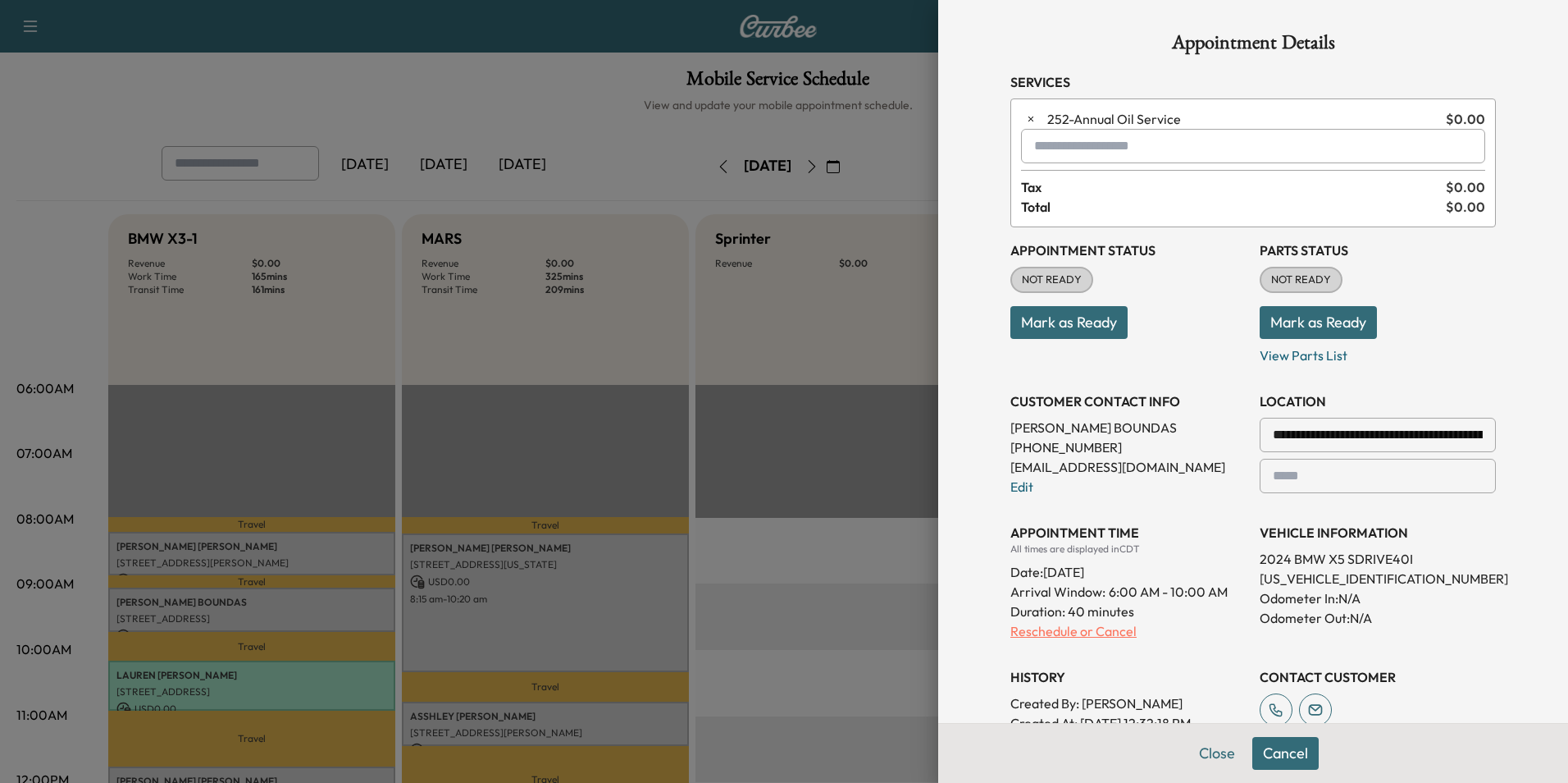
click at [1101, 628] on p "Reschedule or Cancel" at bounding box center [1128, 631] width 236 height 20
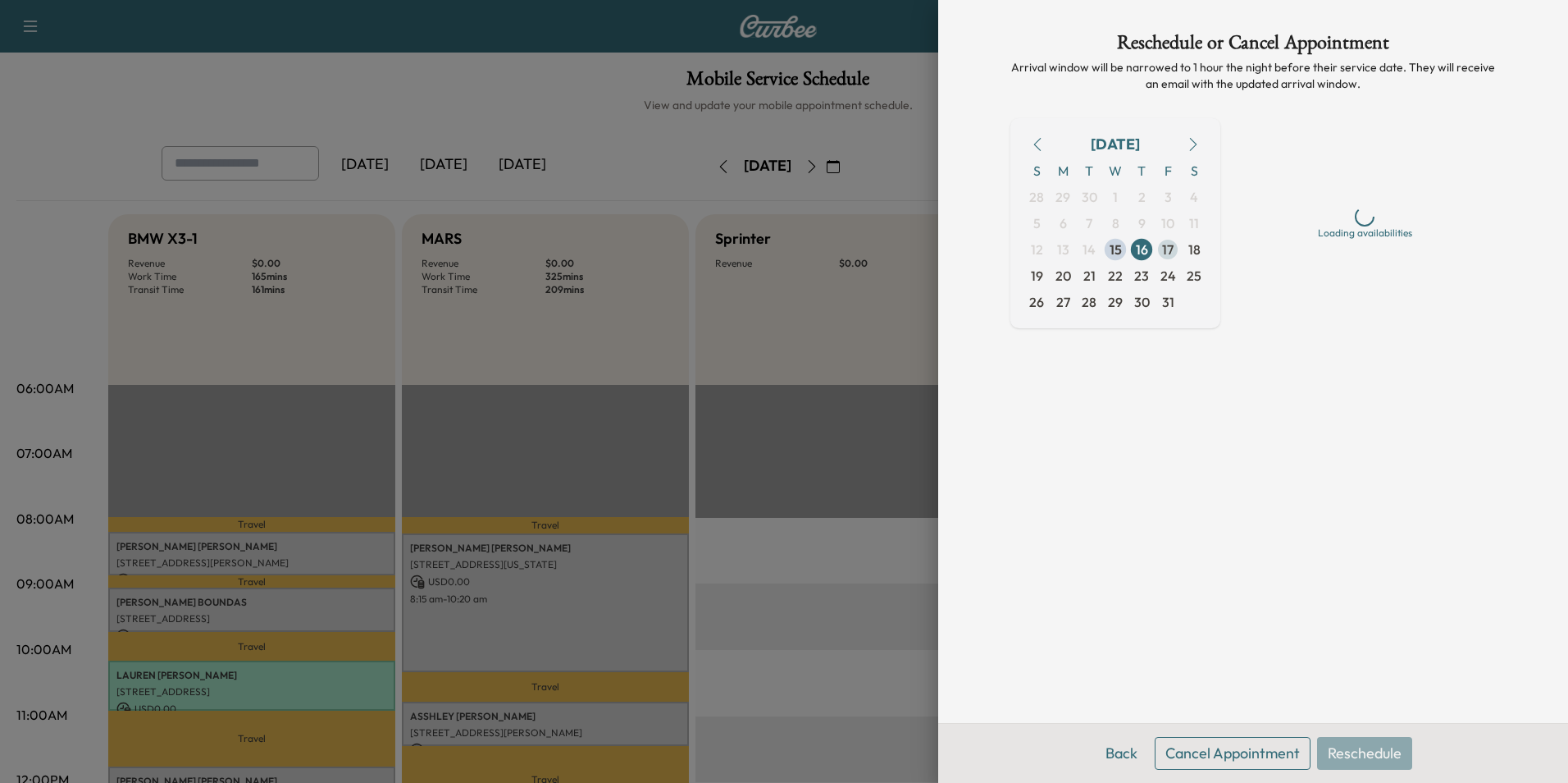
click at [1170, 247] on span "17" at bounding box center [1167, 249] width 12 height 20
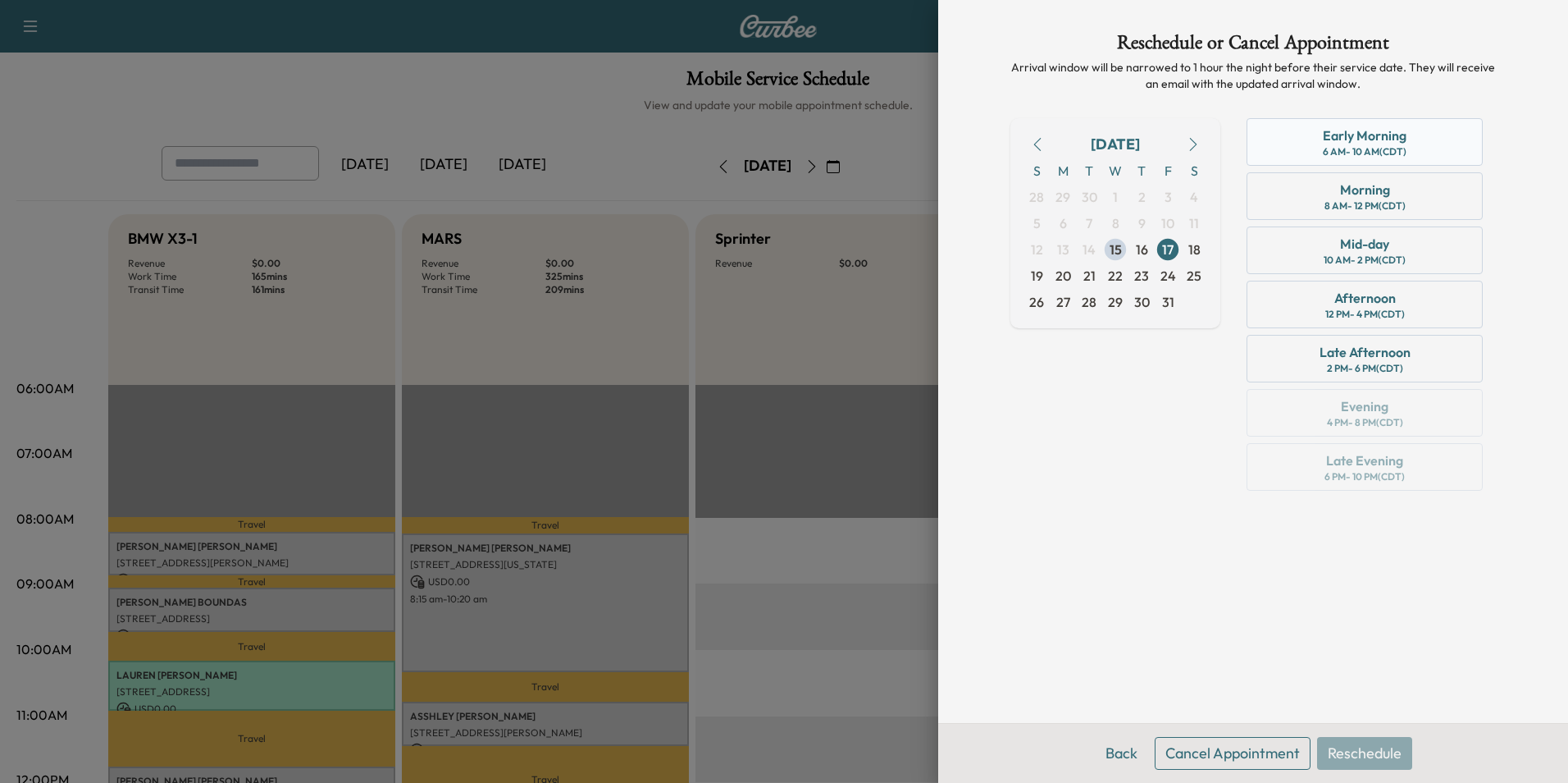
click at [1406, 152] on div "6 AM - 10 AM (CDT)" at bounding box center [1364, 152] width 83 height 13
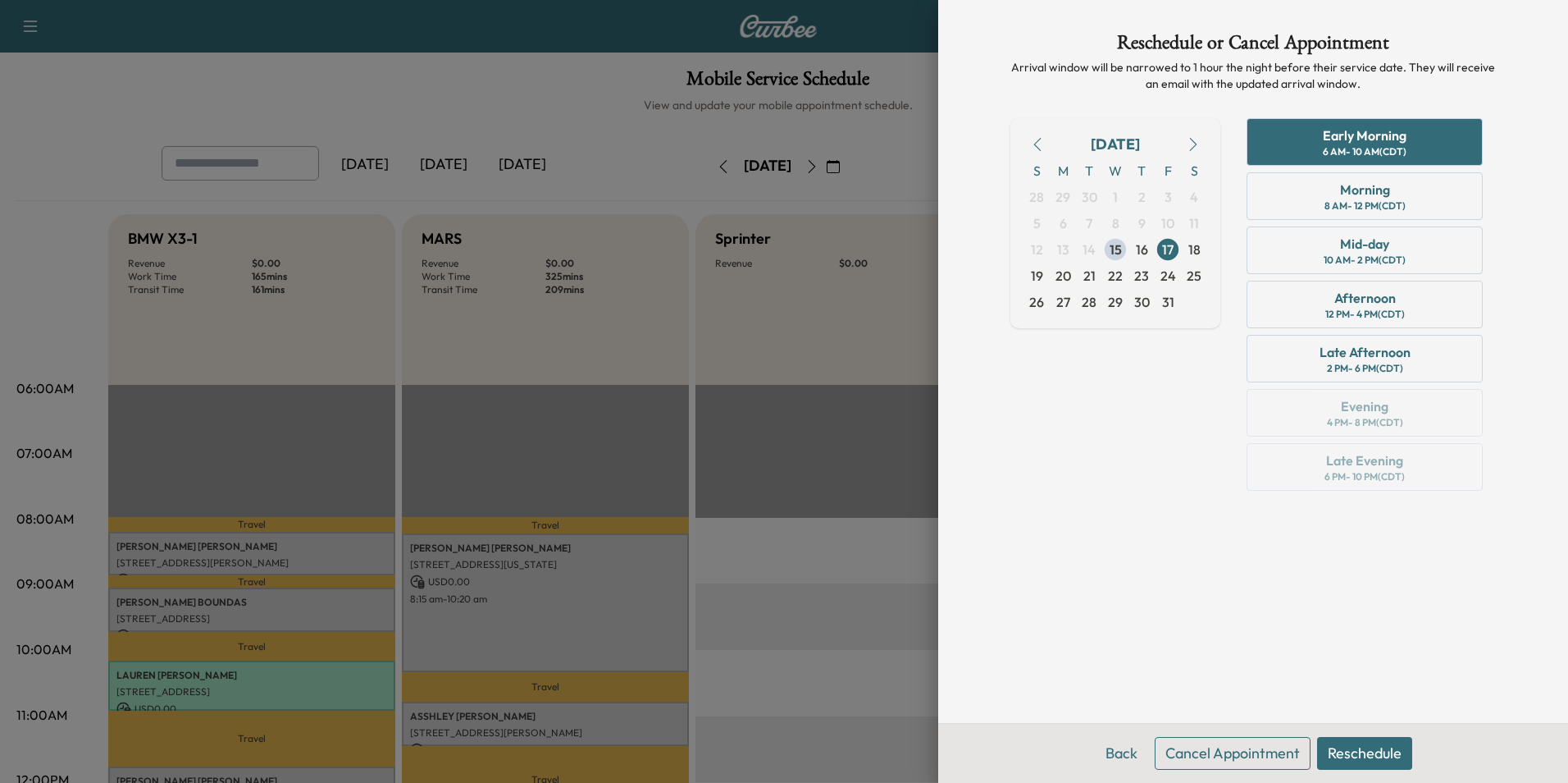
click at [1364, 751] on button "Reschedule" at bounding box center [1364, 753] width 95 height 33
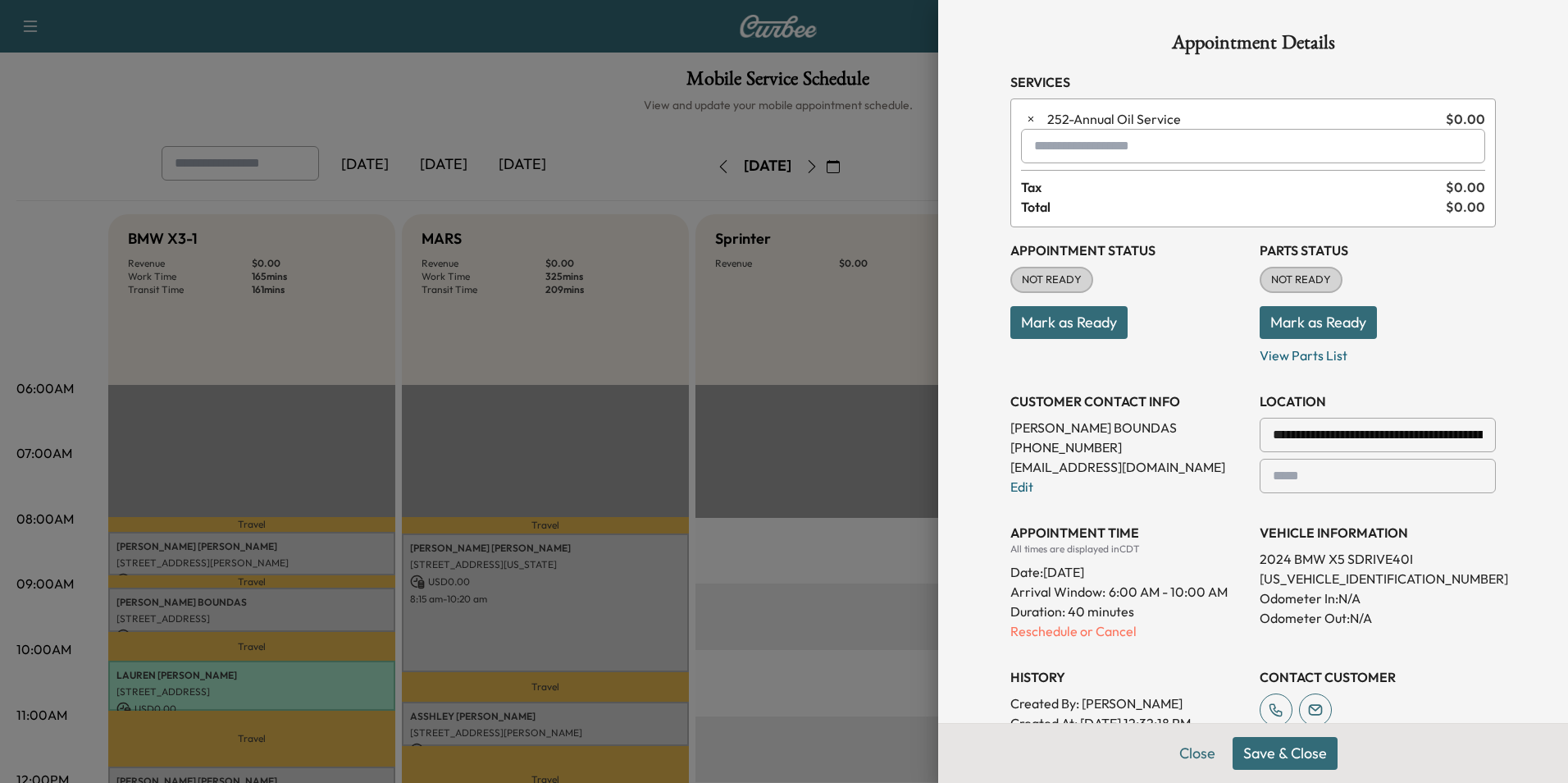
click at [1283, 748] on button "Save & Close" at bounding box center [1285, 753] width 105 height 33
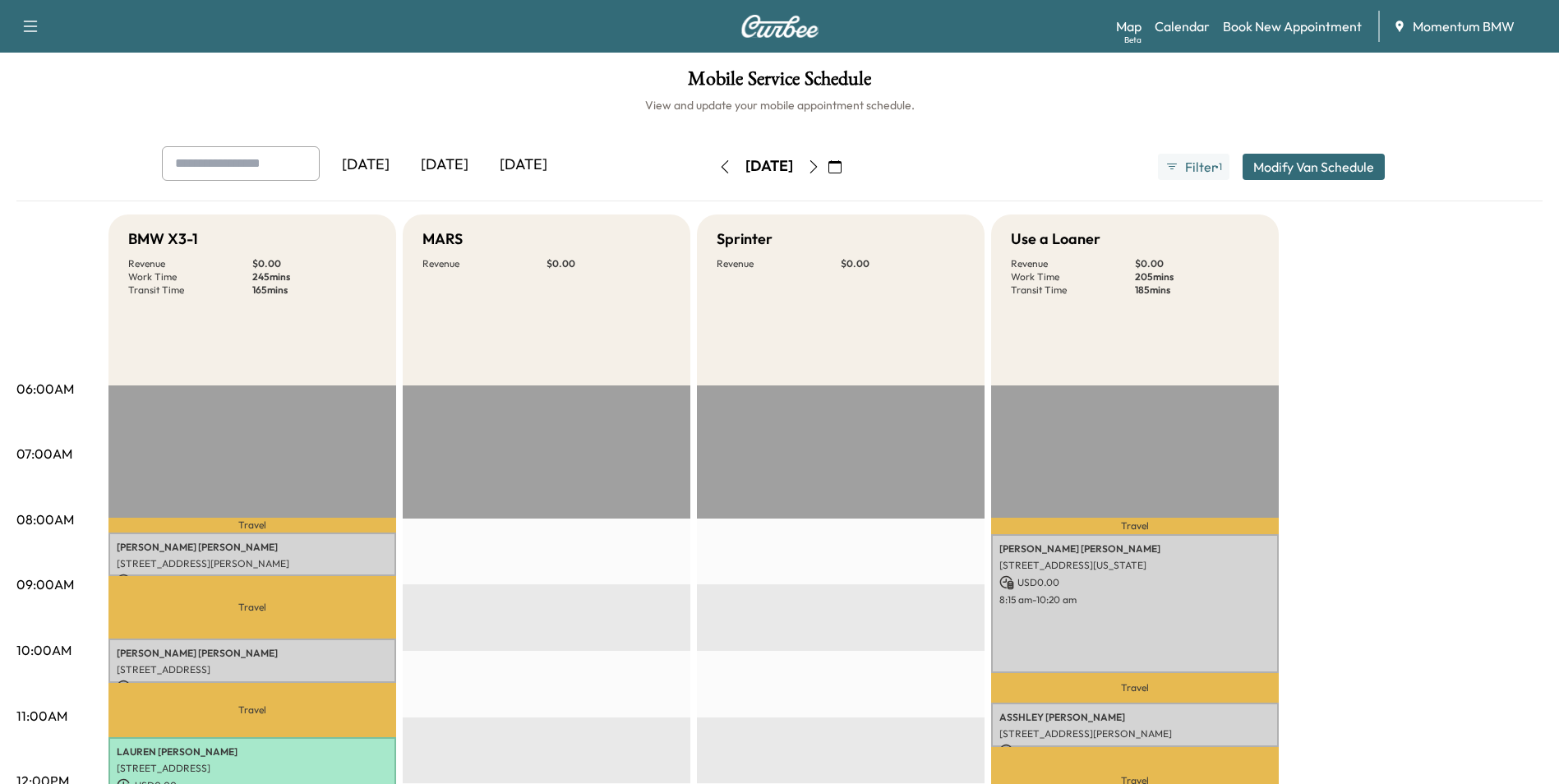
click at [719, 166] on icon "button" at bounding box center [725, 166] width 13 height 13
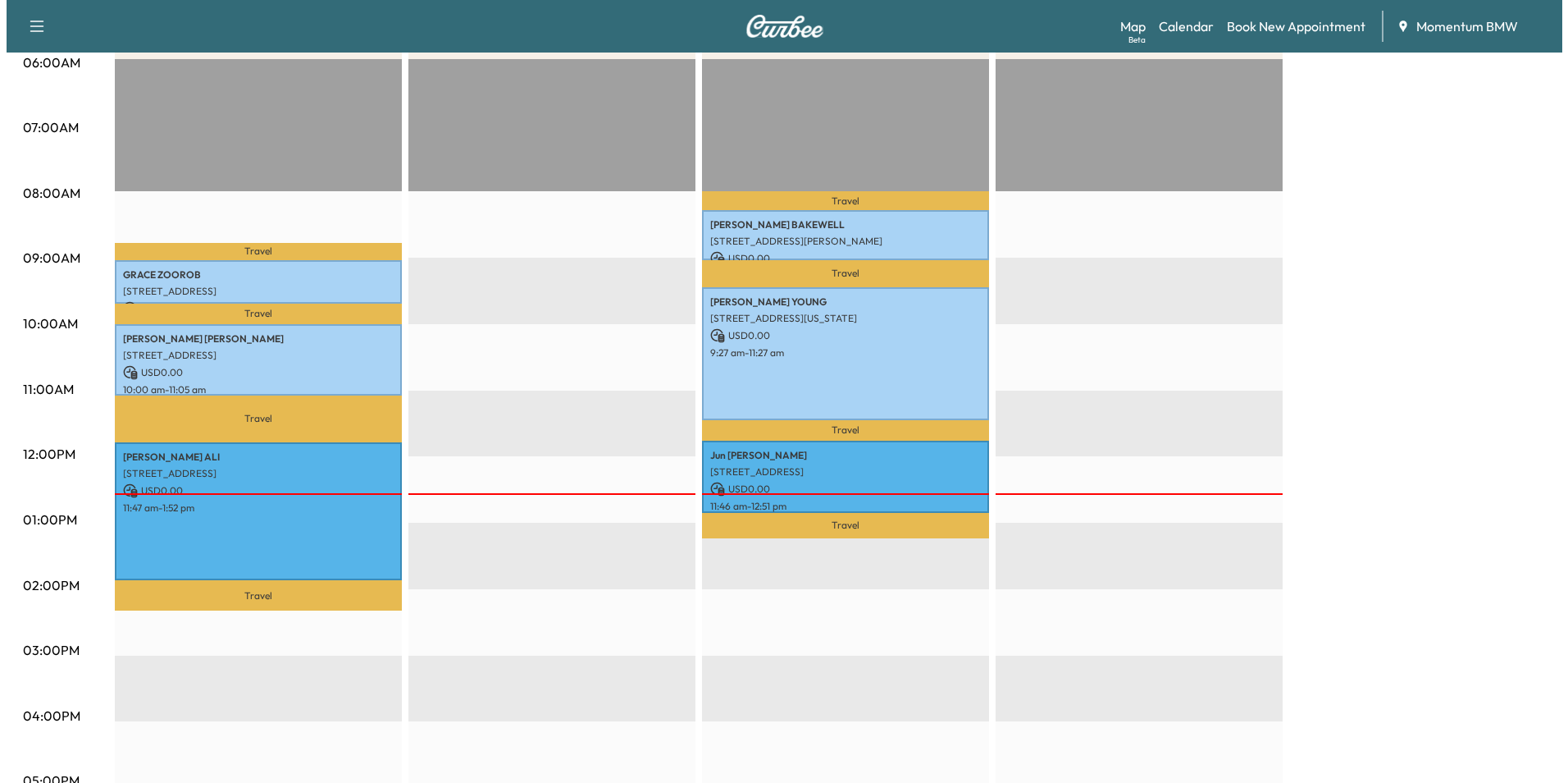
scroll to position [328, 0]
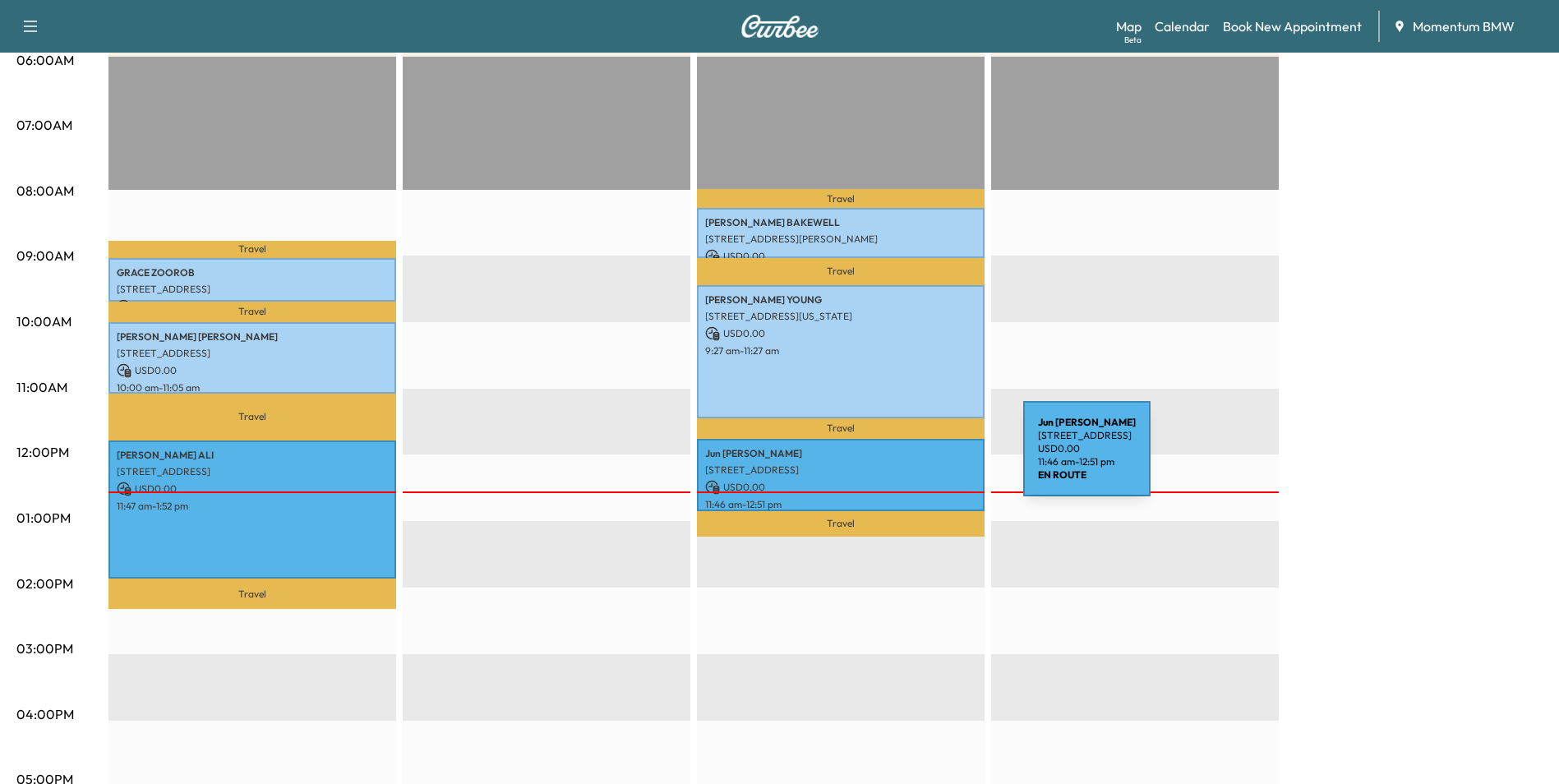
click at [900, 463] on p "[STREET_ADDRESS]" at bounding box center [841, 470] width 271 height 13
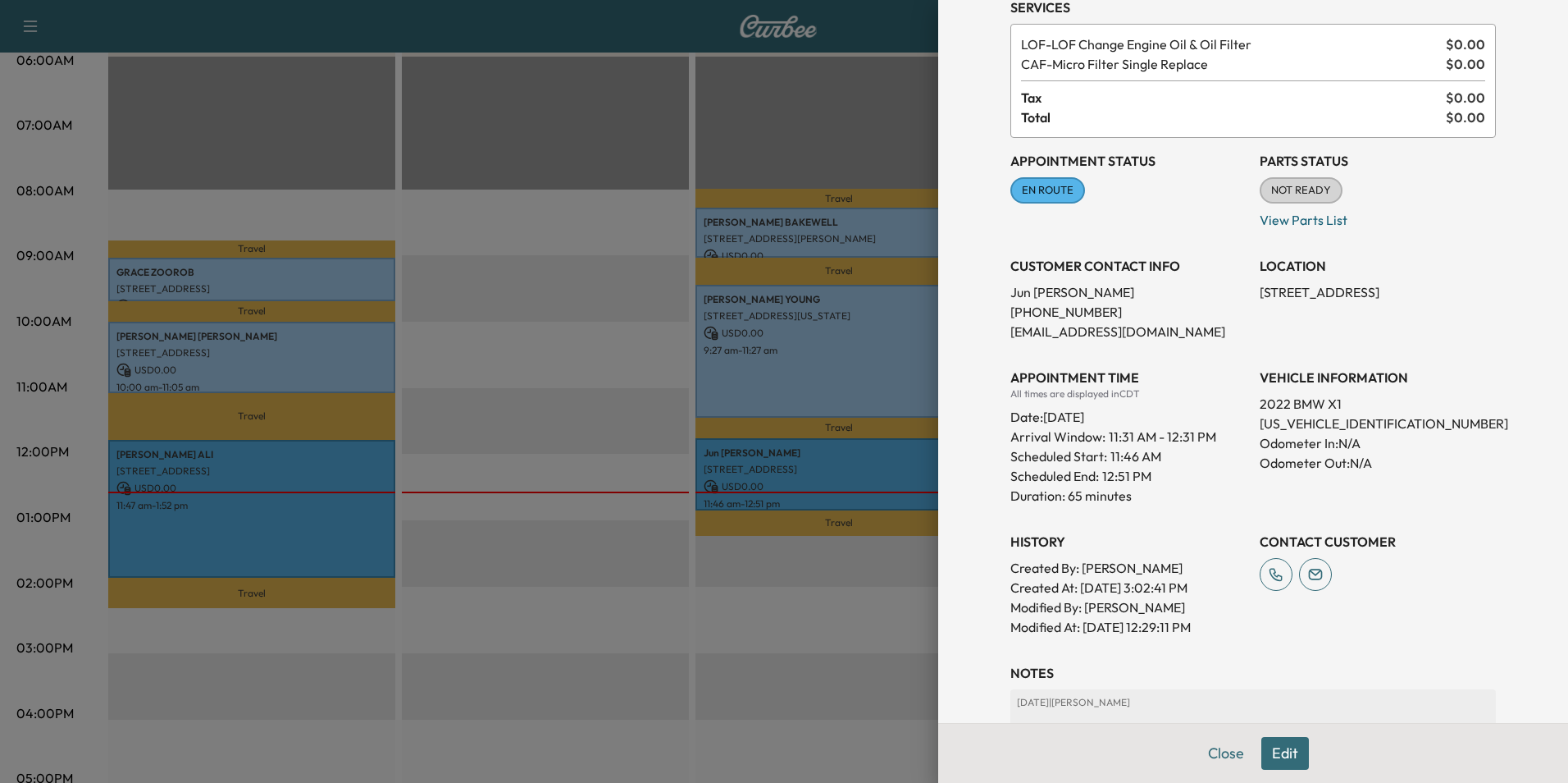
scroll to position [215, 0]
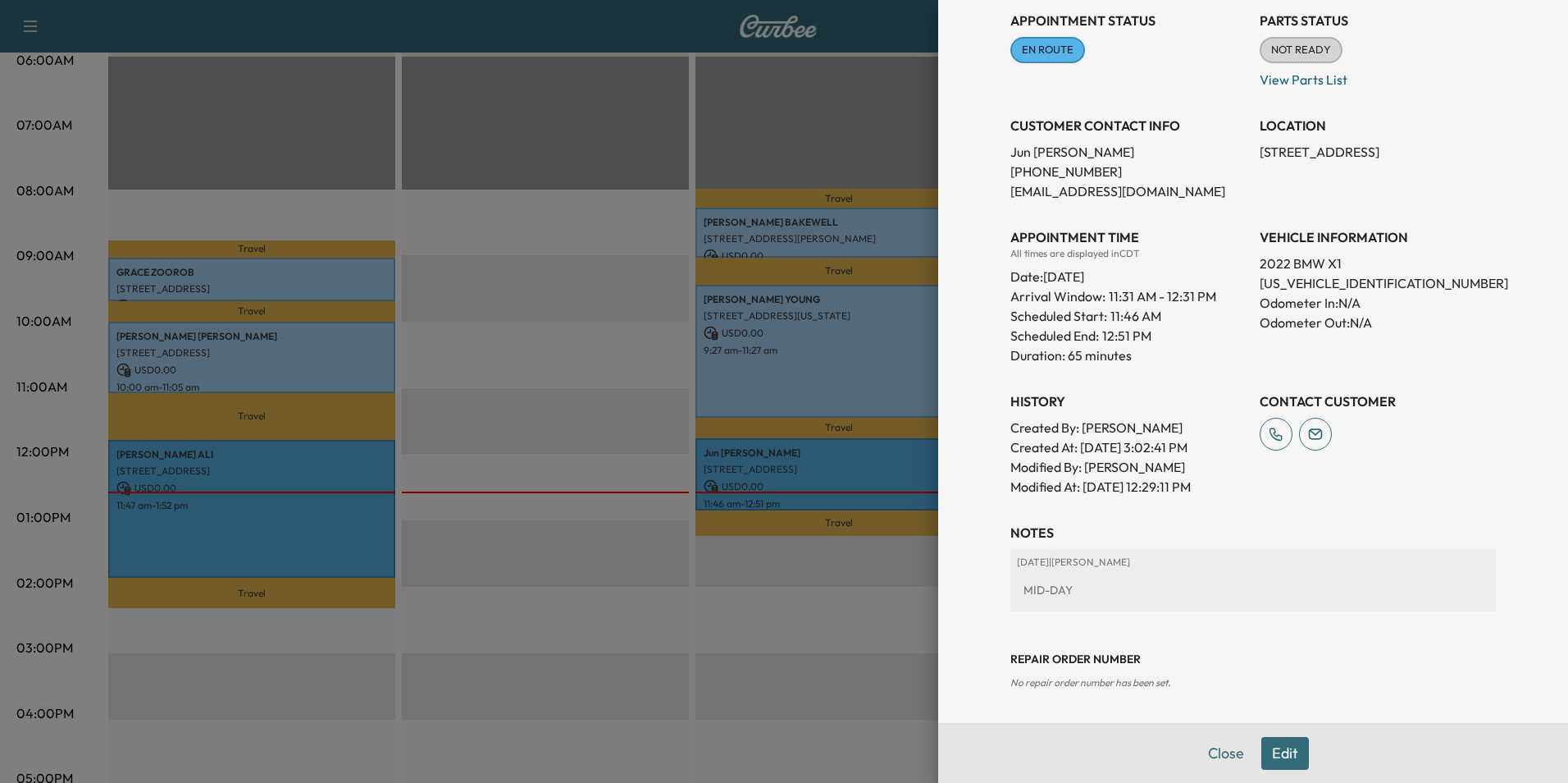
click at [1276, 756] on button "Edit" at bounding box center [1285, 753] width 48 height 33
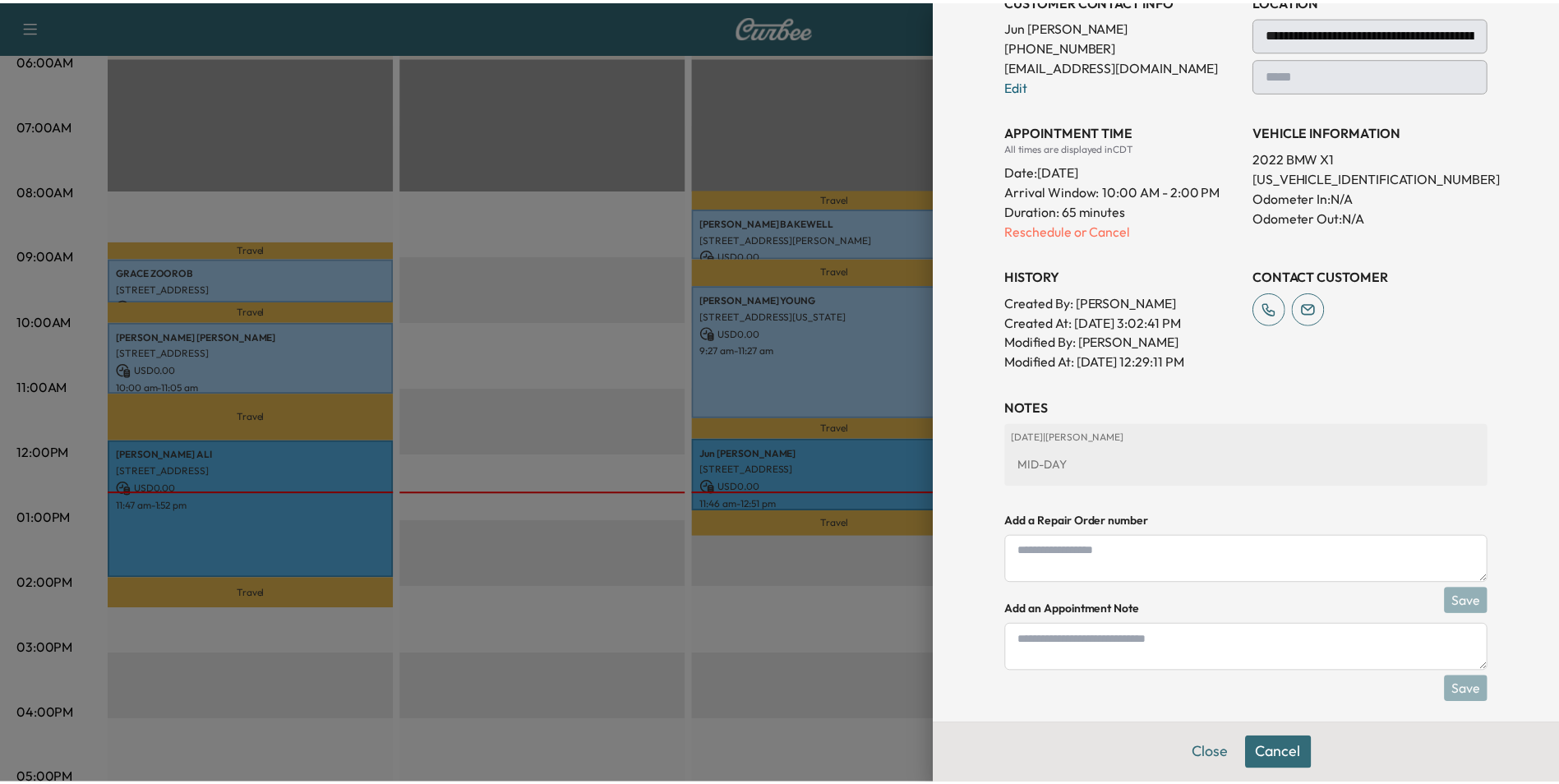
scroll to position [353, 0]
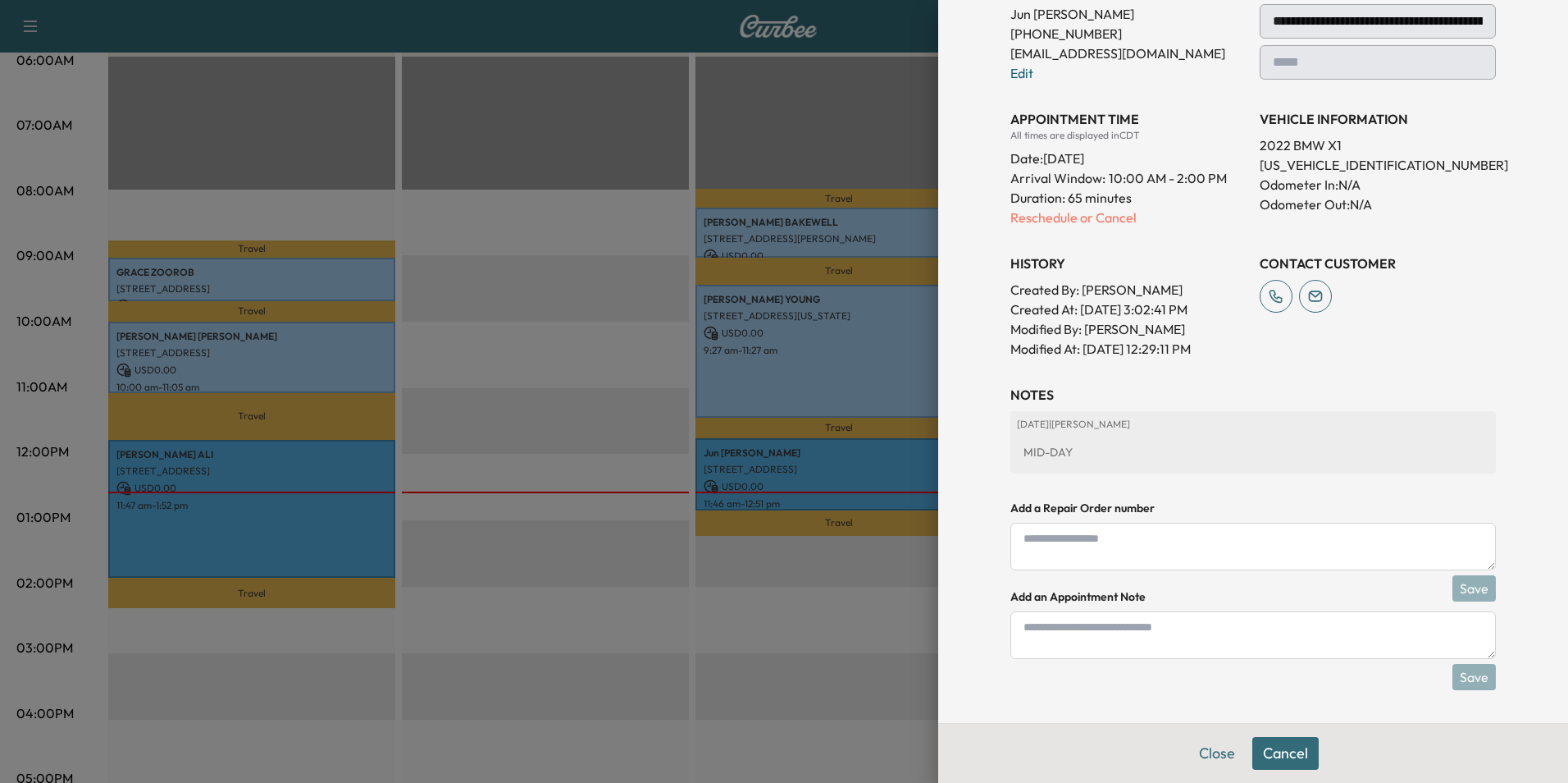
click at [1200, 640] on textarea at bounding box center [1253, 635] width 486 height 48
type textarea "**********"
click at [1468, 683] on button "Save" at bounding box center [1474, 676] width 43 height 26
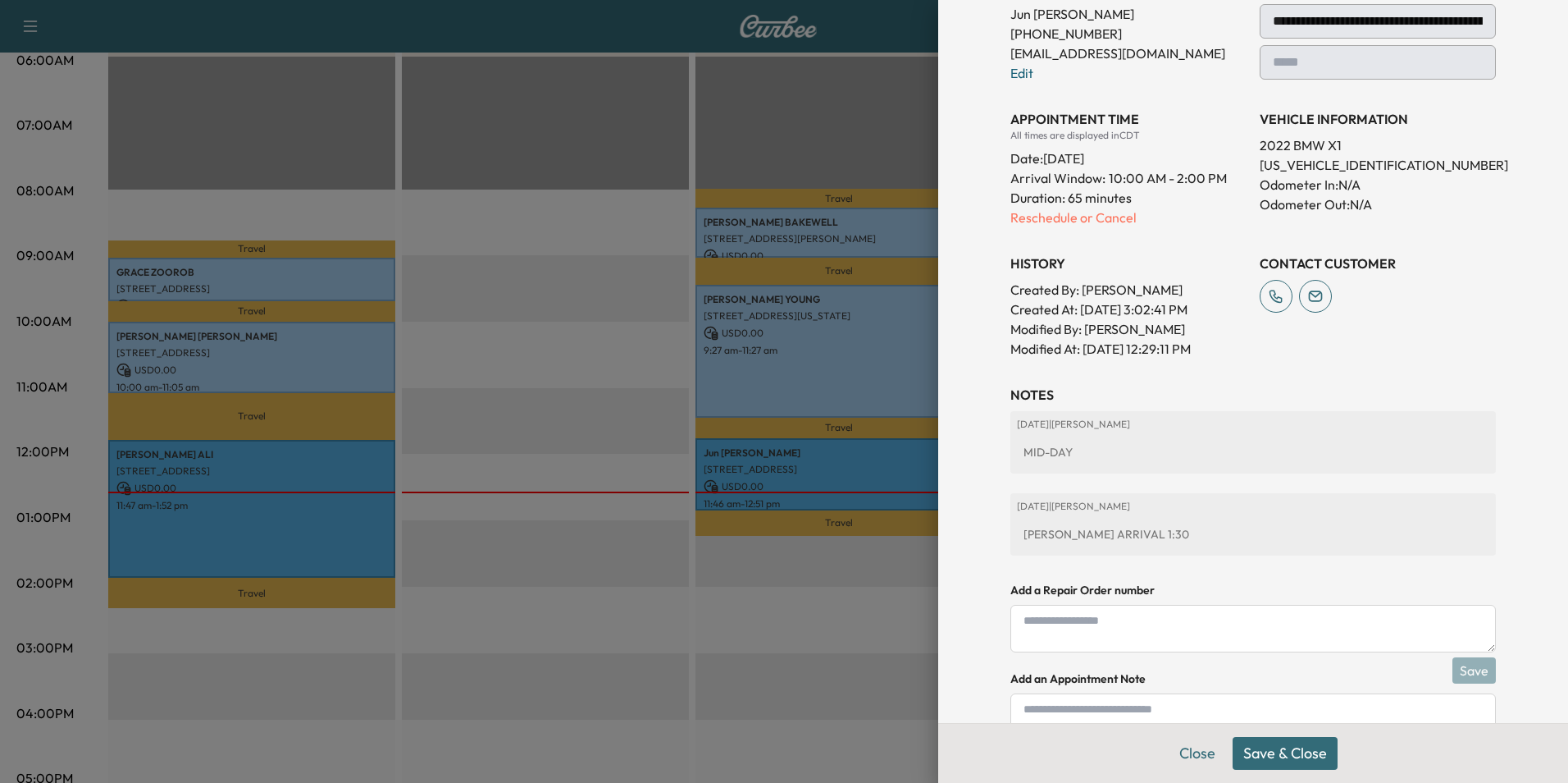
click at [1296, 748] on button "Save & Close" at bounding box center [1285, 753] width 105 height 33
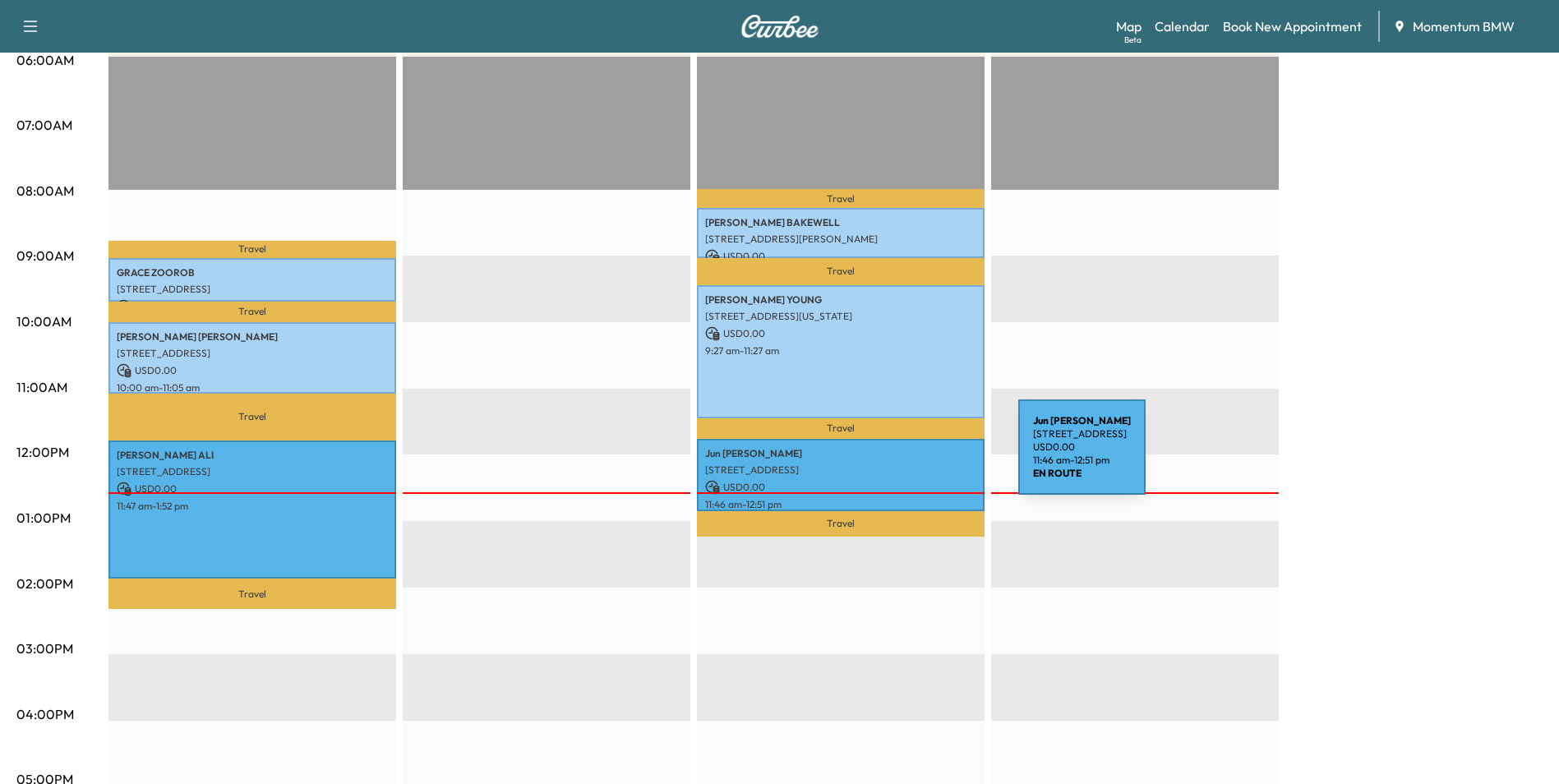
click at [895, 457] on div "[PERSON_NAME] [STREET_ADDRESS] USD 0.00 11:46 am - 12:51 pm" at bounding box center [841, 475] width 288 height 72
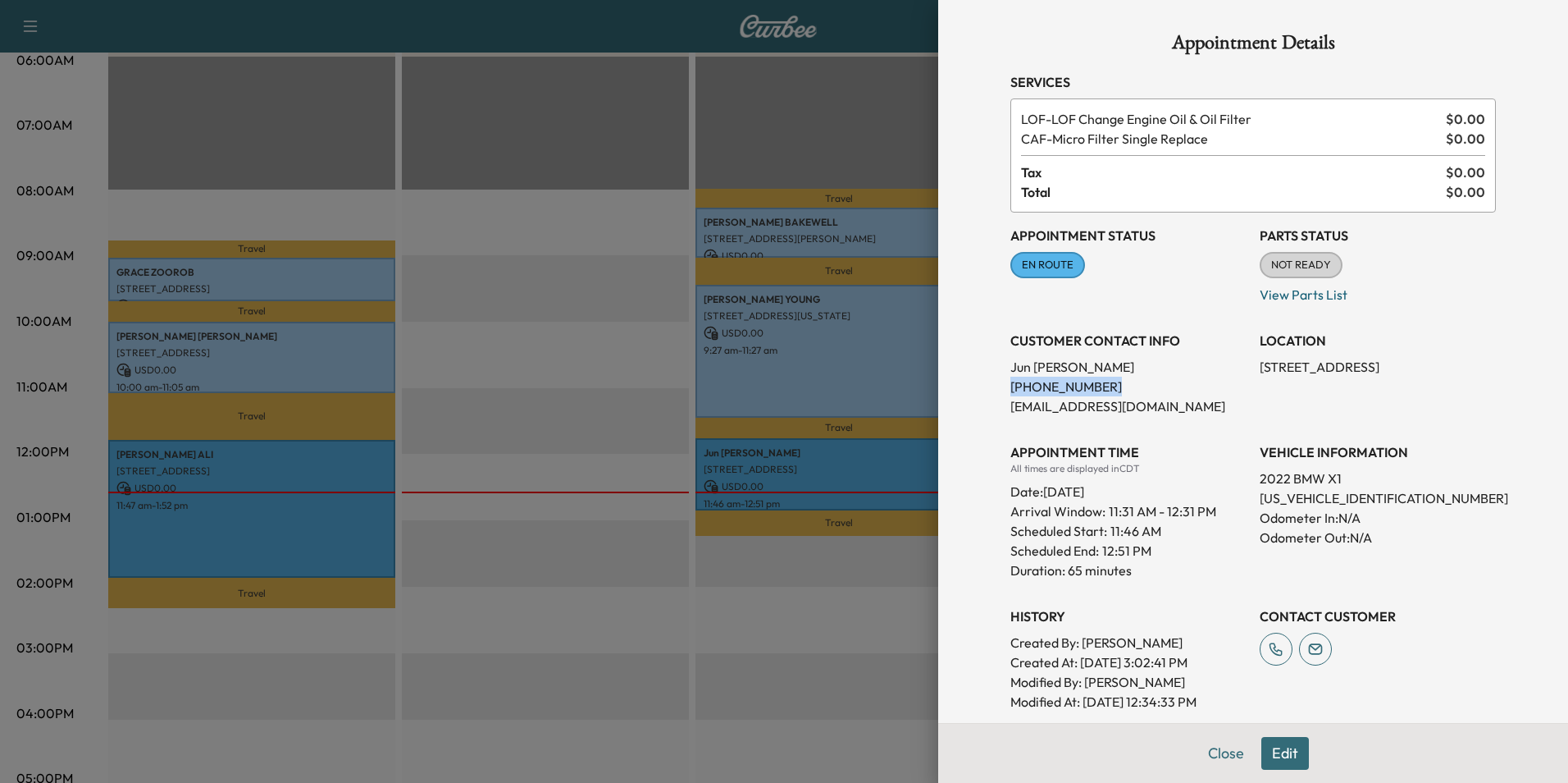
drag, startPoint x: 1087, startPoint y: 387, endPoint x: 999, endPoint y: 394, distance: 88.3
click at [1010, 394] on p "[PHONE_NUMBER]" at bounding box center [1128, 387] width 236 height 20
drag, startPoint x: 999, startPoint y: 394, endPoint x: 1076, endPoint y: 384, distance: 77.6
copy p "[PHONE_NUMBER]"
click at [1208, 750] on button "Close" at bounding box center [1226, 753] width 57 height 33
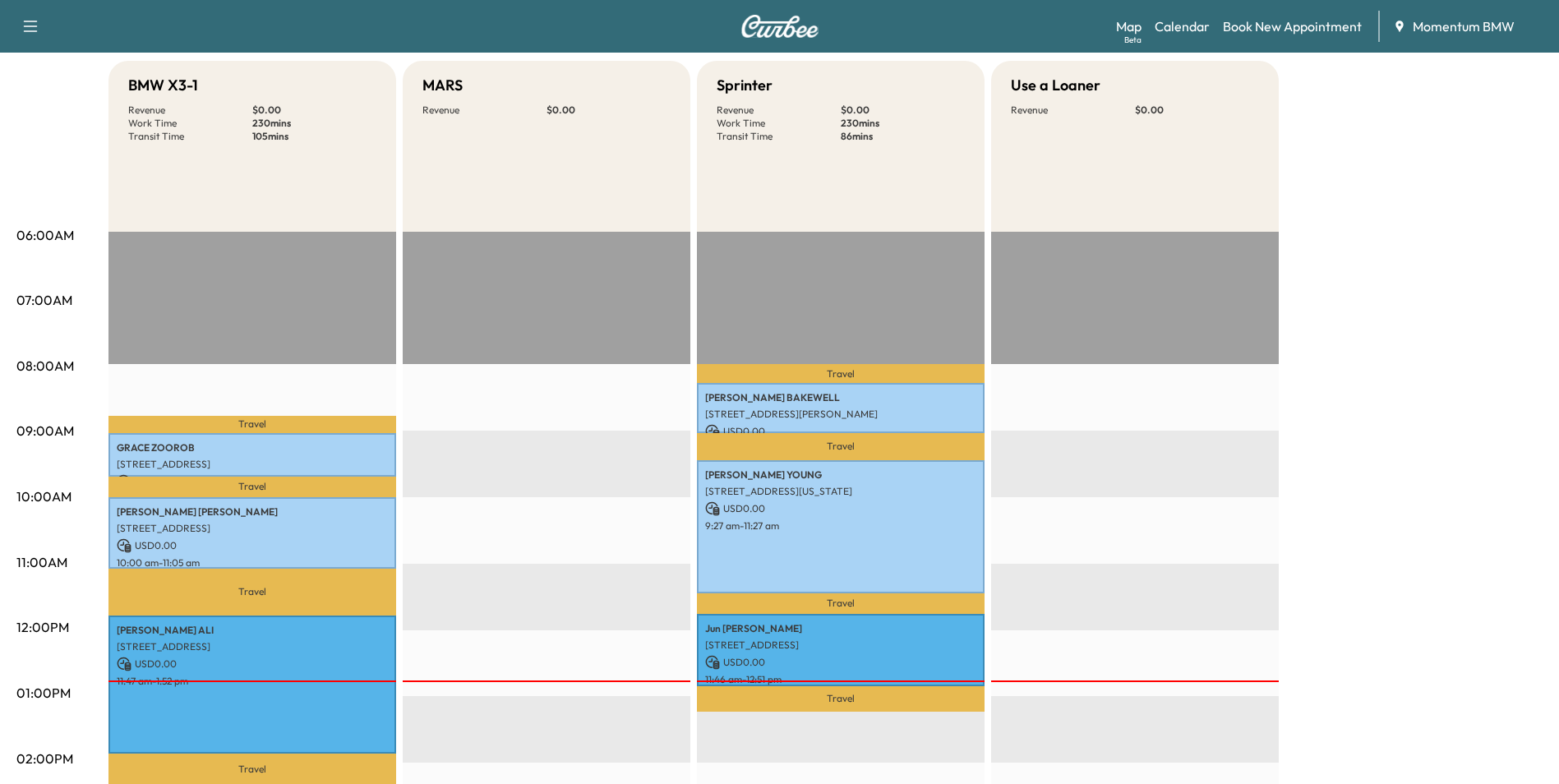
scroll to position [0, 0]
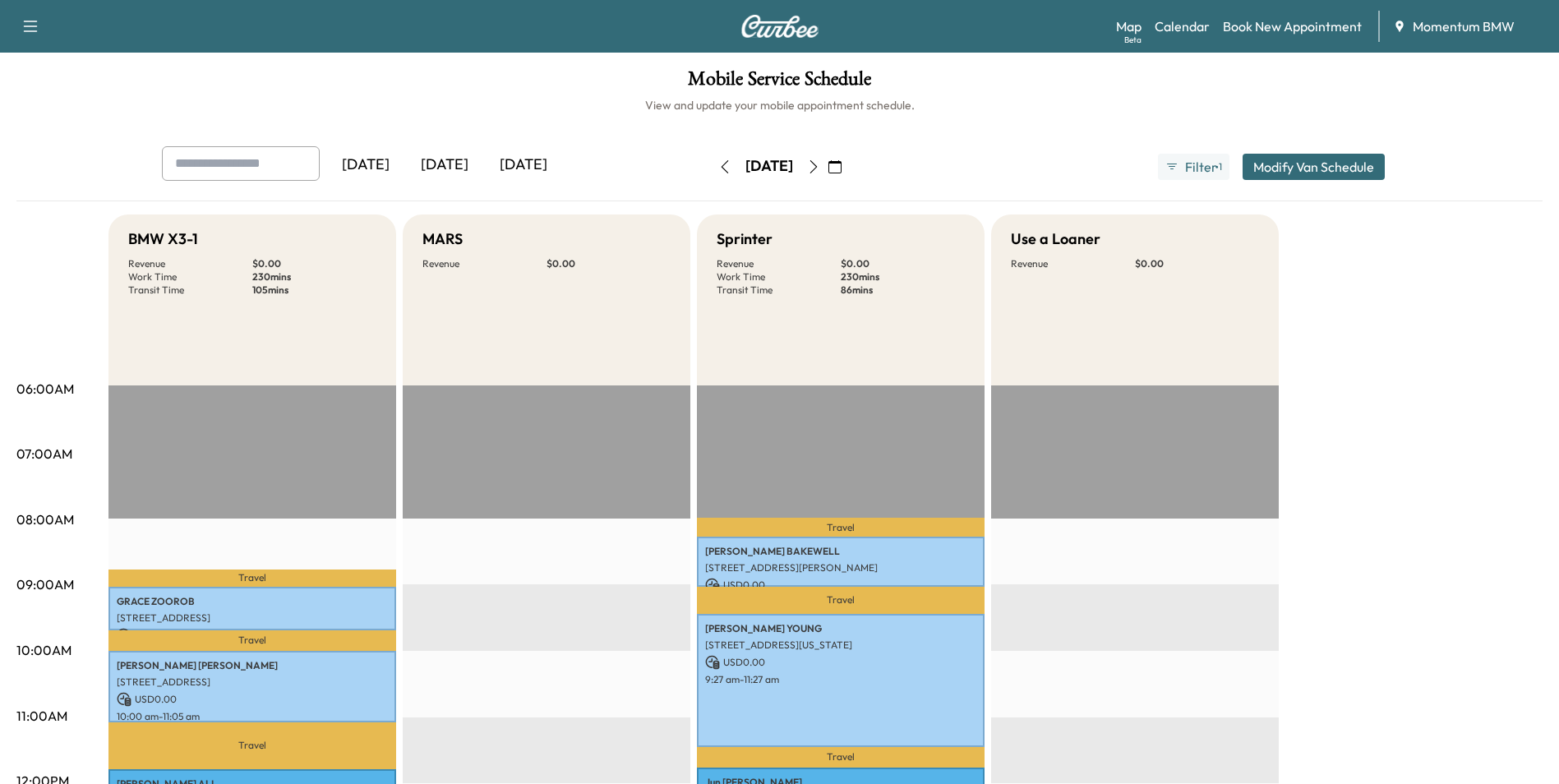
click at [842, 170] on icon "button" at bounding box center [835, 166] width 13 height 13
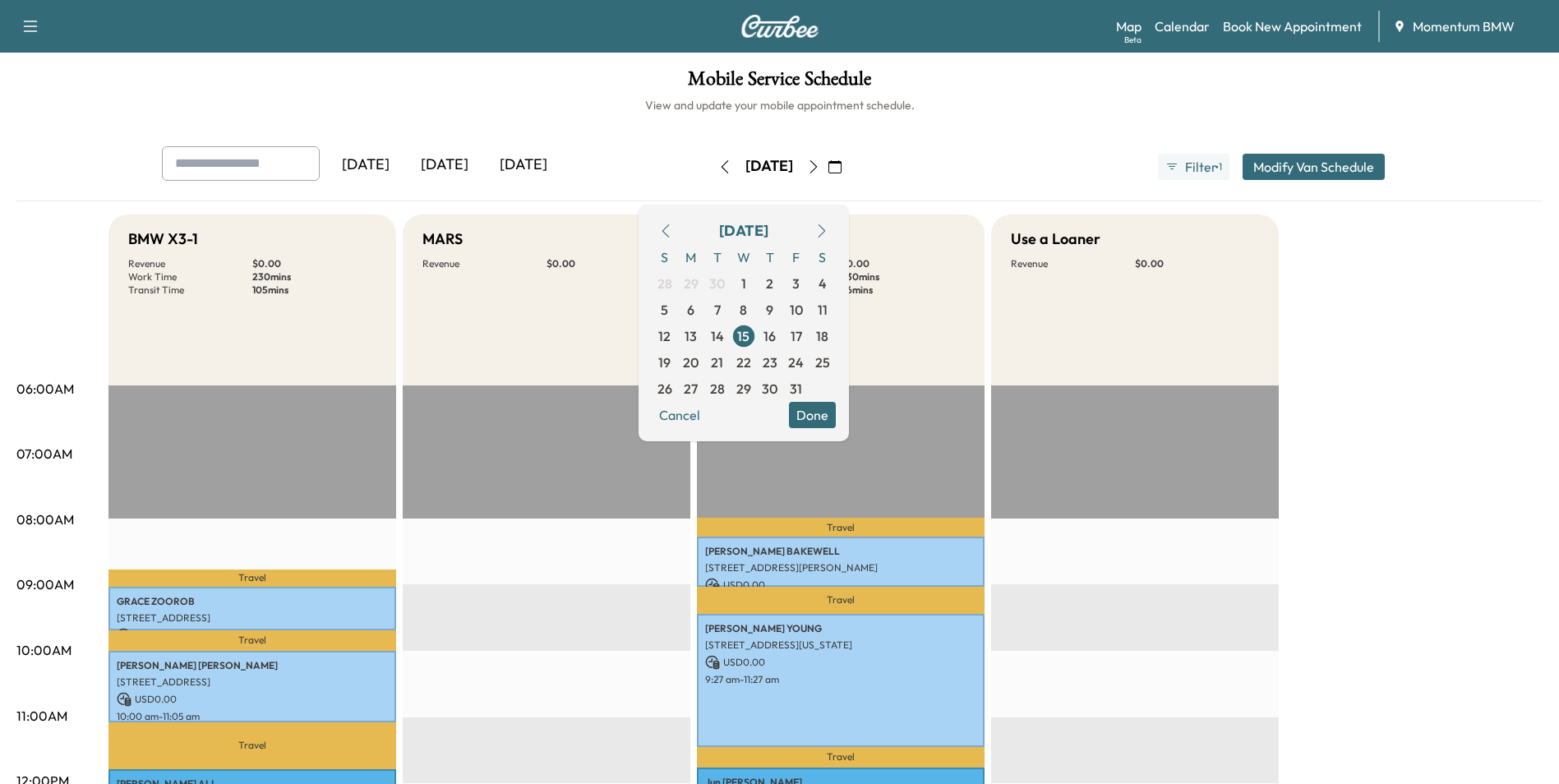
click at [699, 367] on span "20" at bounding box center [690, 362] width 15 height 20
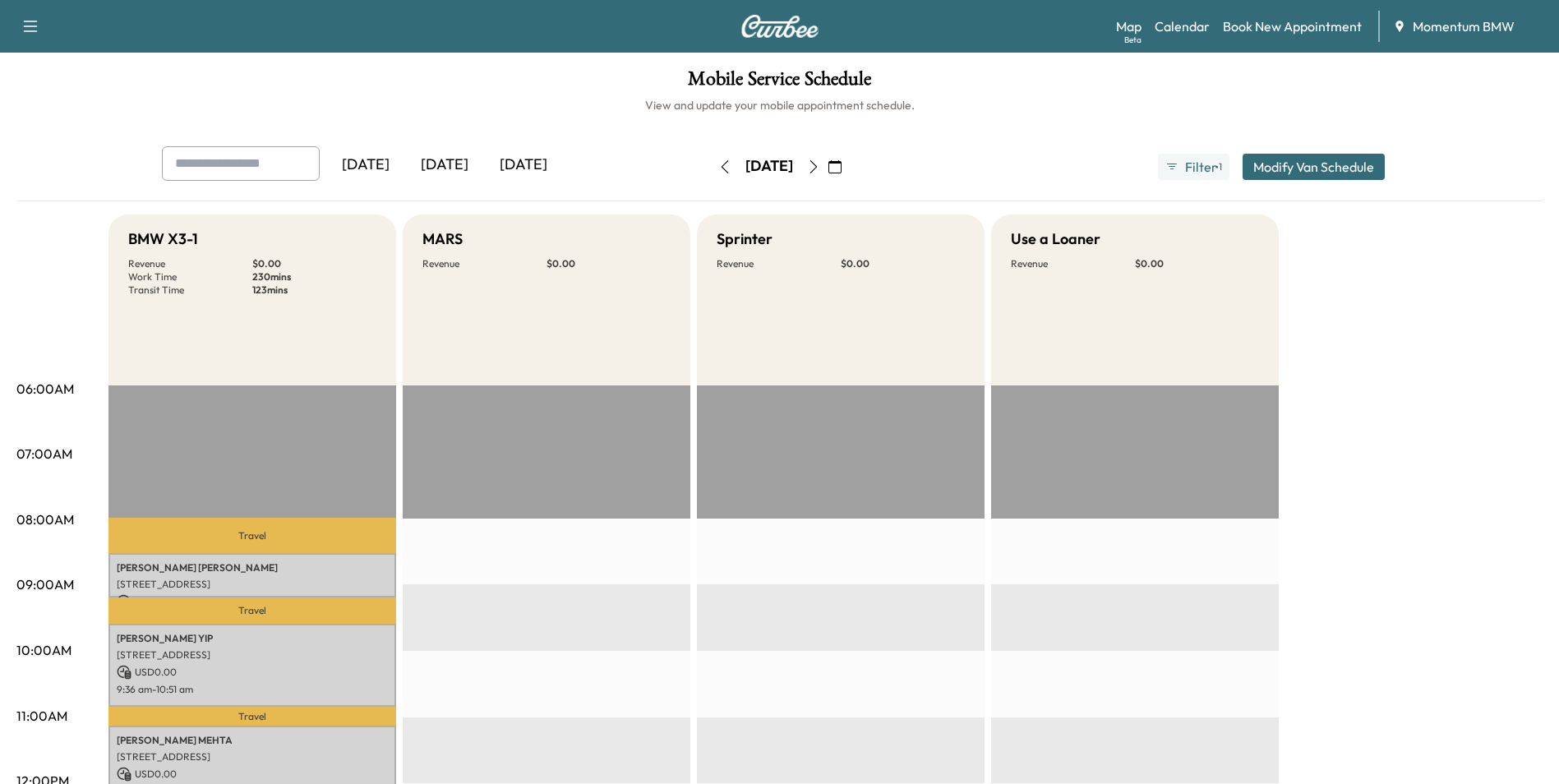
click at [842, 165] on icon "button" at bounding box center [835, 166] width 13 height 13
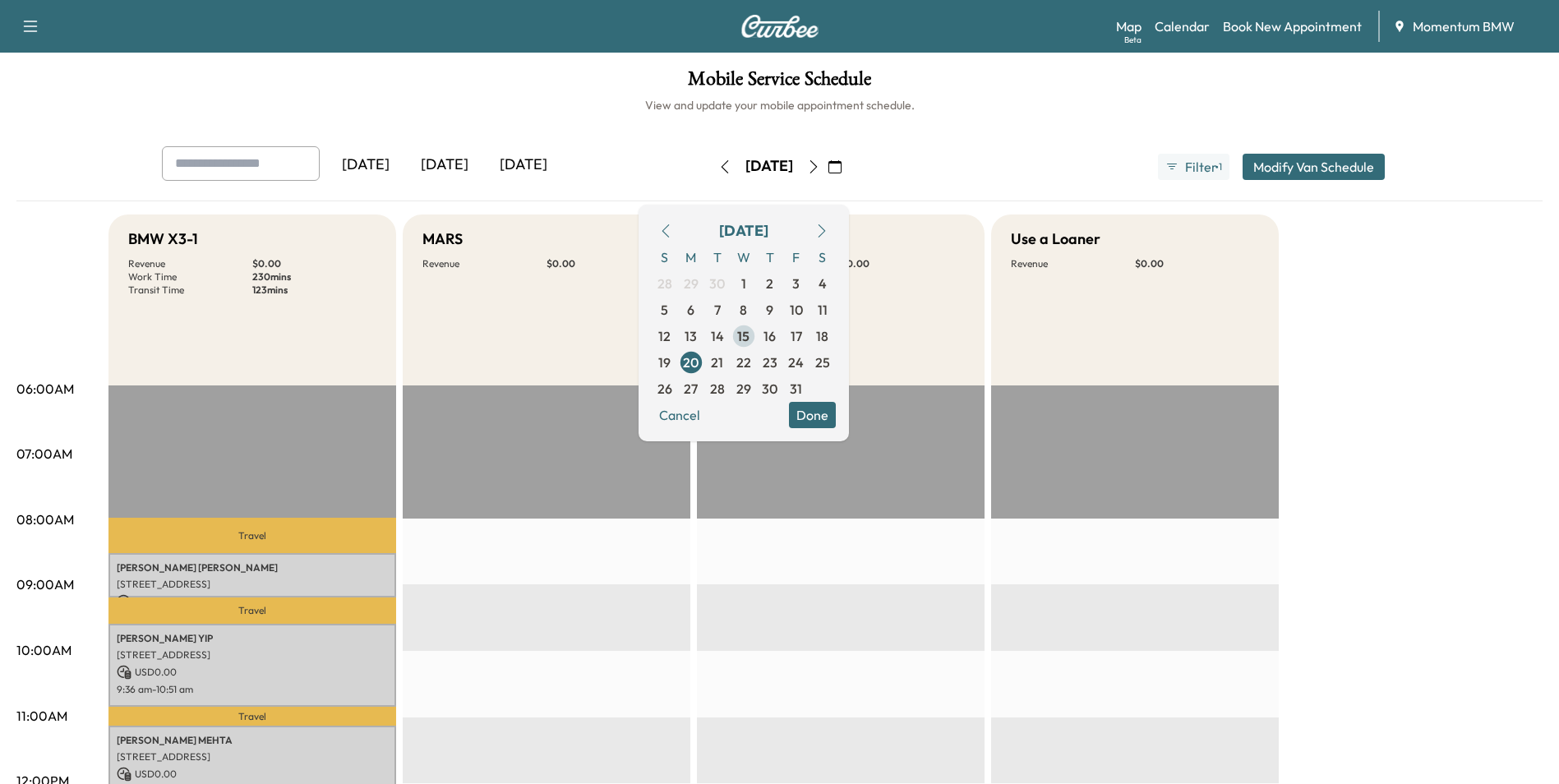
click at [749, 336] on span "15" at bounding box center [744, 336] width 13 height 20
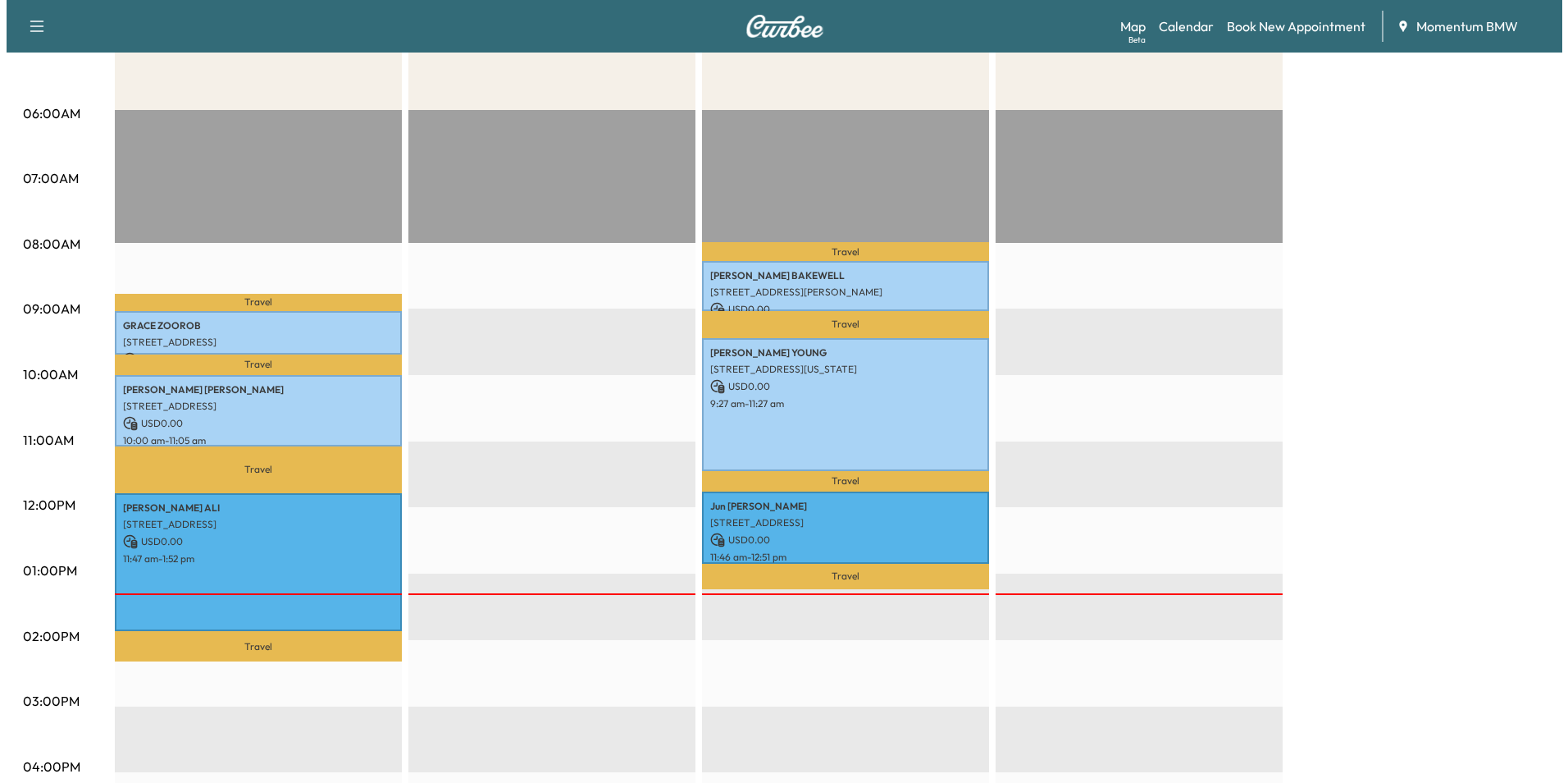
scroll to position [328, 0]
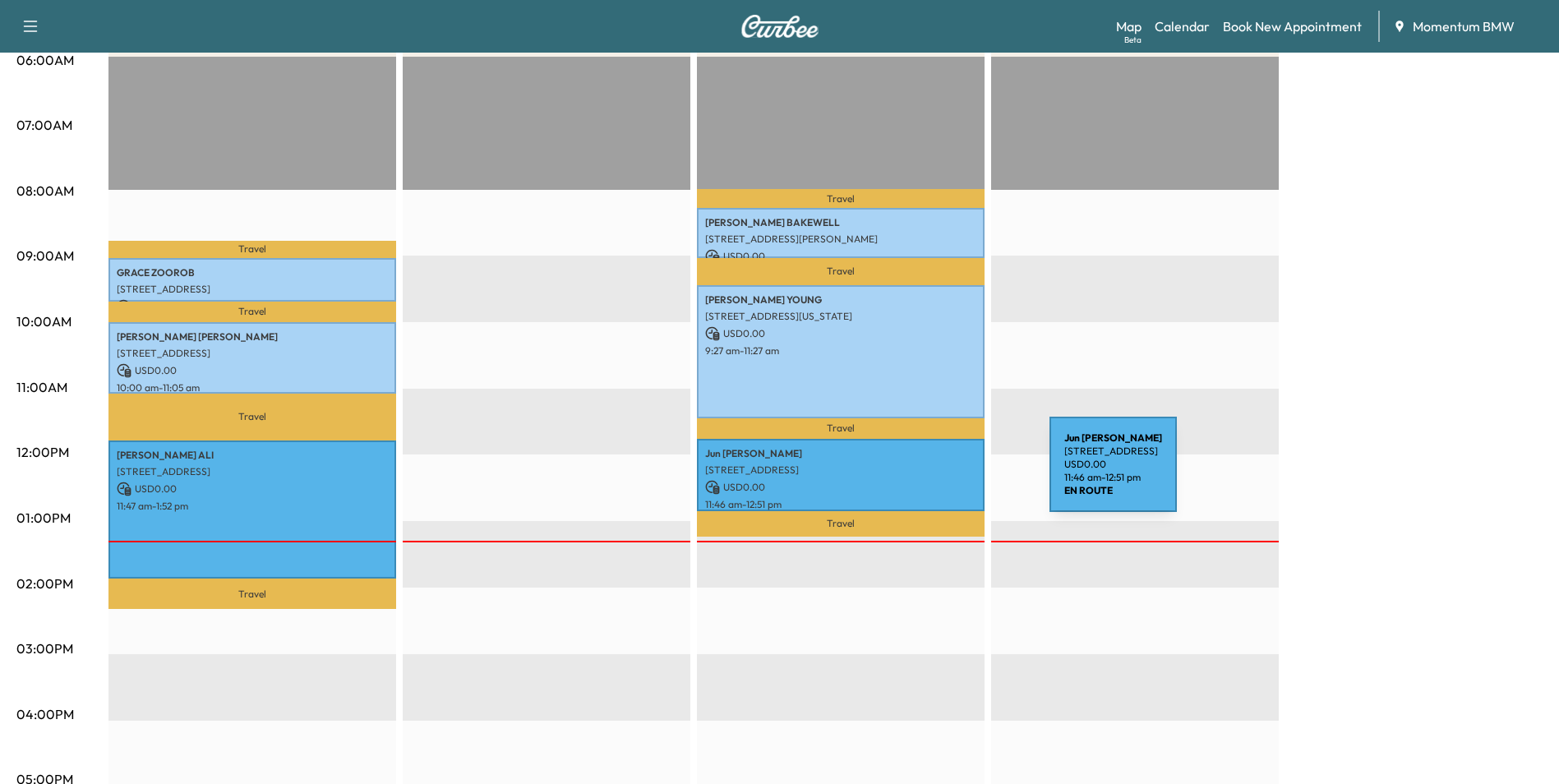
click at [926, 474] on div "[PERSON_NAME] [STREET_ADDRESS] USD 0.00 11:46 am - 12:51 pm" at bounding box center [841, 475] width 288 height 72
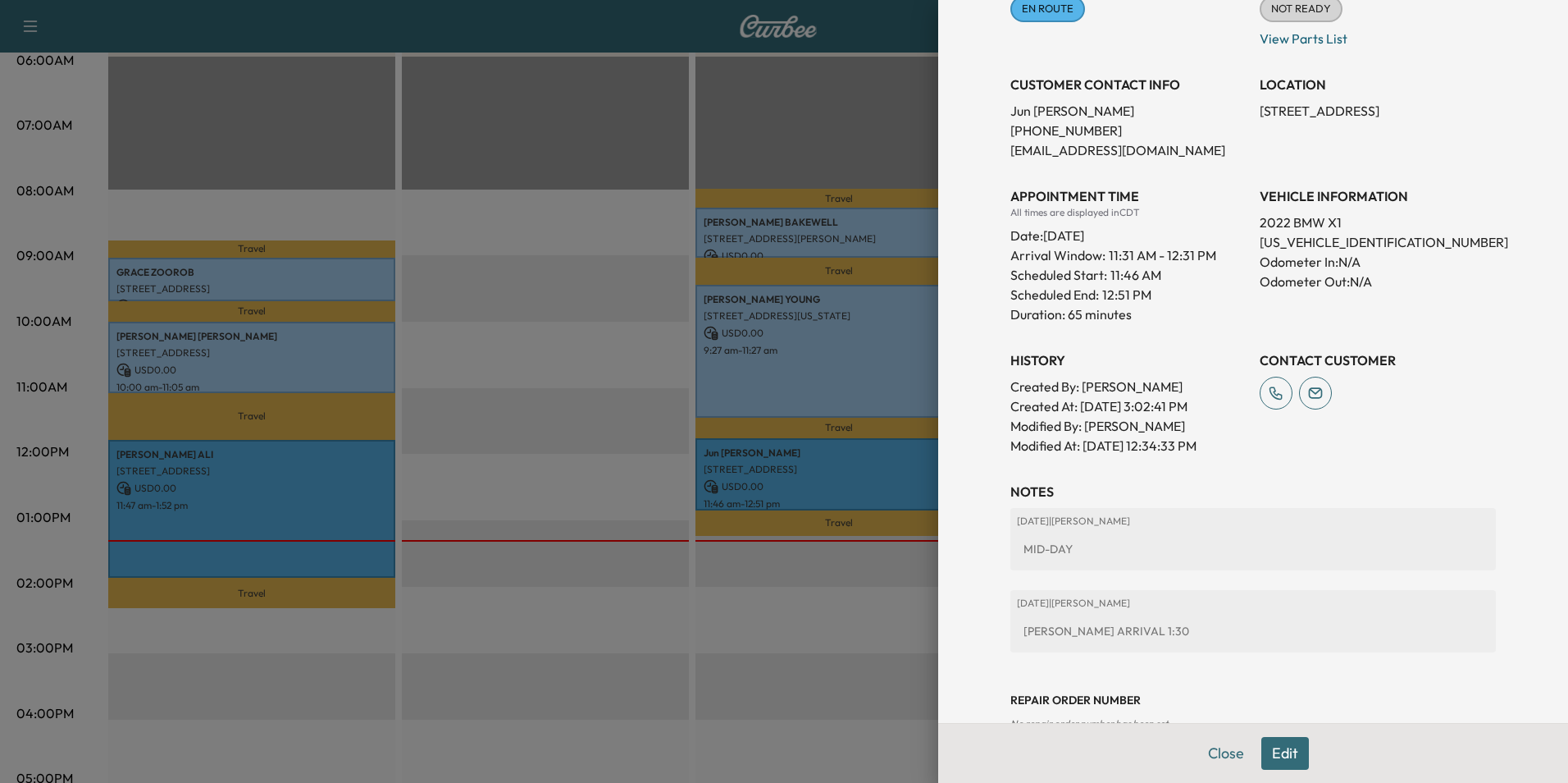
scroll to position [297, 0]
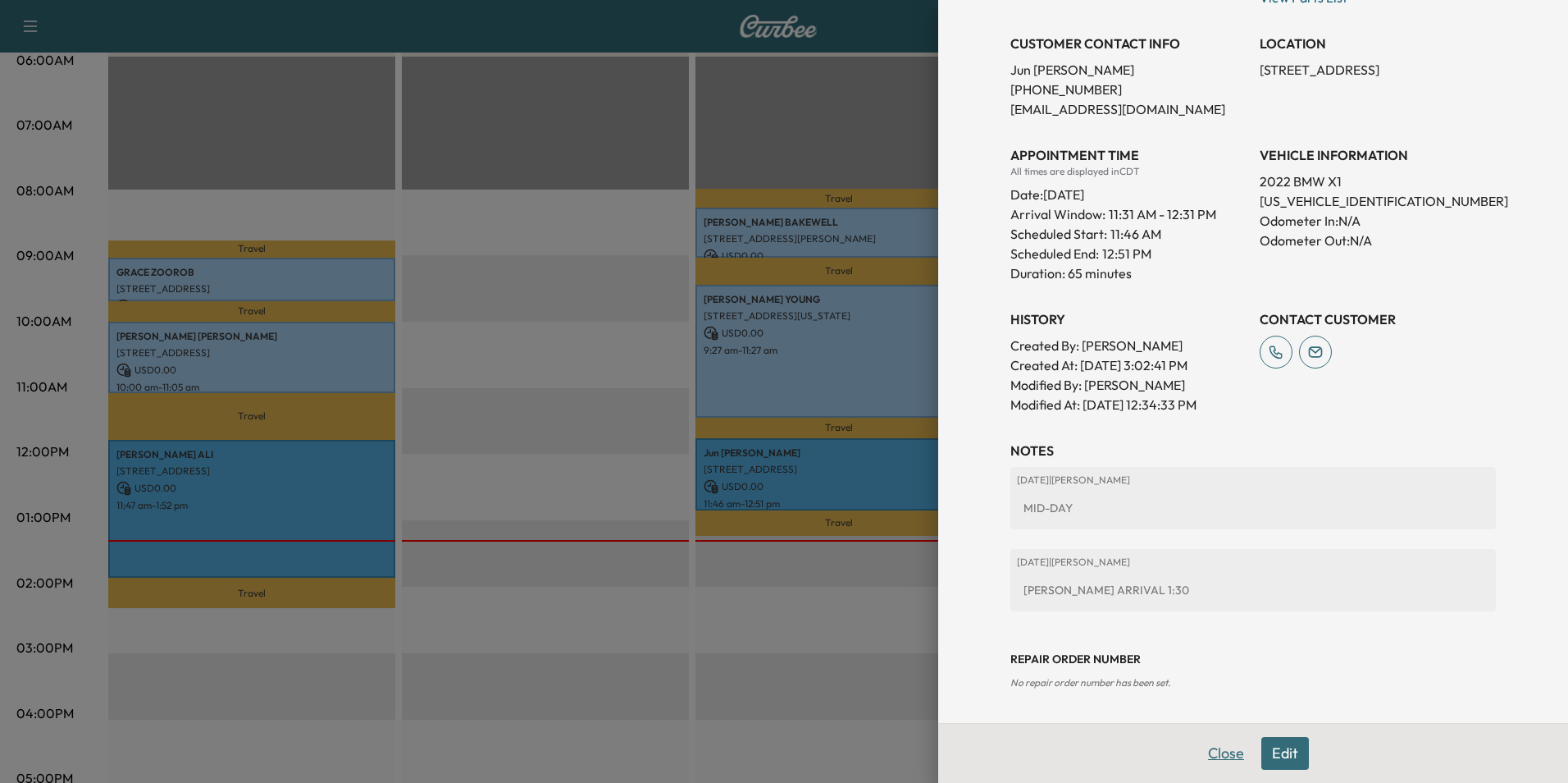
click at [1214, 751] on button "Close" at bounding box center [1226, 753] width 57 height 33
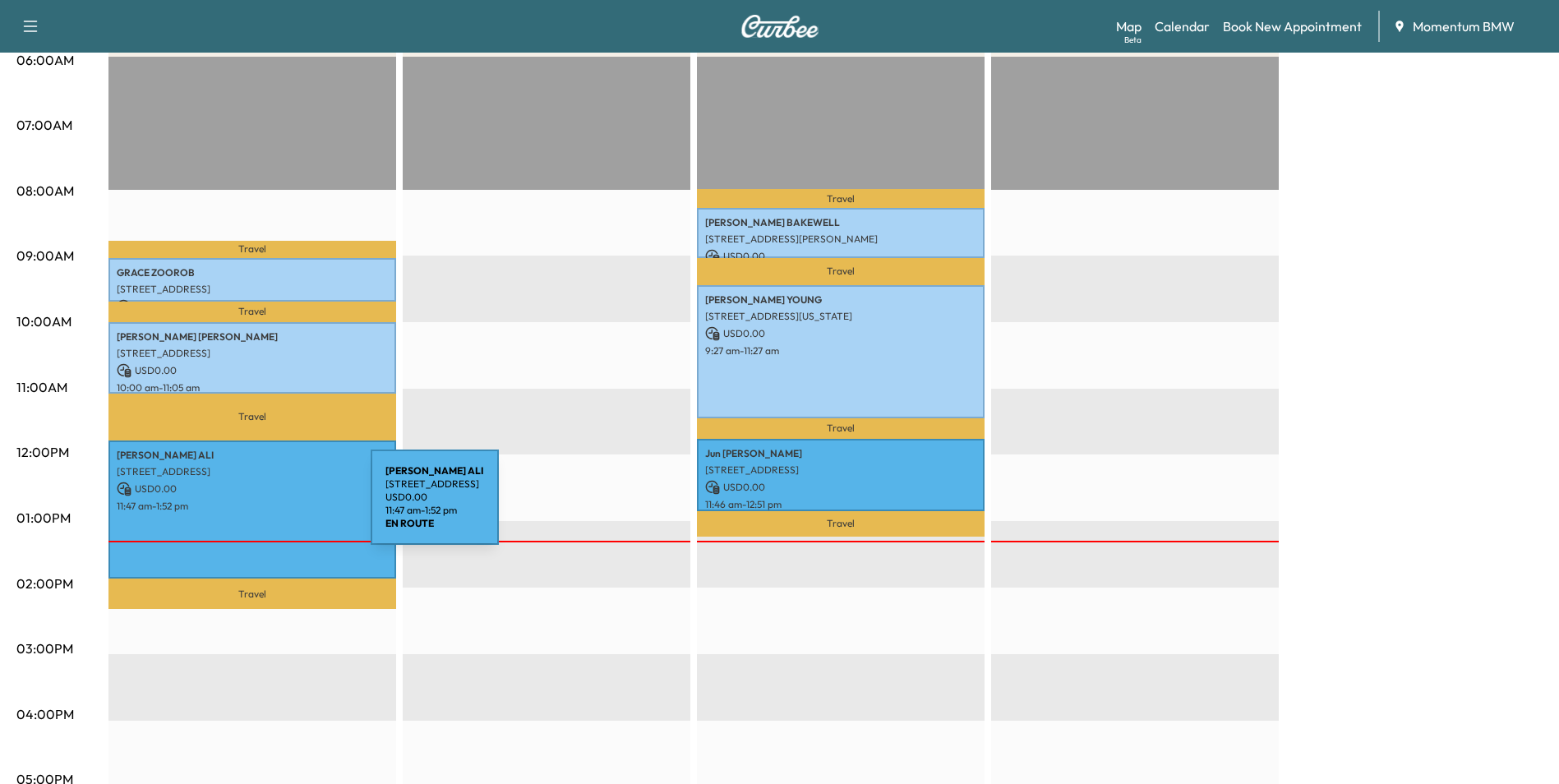
click at [247, 507] on p "11:47 am - 1:52 pm" at bounding box center [252, 506] width 271 height 13
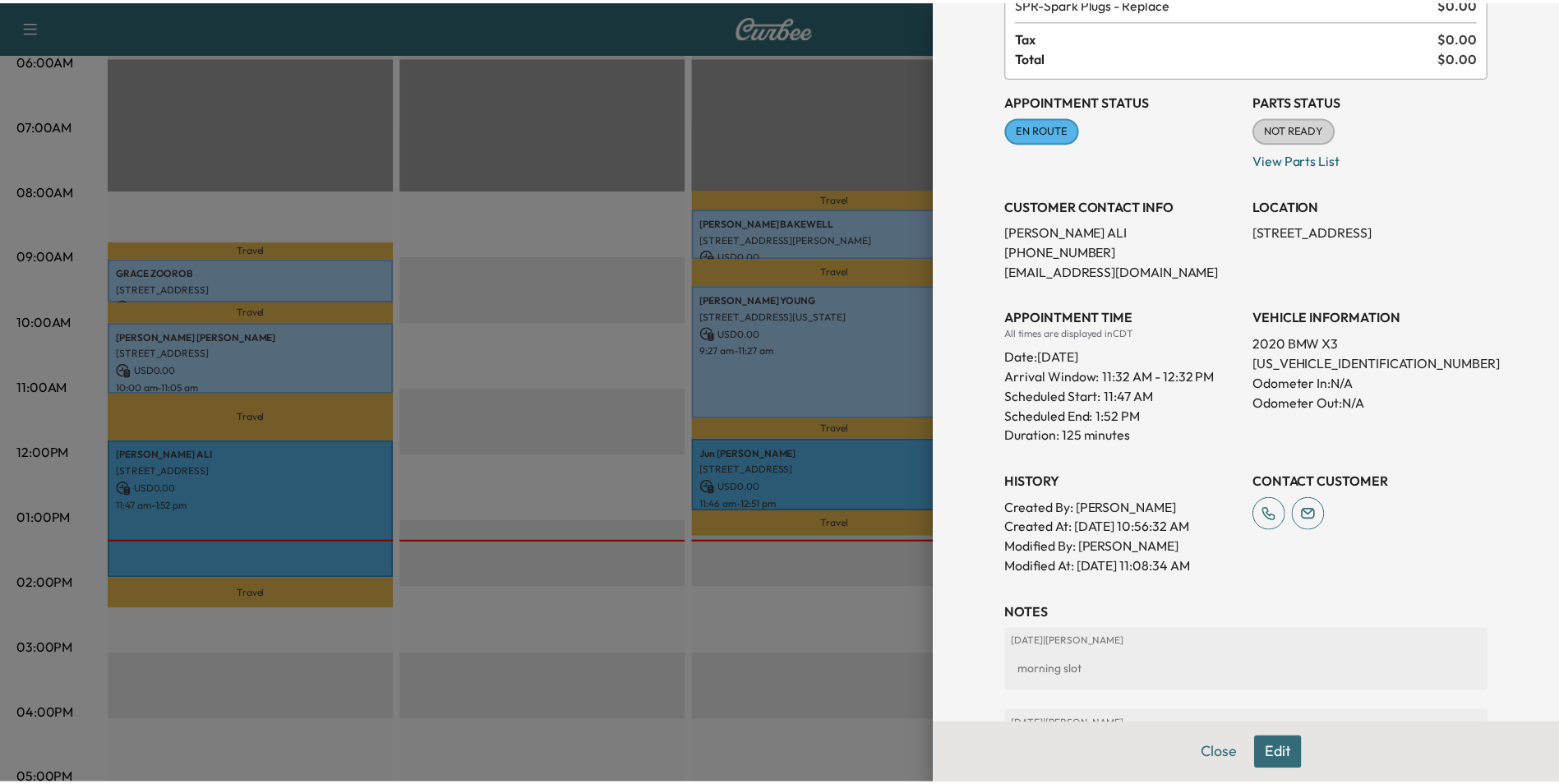
scroll to position [317, 0]
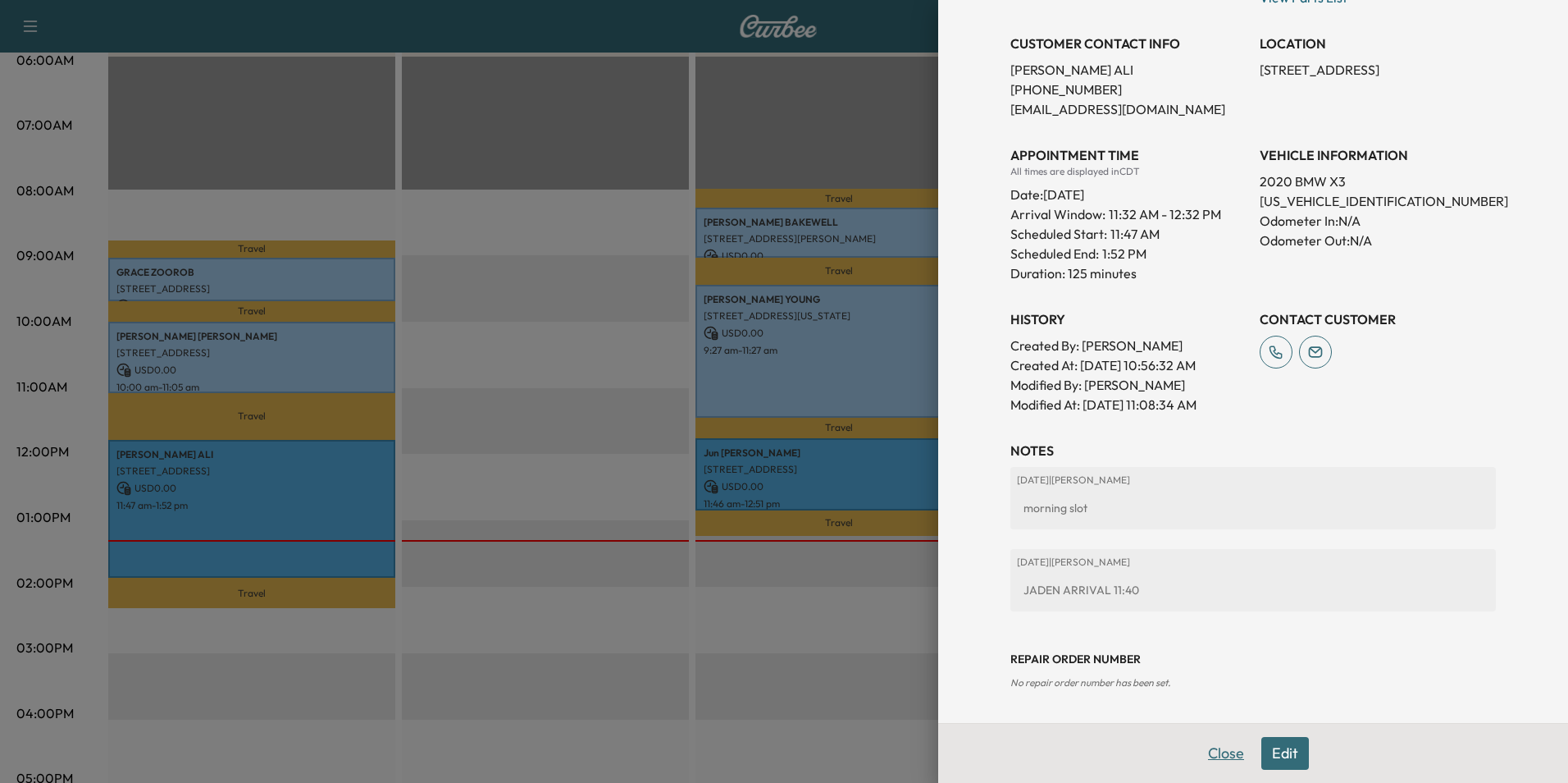
click at [1202, 753] on button "Close" at bounding box center [1226, 753] width 57 height 33
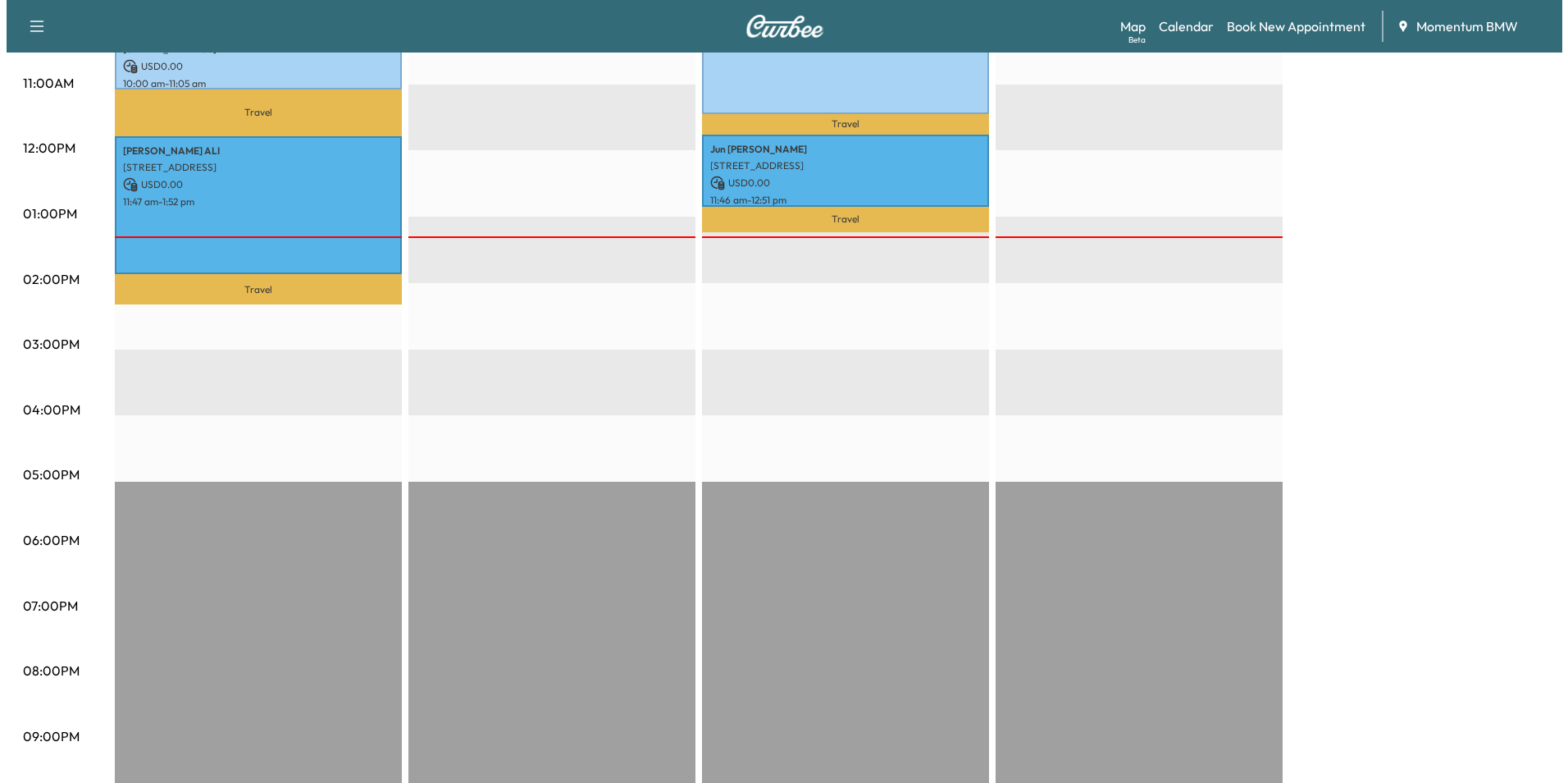
scroll to position [679, 0]
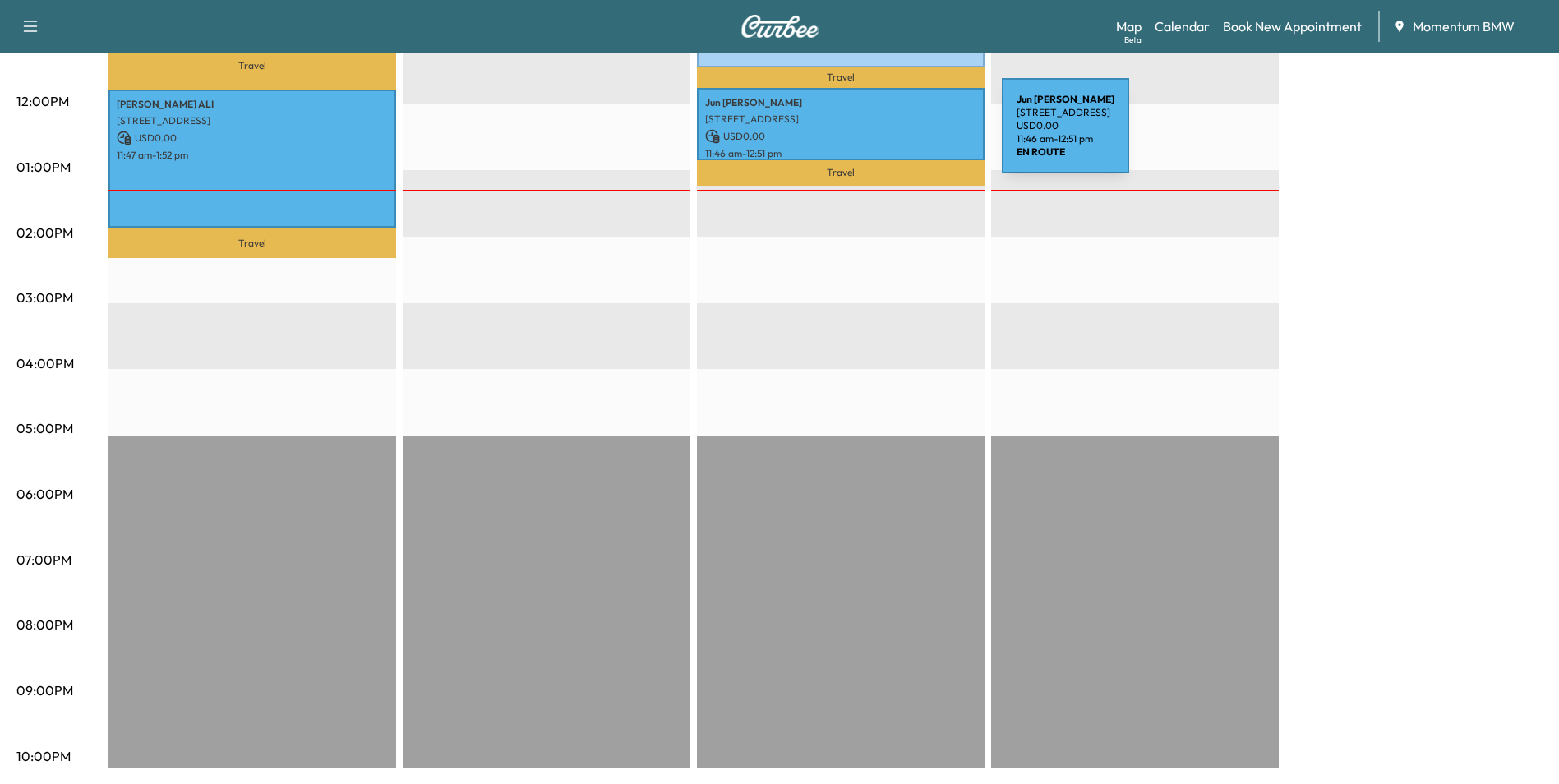
click at [874, 135] on p "USD 0.00" at bounding box center [841, 137] width 271 height 14
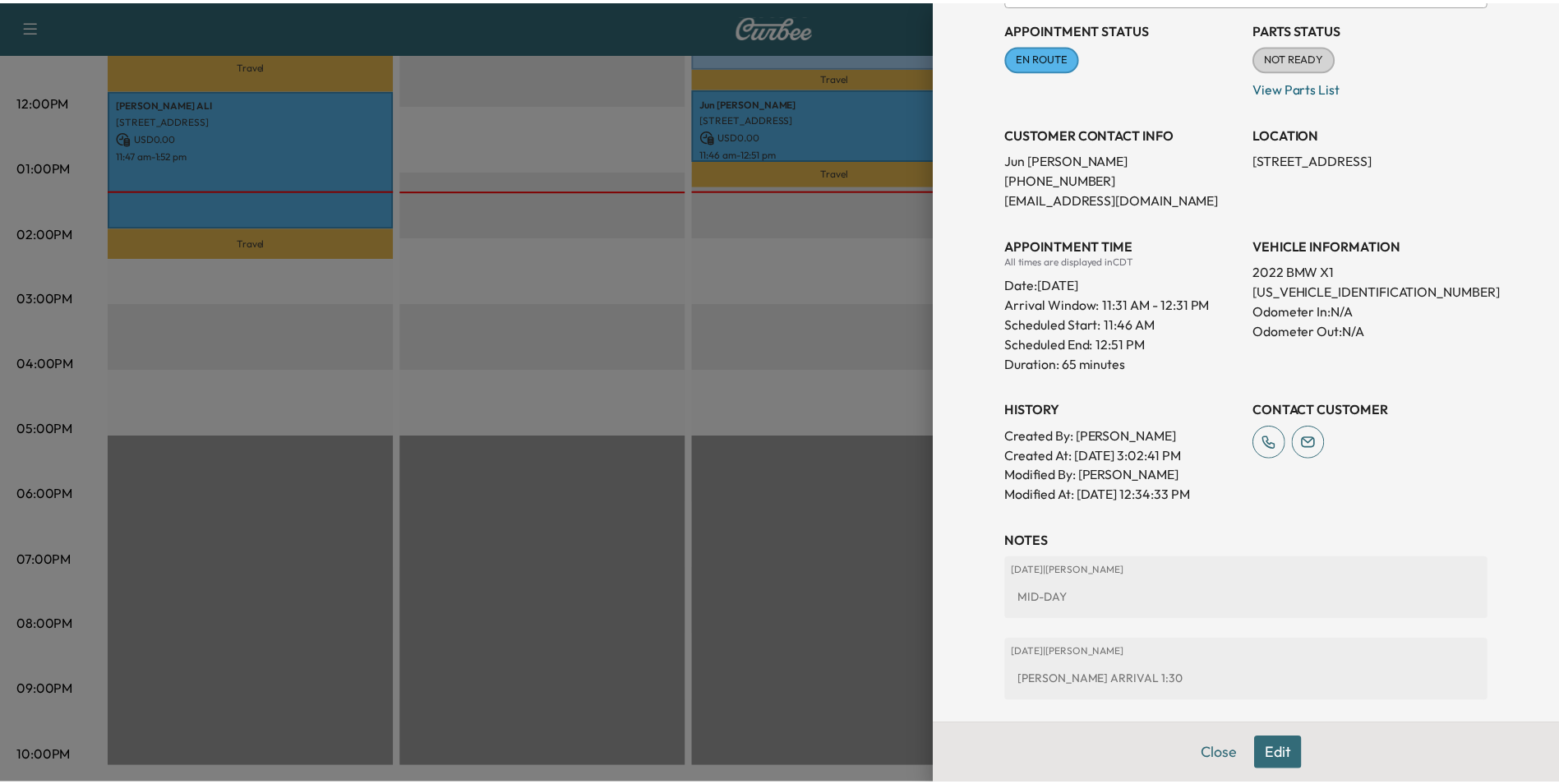
scroll to position [297, 0]
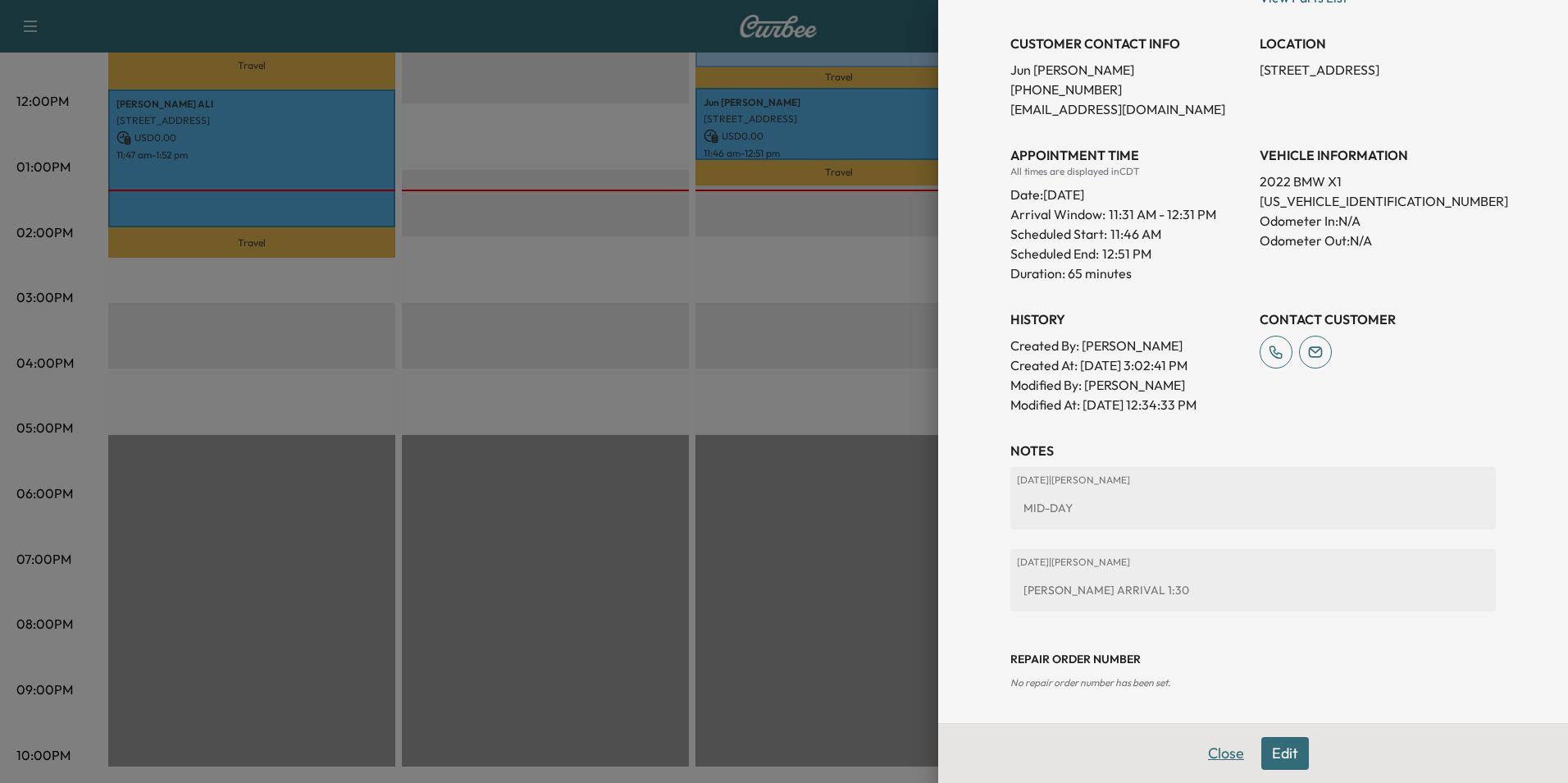
click at [1214, 747] on button "Close" at bounding box center [1226, 753] width 57 height 33
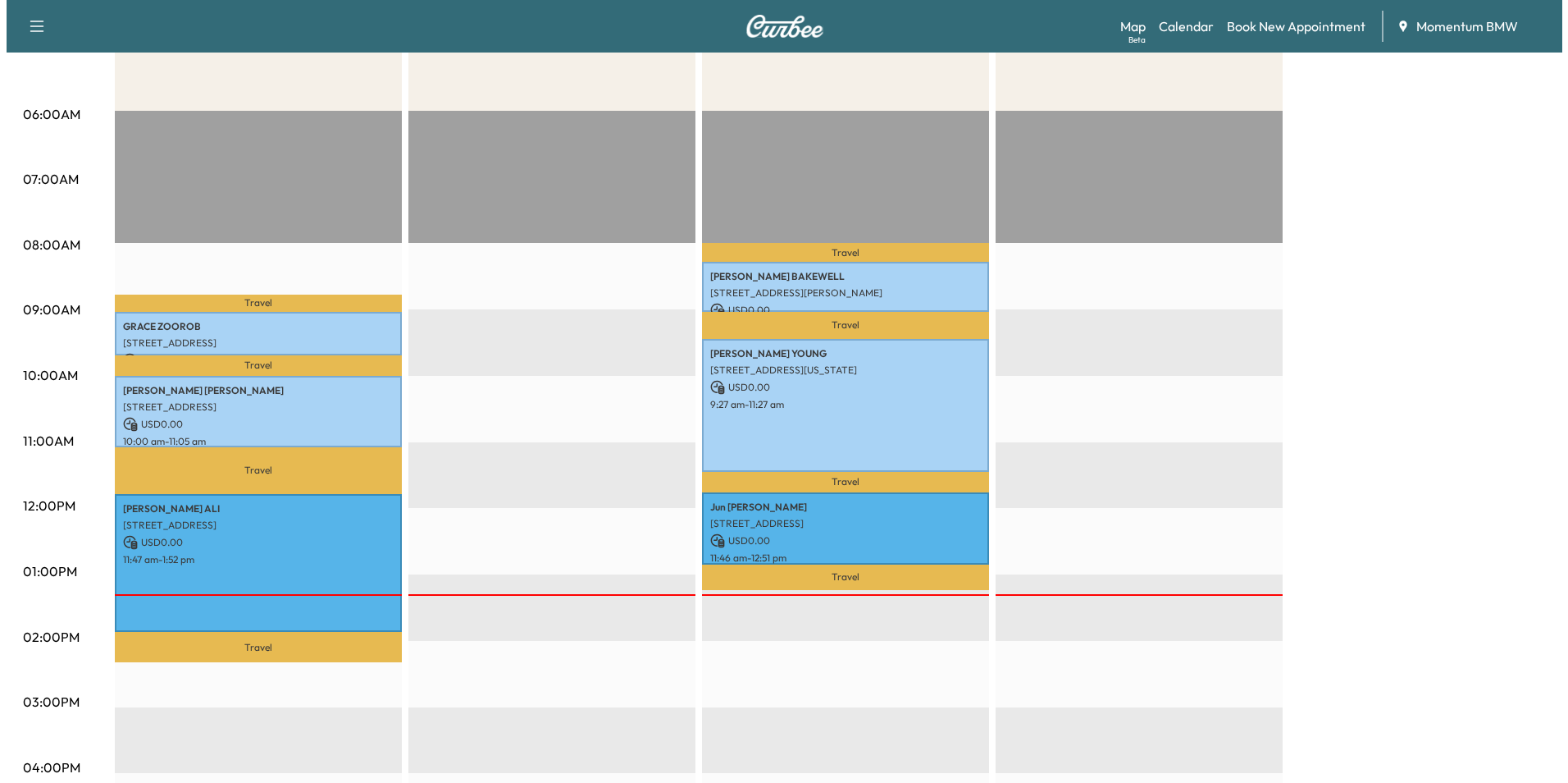
scroll to position [268, 0]
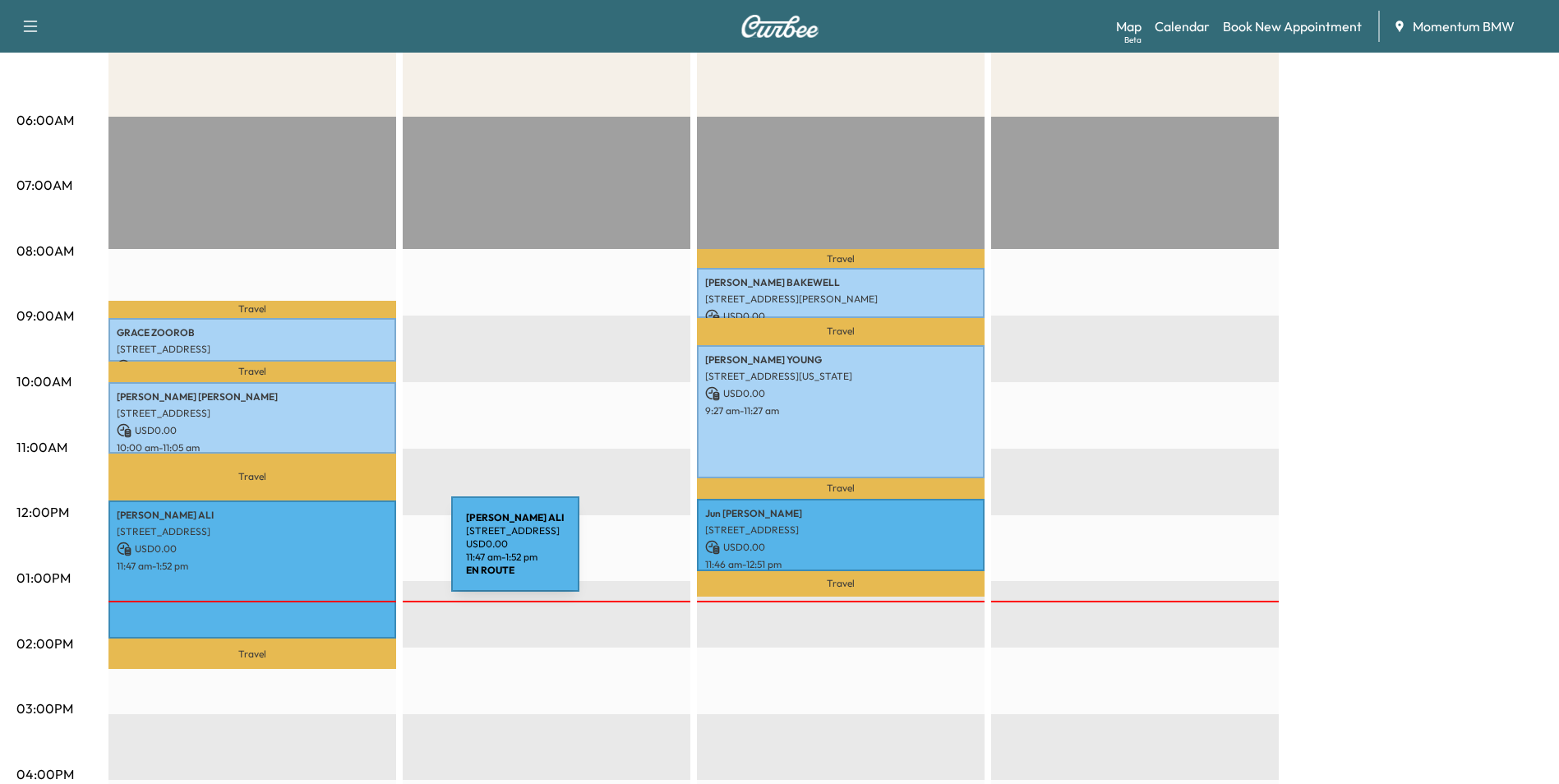
click at [328, 554] on div "[PERSON_NAME] [STREET_ADDRESS] USD 0.00 11:47 am - 1:52 pm" at bounding box center [252, 569] width 288 height 138
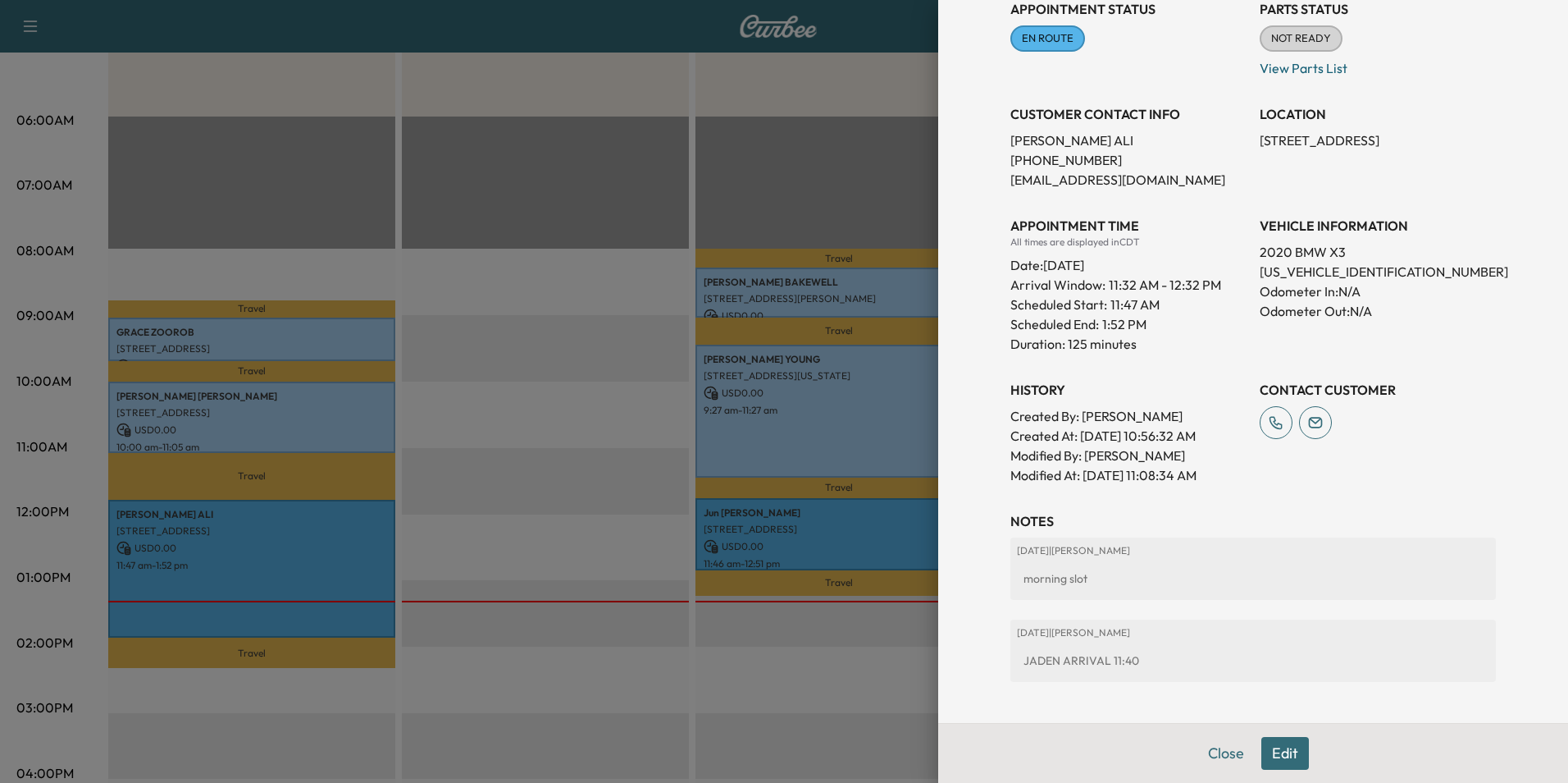
scroll to position [317, 0]
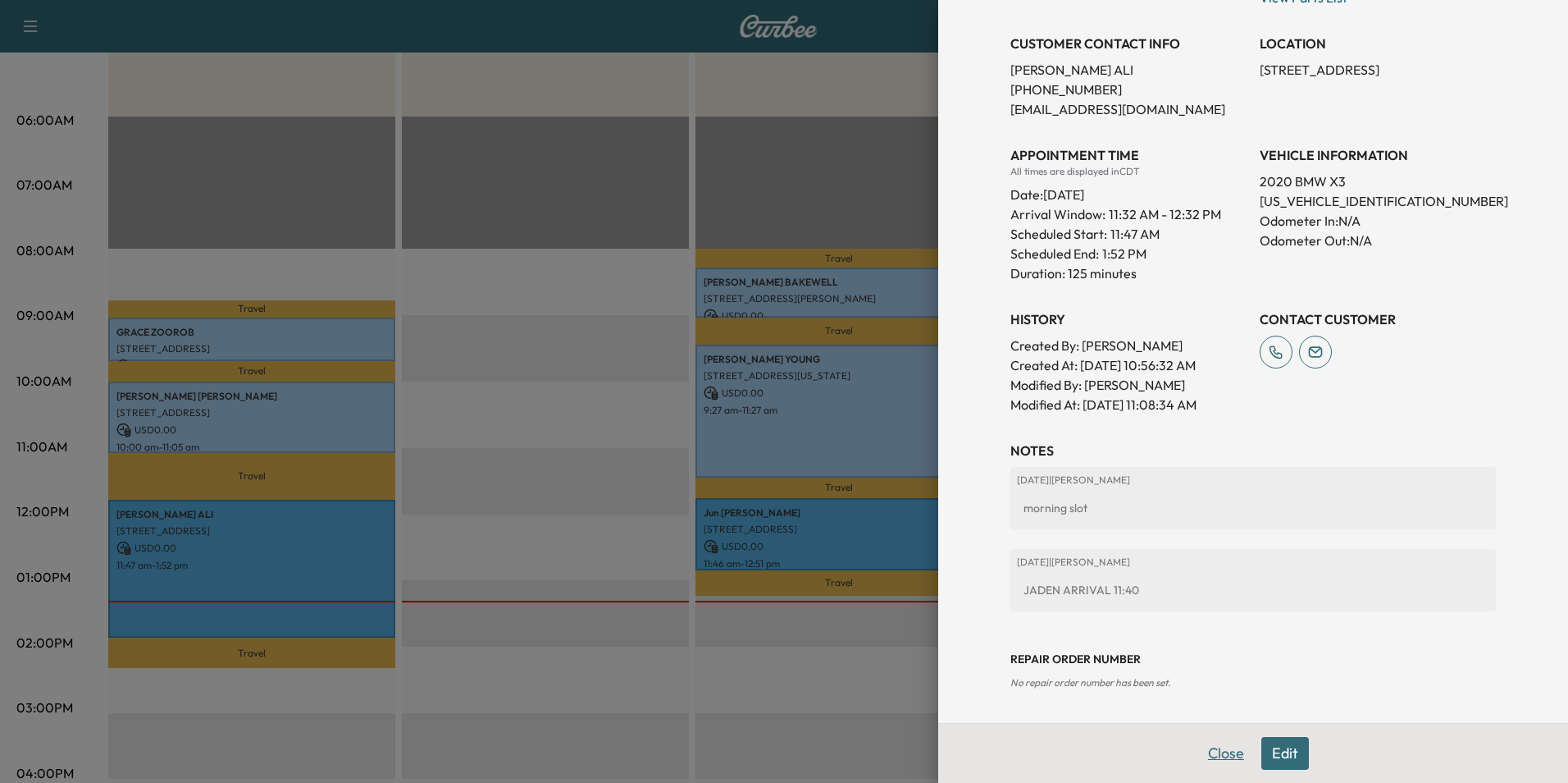
click at [1201, 751] on button "Close" at bounding box center [1226, 753] width 57 height 33
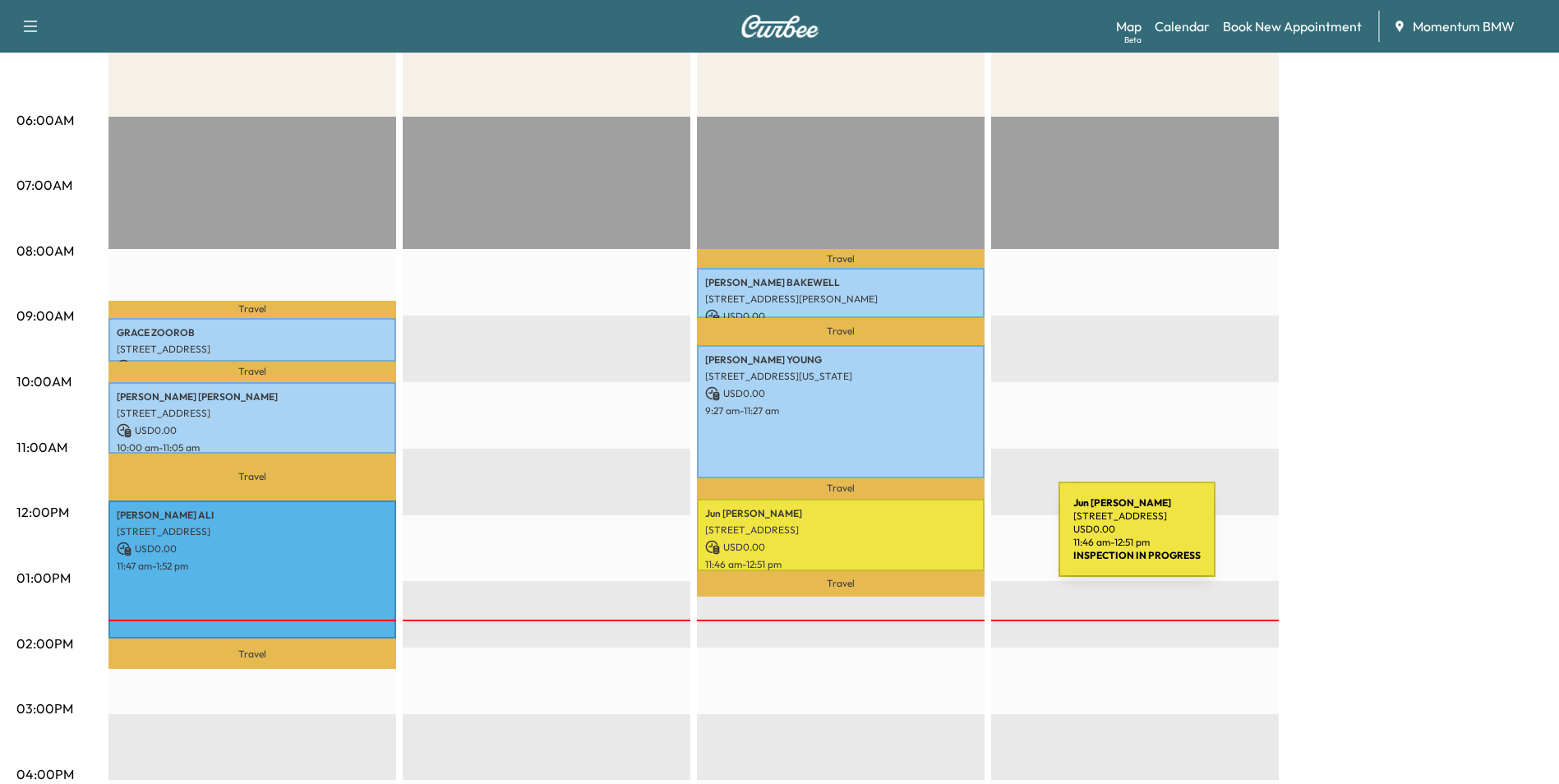
click at [935, 540] on p "USD 0.00" at bounding box center [841, 547] width 271 height 14
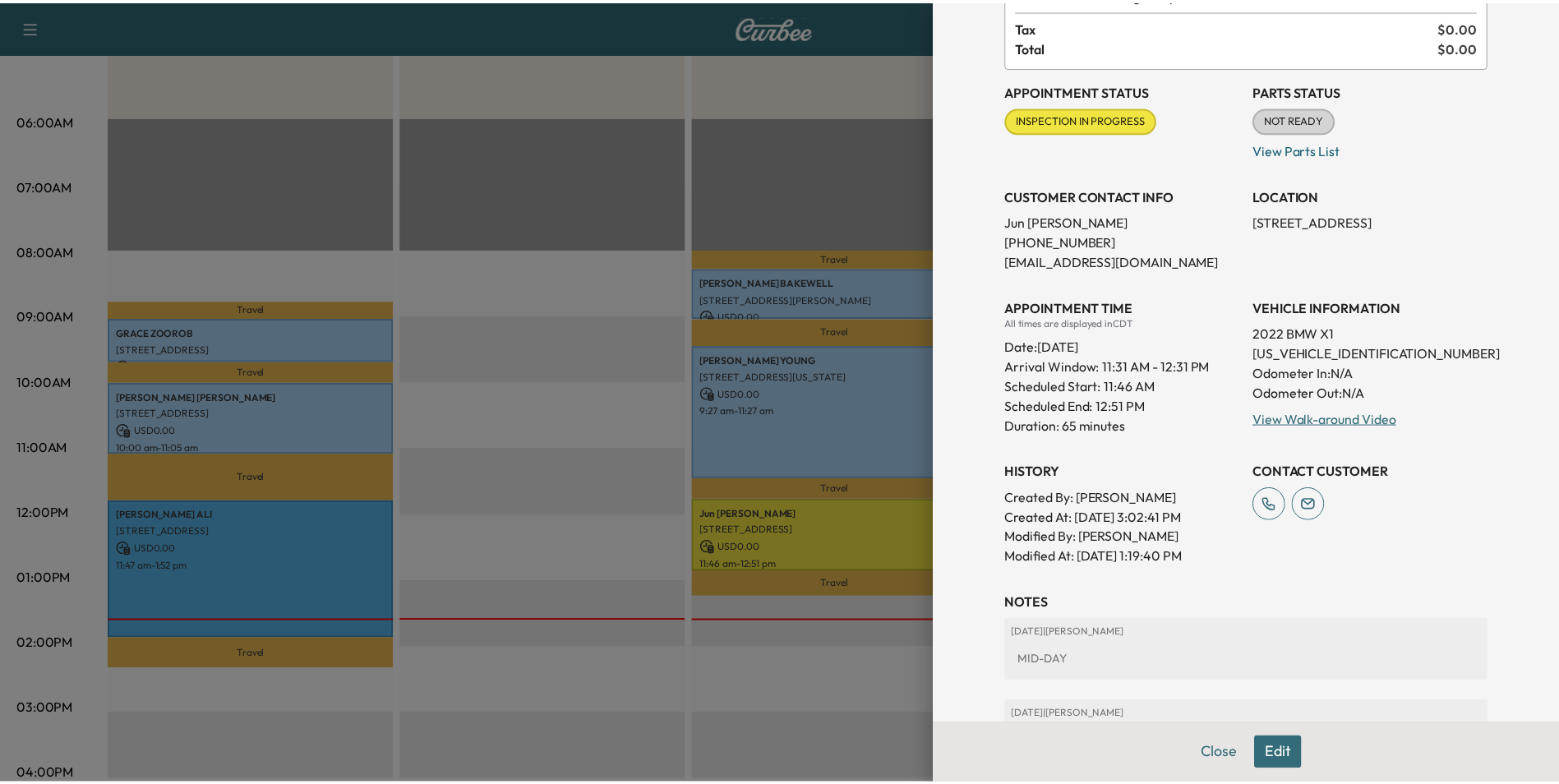
scroll to position [297, 0]
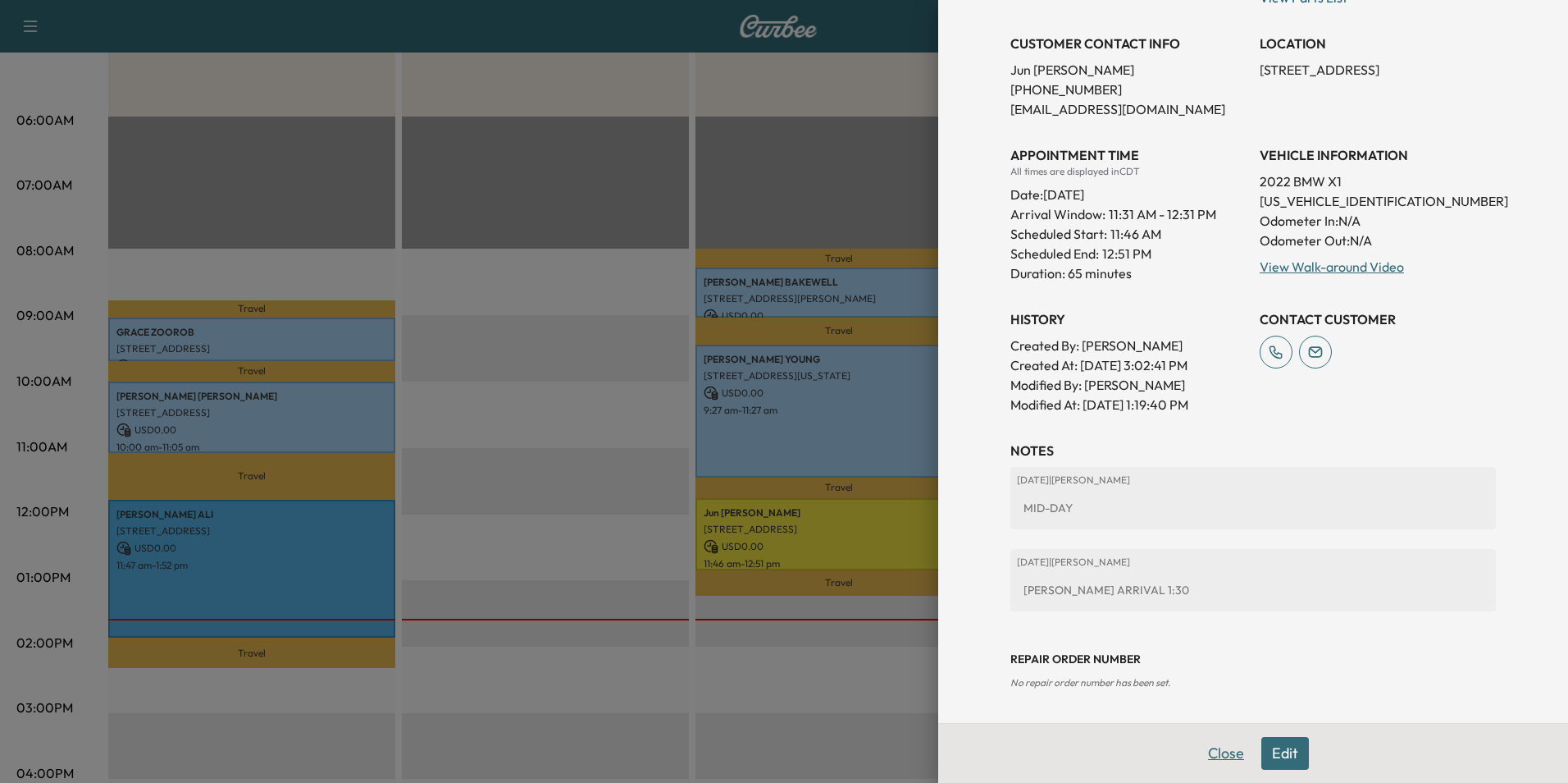
click at [1214, 753] on button "Close" at bounding box center [1226, 753] width 57 height 33
